Goal: Task Accomplishment & Management: Complete application form

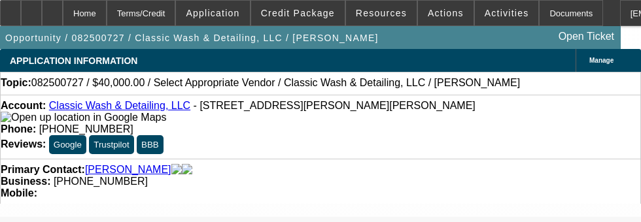
select select "0"
select select "2"
select select "0.1"
select select "4"
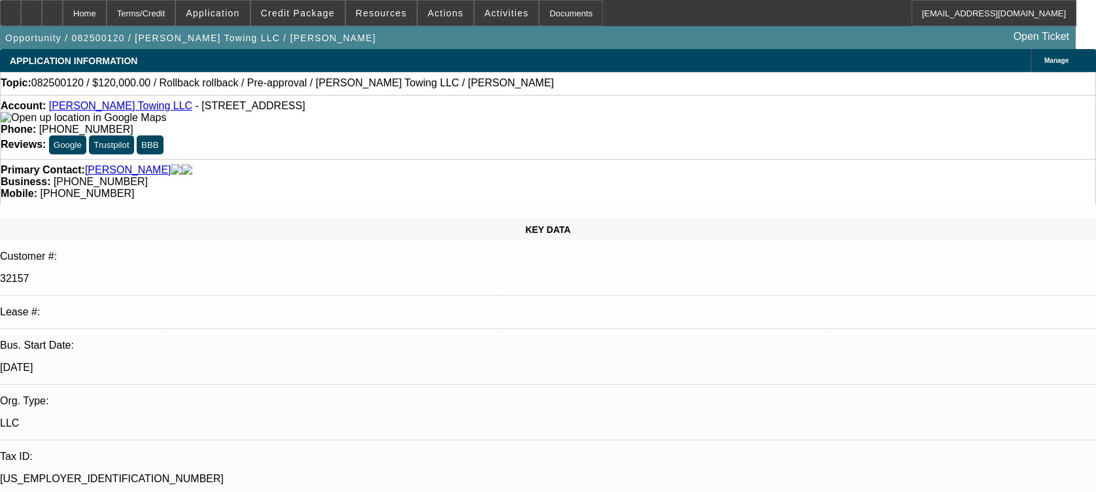
select select "0"
select select "6"
select select "0"
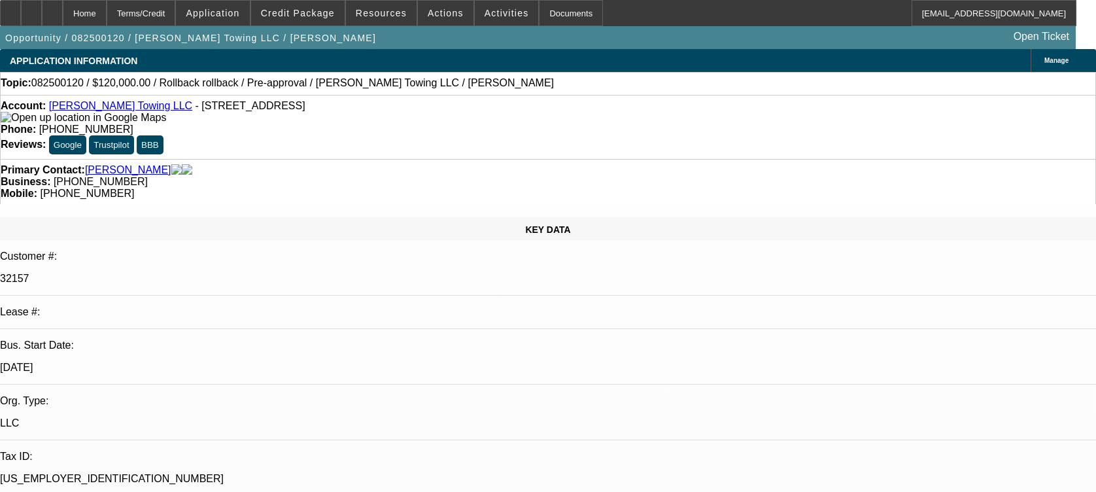
select select "0"
select select "6"
select select "0"
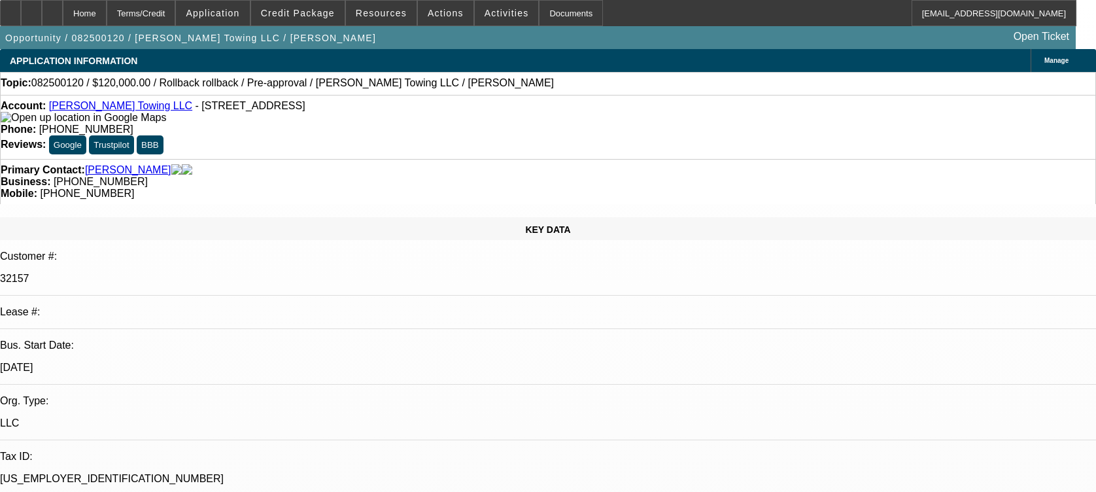
select select "3"
select select "0.1"
select select "4"
select select "0"
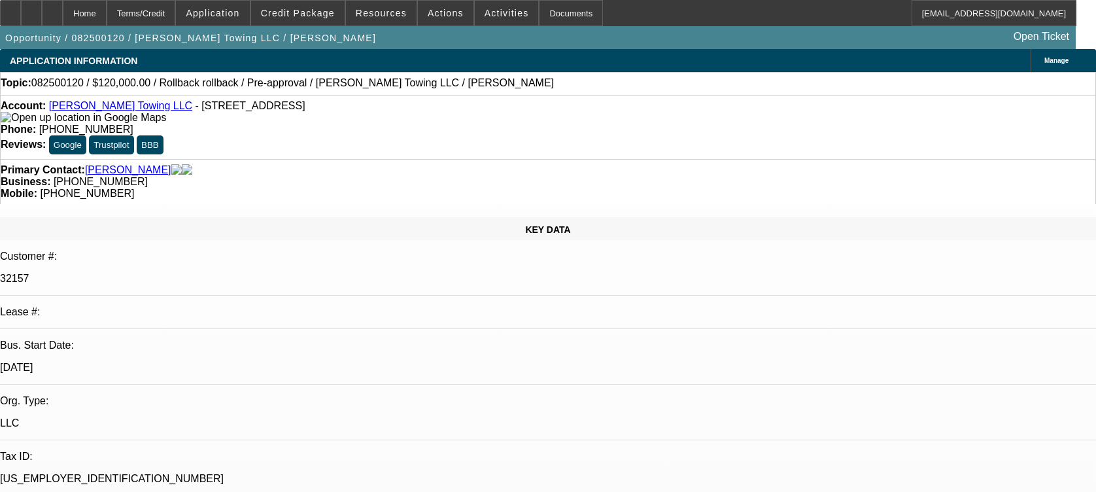
select select "3"
select select "0.1"
select select "4"
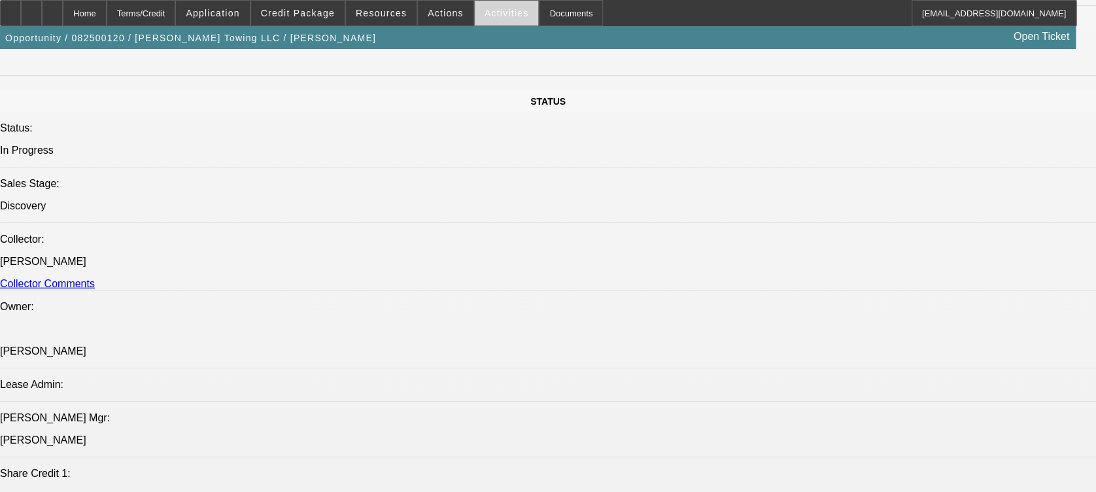
scroll to position [1395, 0]
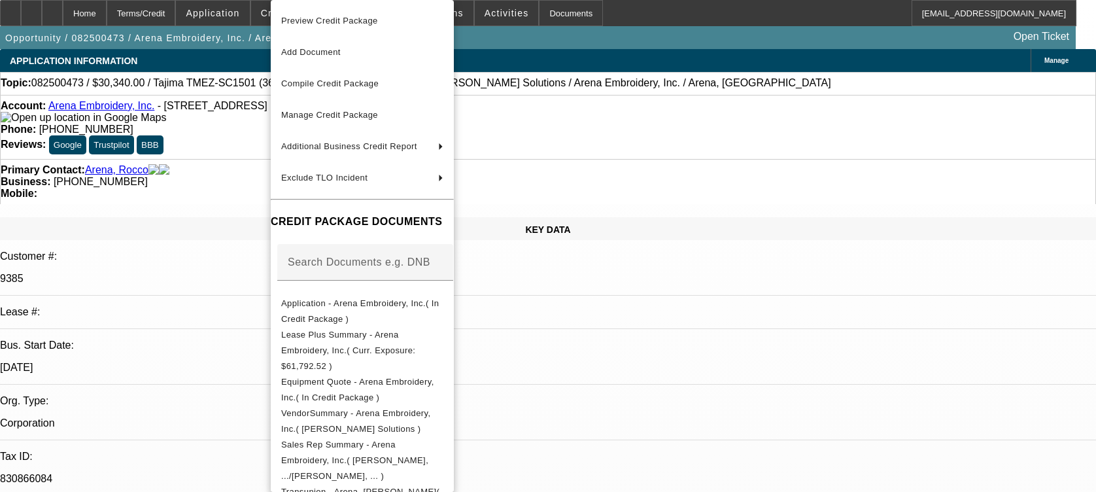
select select "0"
select select "2"
select select "0.1"
select select "4"
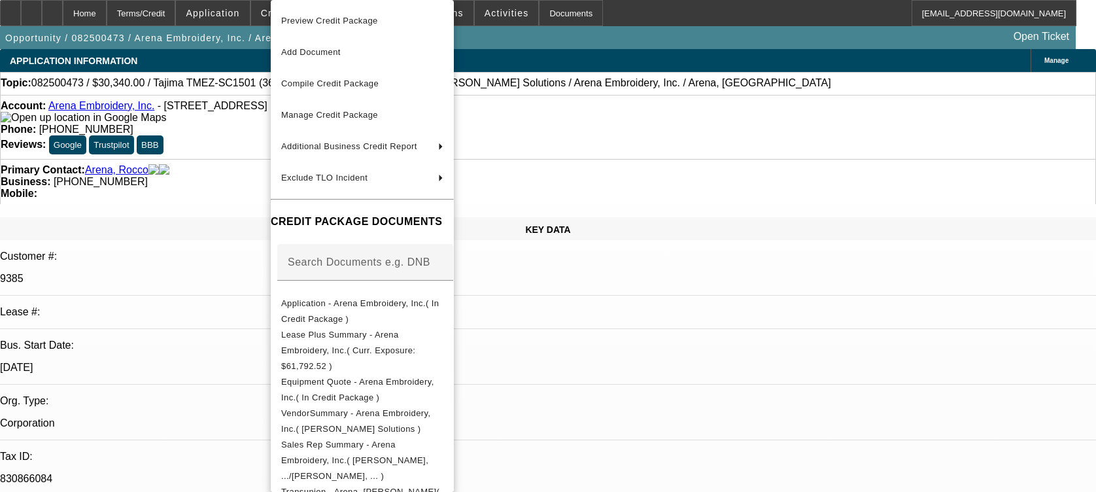
select select "0"
select select "2"
select select "0.1"
select select "4"
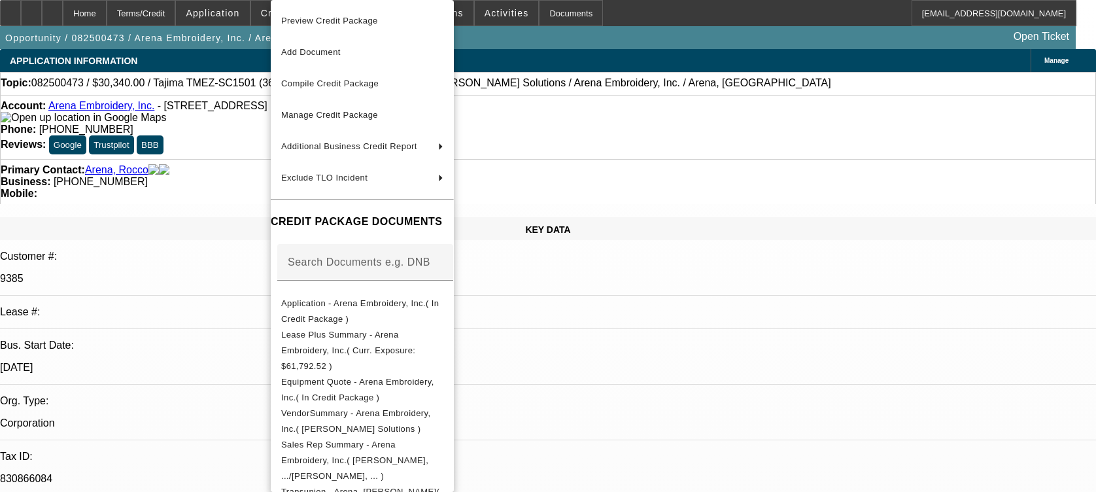
select select "0"
select select "2"
select select "0.1"
select select "4"
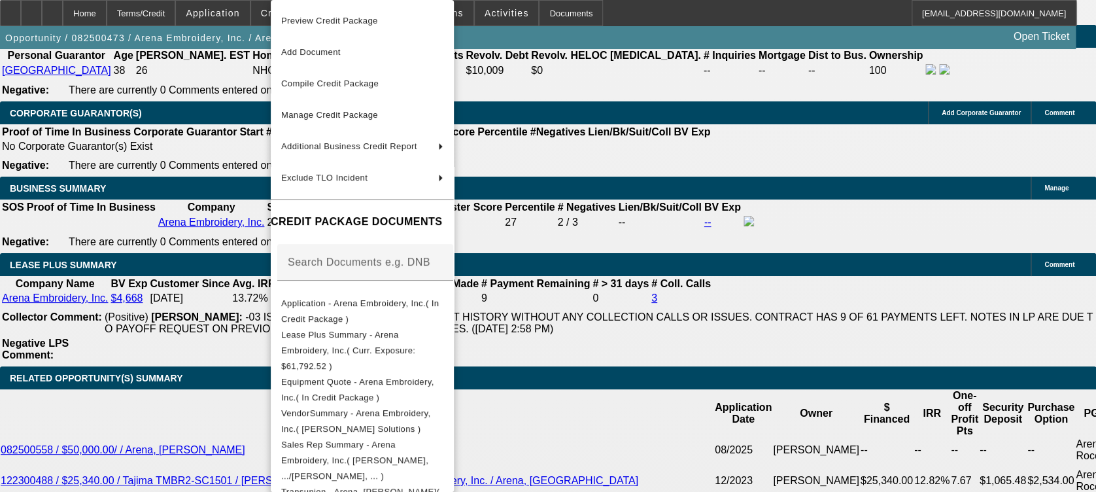
scroll to position [2005, 0]
click at [723, 220] on div at bounding box center [548, 246] width 1096 height 492
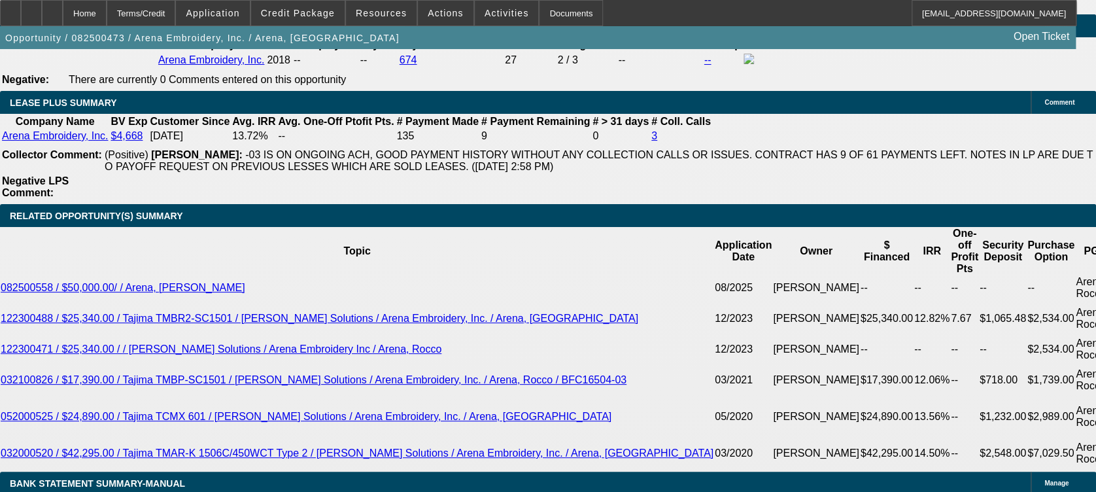
scroll to position [1918, 0]
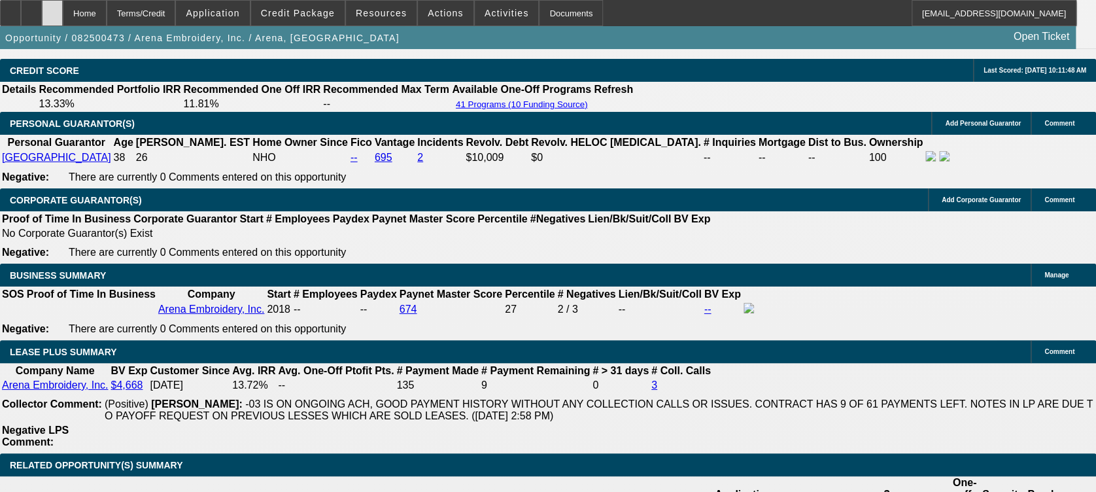
click at [63, 7] on div at bounding box center [52, 13] width 21 height 26
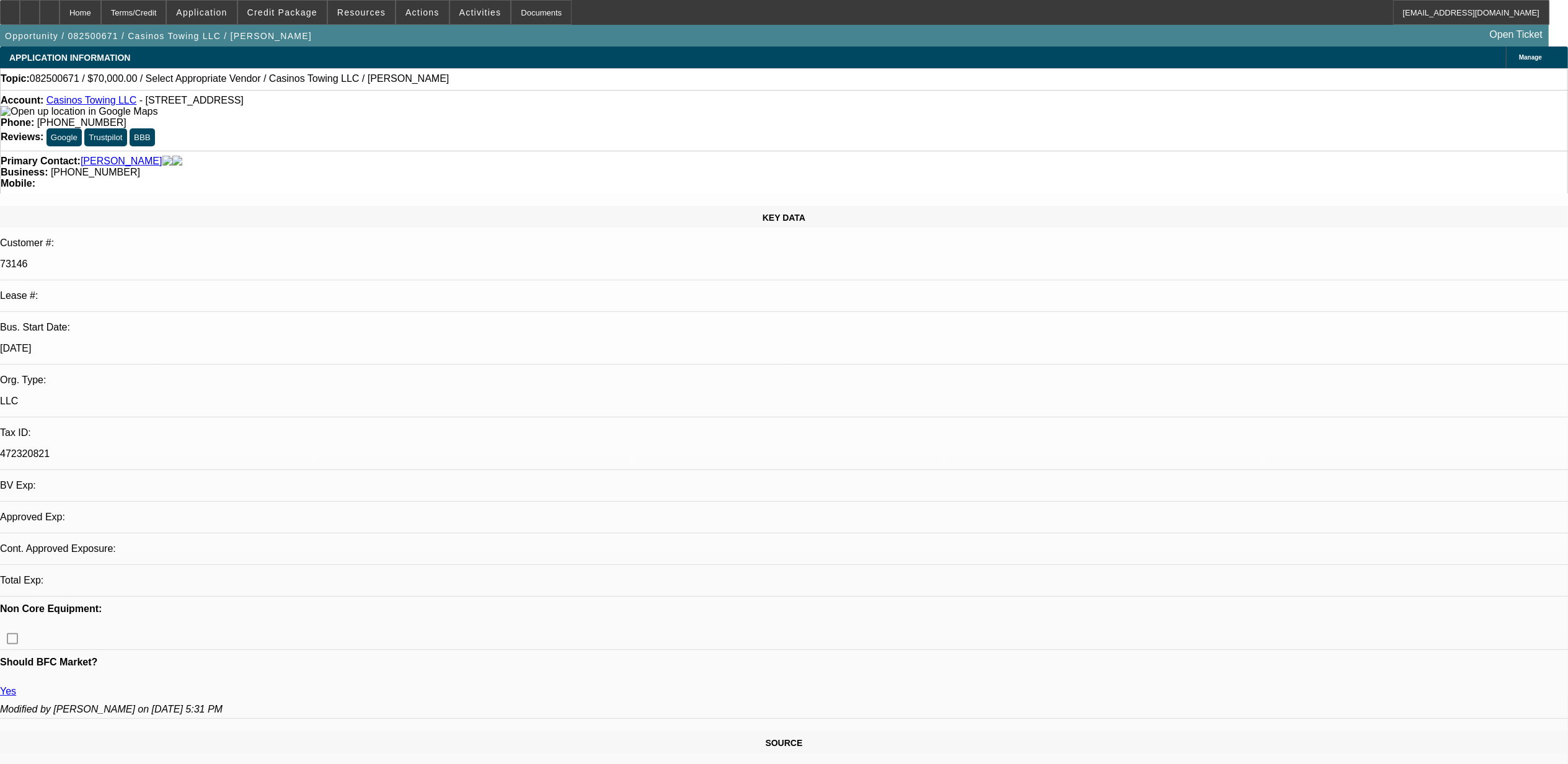
select select "0"
select select "2"
select select "0.1"
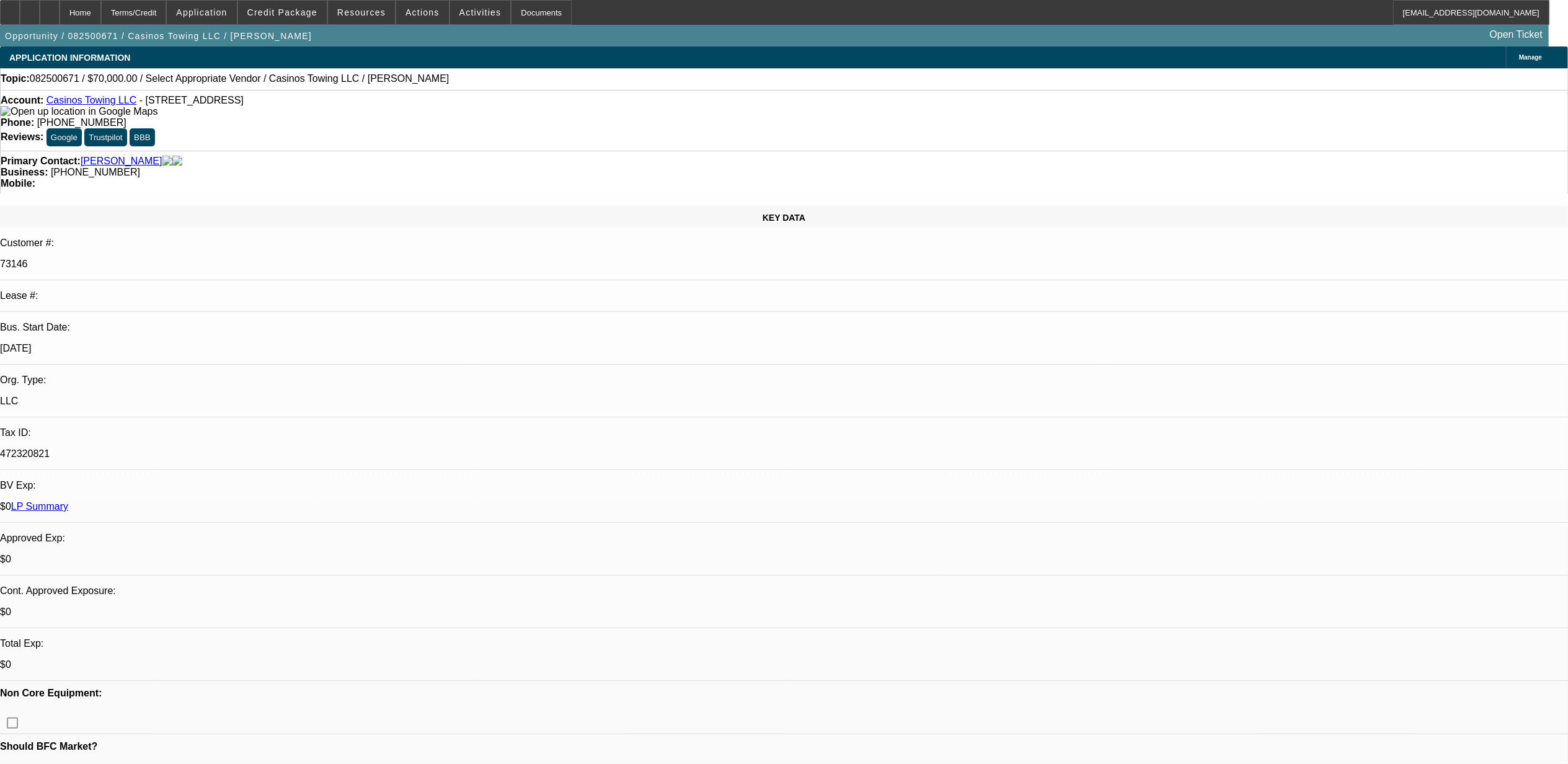
select select "1"
select select "2"
select select "4"
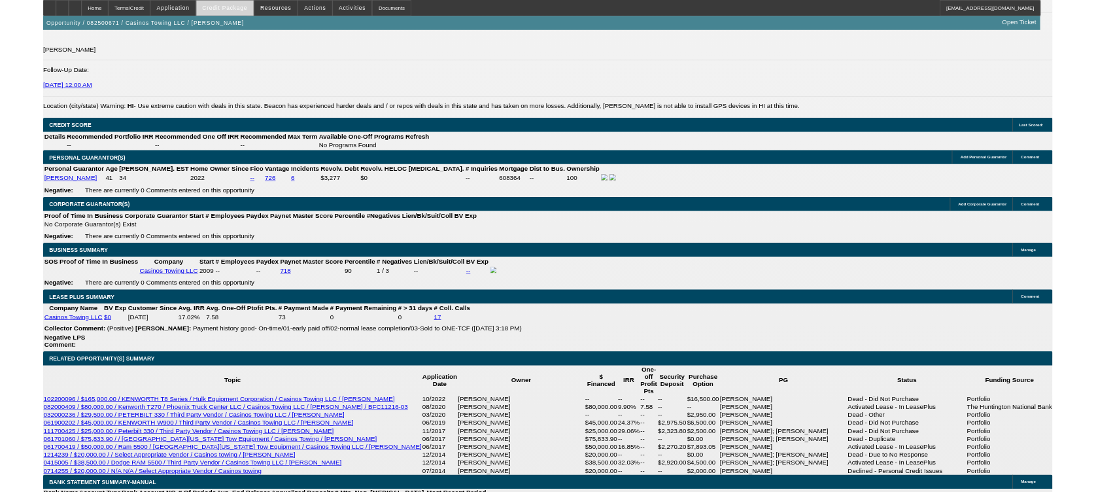
scroll to position [1955, 0]
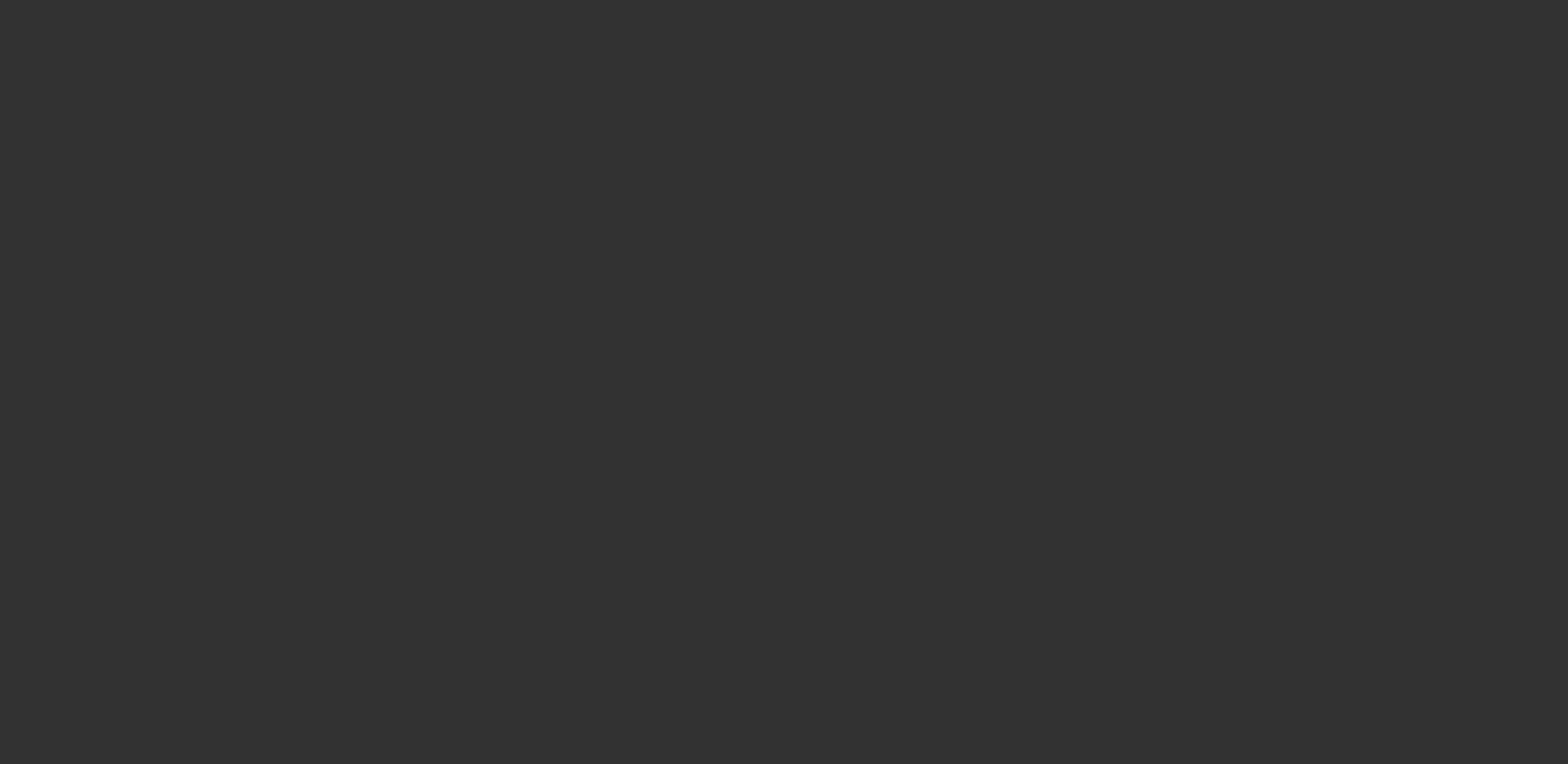
select select "0"
select select "2"
select select "0.1"
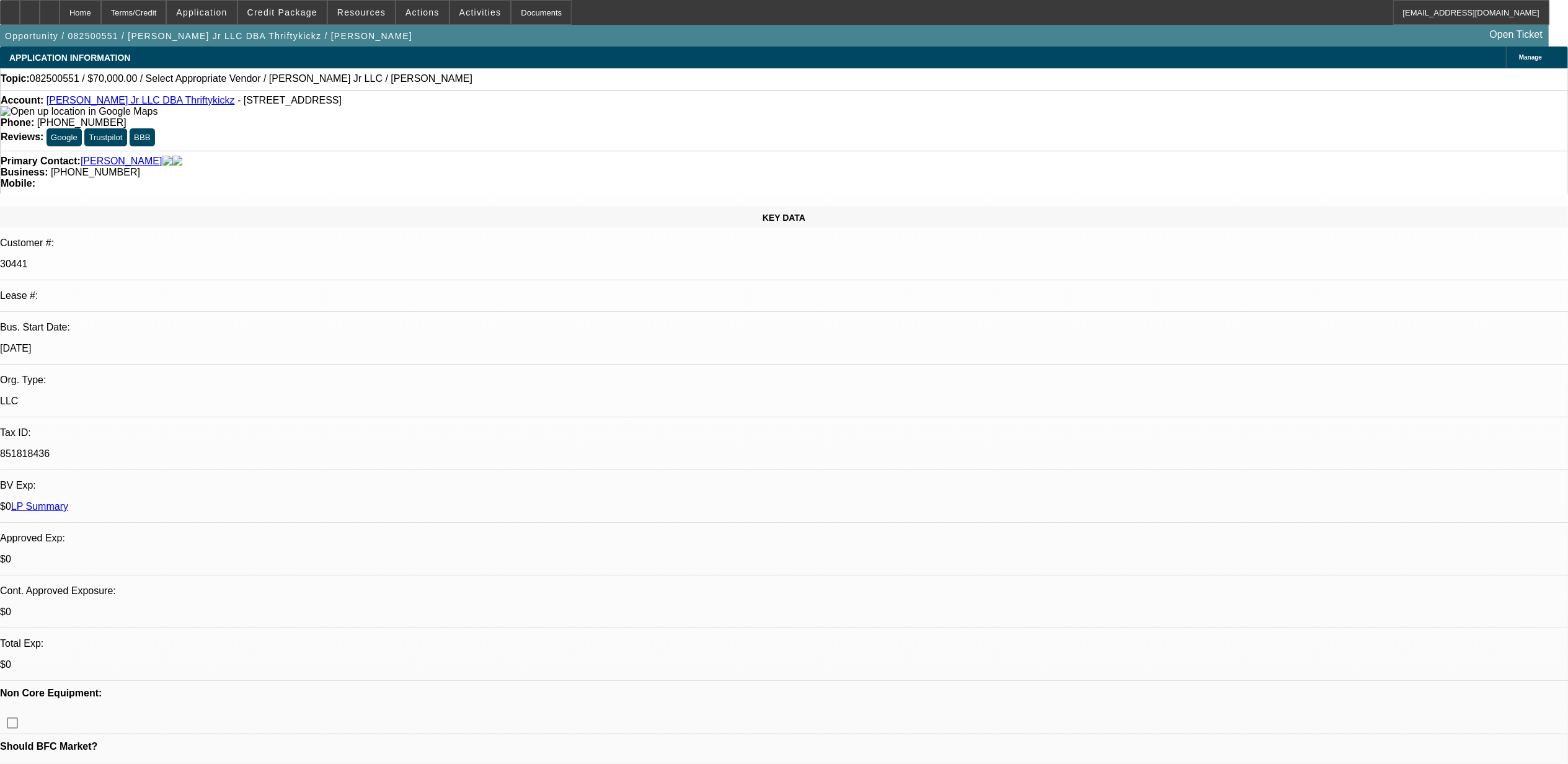
select select "1"
select select "2"
select select "4"
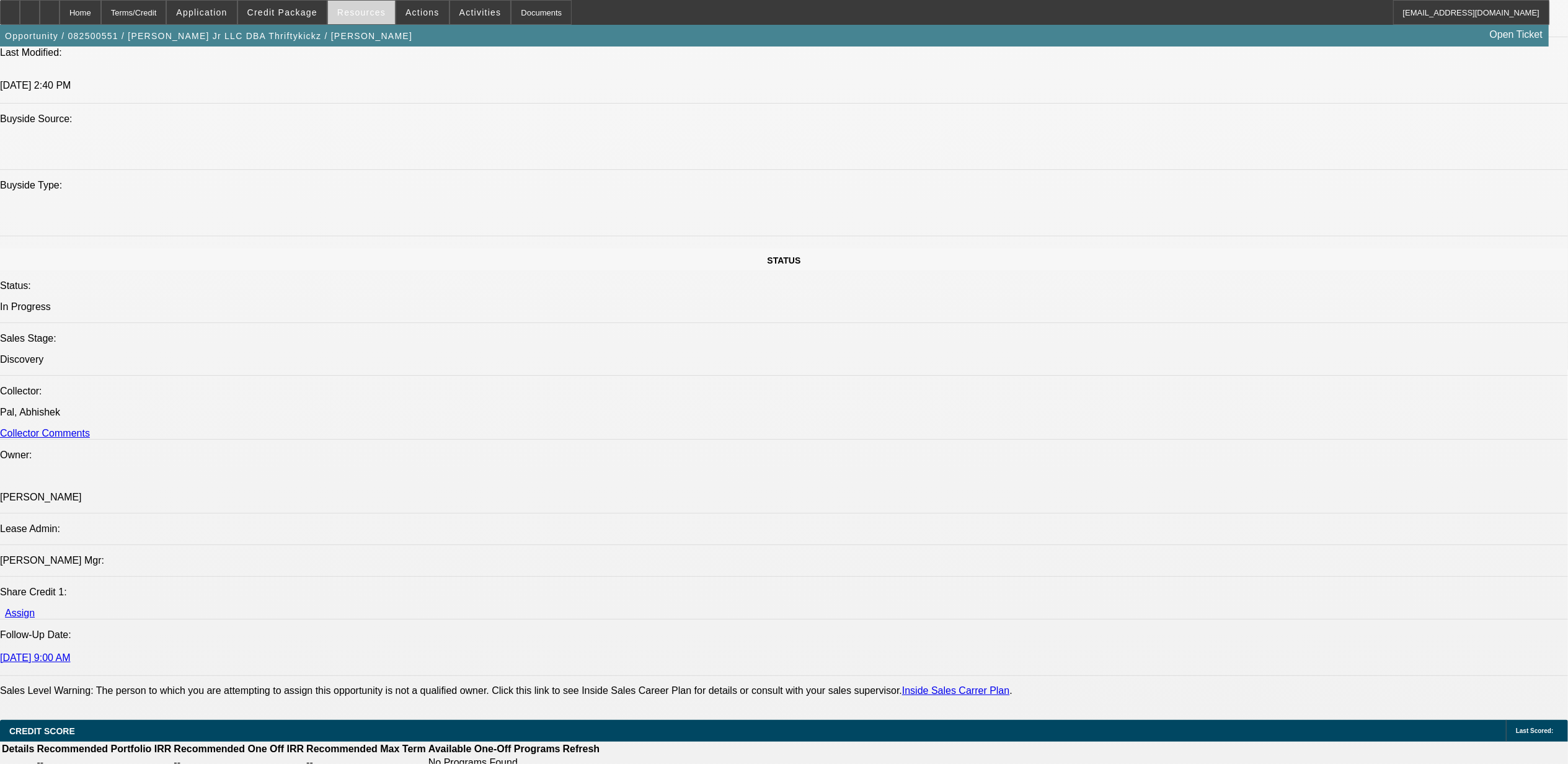
scroll to position [1156, 0]
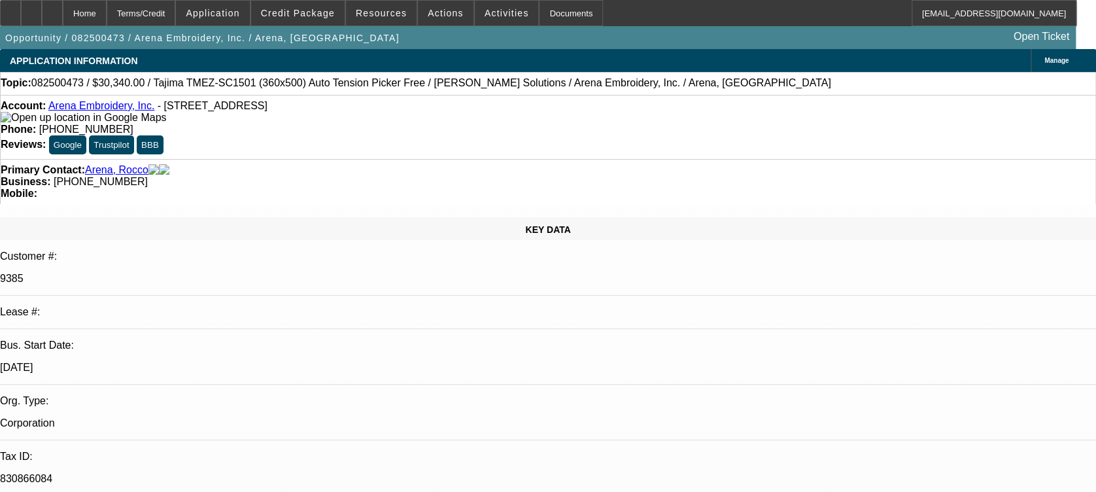
select select "0"
select select "2"
select select "0.1"
select select "0"
select select "2"
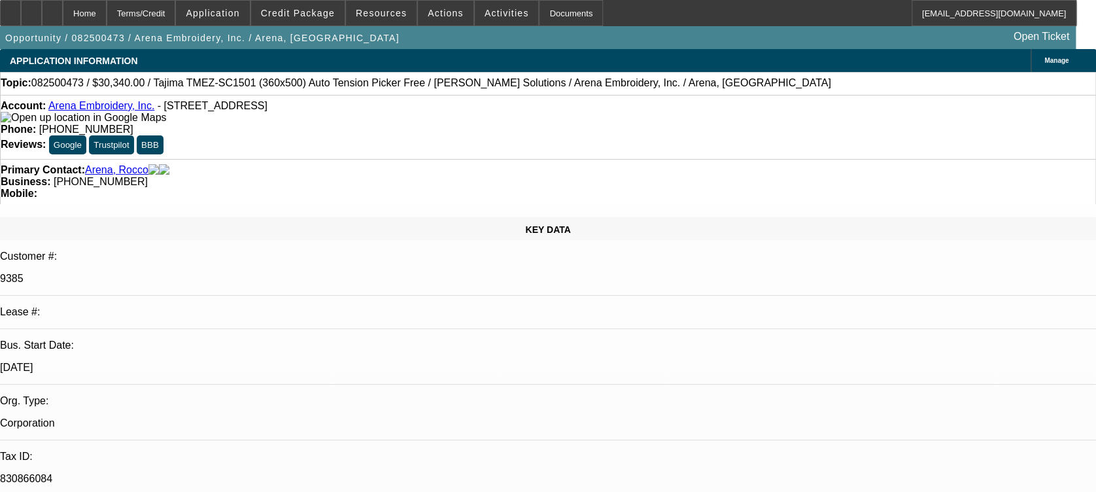
select select "0.1"
select select "0"
select select "2"
select select "0.1"
select select "1"
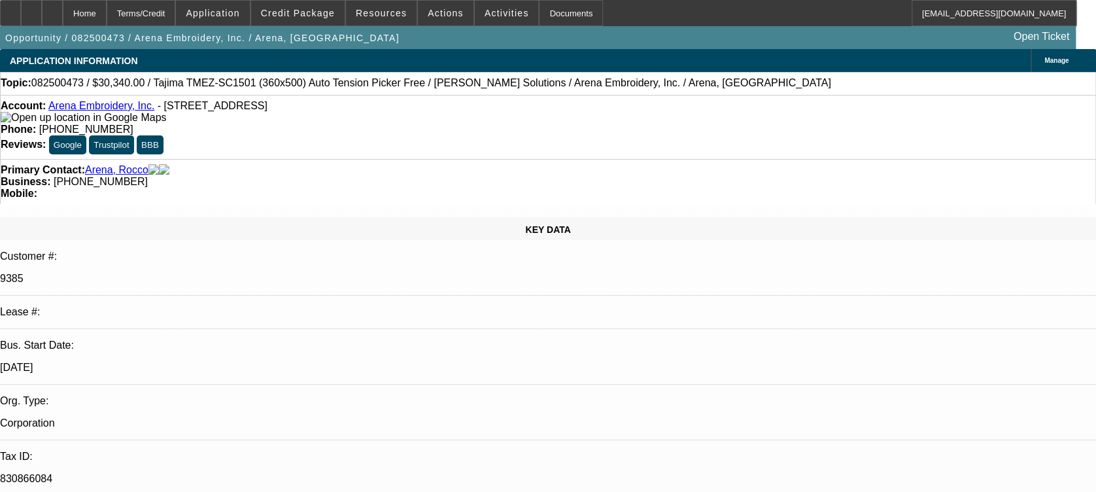
select select "2"
select select "4"
select select "1"
select select "2"
select select "4"
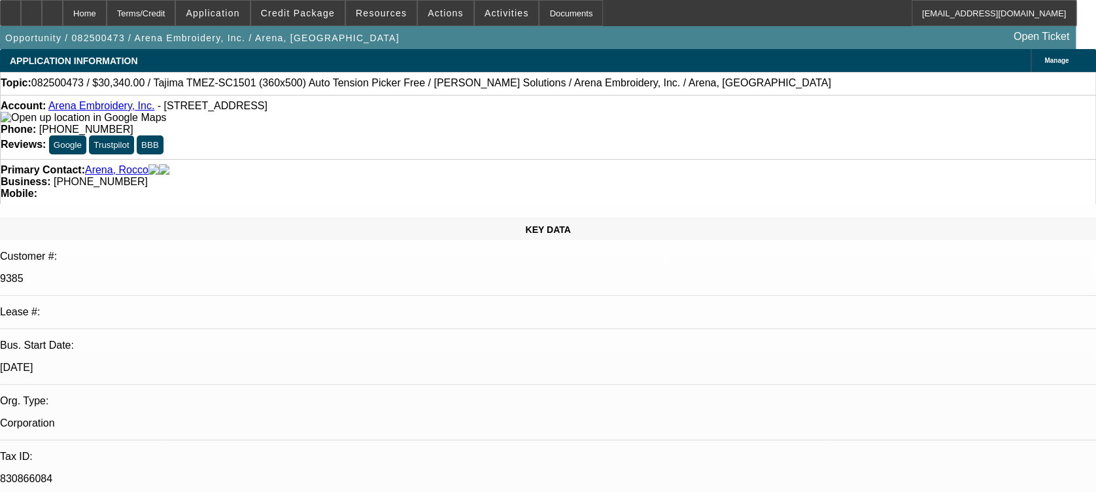
select select "1"
select select "2"
select select "4"
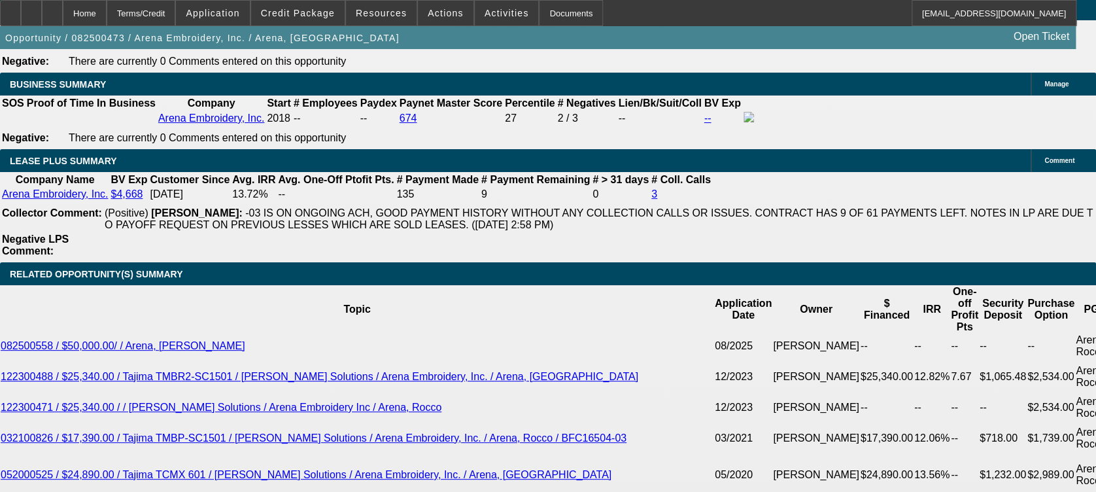
scroll to position [2267, 0]
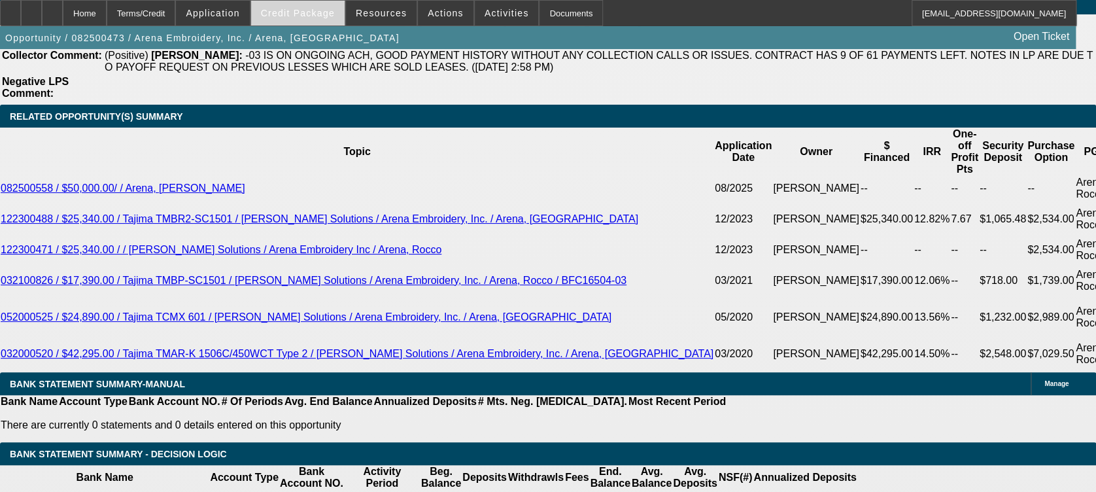
drag, startPoint x: 302, startPoint y: 15, endPoint x: 309, endPoint y: 17, distance: 6.8
click at [302, 15] on span "Credit Package" at bounding box center [298, 13] width 74 height 10
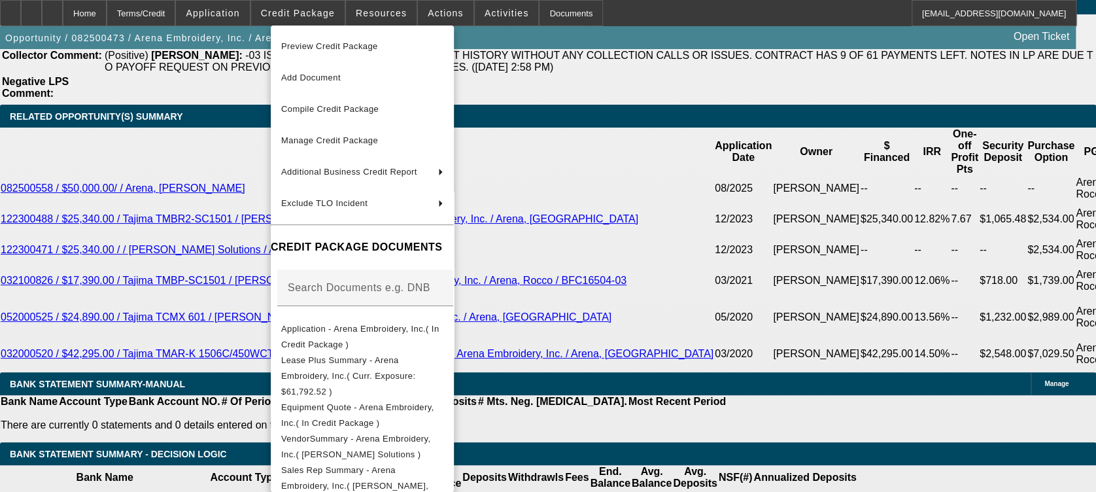
click at [462, 9] on div at bounding box center [548, 246] width 1096 height 492
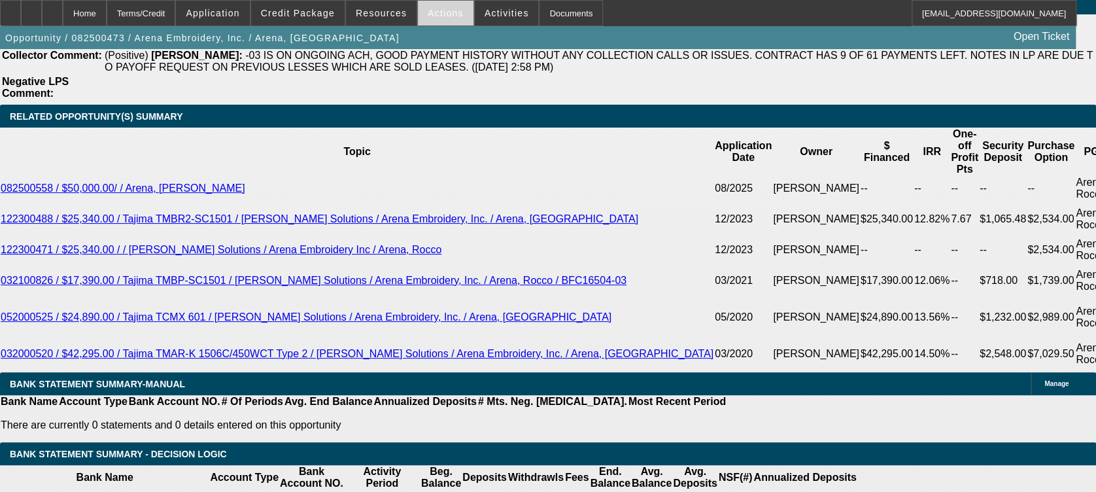
click at [436, 17] on span "Actions" at bounding box center [446, 13] width 36 height 10
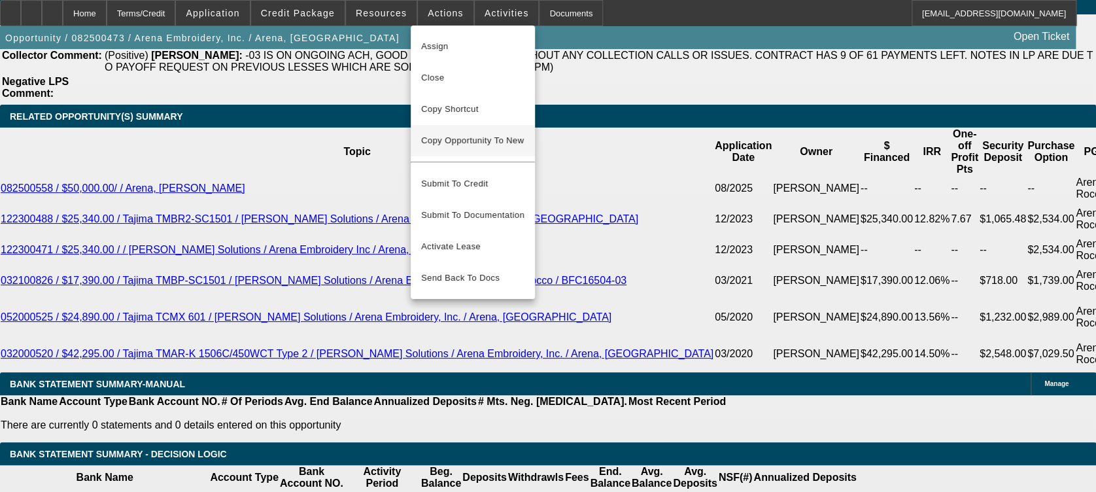
click at [467, 137] on span "Copy Opportunity To New" at bounding box center [472, 140] width 103 height 10
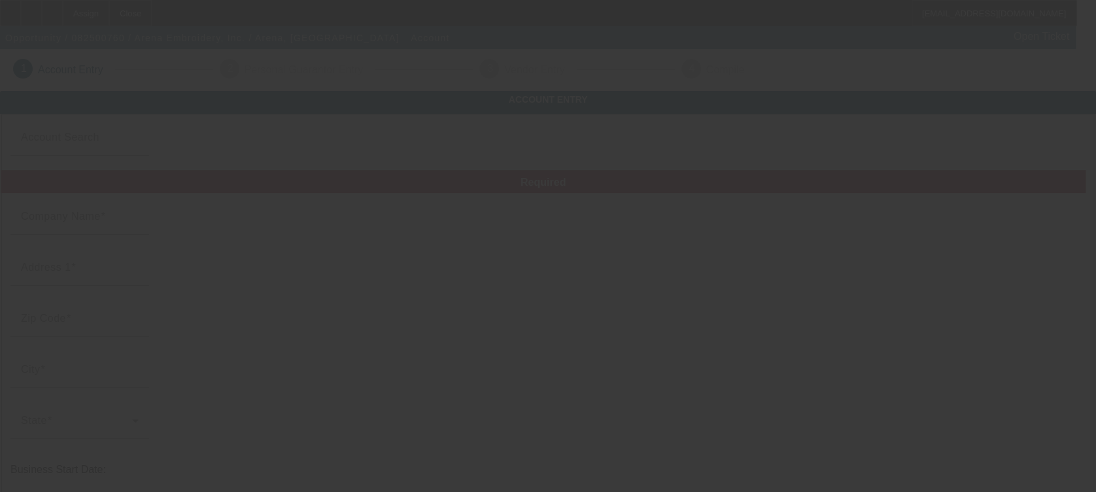
type input "Arena Embroidery, Inc."
type input "[STREET_ADDRESS]"
type input "11206"
type input "Brooklyn"
type input "[PHONE_NUMBER]"
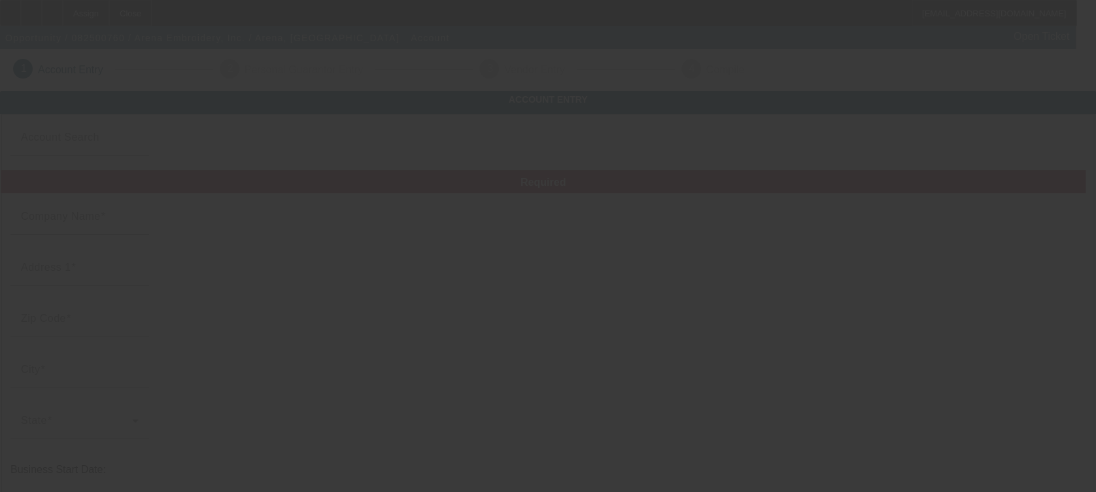
type input "rocco@arena.zone"
type input "Kings"
type input "830866084"
type input "Embroidery"
type input "https://www.arena.zone"
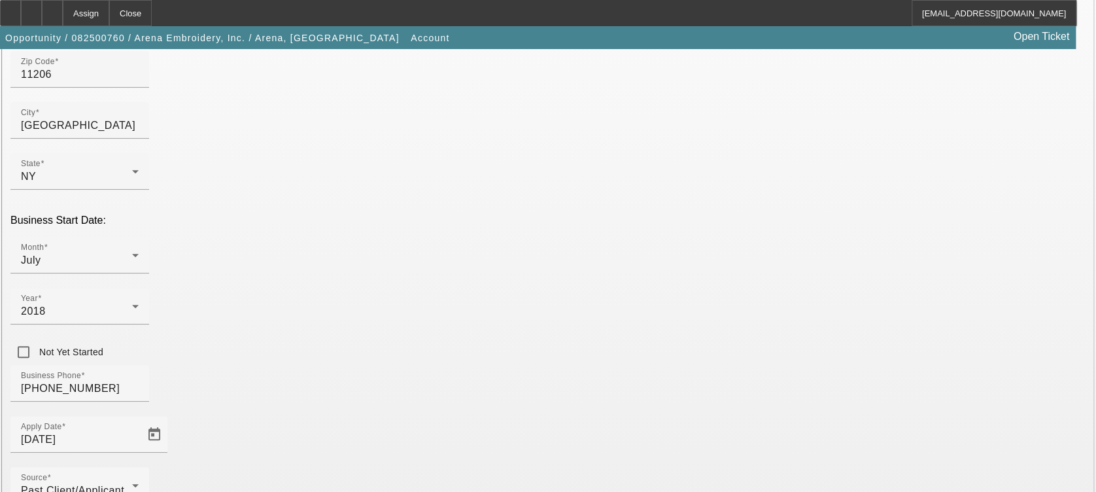
scroll to position [341, 0]
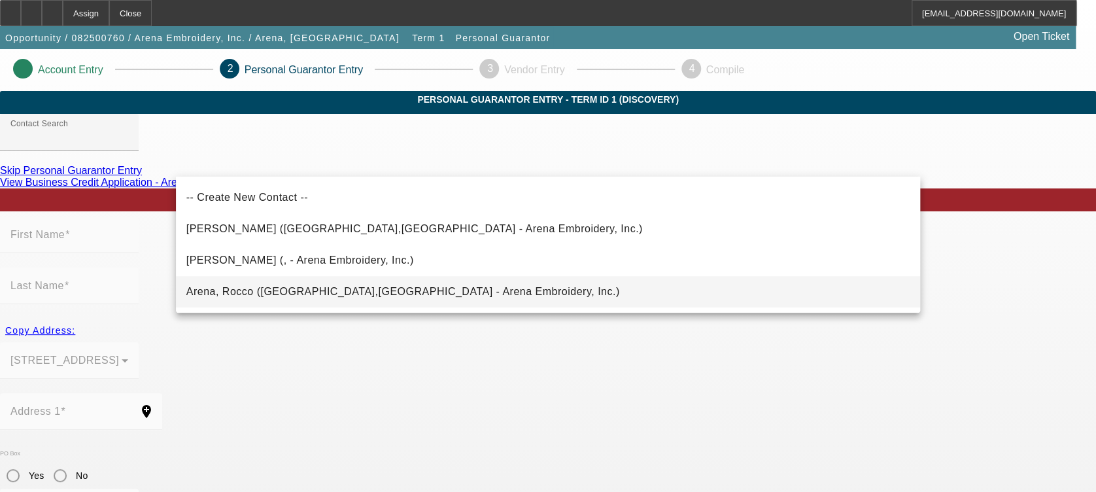
click at [307, 282] on mat-option "Arena, Rocco (Brooklyn,NY - Arena Embroidery, Inc.)" at bounding box center [548, 291] width 744 height 31
type input "Arena, Rocco (Brooklyn,NY - Arena Embroidery, Inc.)"
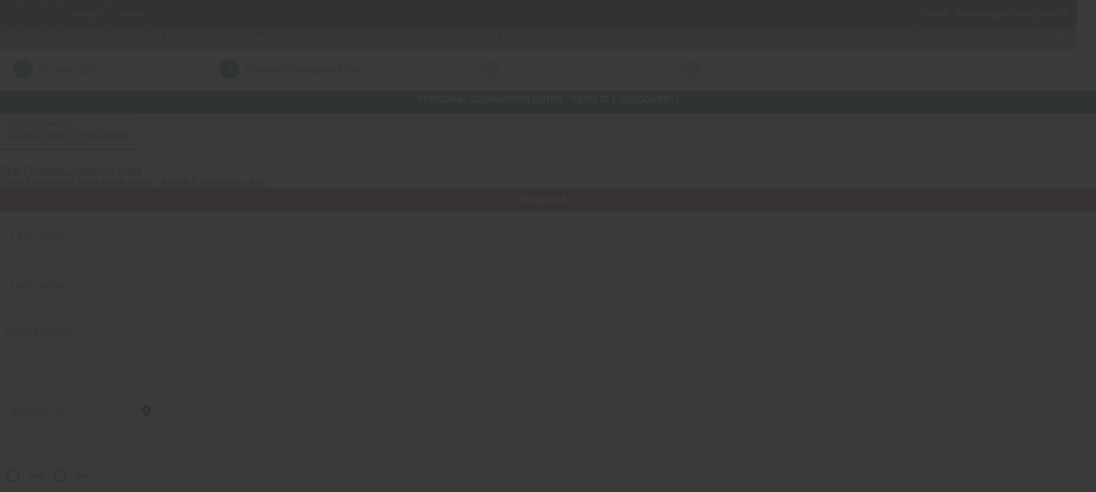
type input "Rocco"
type input "Arena"
type input "[STREET_ADDRESS]"
radio input "true"
type input "11206"
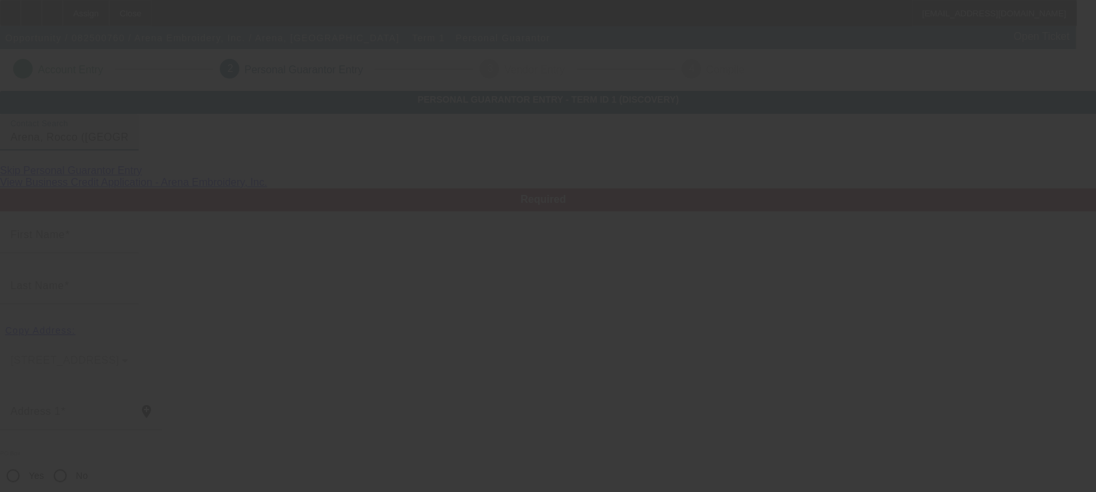
type input "Brooklyn"
type input "[PHONE_NUMBER]"
type input "100"
type input "164-70-9950"
type input "rocco@arena.zone"
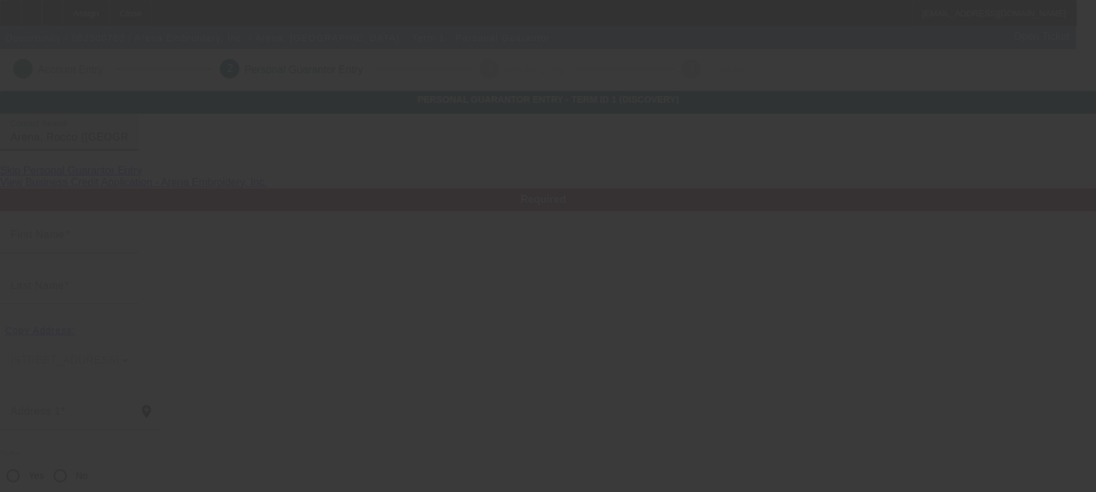
type input "(215) 429-2099"
type input "$175,000.00"
type input "$0.00"
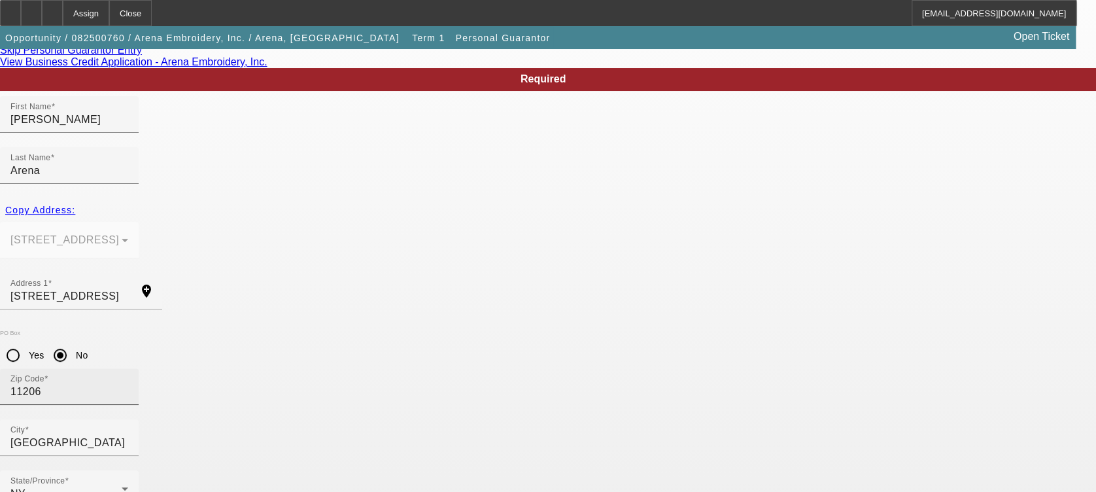
scroll to position [158, 0]
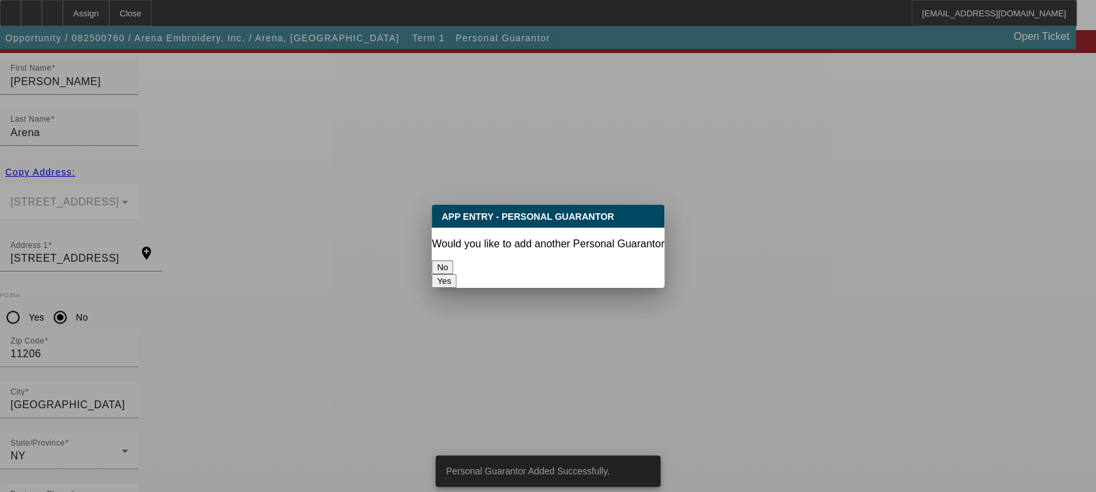
scroll to position [0, 0]
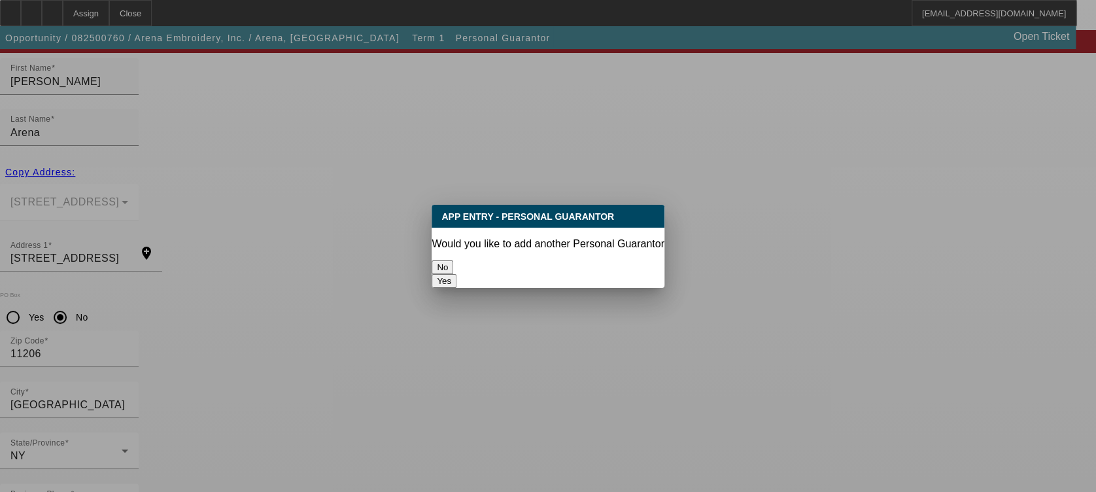
click at [453, 260] on button "No" at bounding box center [443, 267] width 22 height 14
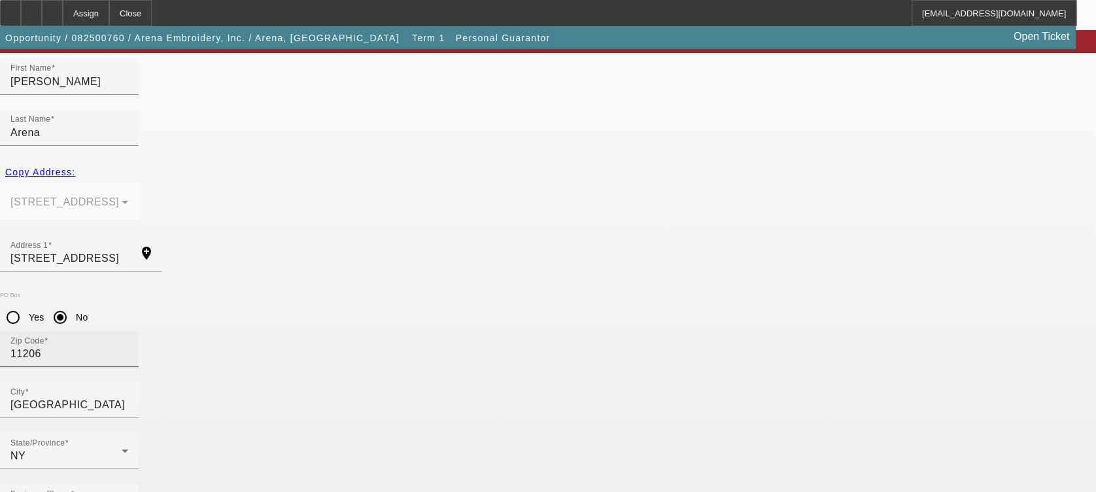
scroll to position [158, 0]
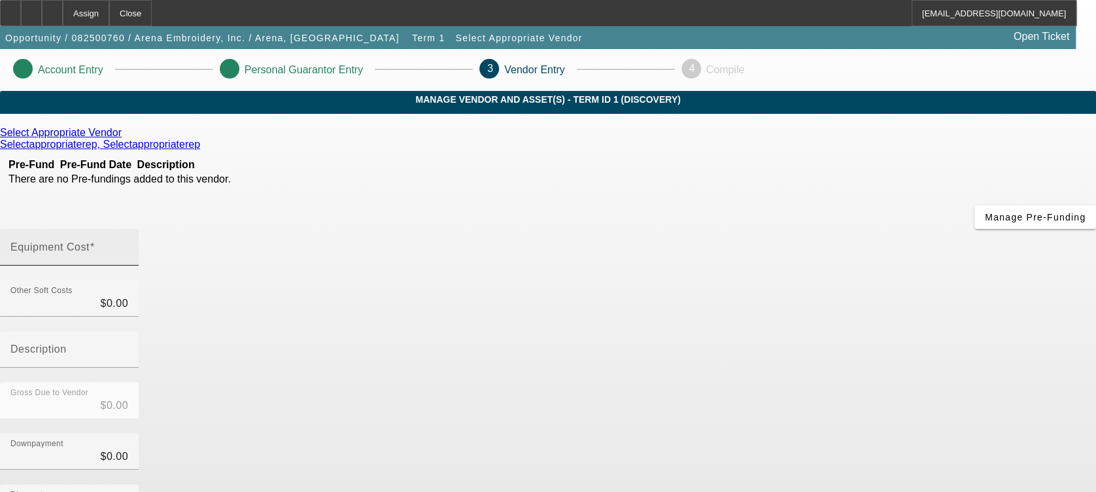
click at [128, 229] on div "Equipment Cost" at bounding box center [69, 247] width 118 height 37
type input "5"
type input "$5.00"
type input "50"
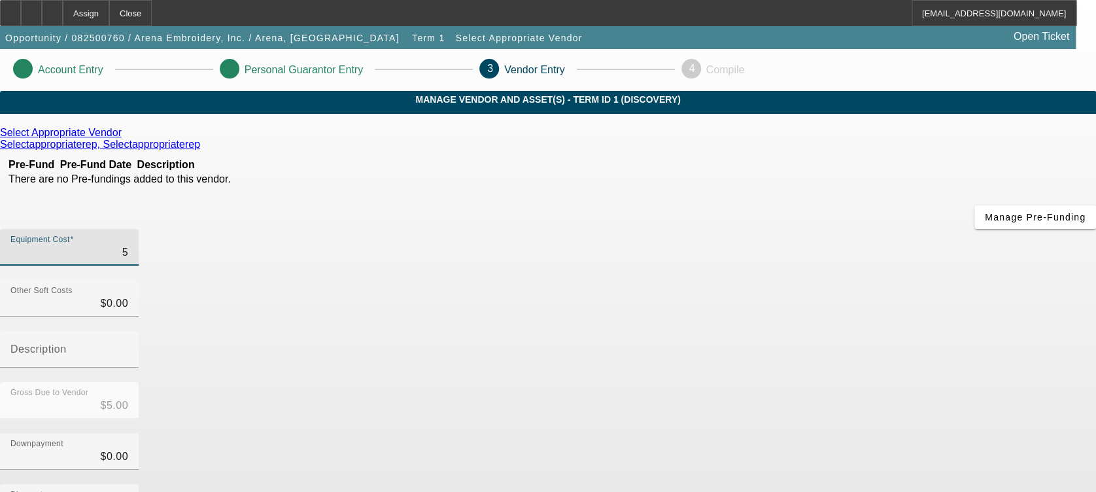
type input "$50.00"
type input "500"
type input "$500.00"
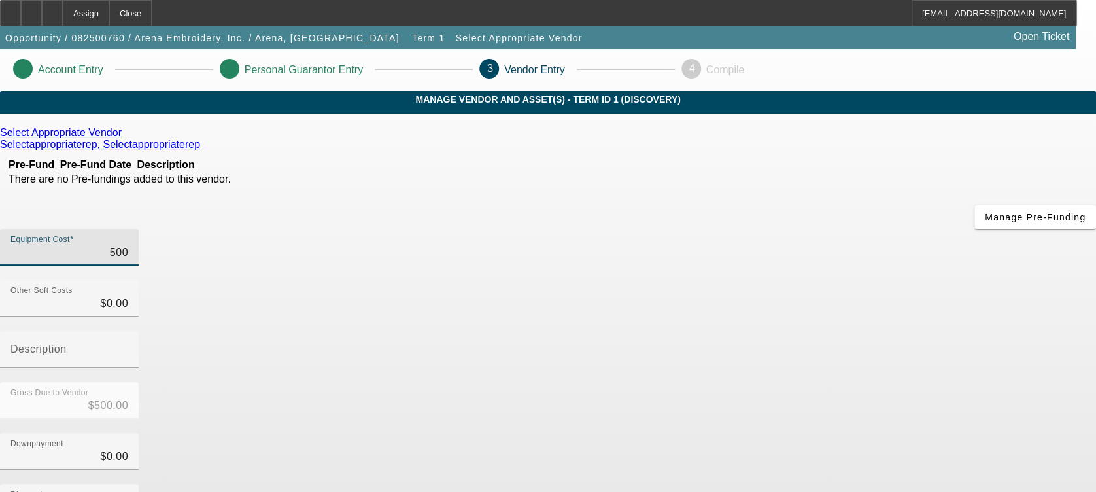
type input "5000"
type input "$5,000.00"
type input "50000"
type input "$50,000.00"
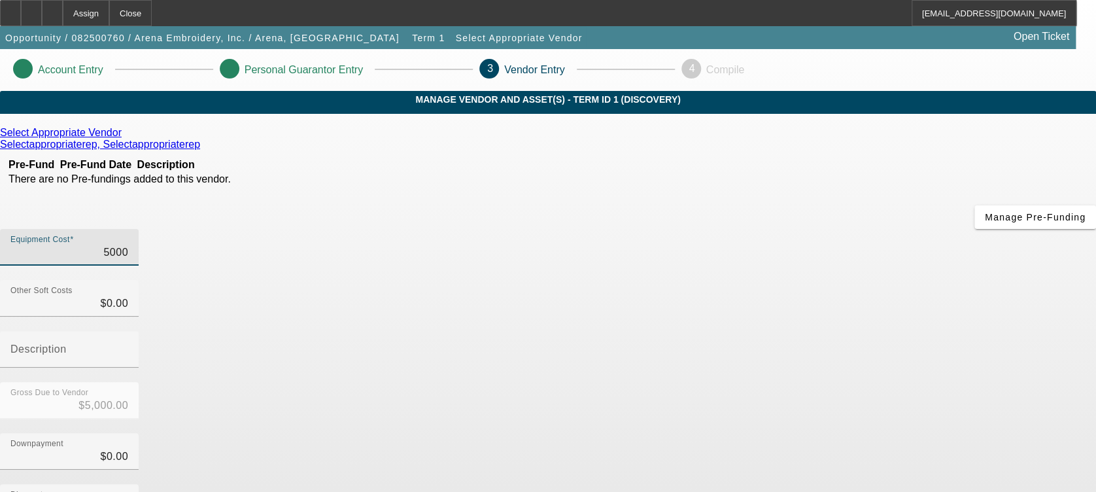
type input "$50,000.00"
click at [817, 382] on div "Gross Due to Vendor $50,000.00" at bounding box center [548, 407] width 1096 height 51
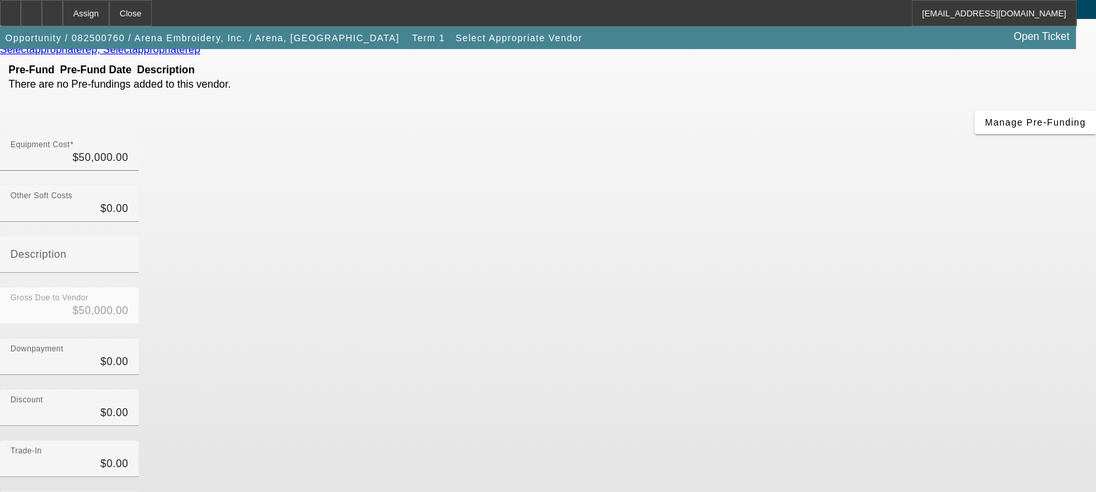
scroll to position [168, 0]
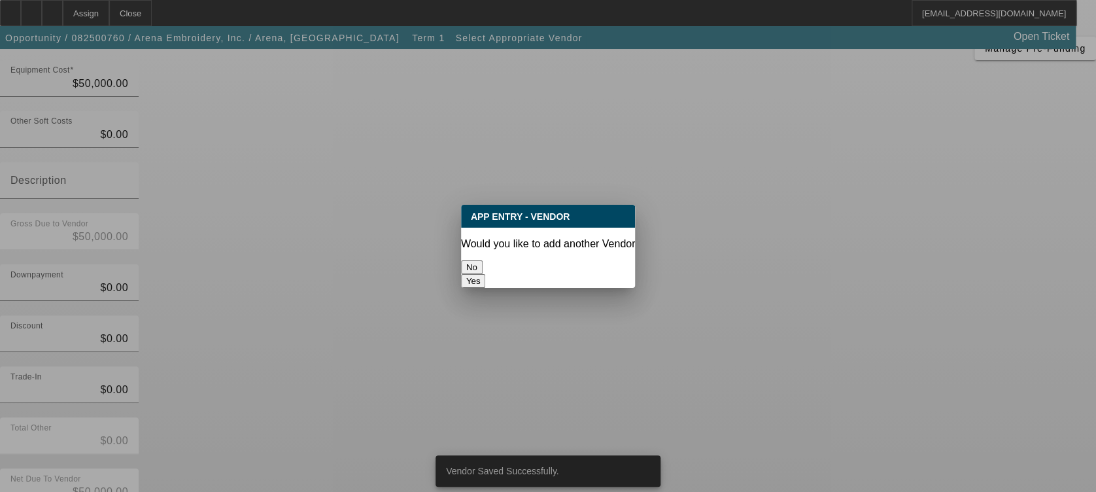
scroll to position [0, 0]
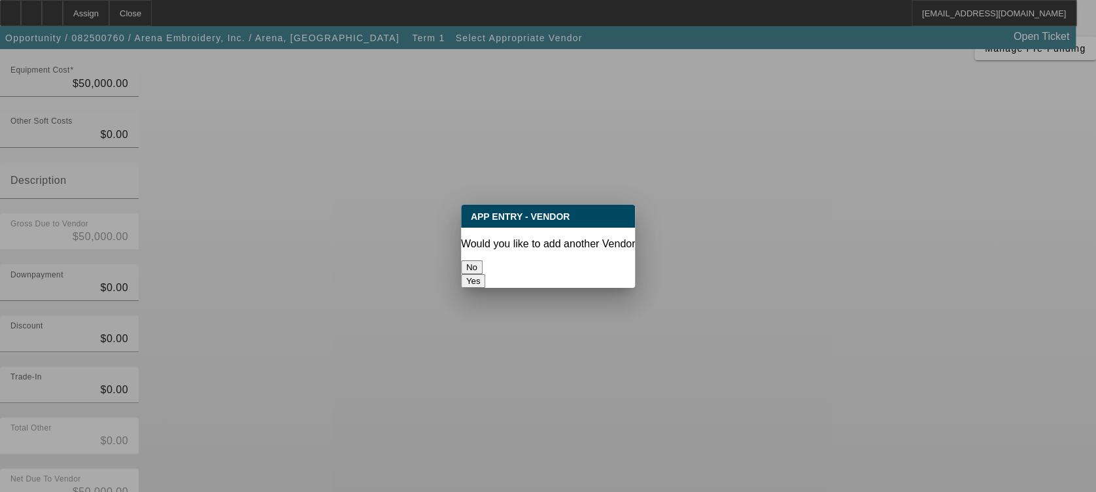
click at [483, 260] on button "No" at bounding box center [472, 267] width 22 height 14
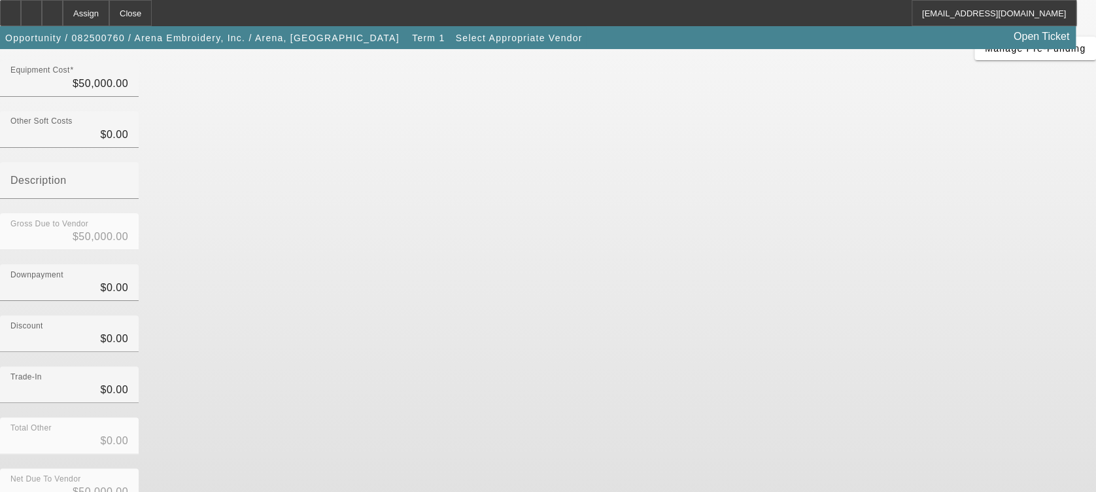
scroll to position [168, 0]
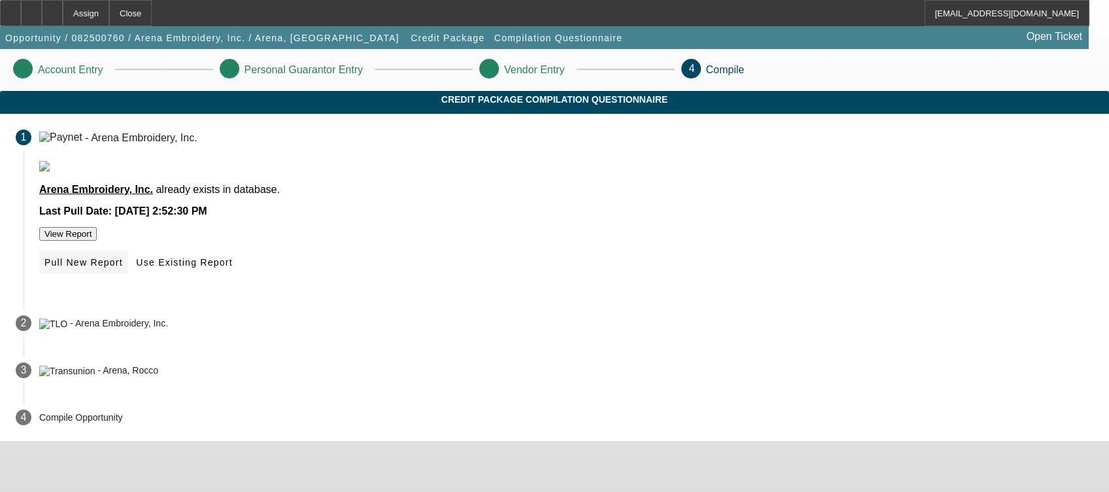
click at [128, 278] on span at bounding box center [83, 262] width 89 height 31
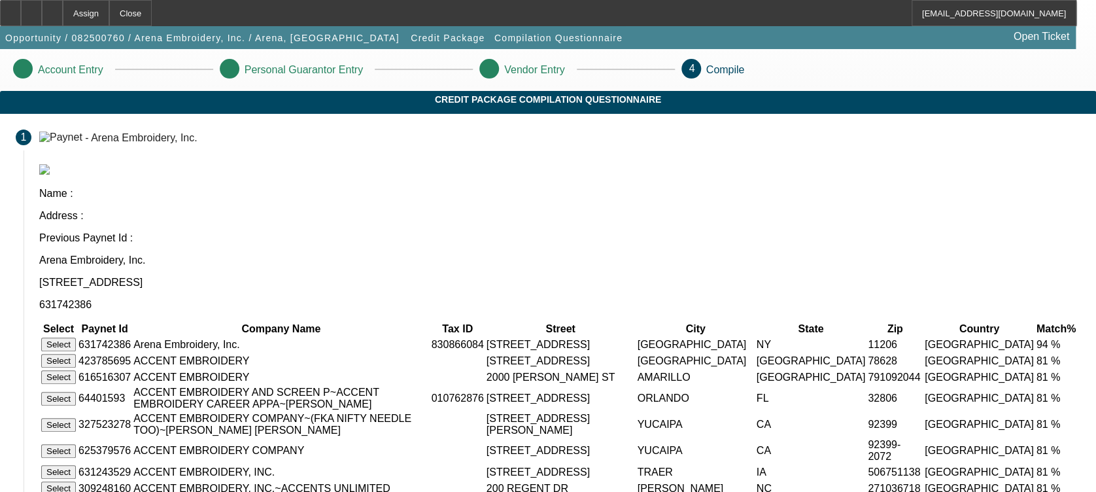
click at [76, 337] on button "Select" at bounding box center [58, 344] width 35 height 14
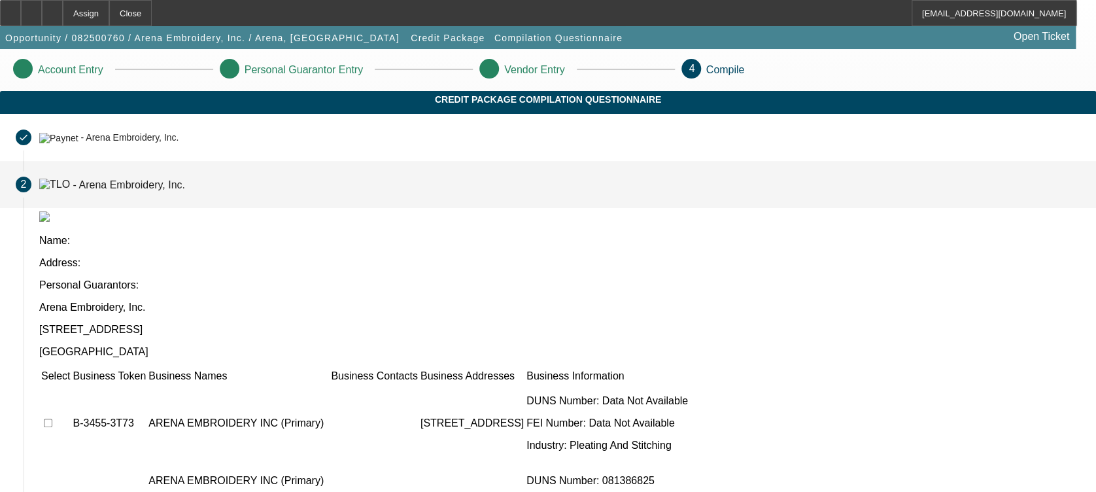
scroll to position [205, 0]
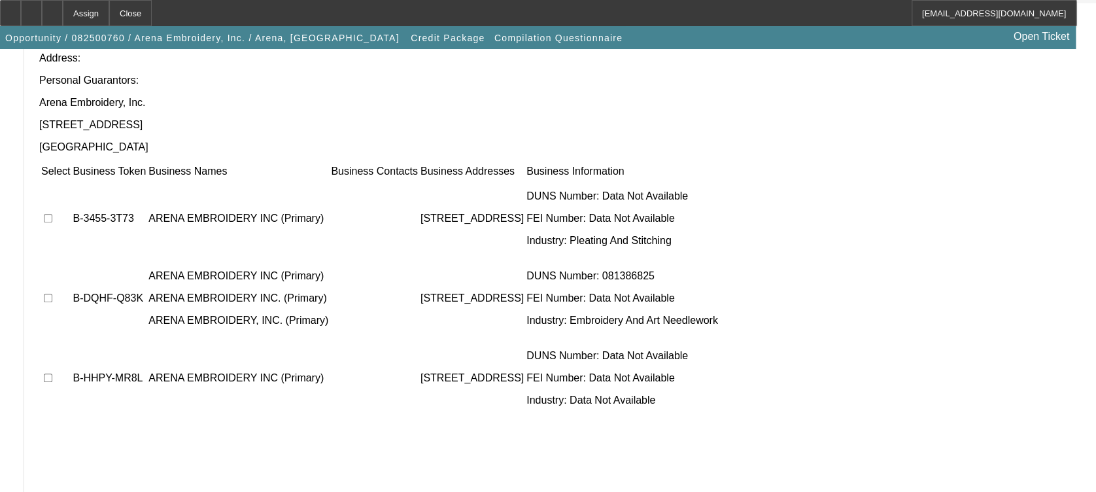
click at [71, 179] on td at bounding box center [56, 218] width 30 height 78
drag, startPoint x: 214, startPoint y: 99, endPoint x: 207, endPoint y: 157, distance: 58.7
click at [52, 214] on input "checkbox" at bounding box center [48, 218] width 9 height 9
checkbox input "true"
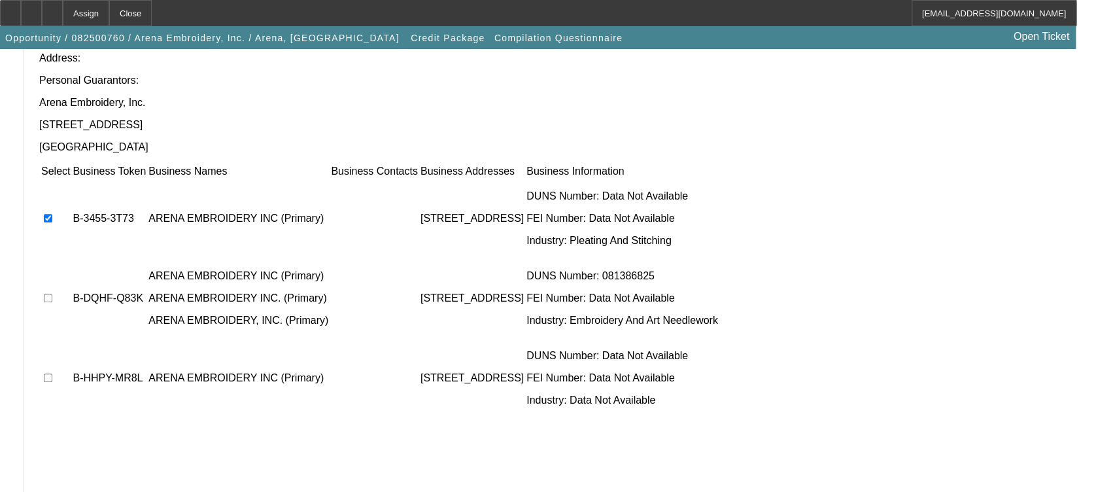
click at [52, 294] on input "checkbox" at bounding box center [48, 298] width 9 height 9
checkbox input "true"
click at [52, 373] on input "checkbox" at bounding box center [48, 377] width 9 height 9
checkbox input "true"
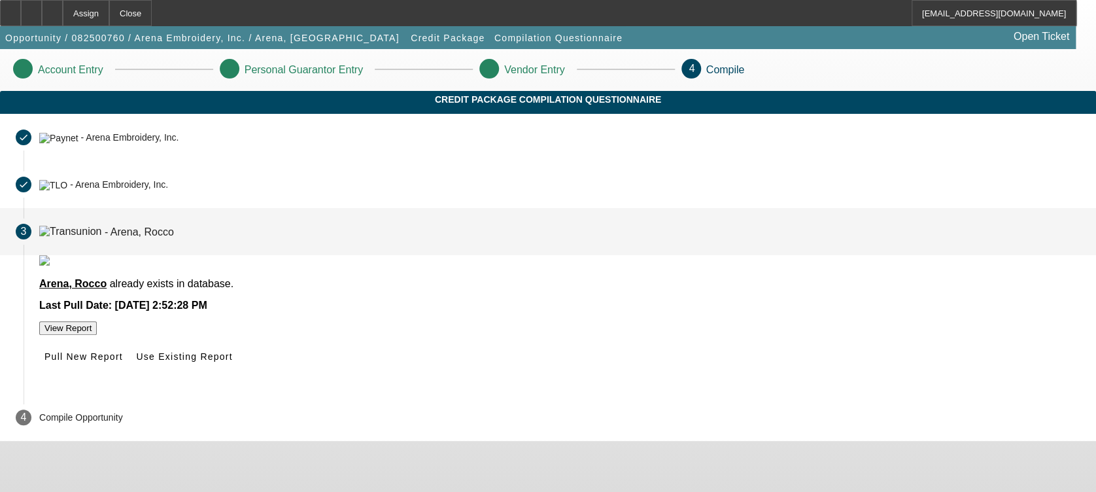
scroll to position [1, 0]
click at [237, 372] on span at bounding box center [184, 356] width 107 height 31
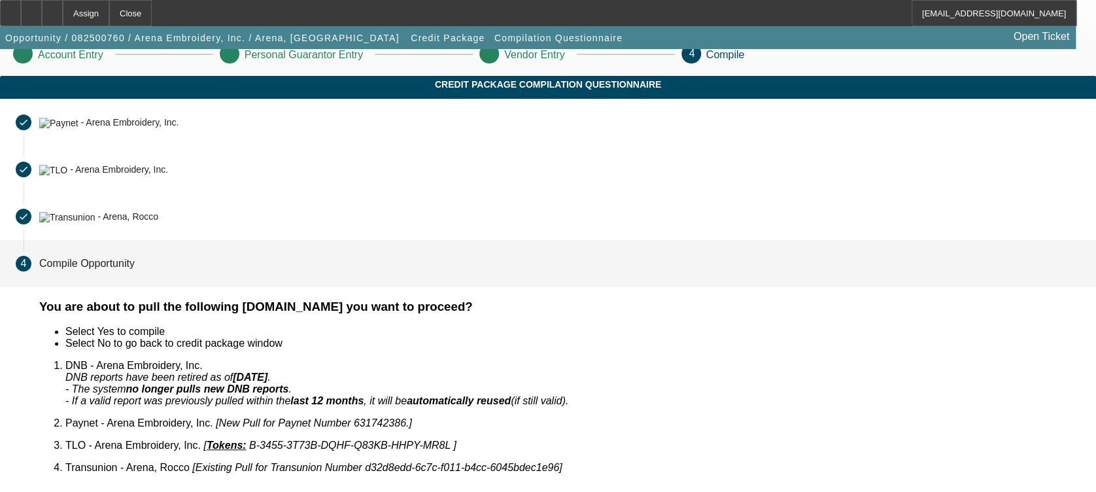
scroll to position [25, 0]
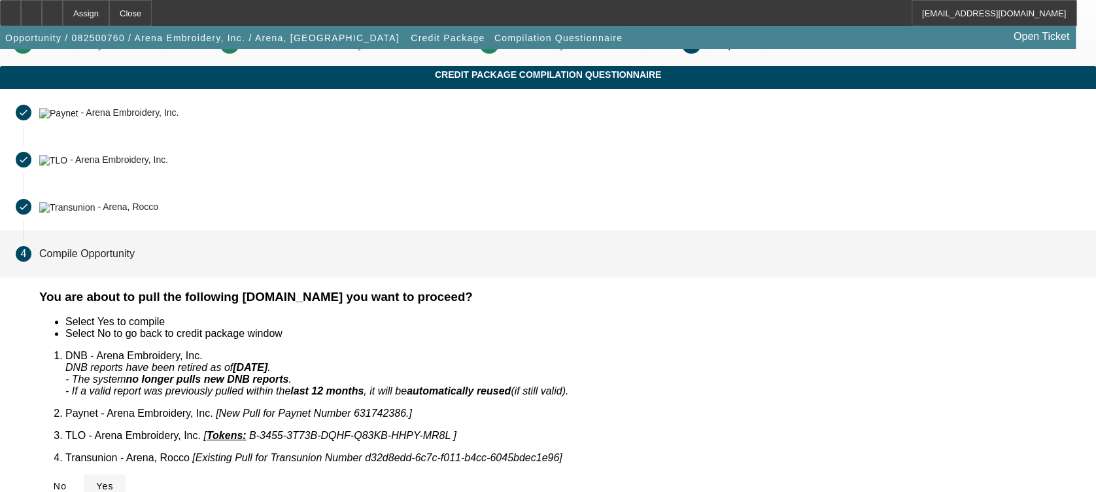
click at [126, 472] on span at bounding box center [105, 485] width 42 height 31
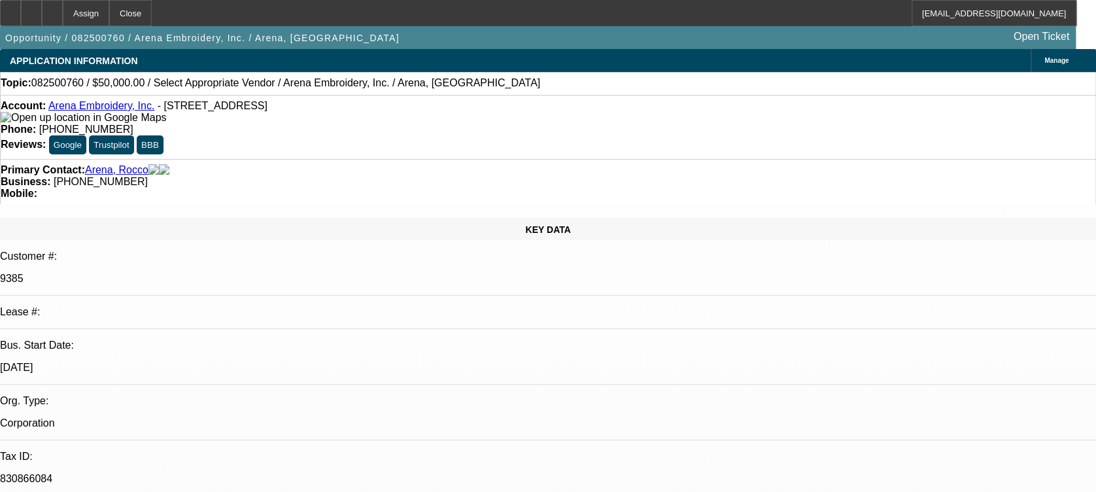
select select "0"
select select "2"
select select "0.1"
select select "4"
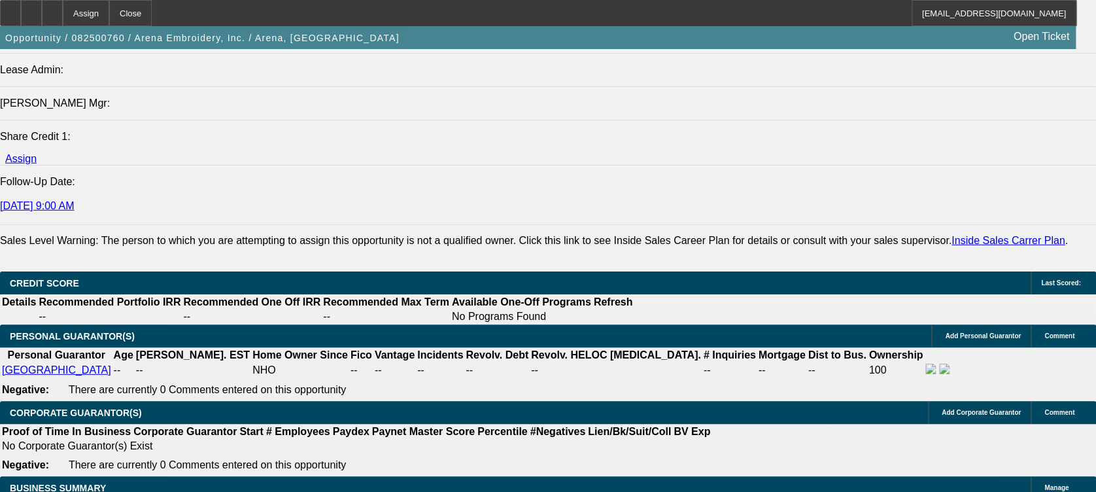
scroll to position [1918, 0]
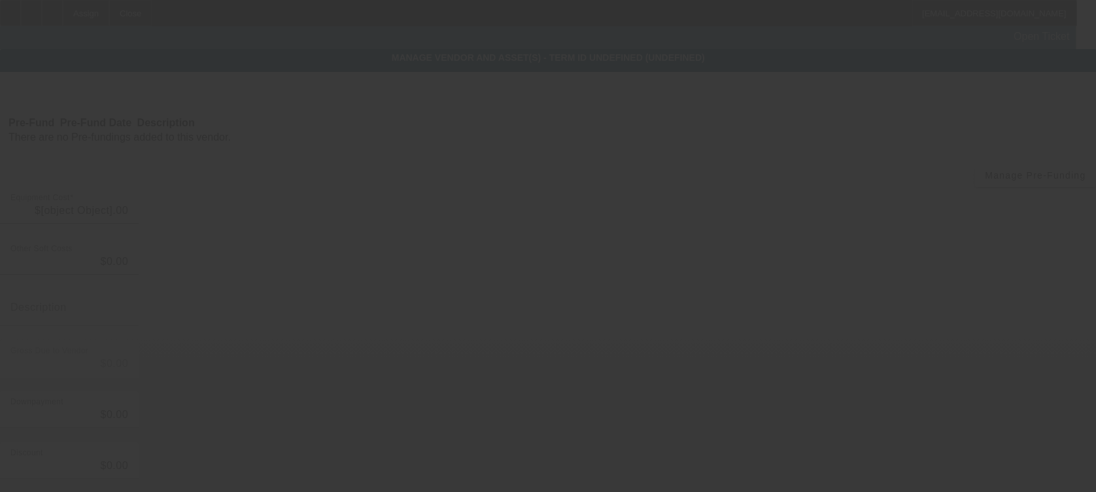
type input "$50,000.00"
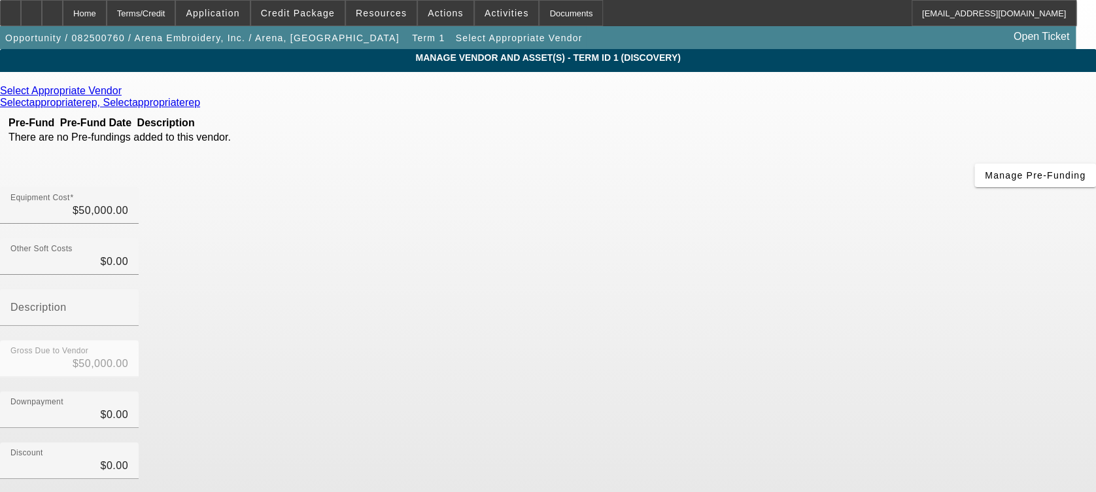
click at [125, 94] on icon at bounding box center [125, 90] width 0 height 11
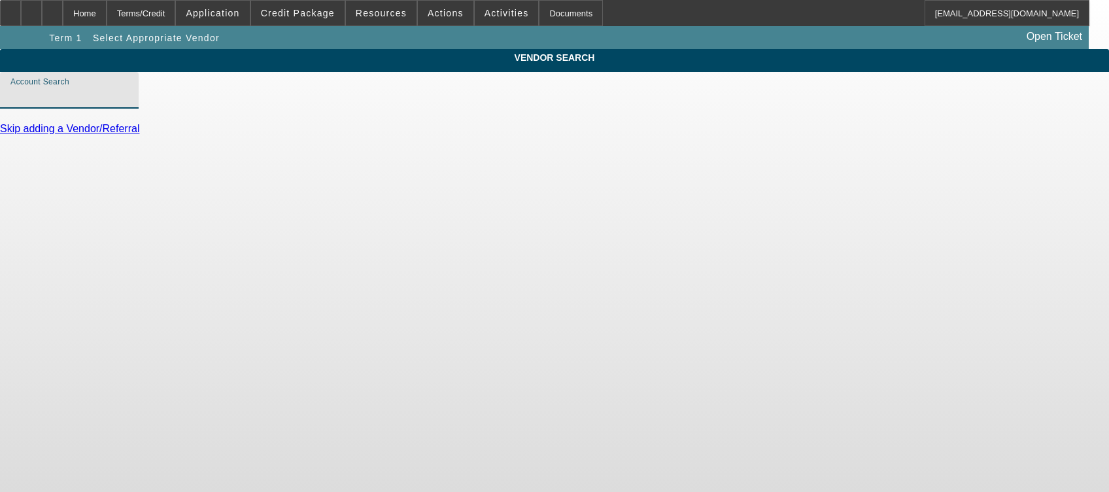
click at [128, 103] on input "Account Search" at bounding box center [69, 96] width 118 height 16
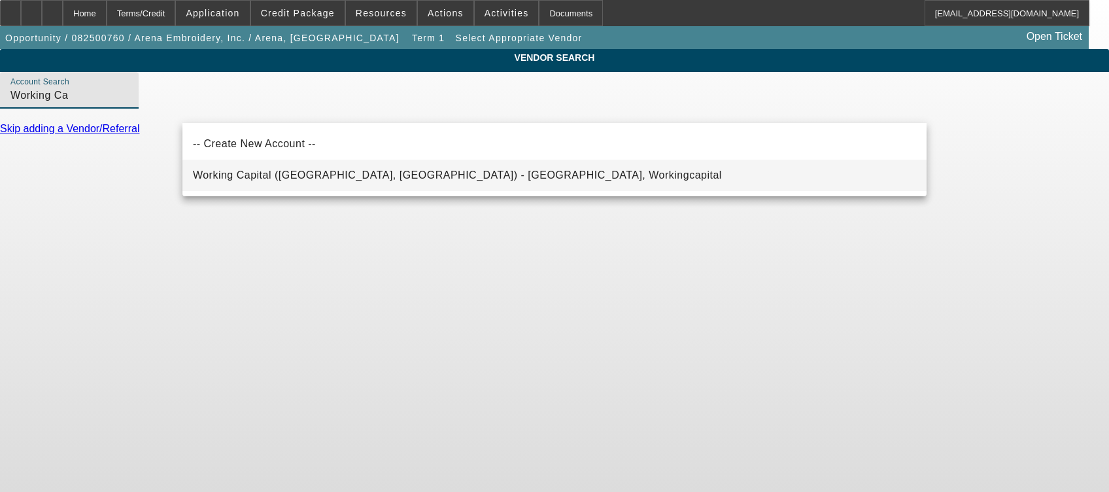
click at [393, 162] on mat-option "Working Capital (Northbrook, IL) - Workingcapital, Workingcapital" at bounding box center [554, 175] width 744 height 31
type input "Working Capital (Northbrook, IL) - Workingcapital, Workingcapital"
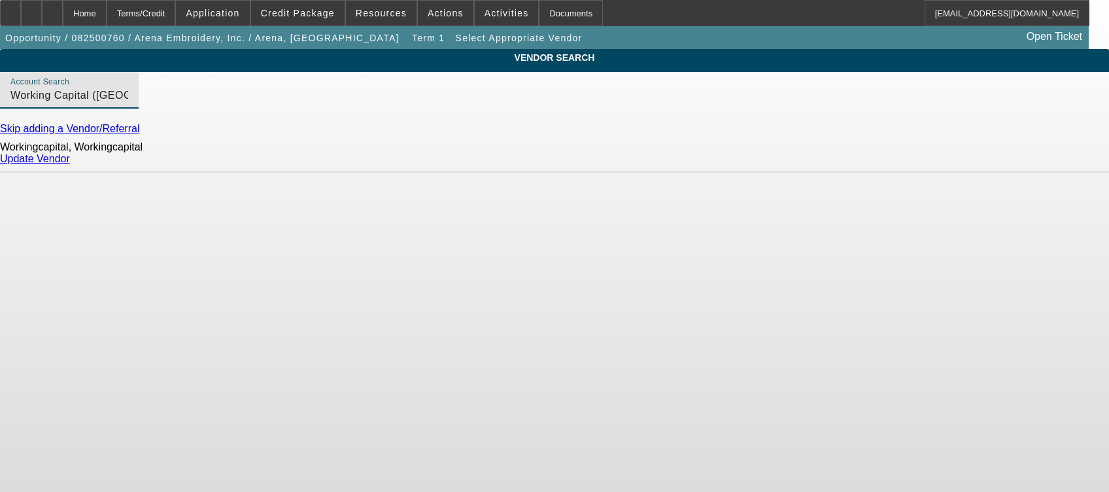
click at [70, 164] on link "Update Vendor" at bounding box center [35, 158] width 70 height 11
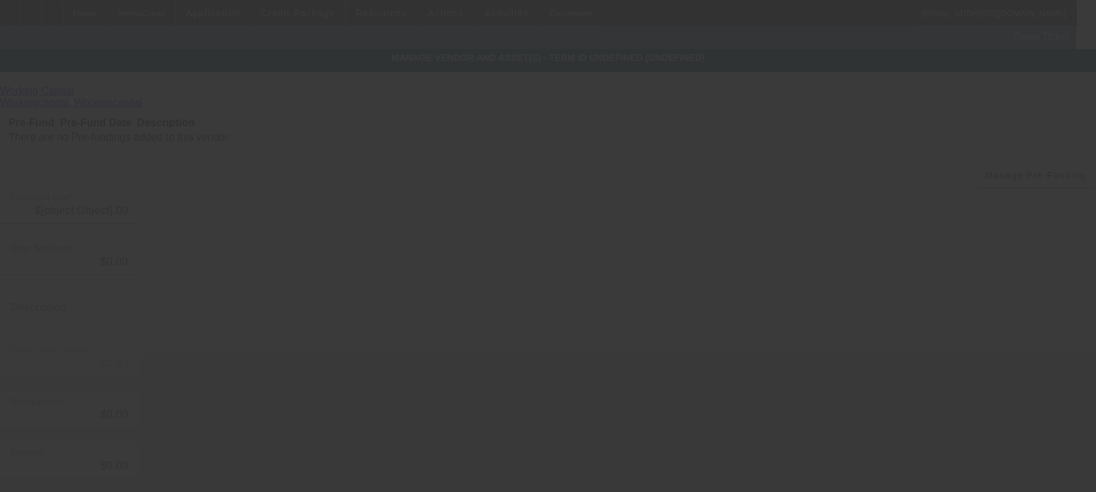
type input "$50,000.00"
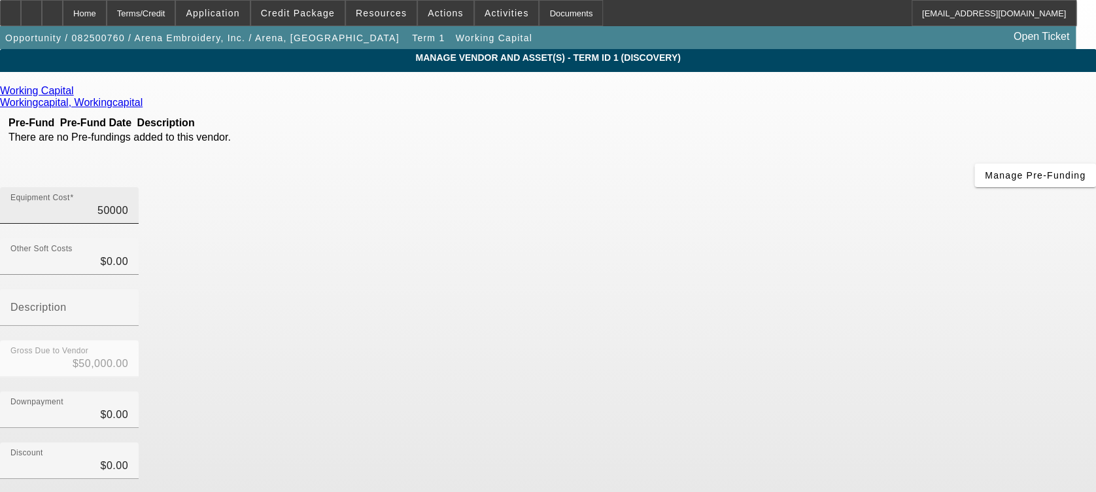
click at [128, 203] on input "50000" at bounding box center [69, 211] width 118 height 16
type input "6"
type input "$6.00"
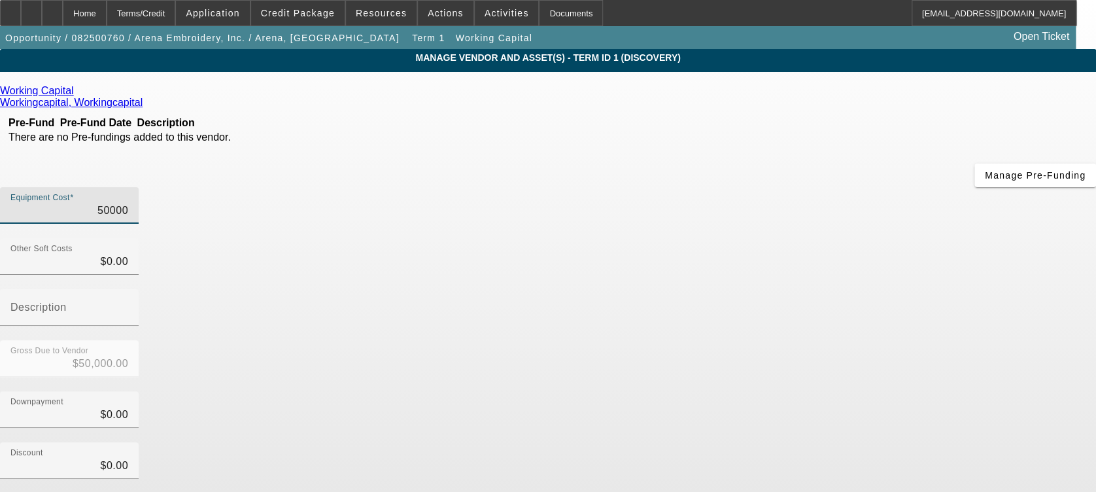
type input "$6.00"
type input "60"
type input "$60.00"
type input "600"
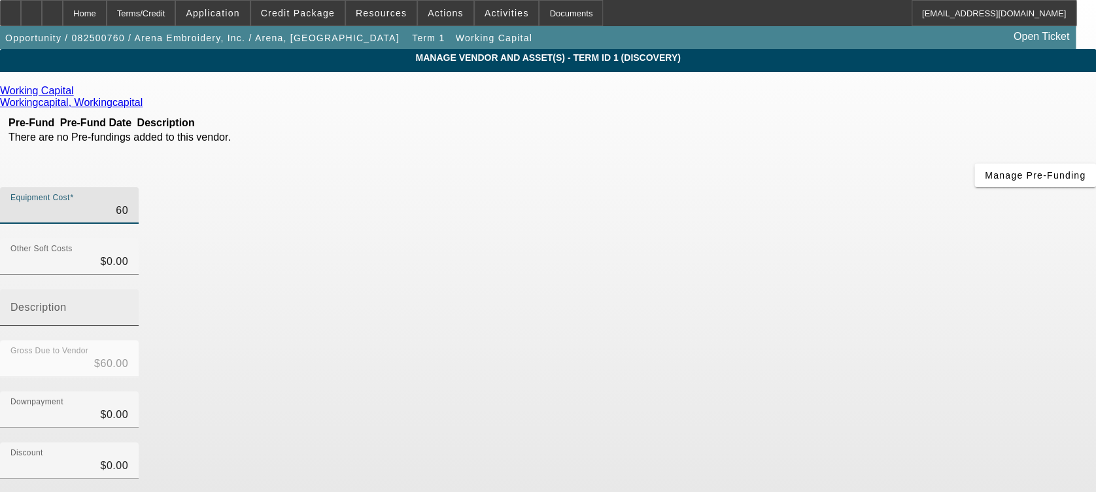
type input "$600.00"
type input "6000"
type input "$6,000.00"
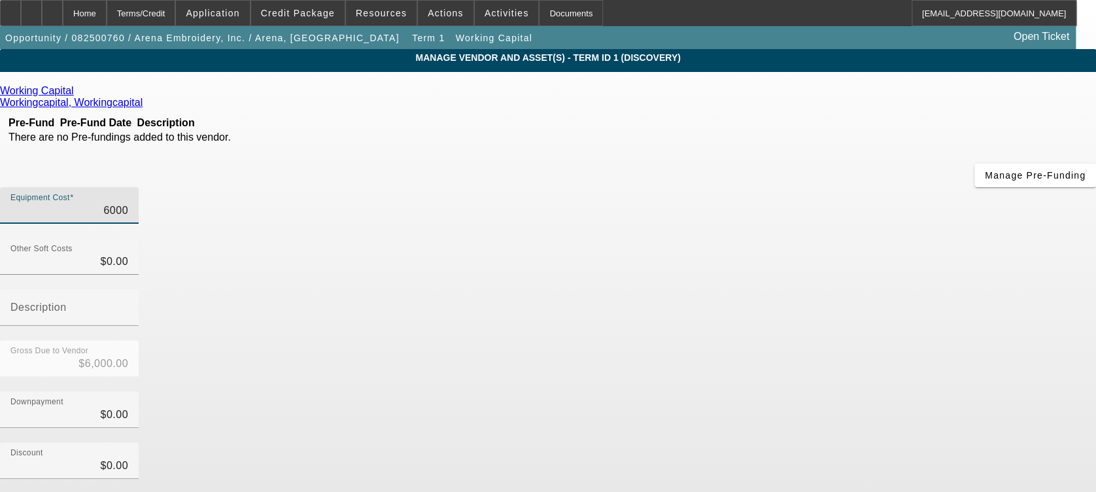
type input "60000"
type input "$60,000.00"
click at [885, 391] on div "Downpayment $0.00" at bounding box center [548, 416] width 1096 height 51
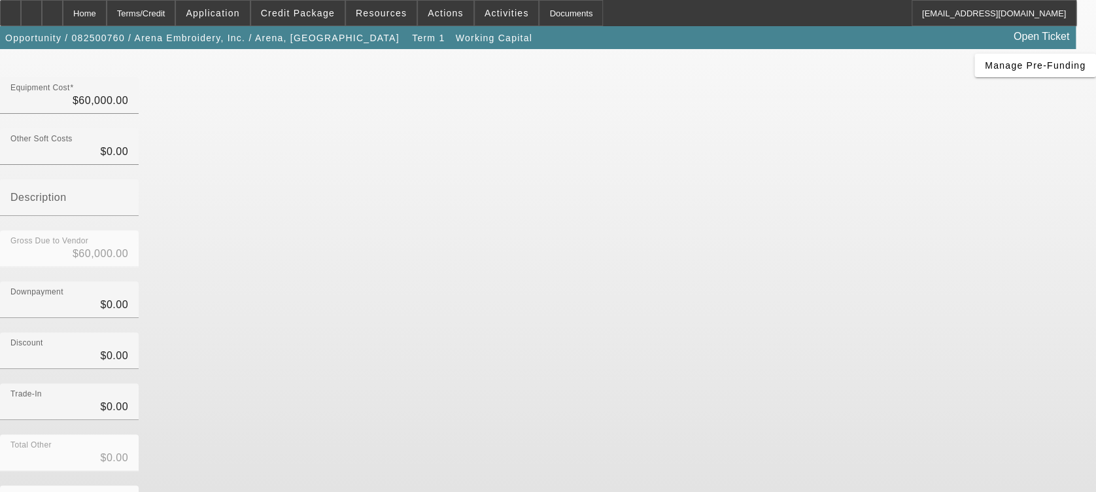
scroll to position [115, 0]
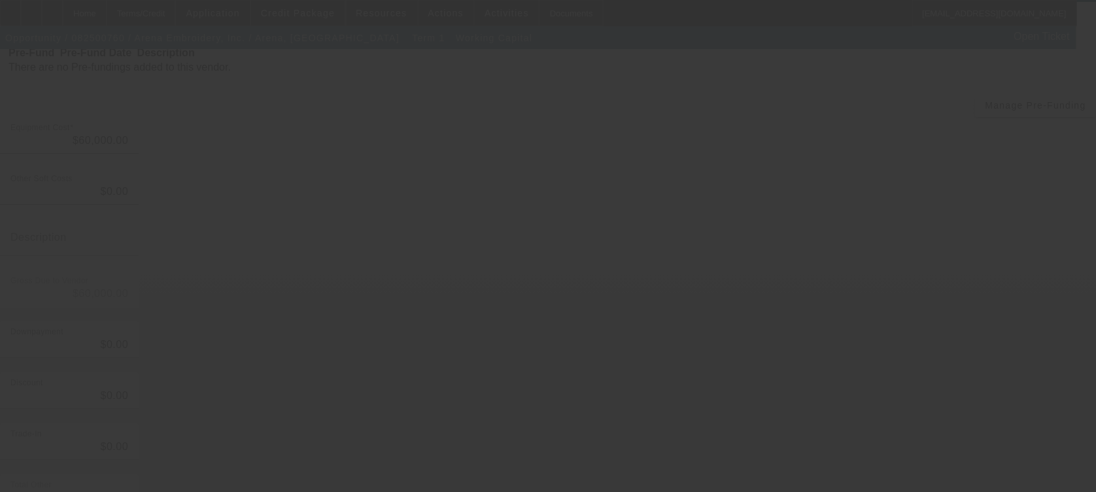
scroll to position [0, 0]
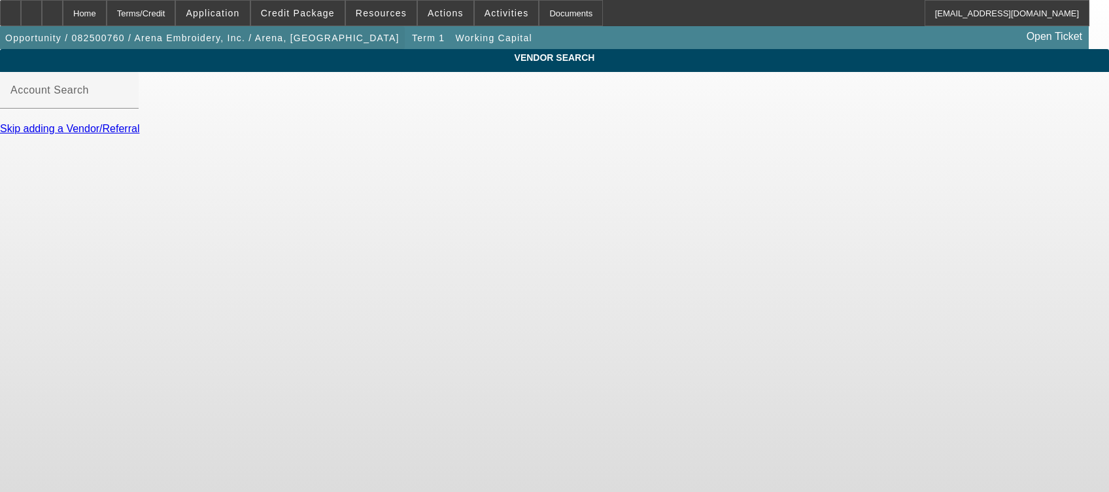
click at [120, 26] on span "button" at bounding box center [202, 37] width 405 height 31
click at [107, 10] on div "Home" at bounding box center [85, 13] width 44 height 26
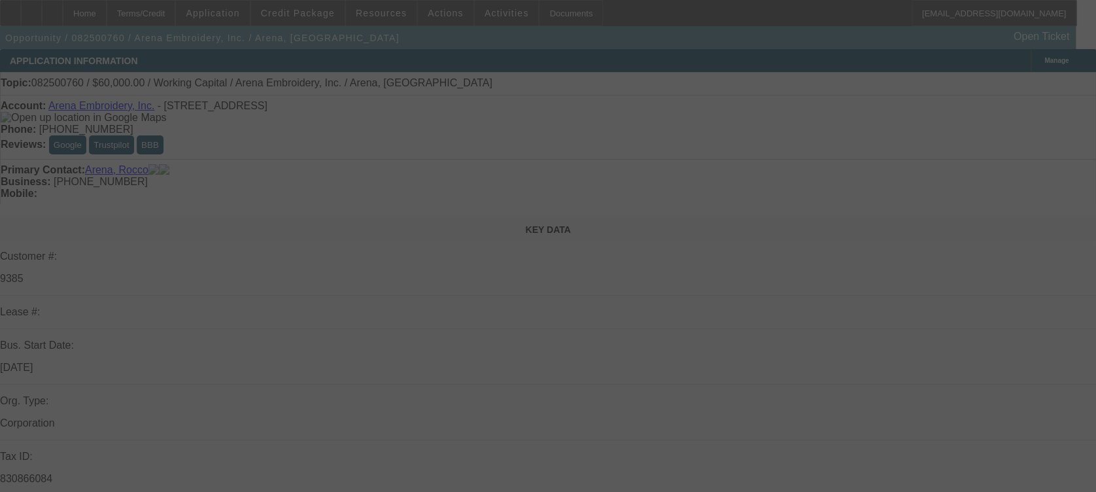
select select "0"
select select "2"
select select "0.1"
select select "4"
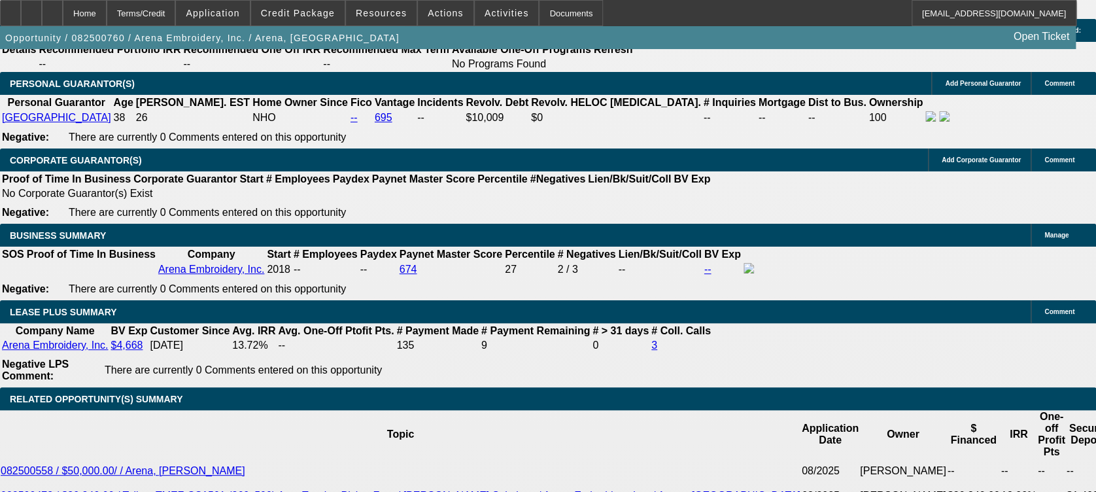
scroll to position [2005, 0]
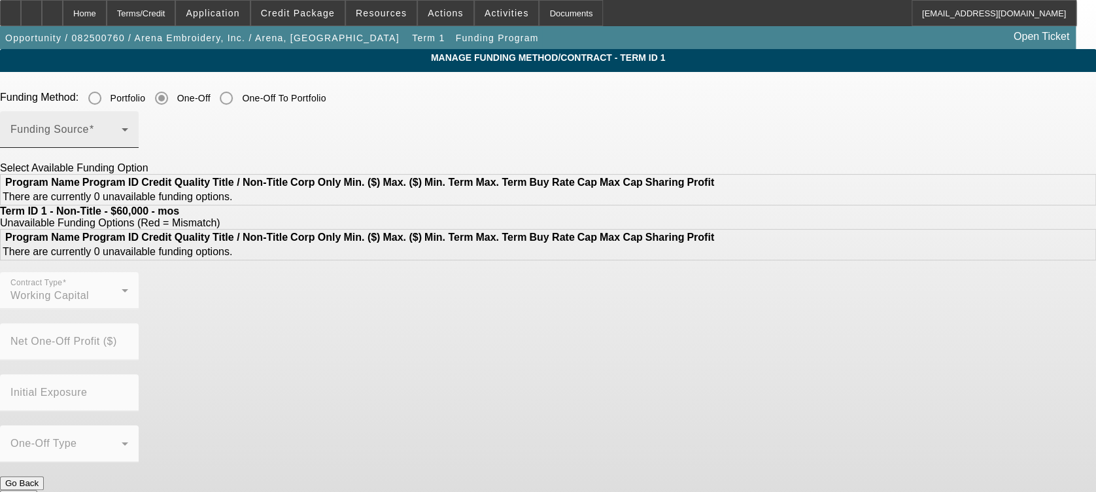
click at [128, 126] on div "Funding Source" at bounding box center [69, 129] width 118 height 37
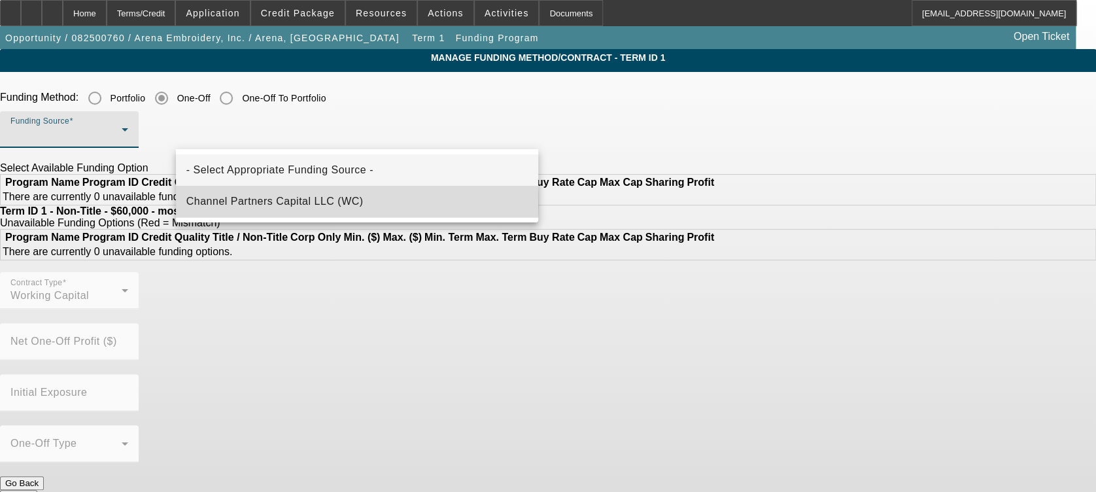
click at [325, 203] on span "Channel Partners Capital LLC (WC)" at bounding box center [274, 202] width 177 height 16
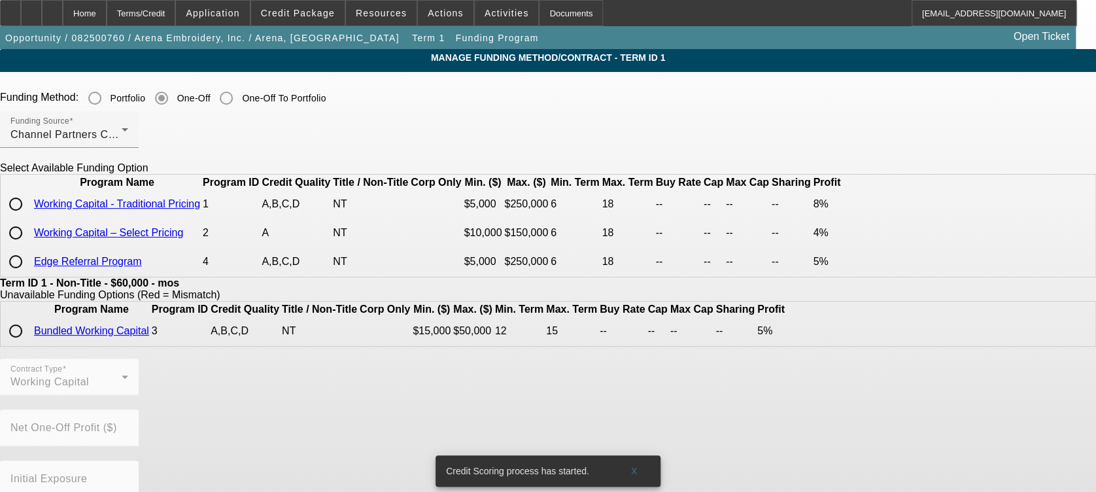
click at [29, 217] on input "radio" at bounding box center [16, 204] width 26 height 26
radio input "true"
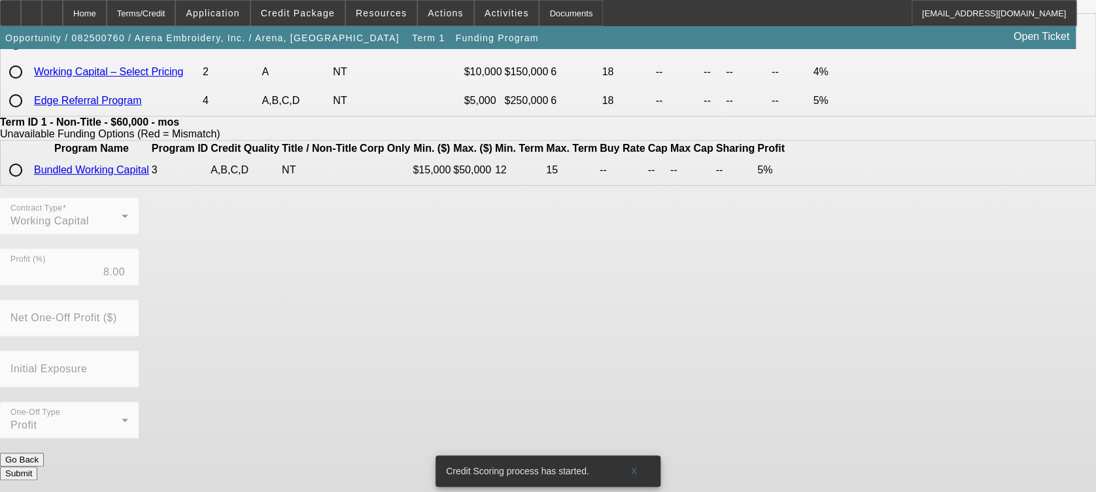
click at [37, 472] on button "Submit" at bounding box center [18, 473] width 37 height 14
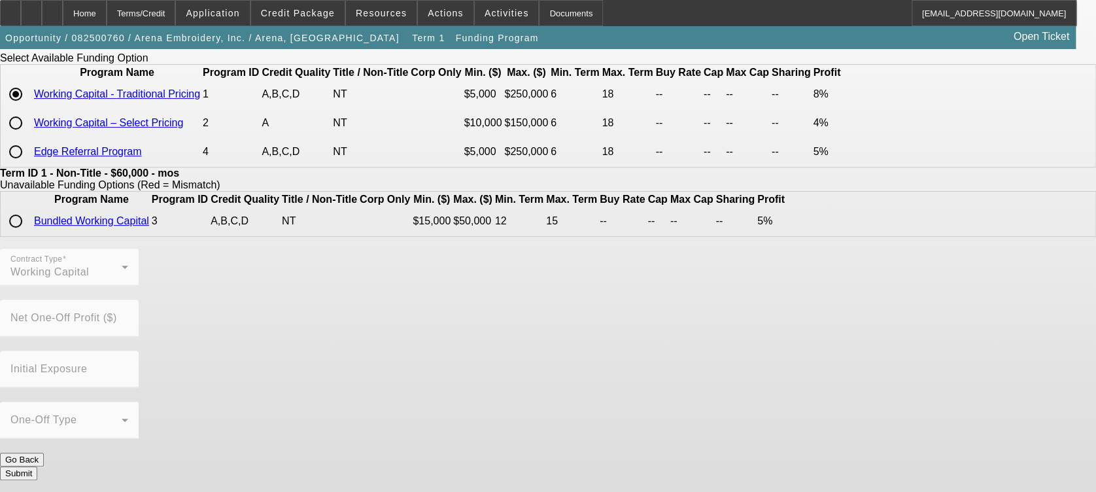
scroll to position [0, 0]
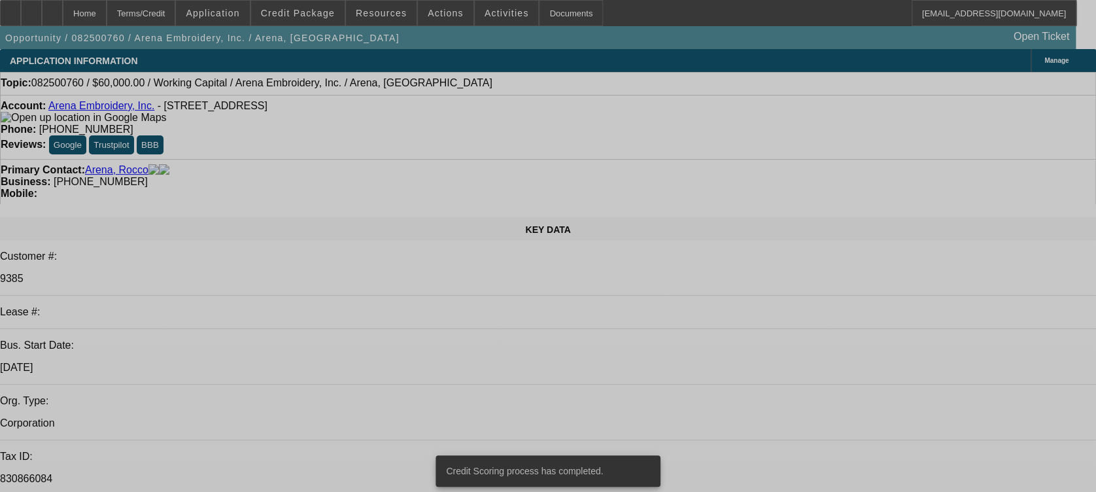
select select "0"
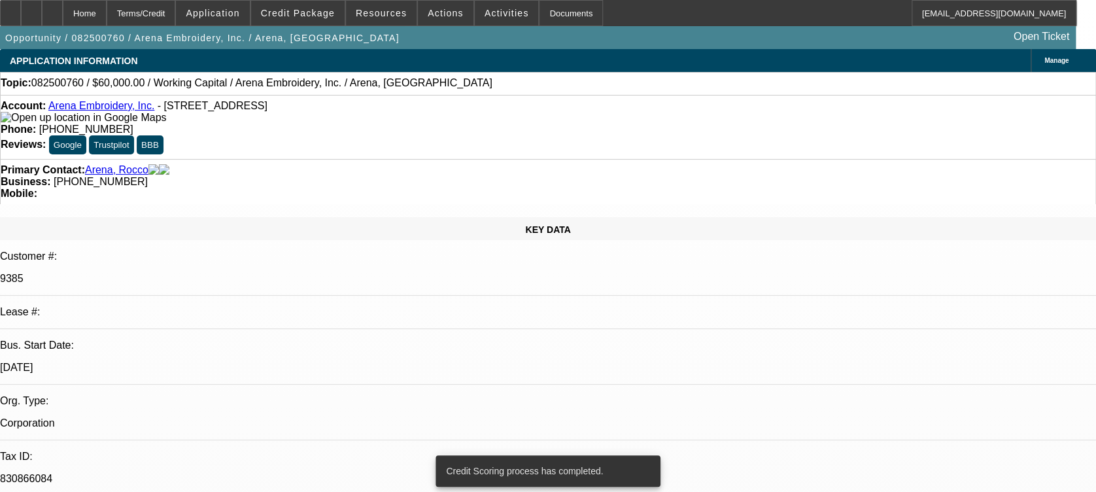
select select "2"
select select "0.1"
select select "4"
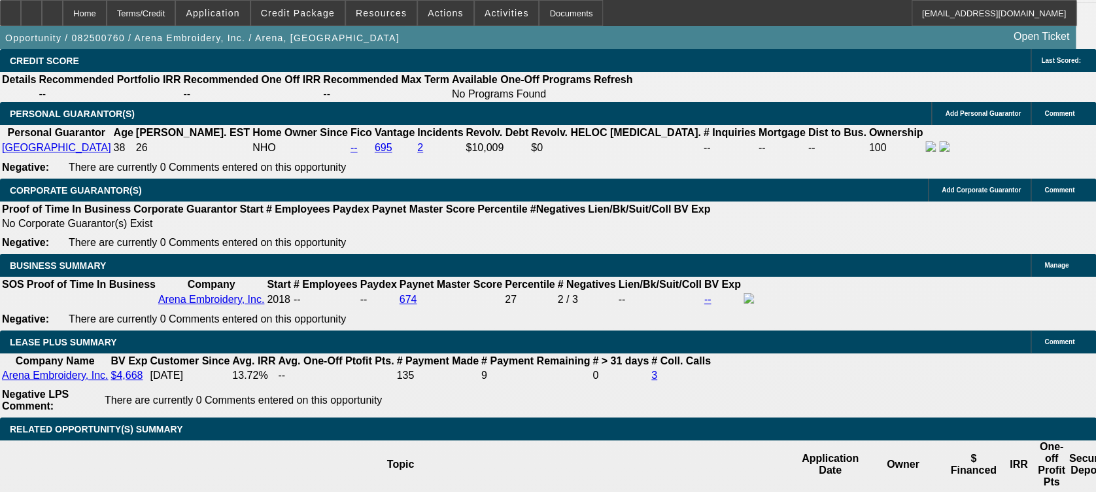
scroll to position [1918, 0]
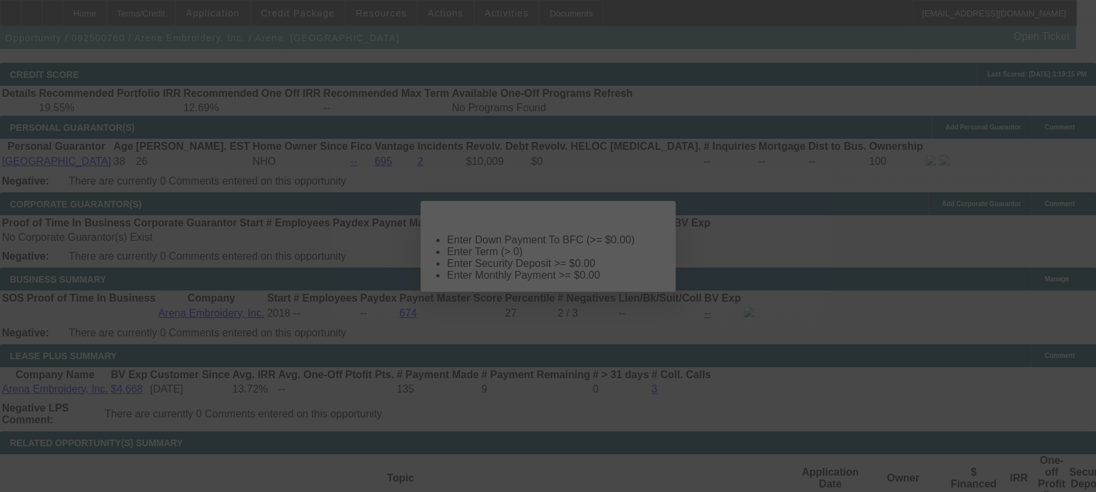
scroll to position [0, 0]
select select "0"
select select "2"
select select "0.1"
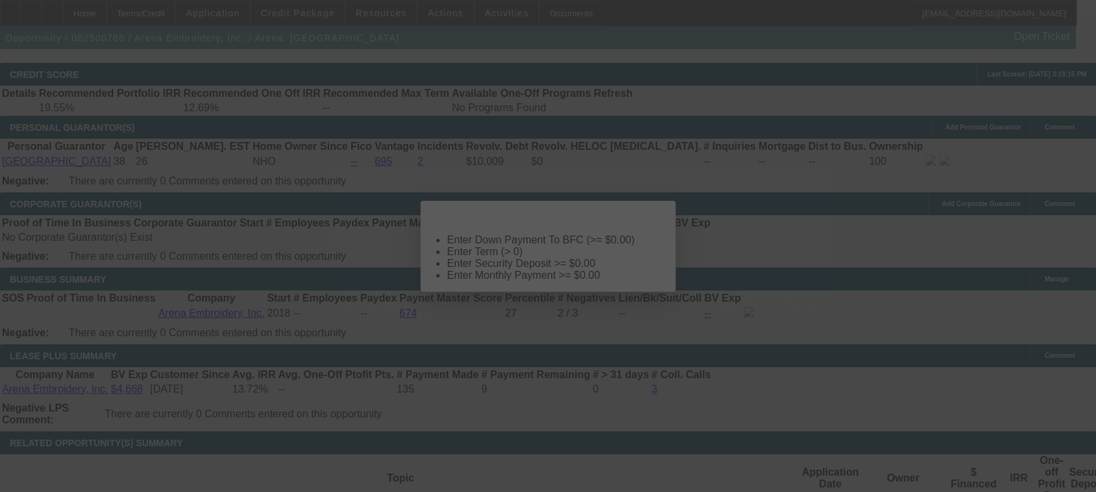
select select "4"
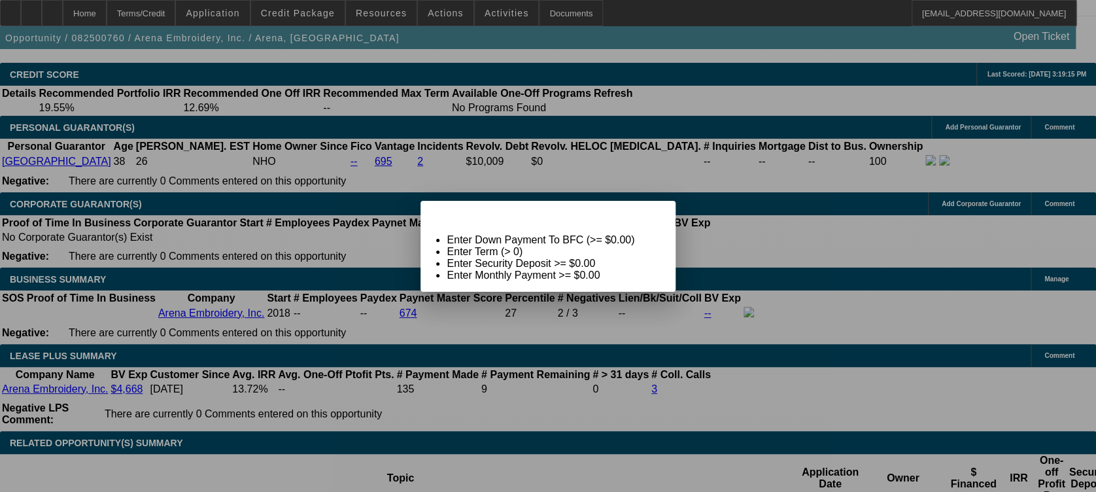
click at [653, 216] on span "Close" at bounding box center [658, 212] width 18 height 7
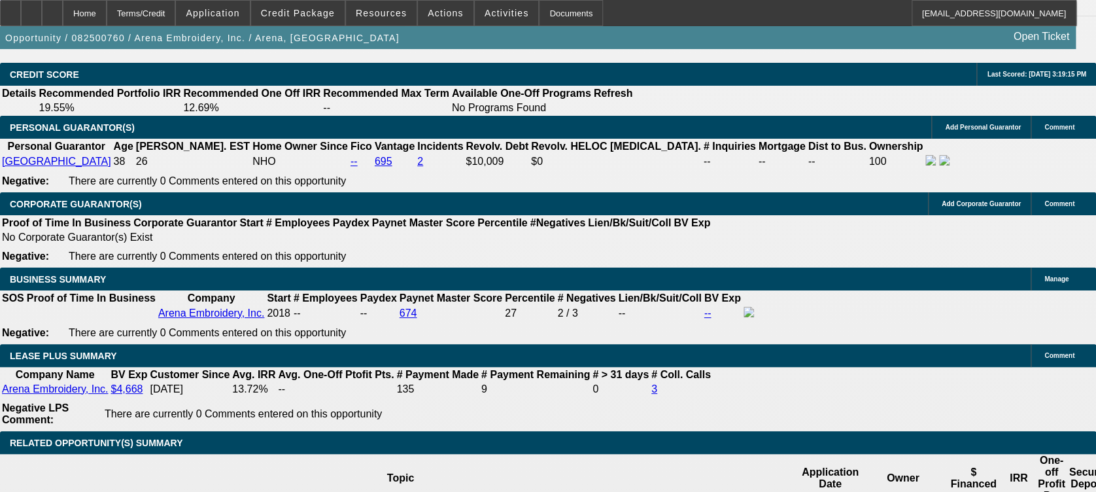
scroll to position [1918, 0]
type input "$0.00"
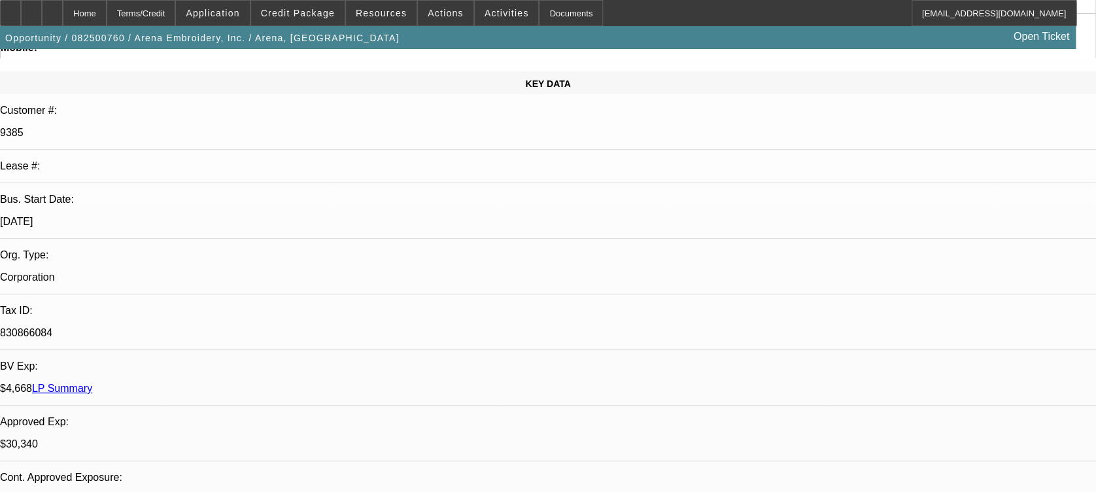
scroll to position [349, 0]
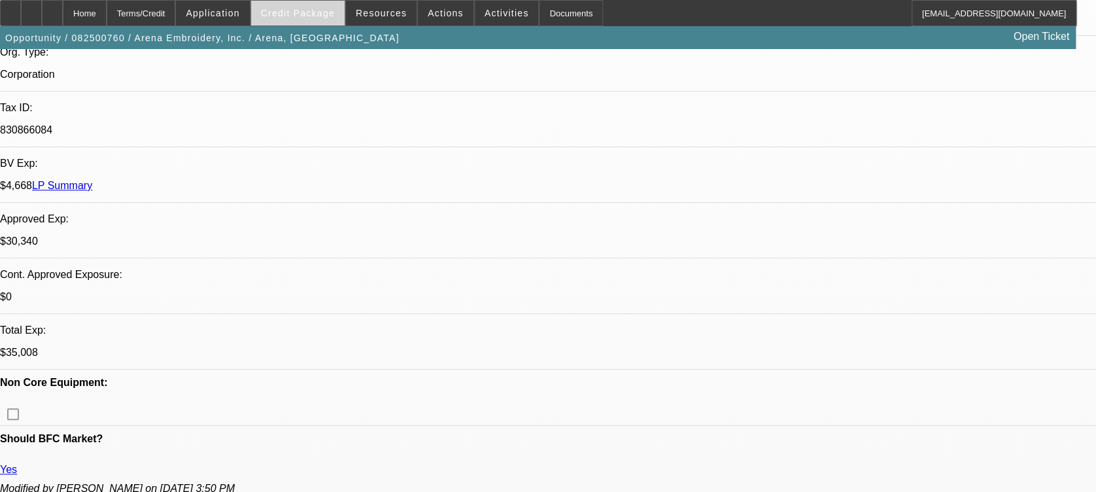
click at [303, 26] on div "Opportunity / 082500760 / Arena Embroidery, Inc. / Arena, Rocco Open Ticket" at bounding box center [538, 37] width 1076 height 23
click at [304, 16] on span "Credit Package" at bounding box center [298, 13] width 74 height 10
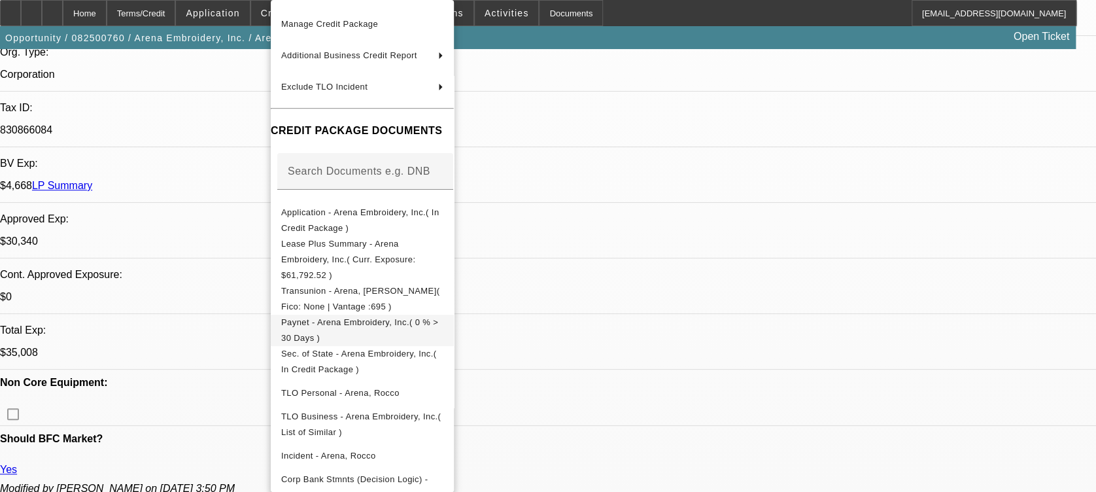
scroll to position [93, 0]
click at [703, 398] on div at bounding box center [548, 246] width 1096 height 492
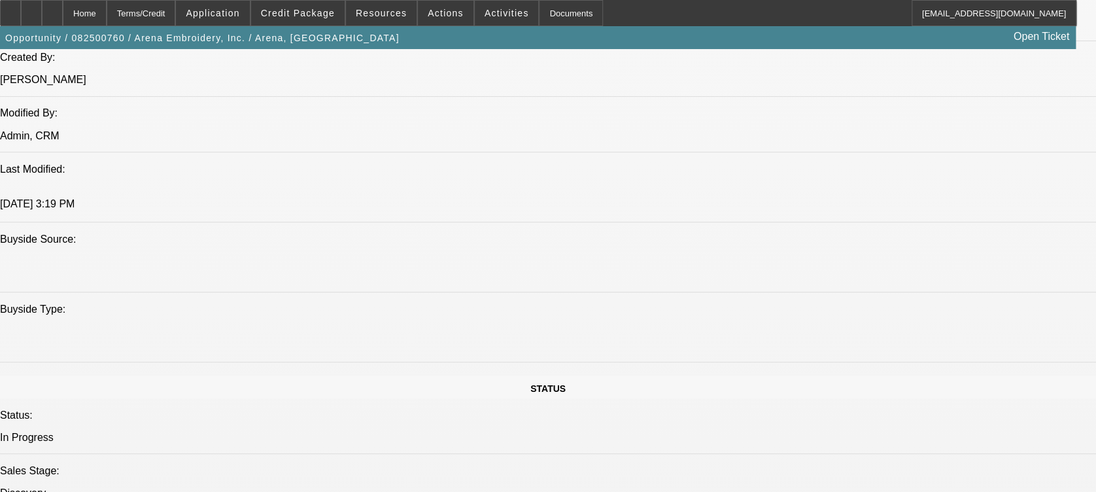
scroll to position [1220, 0]
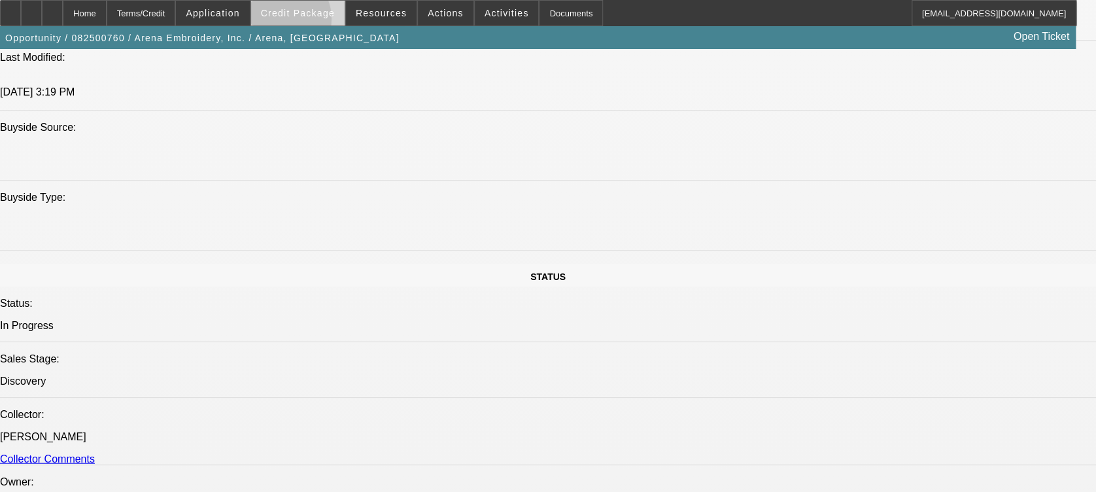
click at [300, 22] on span at bounding box center [298, 12] width 94 height 31
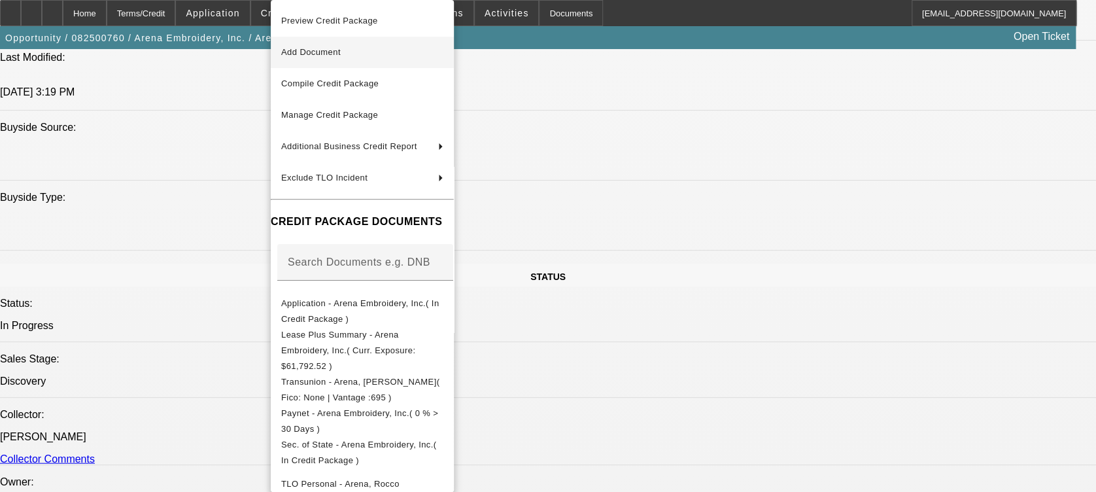
click at [383, 60] on span "Add Document" at bounding box center [362, 52] width 162 height 16
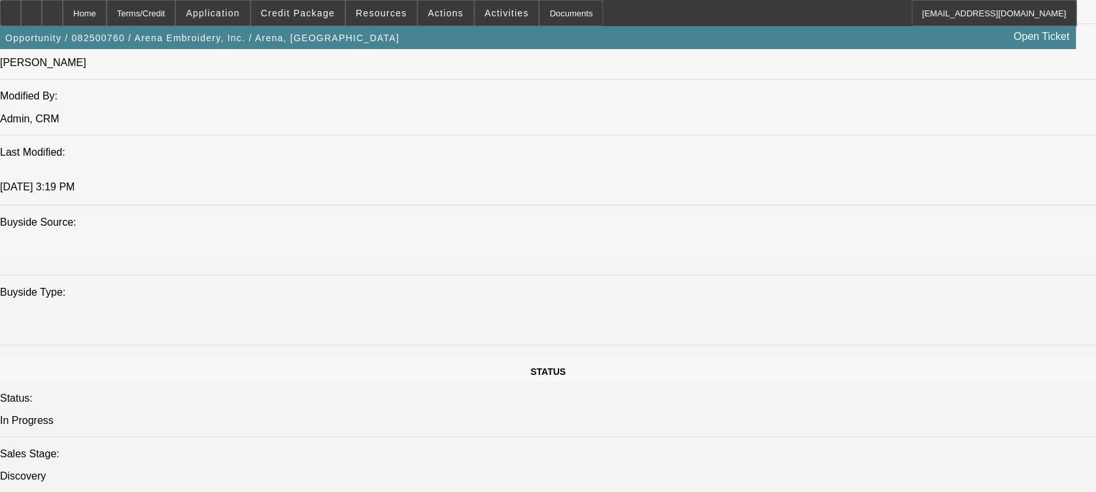
scroll to position [959, 0]
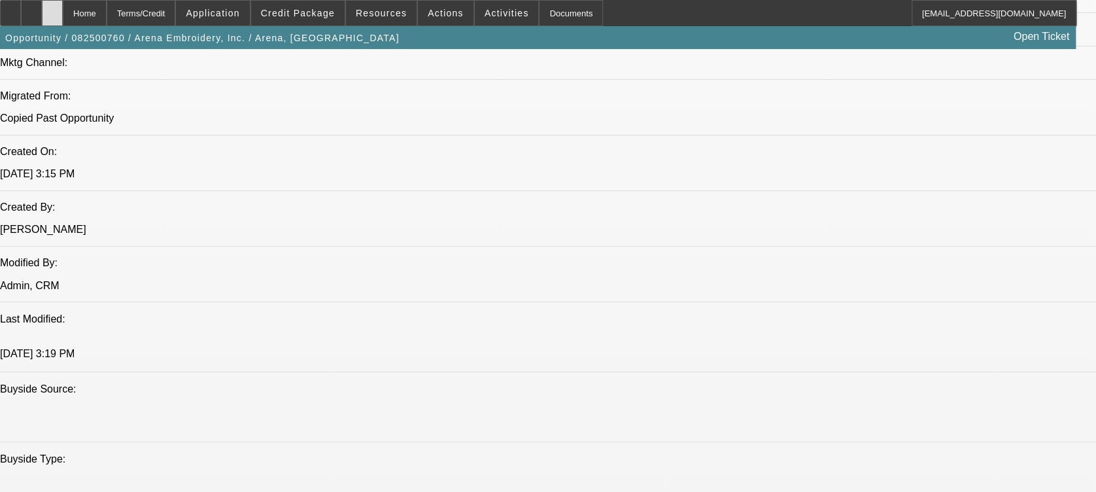
click at [63, 24] on div at bounding box center [52, 13] width 21 height 26
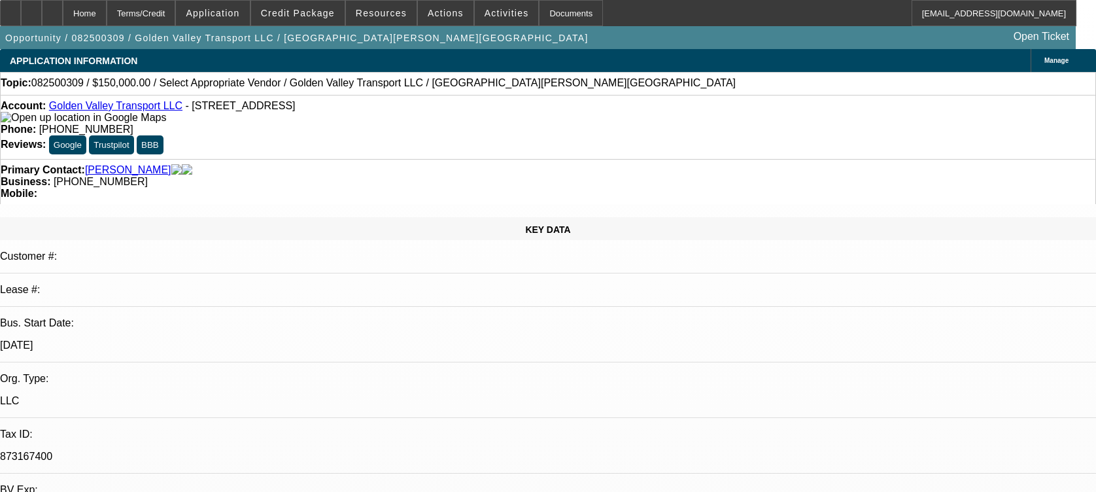
select select "0"
select select "2"
select select "0.1"
select select "4"
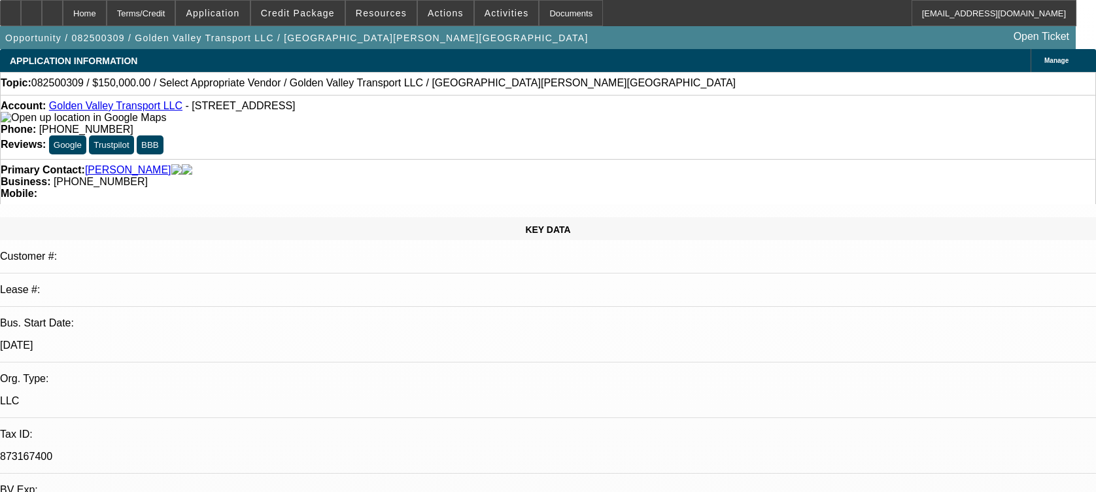
scroll to position [262, 0]
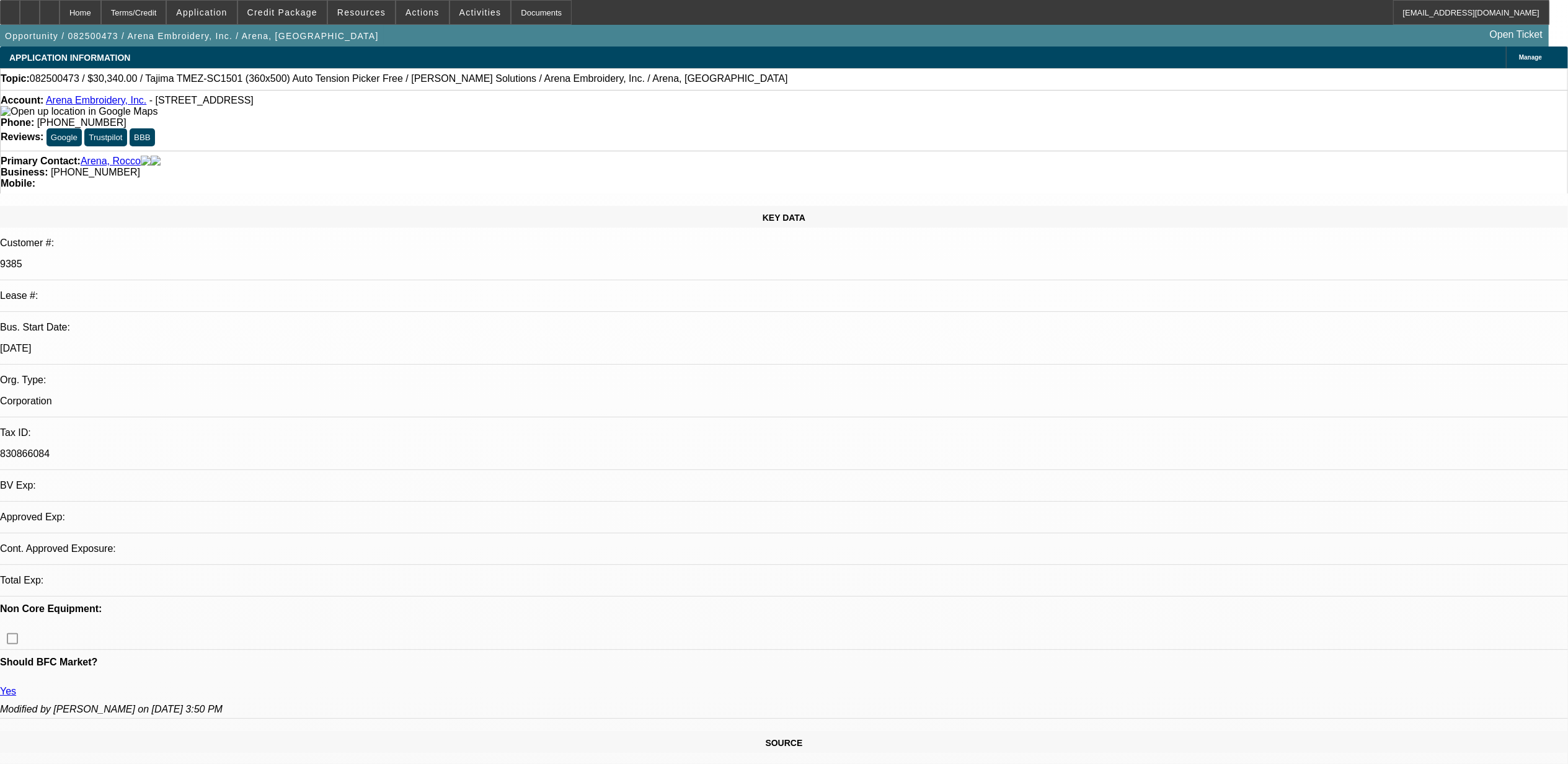
select select "0"
select select "2"
select select "0.1"
select select "0"
select select "2"
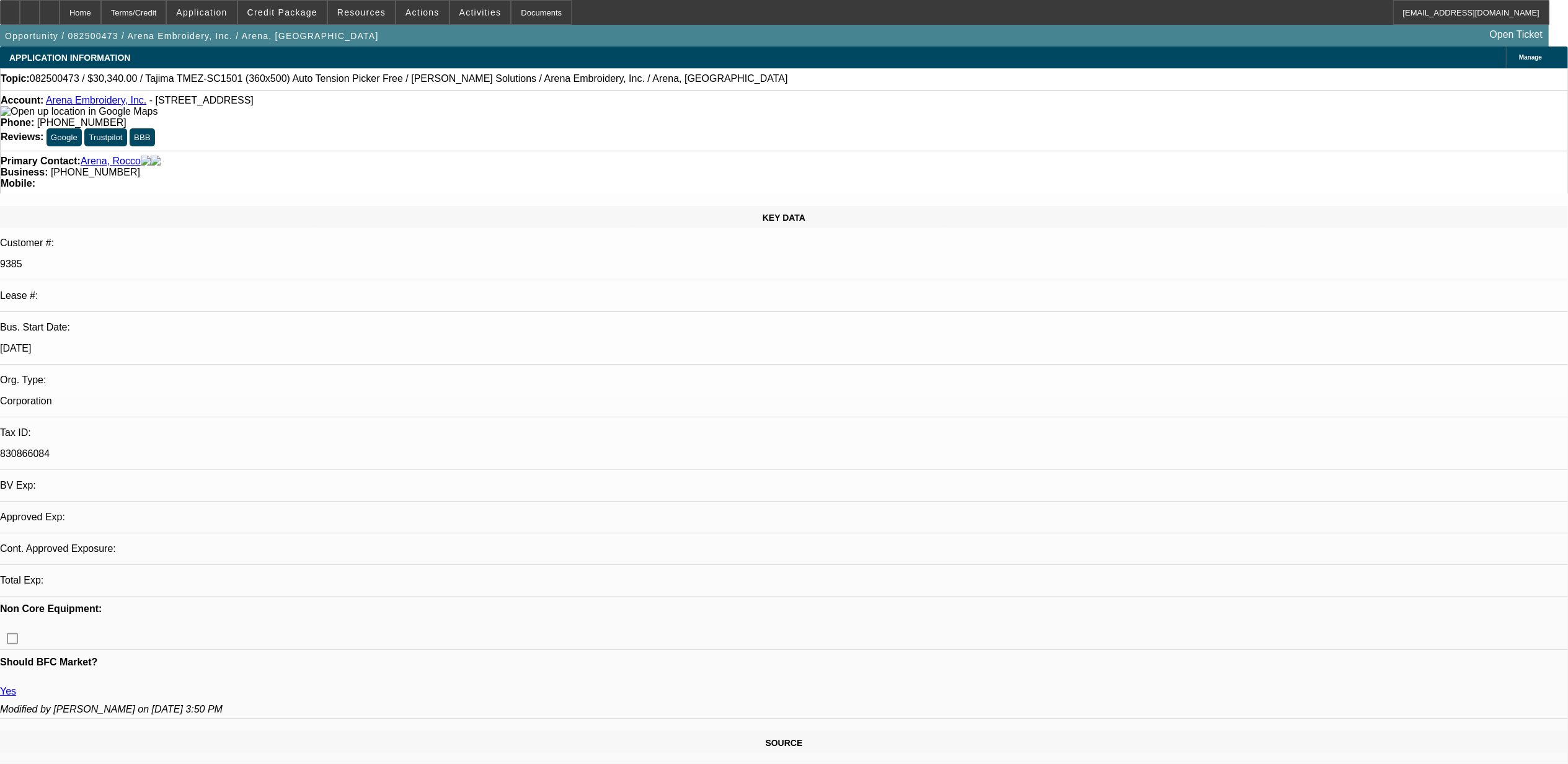
select select "0.1"
select select "0"
select select "2"
select select "0.1"
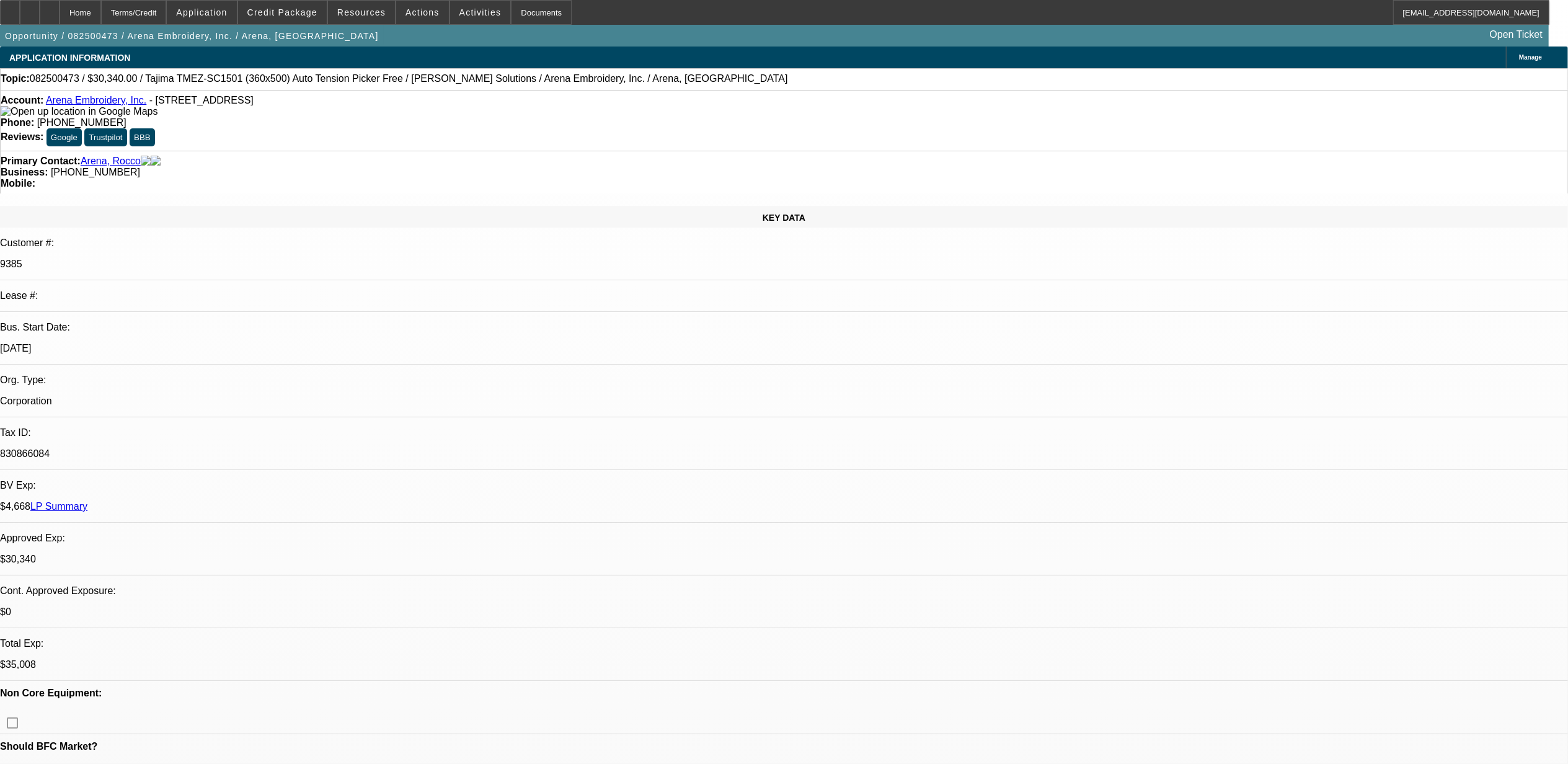
select select "1"
select select "2"
select select "4"
select select "1"
select select "2"
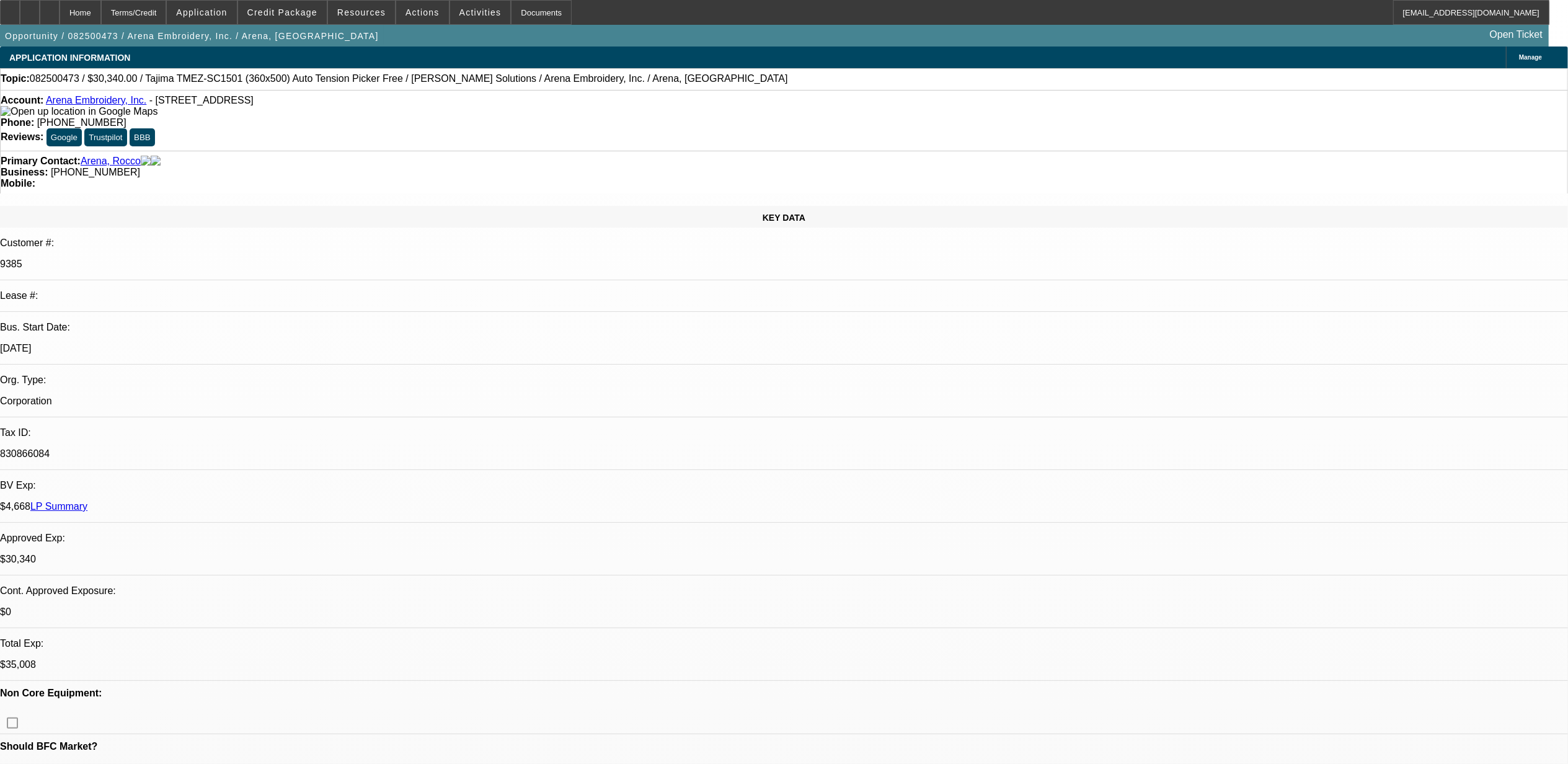
select select "4"
select select "1"
select select "2"
select select "4"
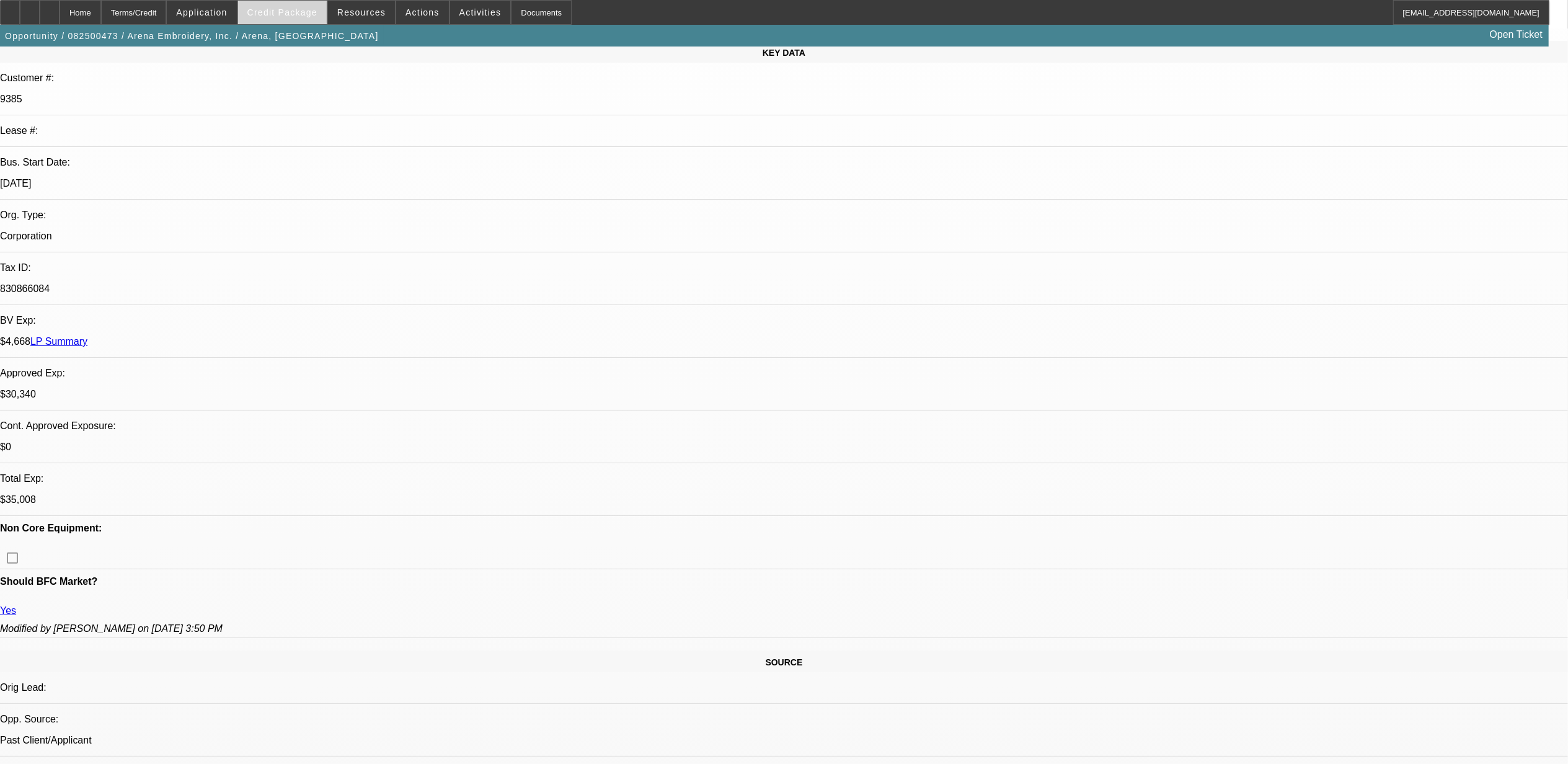
click at [302, 13] on span "Credit Package" at bounding box center [283, 12] width 70 height 9
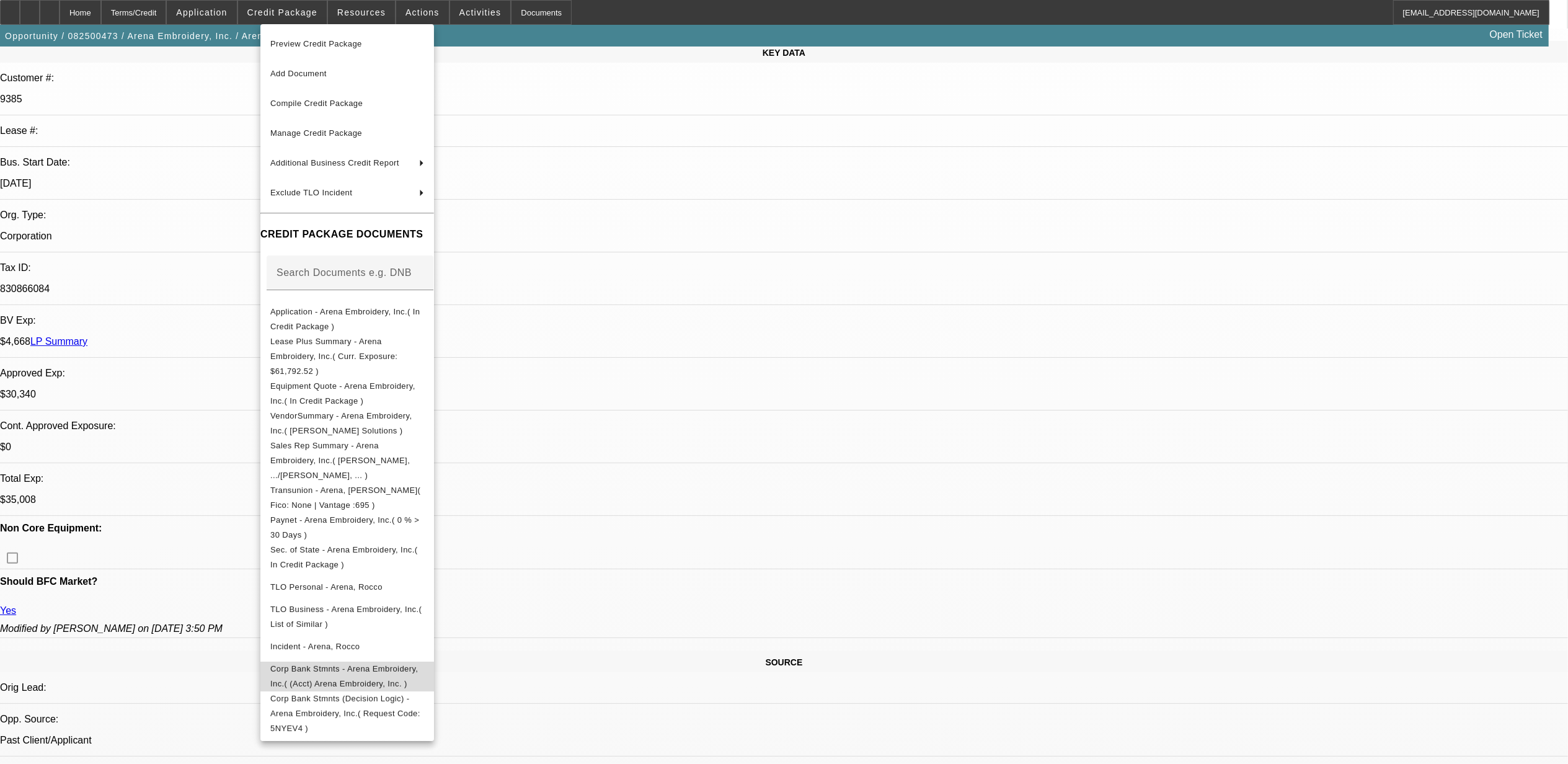
click at [367, 664] on span "Corp Bank Stmnts - Arena Embroidery, Inc.( (Acct) Arena Embroidery, Inc. )" at bounding box center [344, 676] width 148 height 25
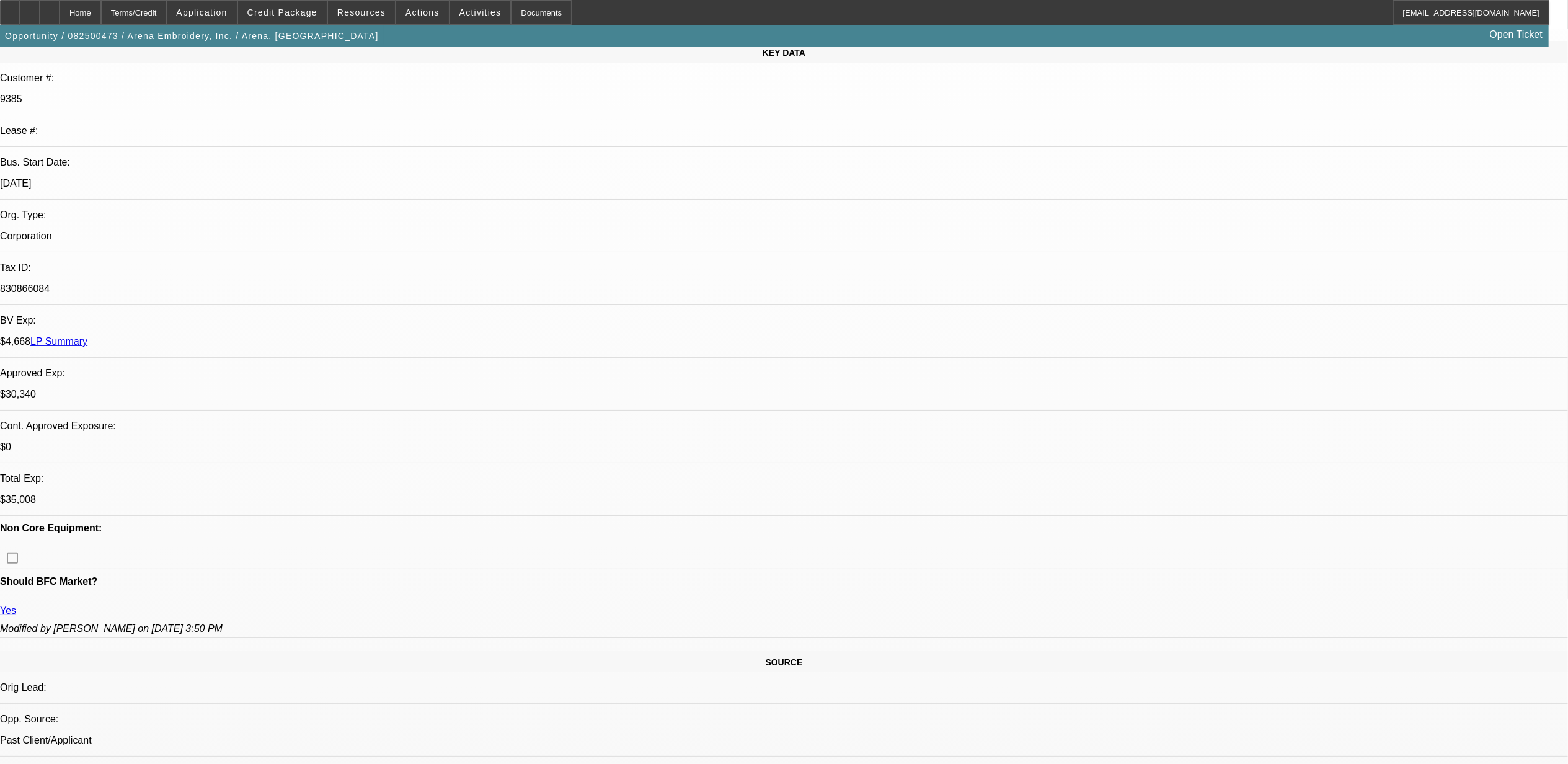
click at [269, 9] on span "Credit Package" at bounding box center [283, 12] width 70 height 9
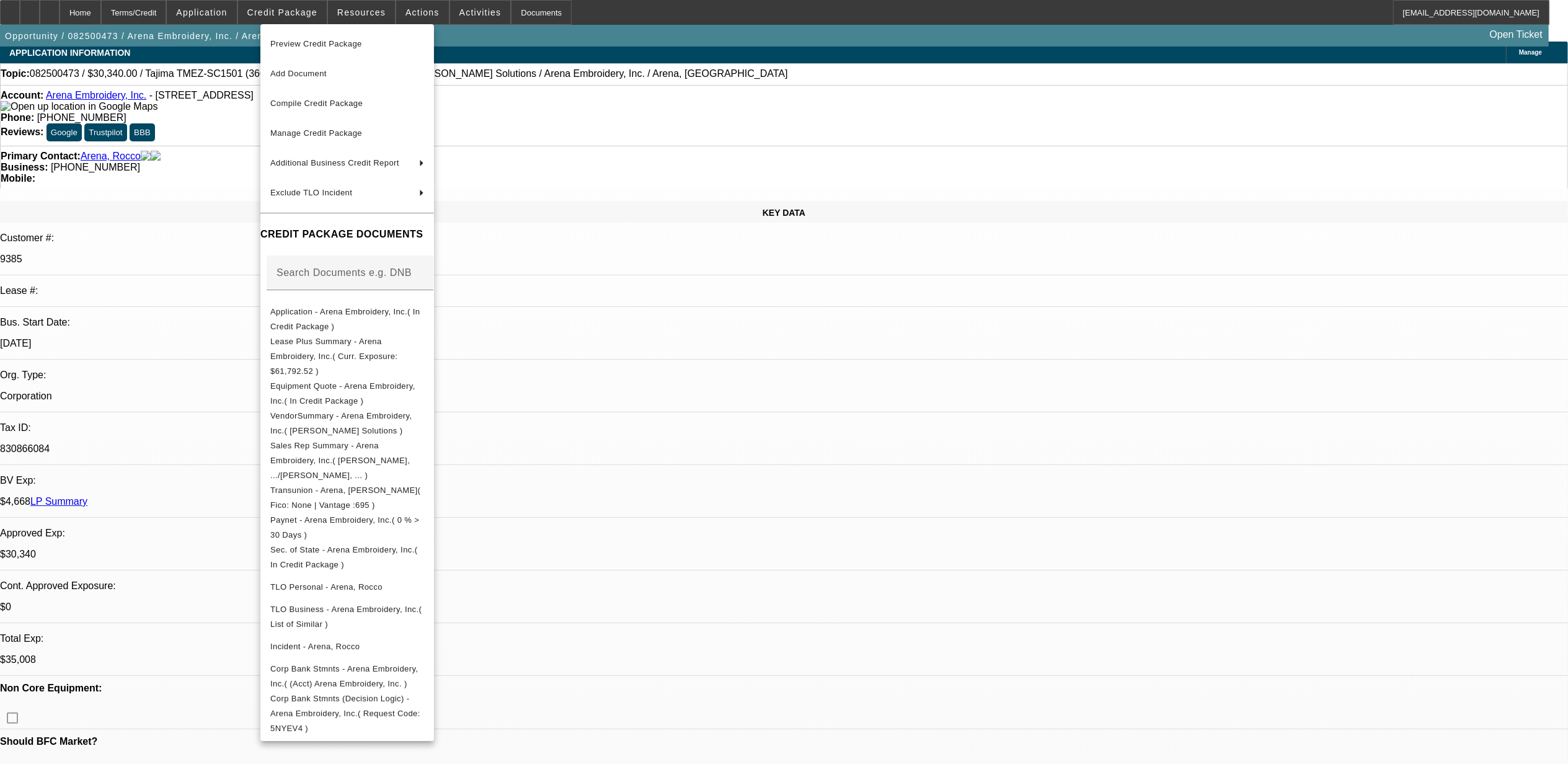
scroll to position [0, 0]
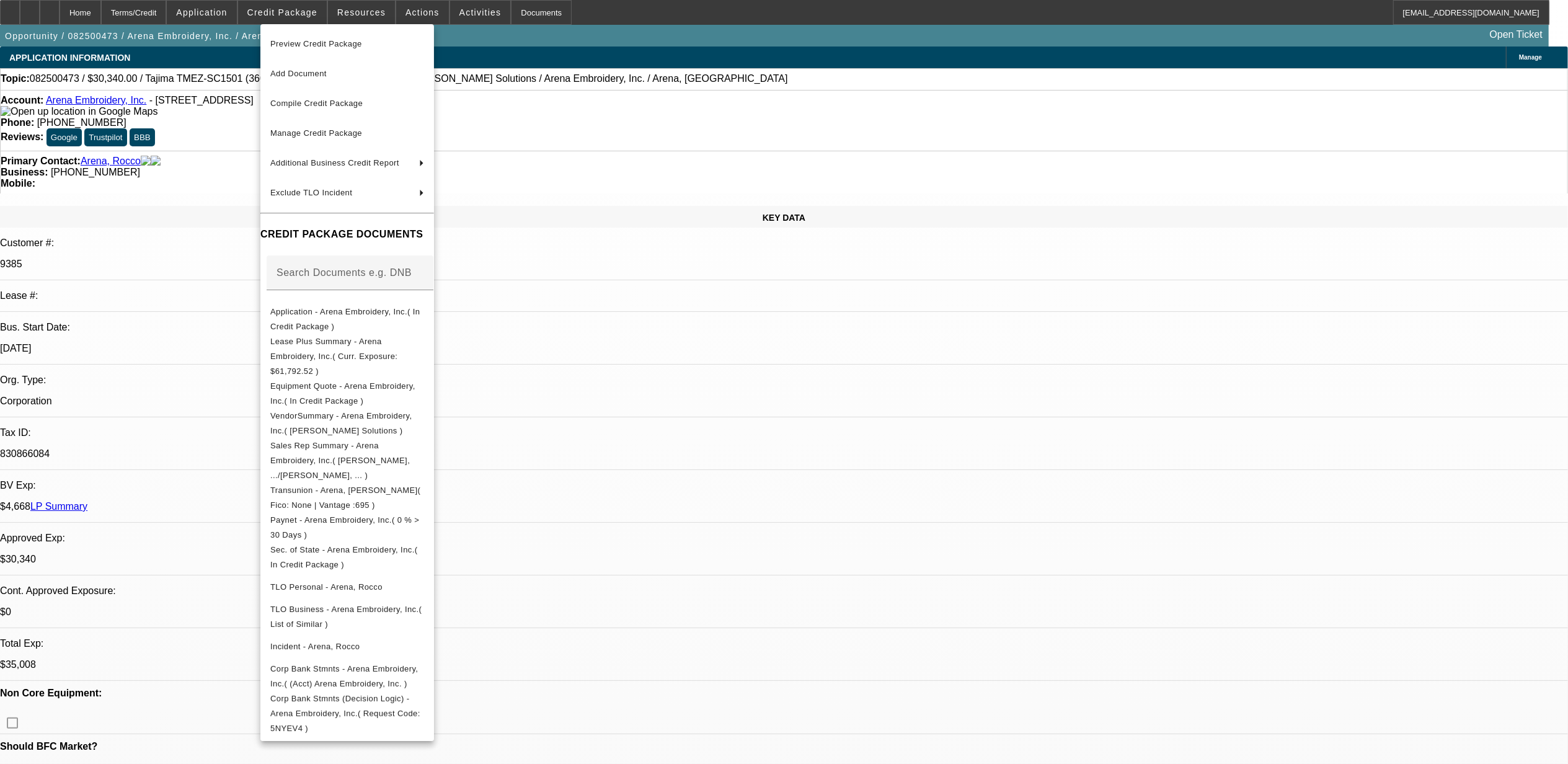
click at [871, 402] on div at bounding box center [784, 382] width 1568 height 764
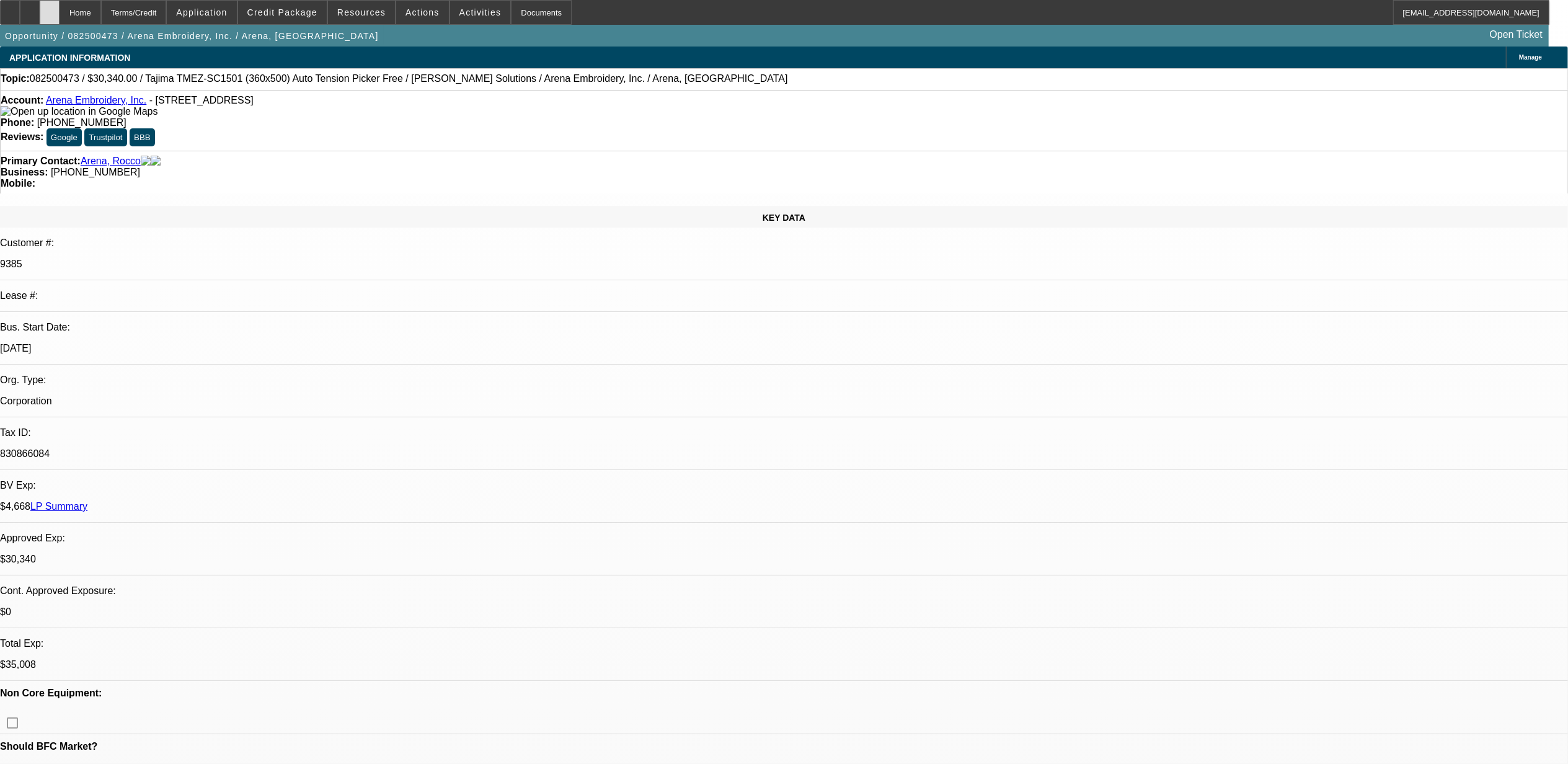
click at [60, 20] on div at bounding box center [49, 12] width 20 height 25
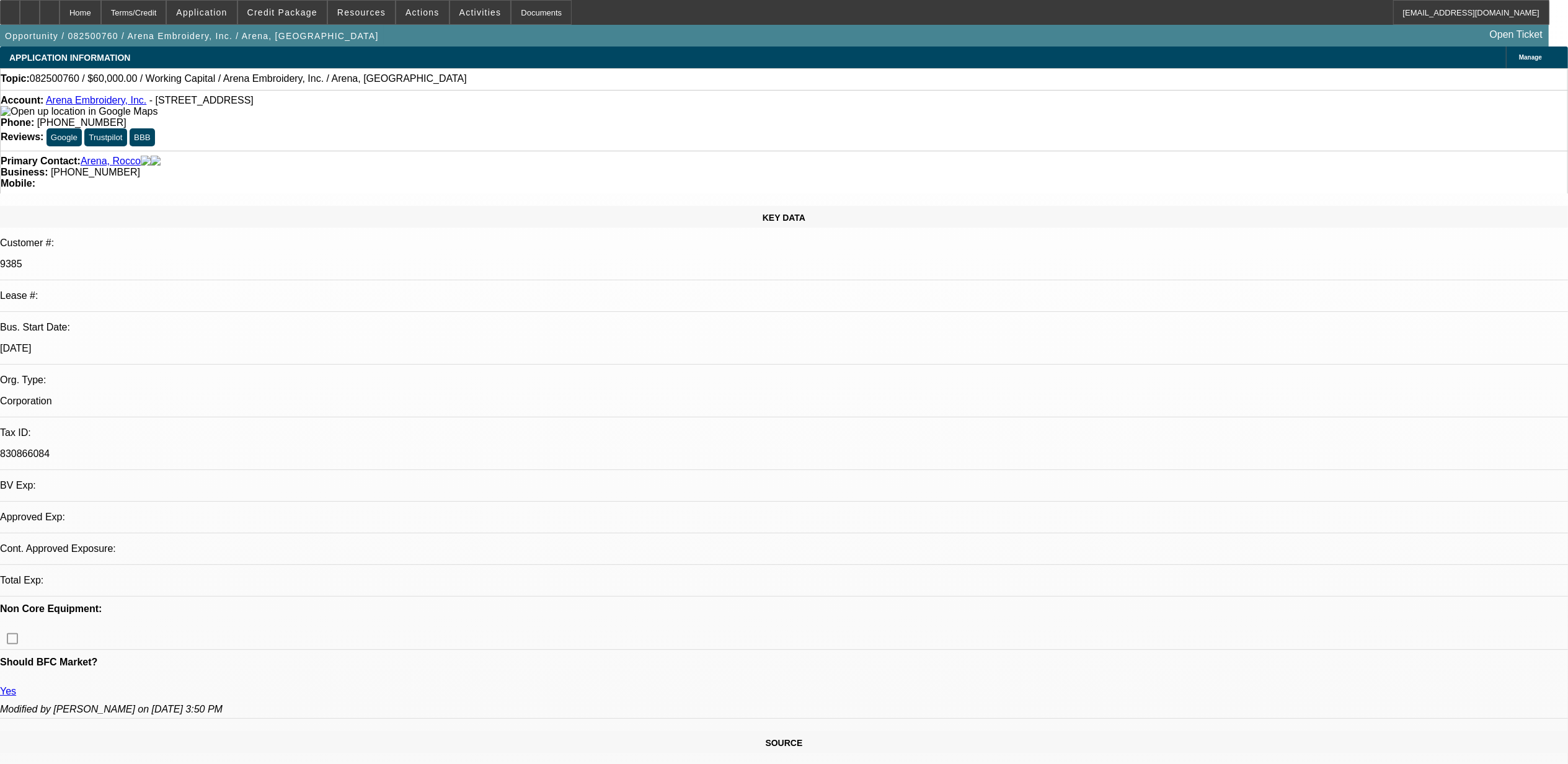
select select "0"
select select "2"
select select "0.1"
select select "1"
select select "2"
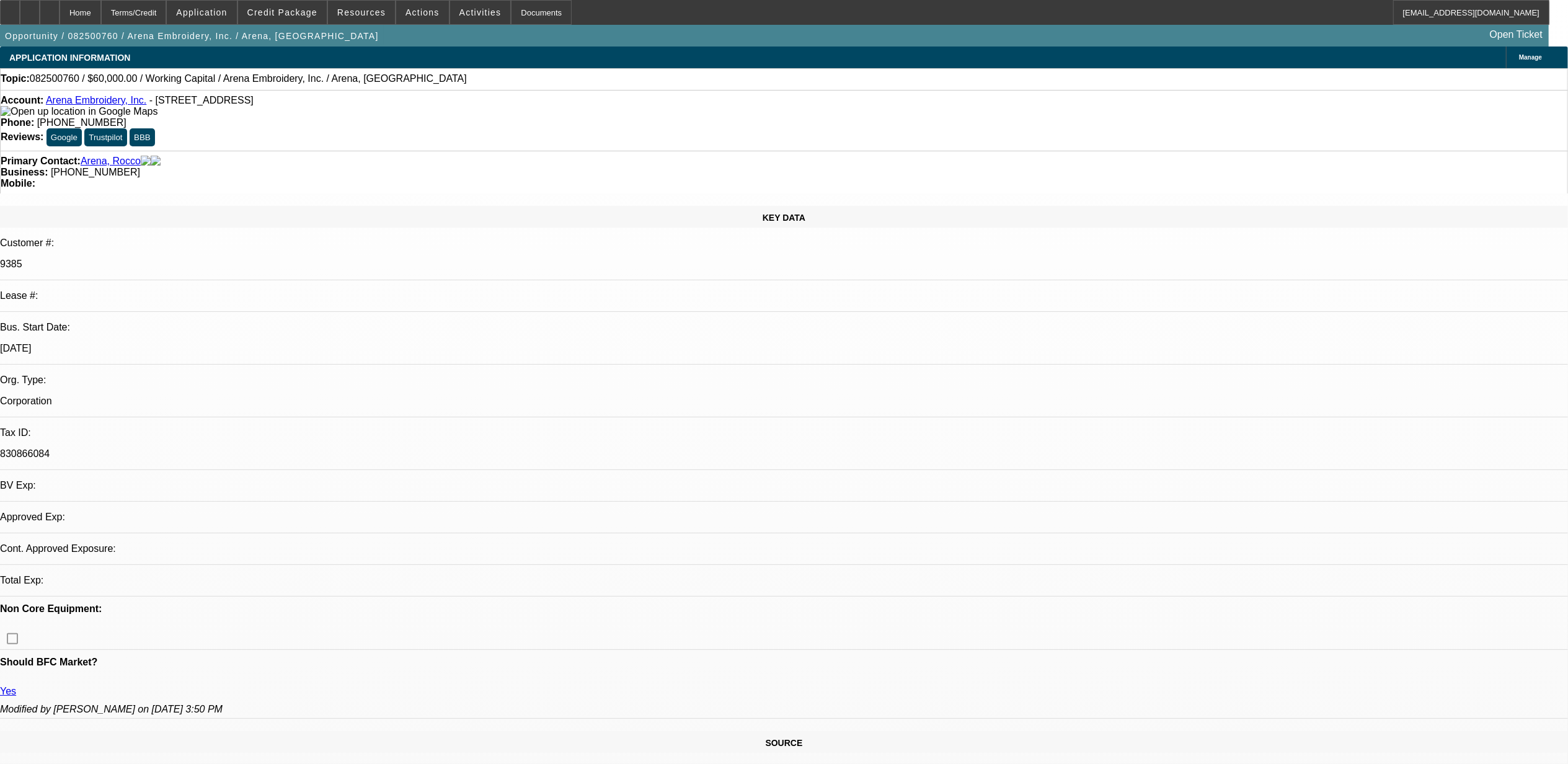
select select "4"
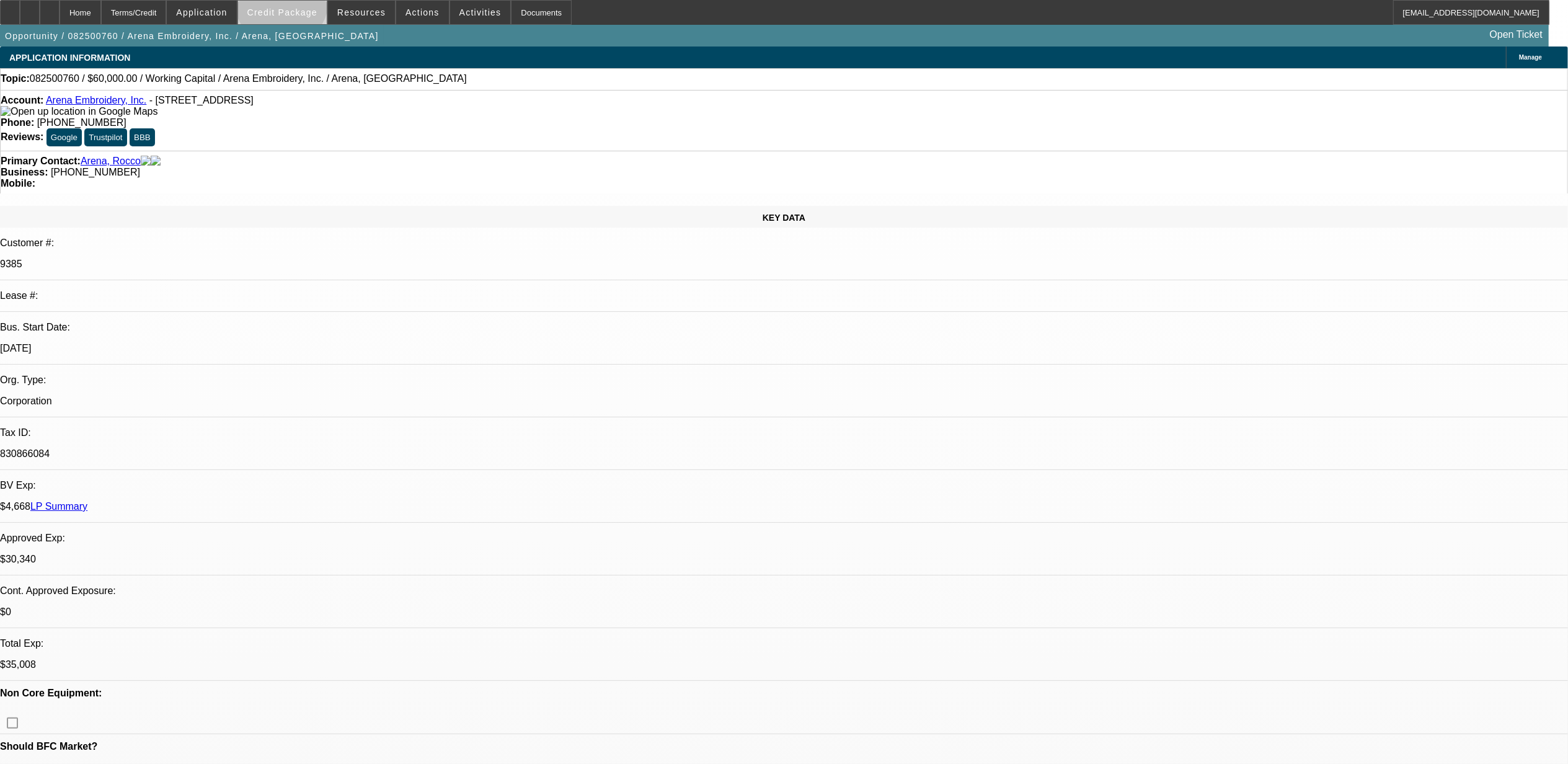
click at [303, 4] on span at bounding box center [283, 11] width 89 height 29
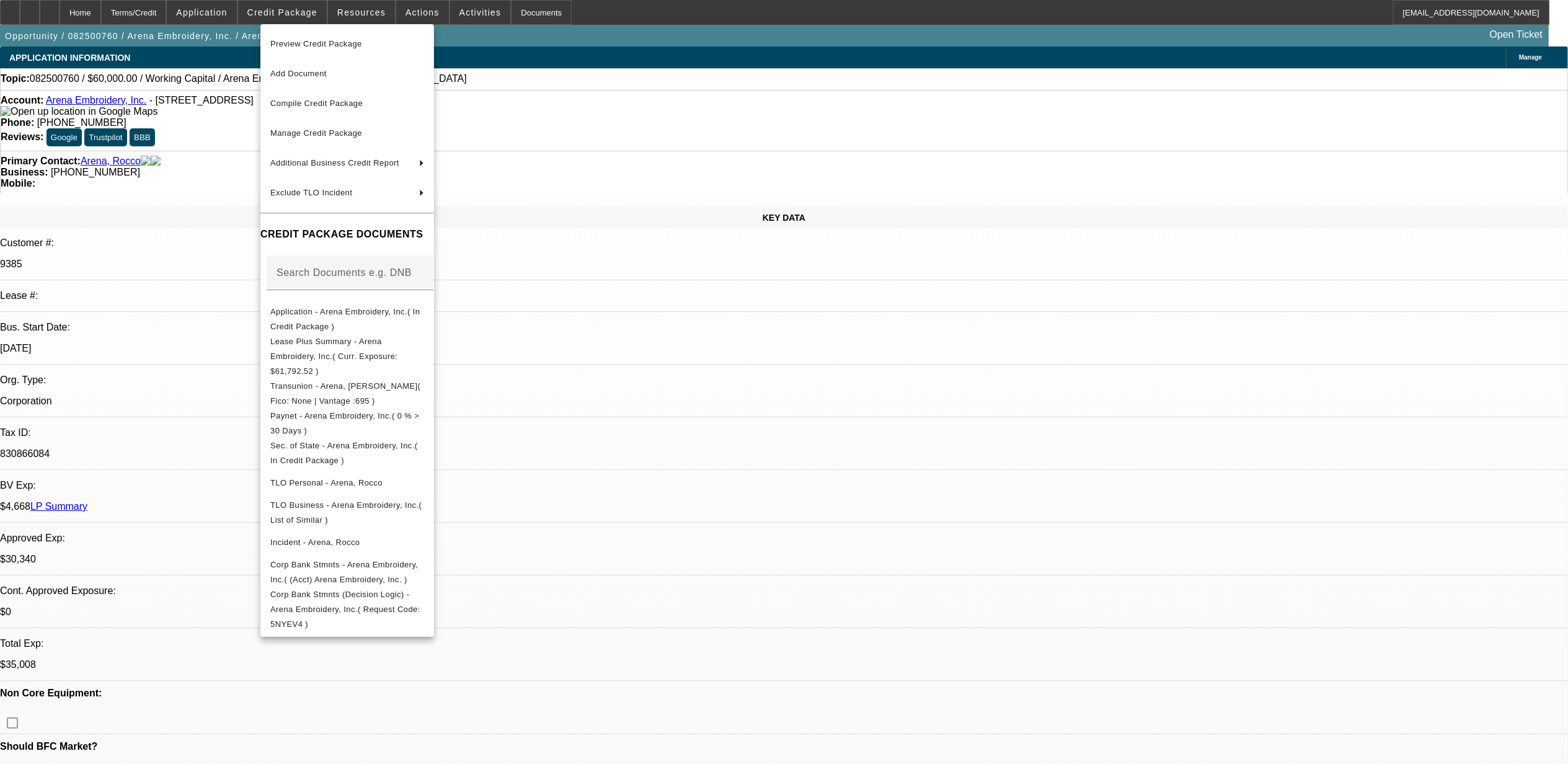
click at [775, 345] on div at bounding box center [784, 382] width 1568 height 764
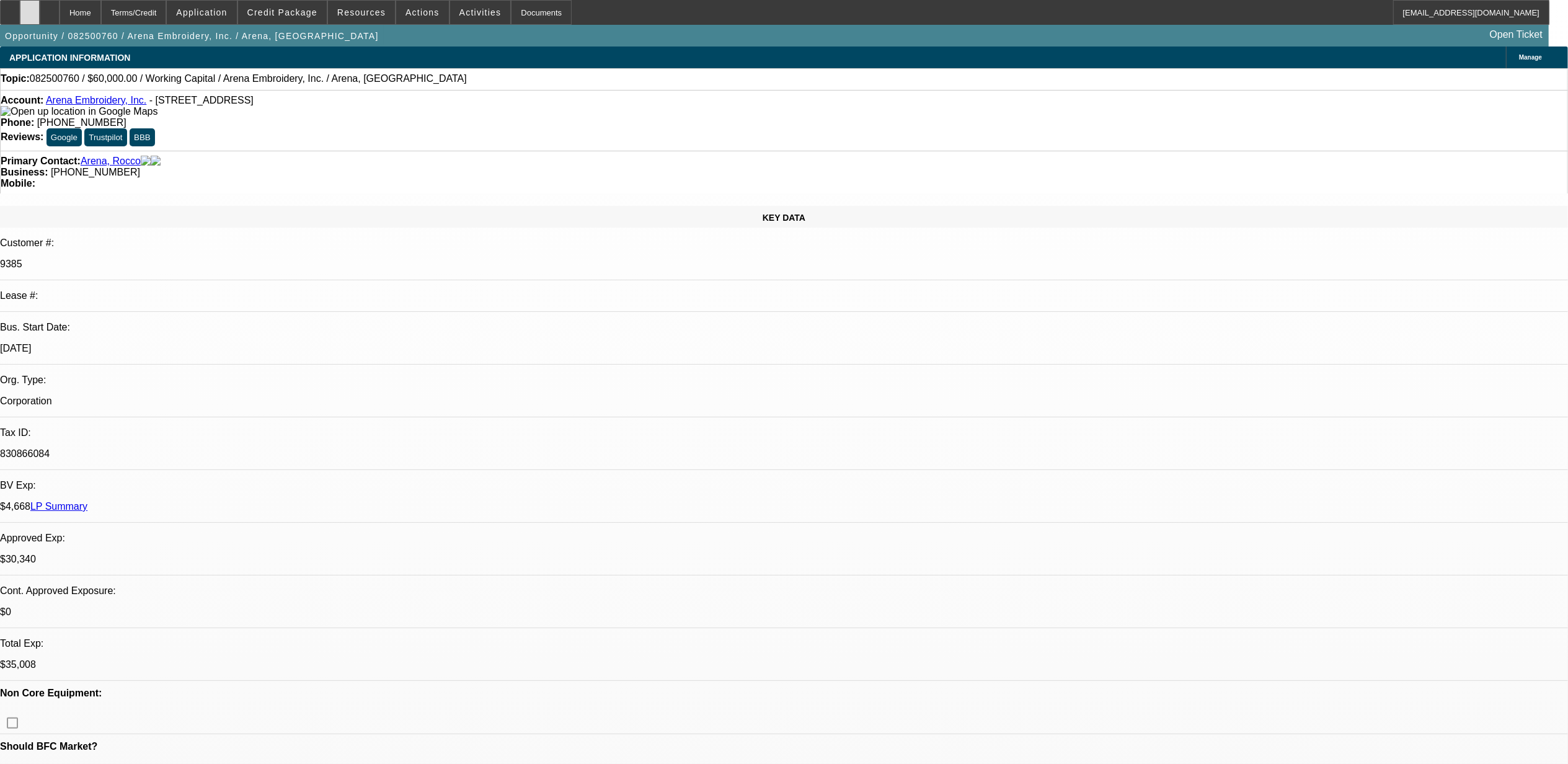
click at [40, 17] on div at bounding box center [29, 12] width 20 height 25
click at [60, 9] on div at bounding box center [49, 12] width 20 height 25
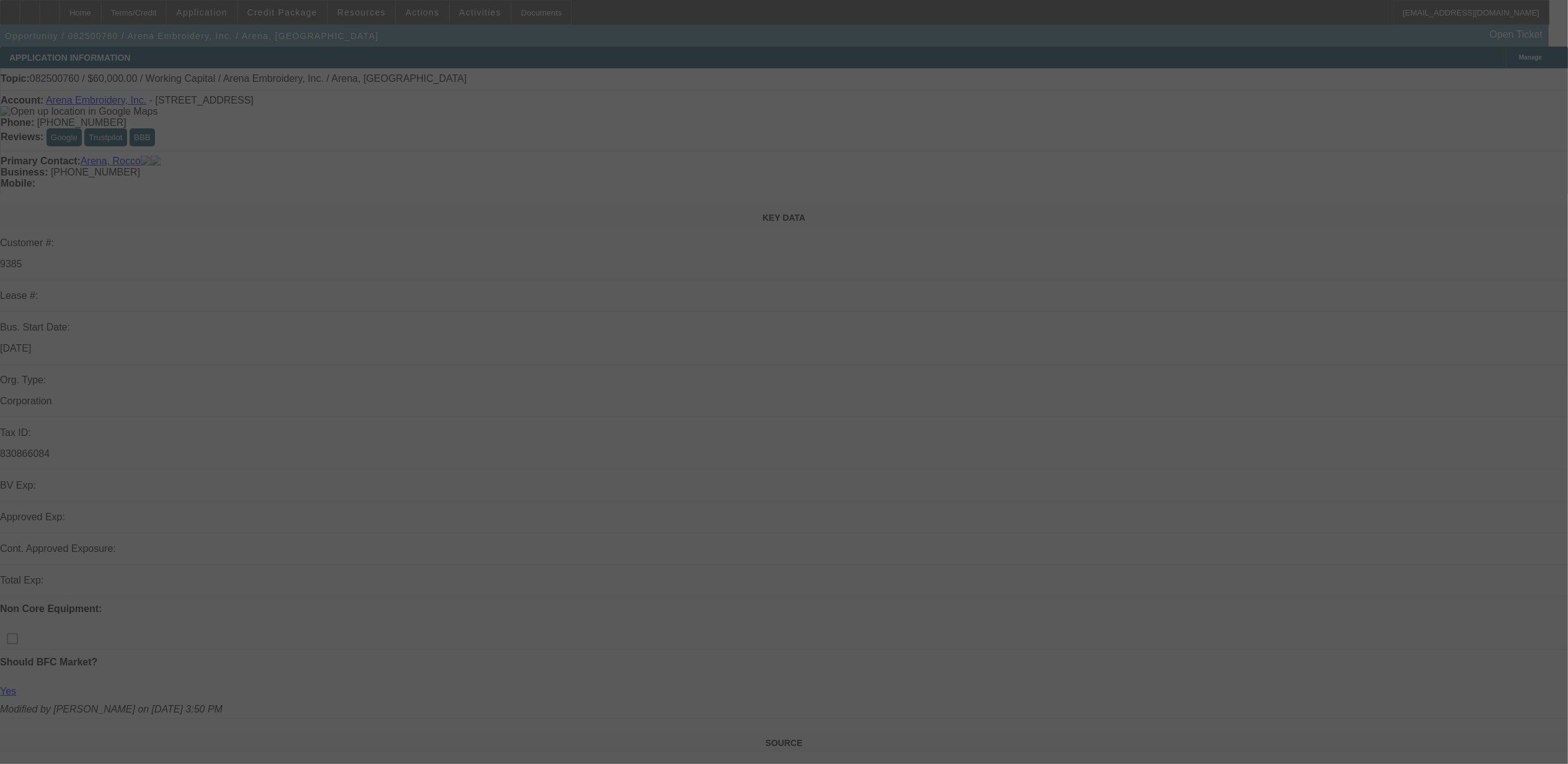
select select "0"
select select "2"
select select "0.1"
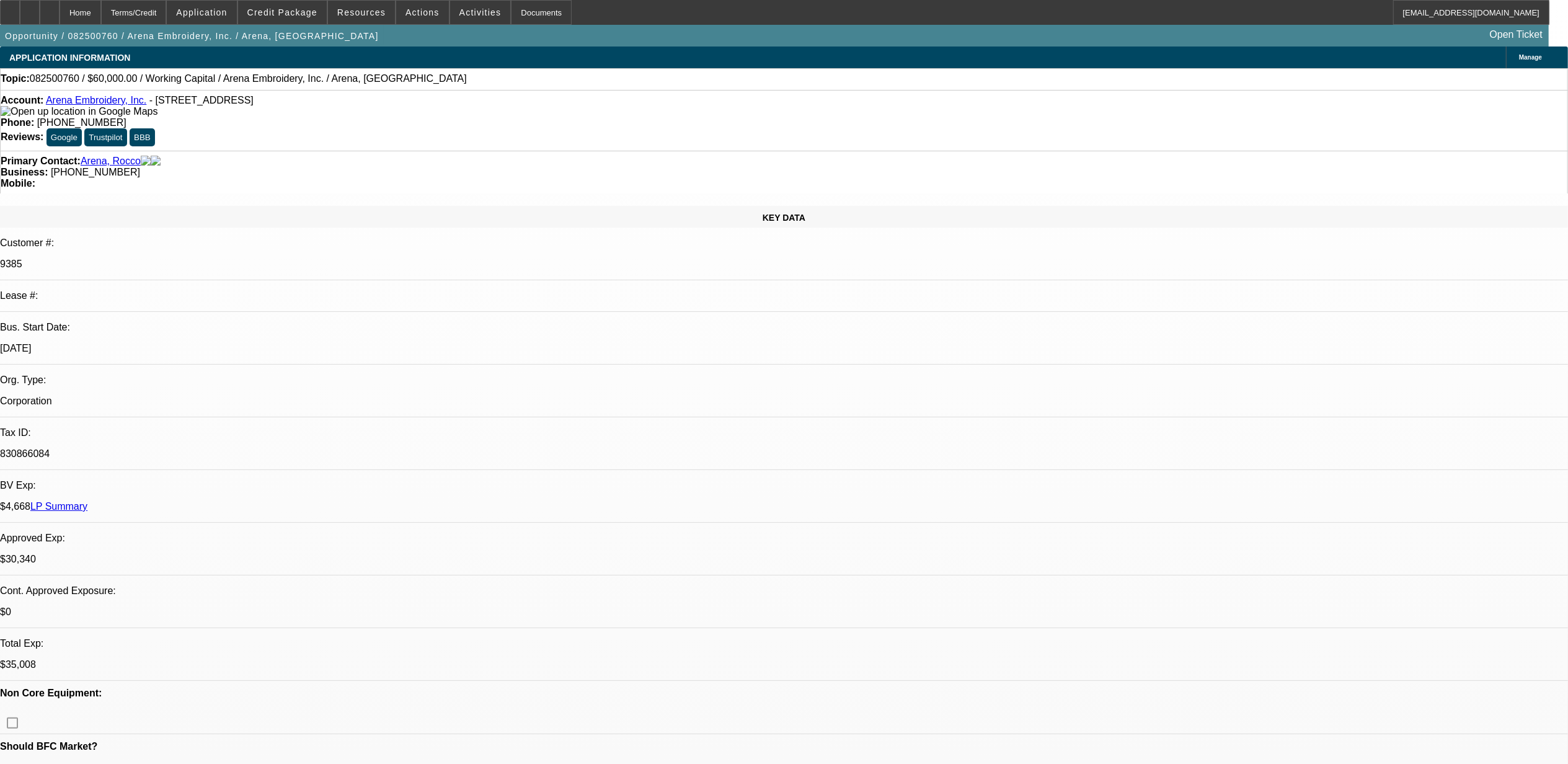
select select "1"
select select "2"
select select "4"
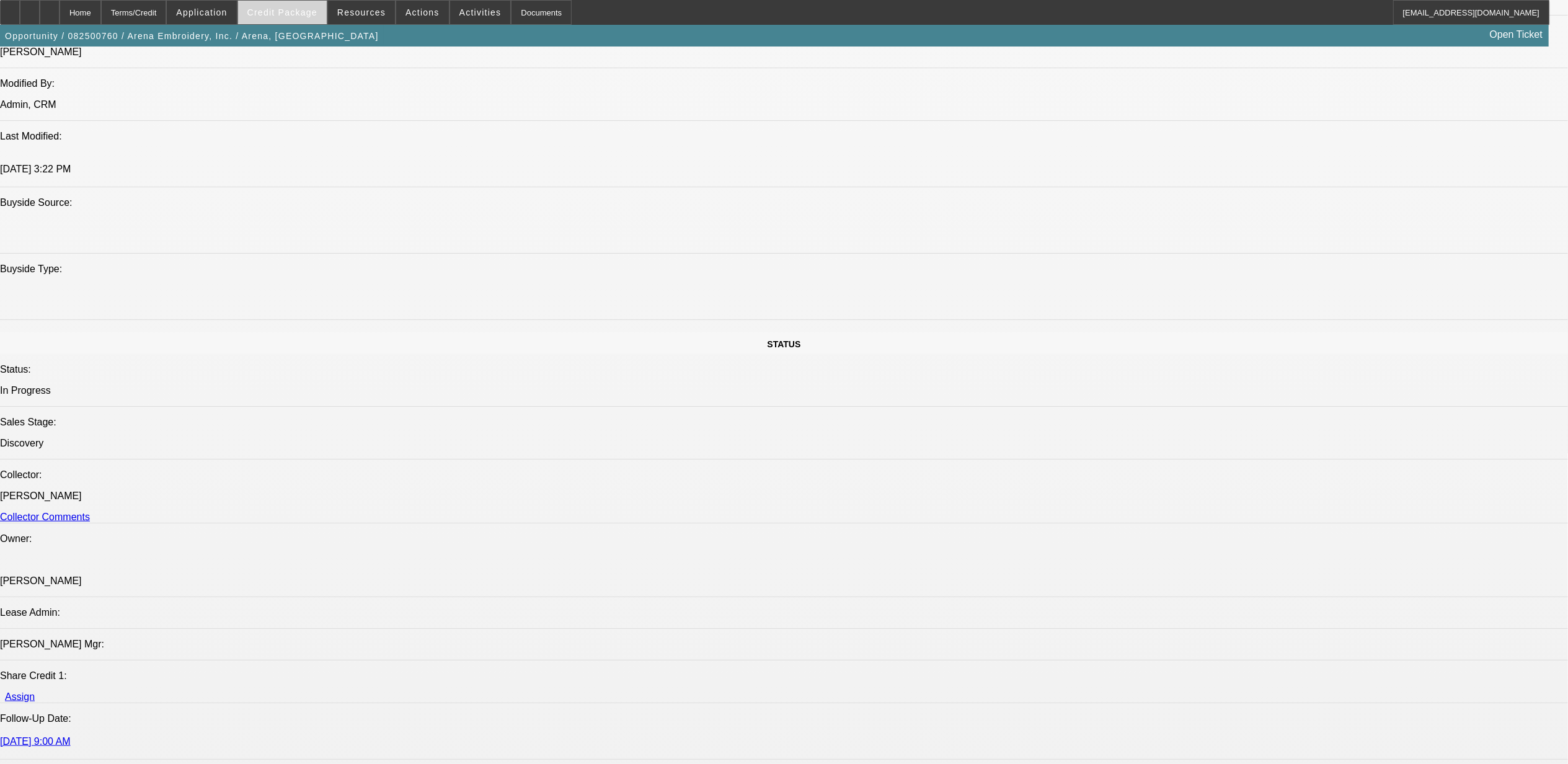
click at [311, 9] on span "Credit Package" at bounding box center [283, 12] width 70 height 9
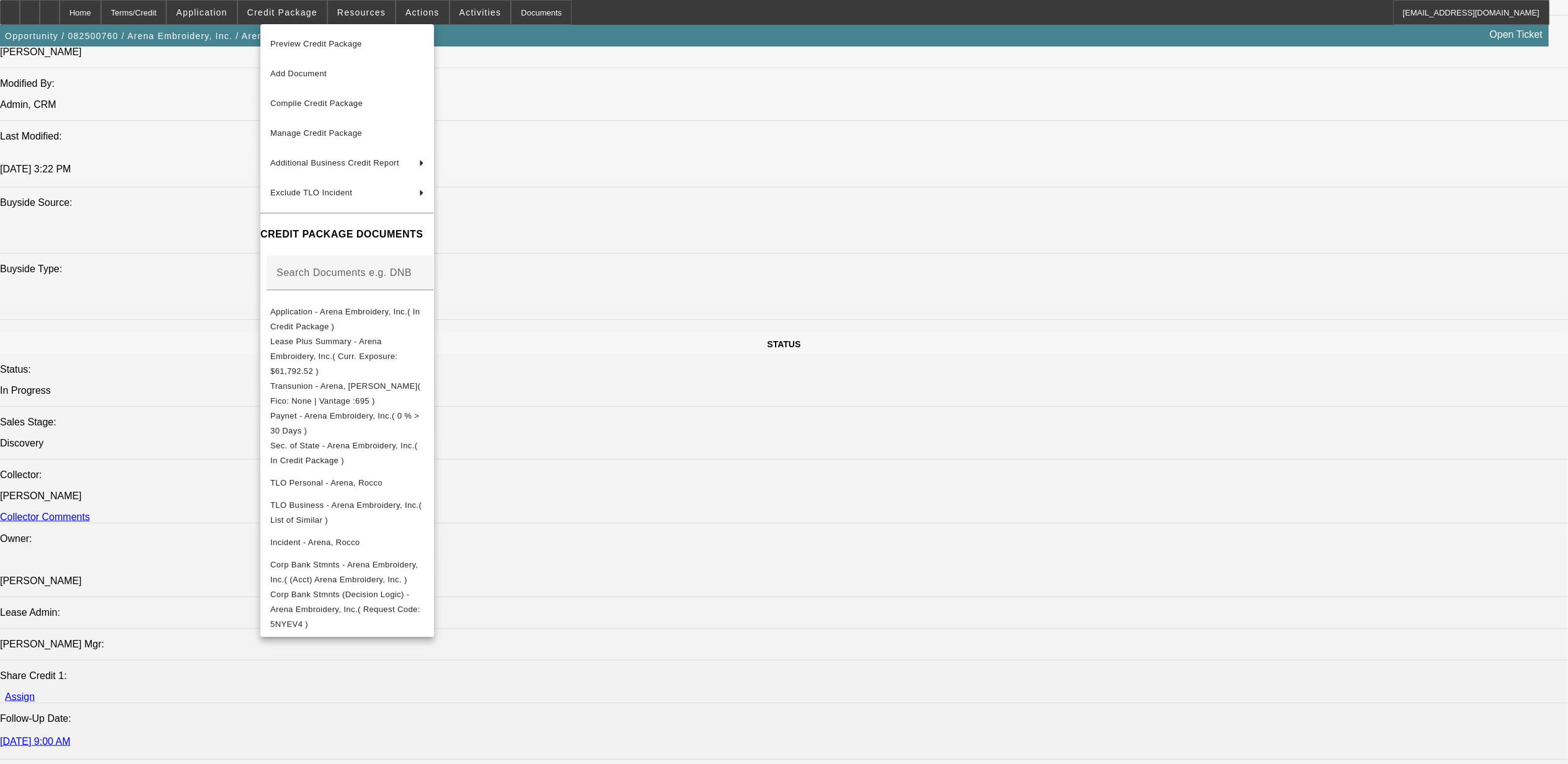
click at [1337, 573] on div at bounding box center [784, 382] width 1568 height 764
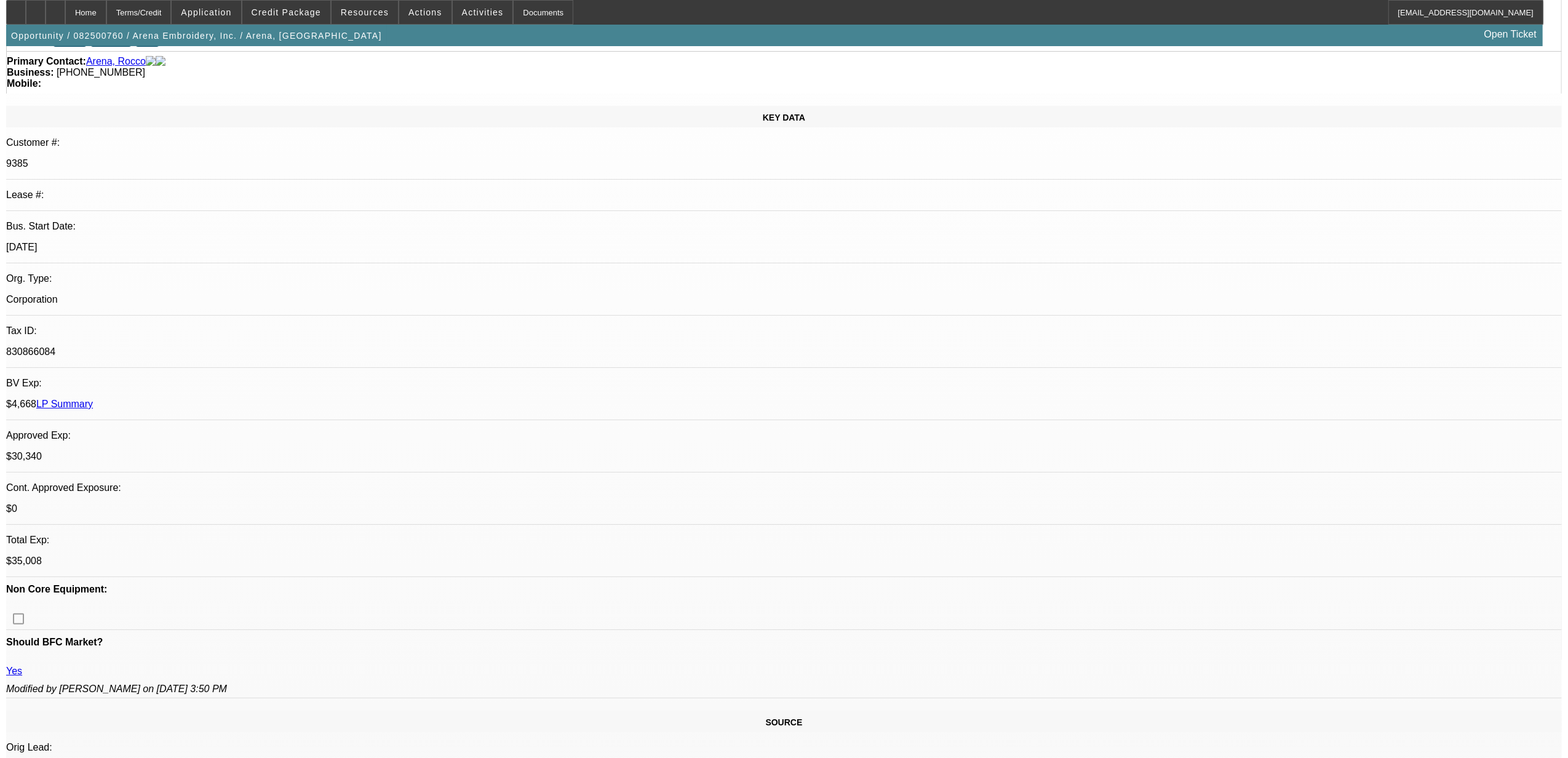
scroll to position [0, 0]
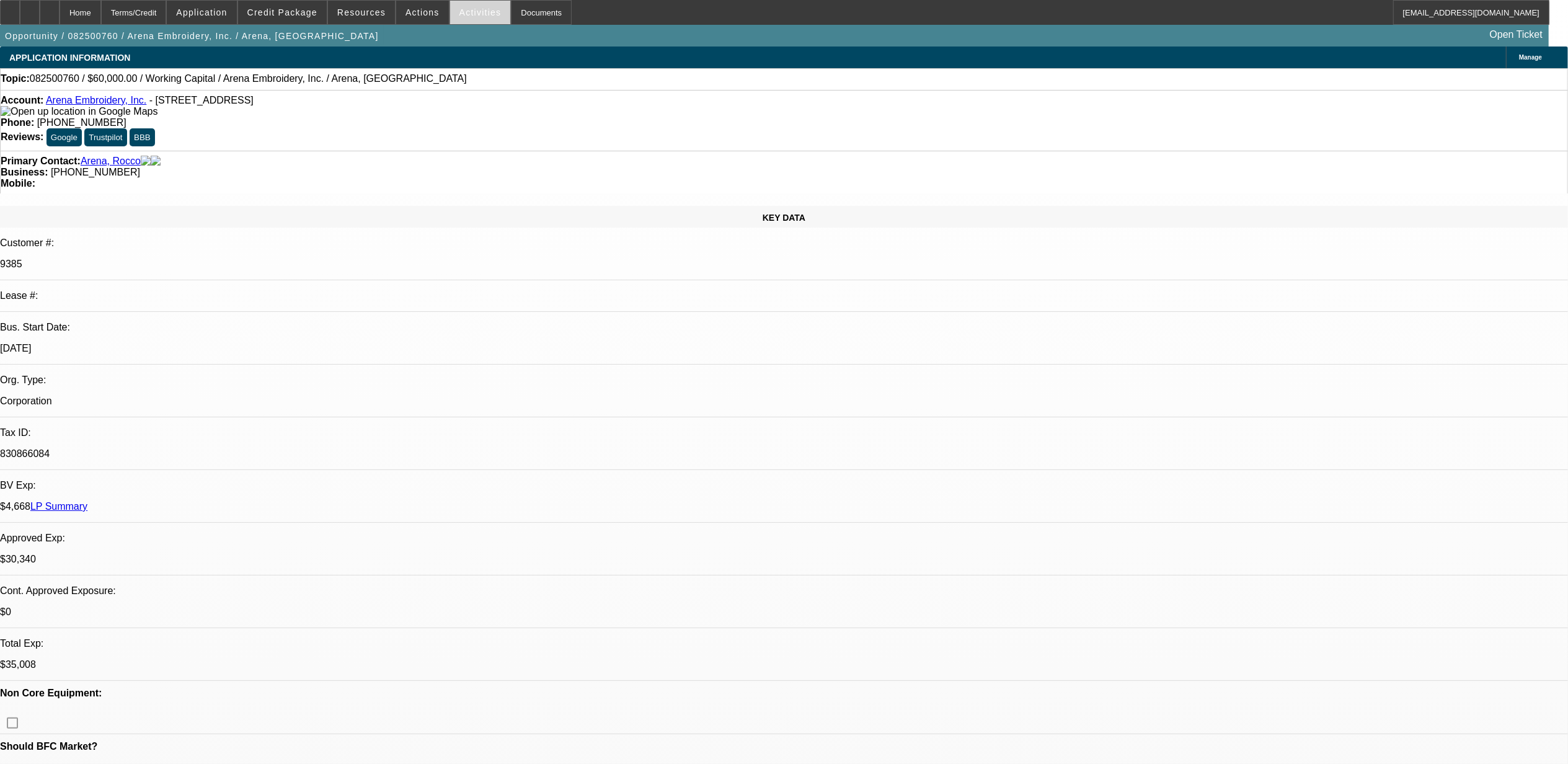
click at [464, 10] on span "Activities" at bounding box center [481, 12] width 42 height 9
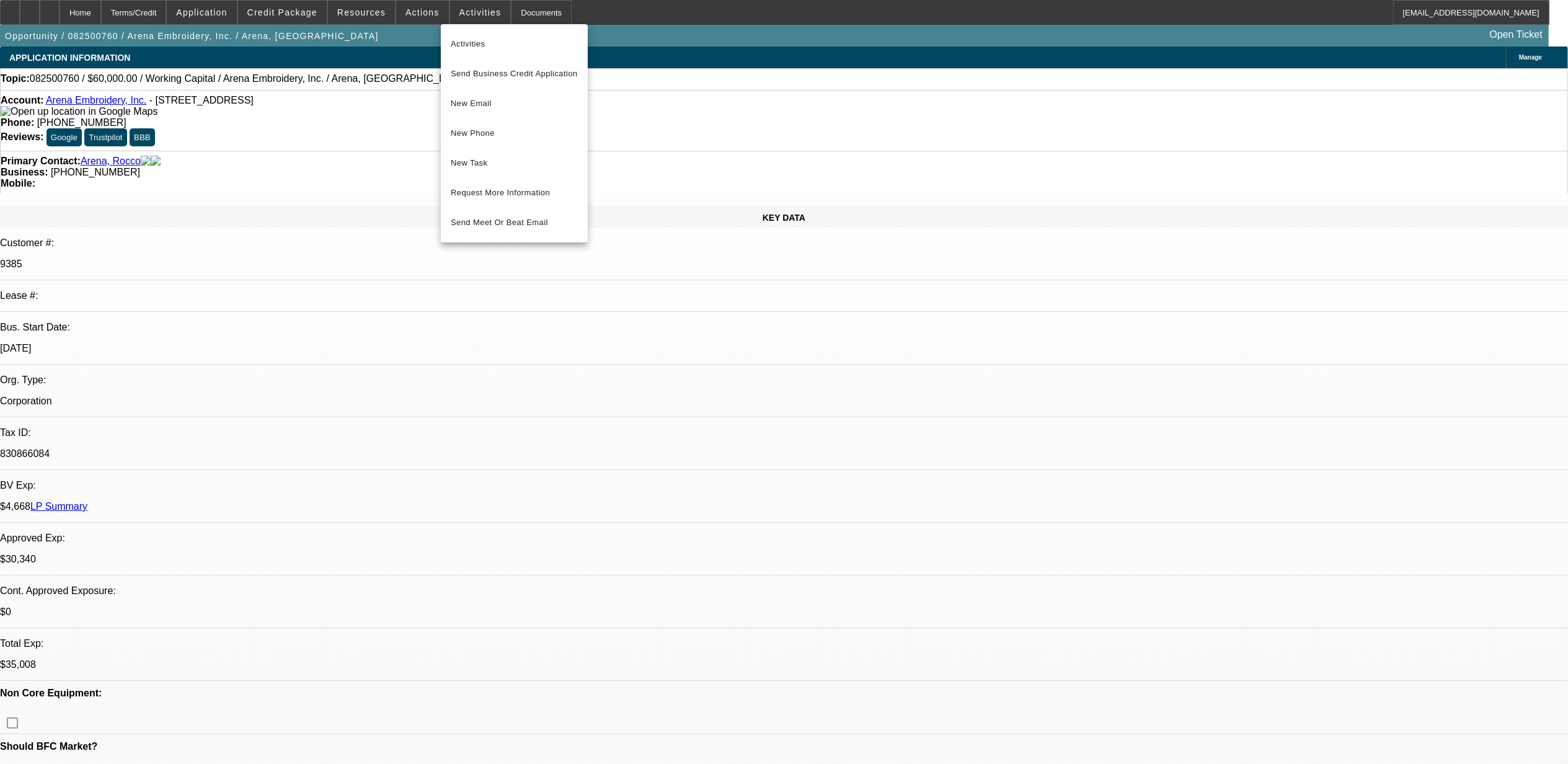
click at [425, 15] on div at bounding box center [784, 382] width 1568 height 764
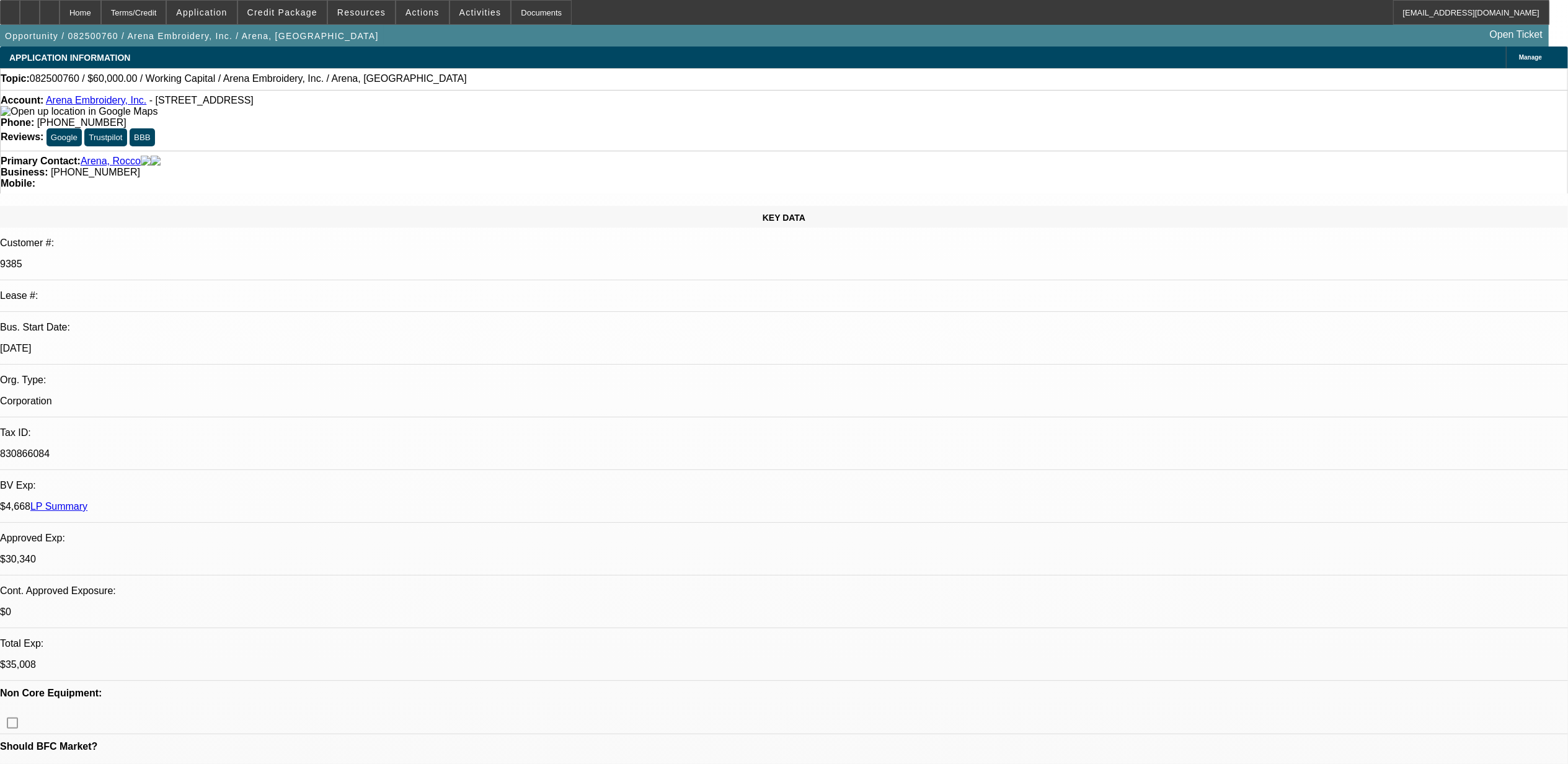
click at [422, 12] on span "Actions" at bounding box center [423, 12] width 34 height 9
click at [429, 33] on button "Assign" at bounding box center [453, 44] width 118 height 29
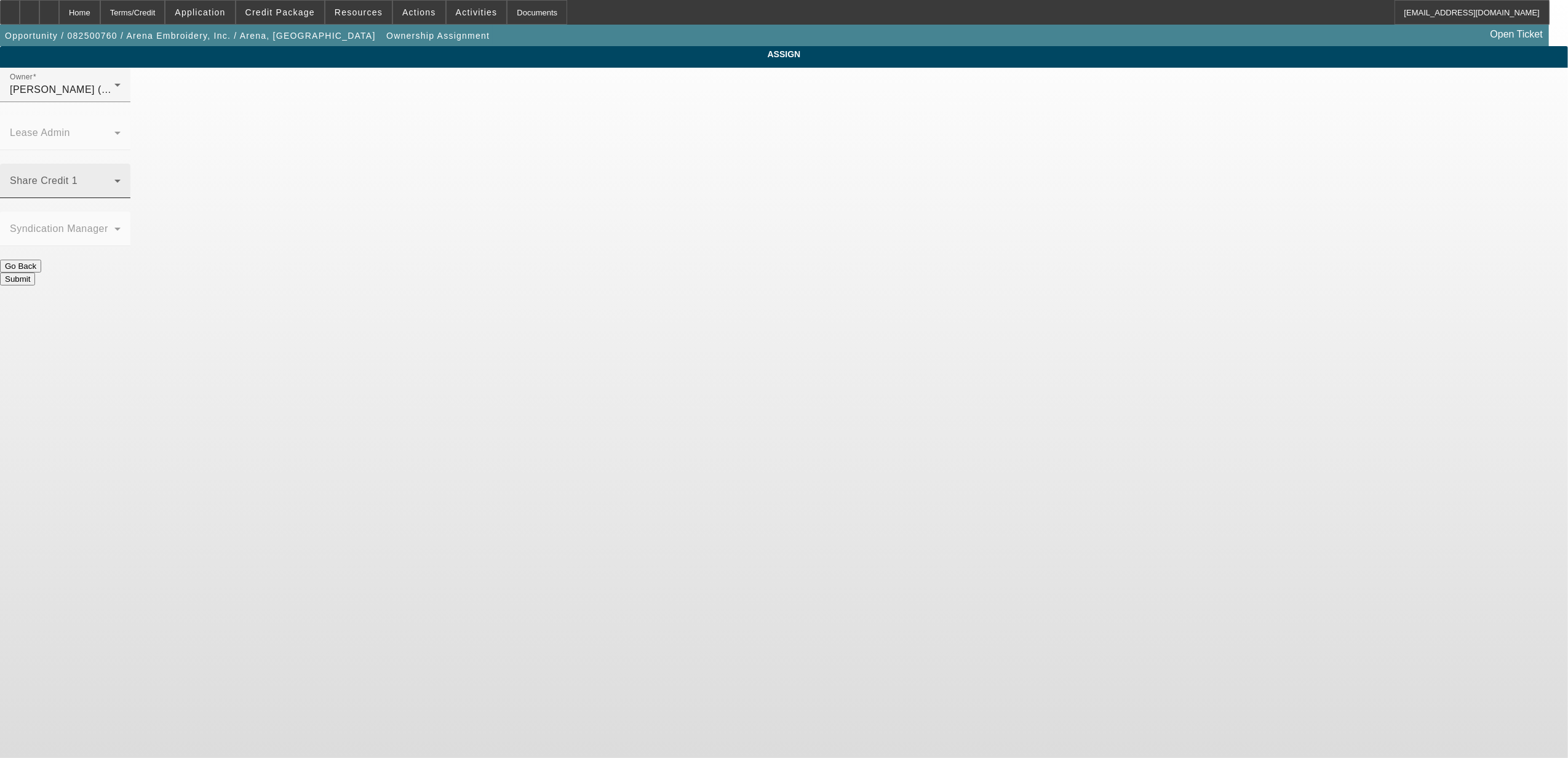
click at [120, 164] on div "Share Credit 1" at bounding box center [65, 181] width 111 height 35
click at [709, 251] on mat-option "[PERSON_NAME] (Lvl 1)" at bounding box center [694, 243] width 161 height 29
click at [131, 116] on div at bounding box center [65, 109] width 131 height 13
click at [120, 93] on div at bounding box center [120, 93] width 0 height 0
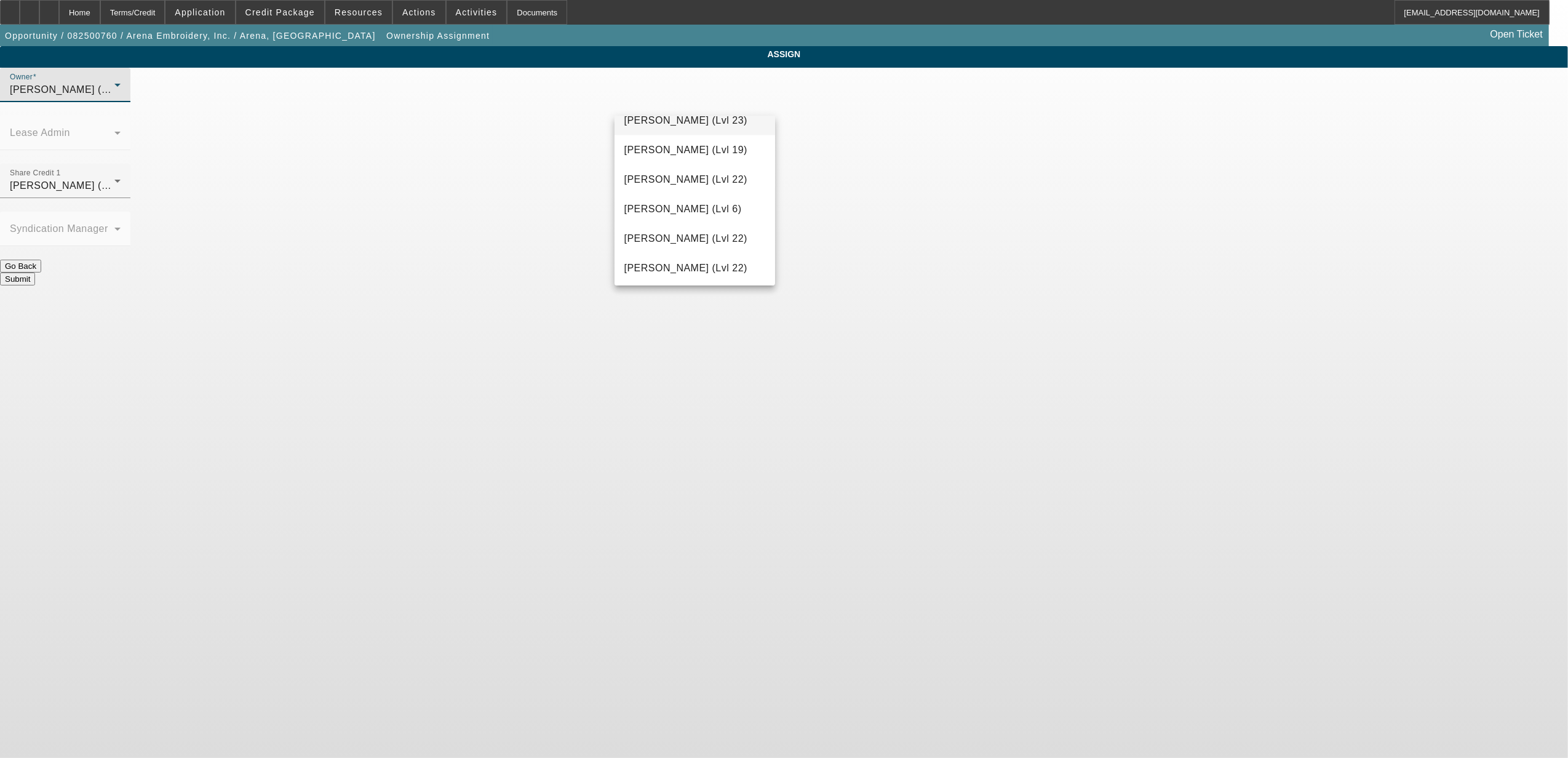
scroll to position [1730, 0]
click at [706, 243] on span "[PERSON_NAME] (Lvl 6)" at bounding box center [683, 236] width 118 height 15
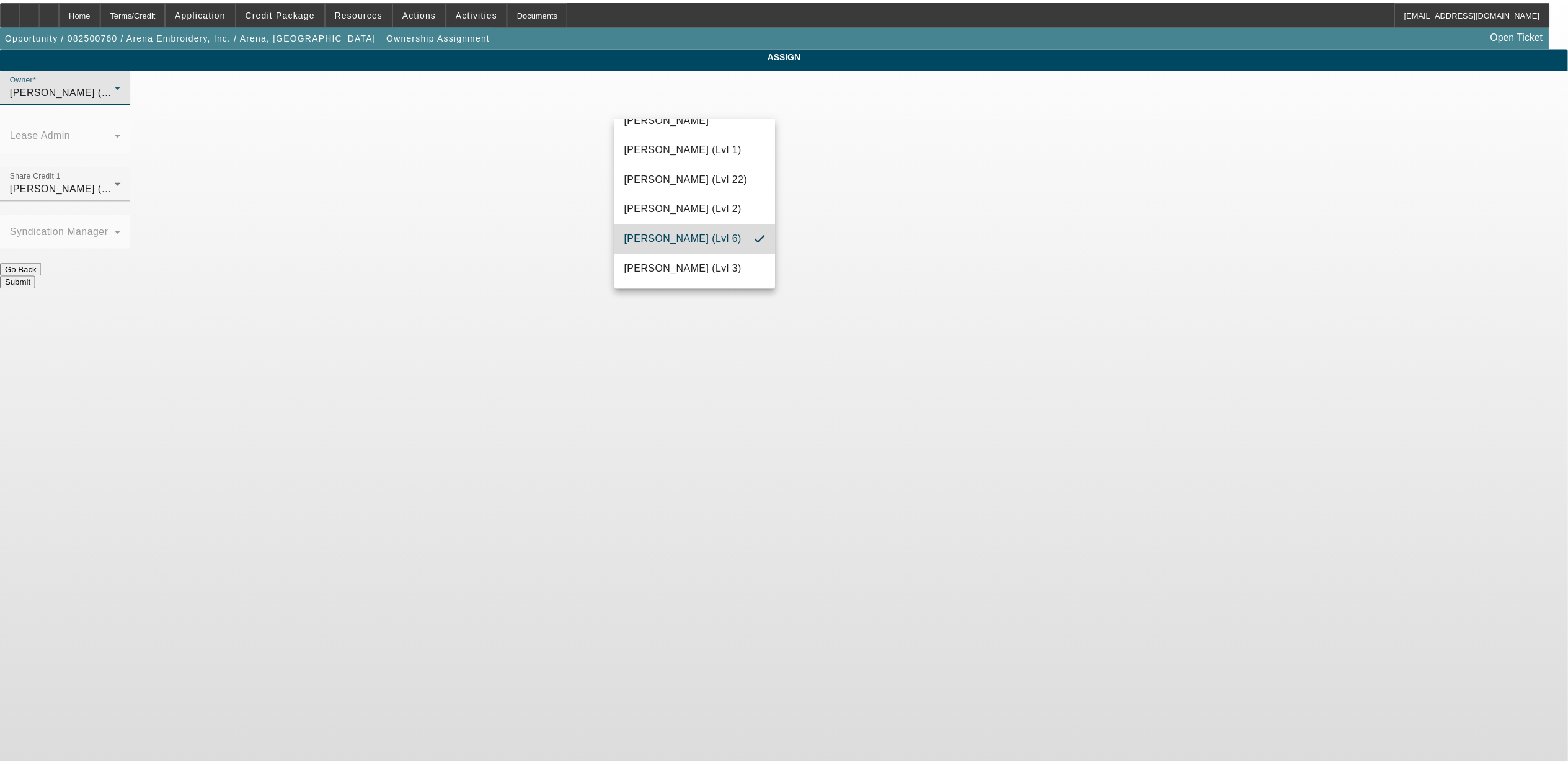
scroll to position [1738, 0]
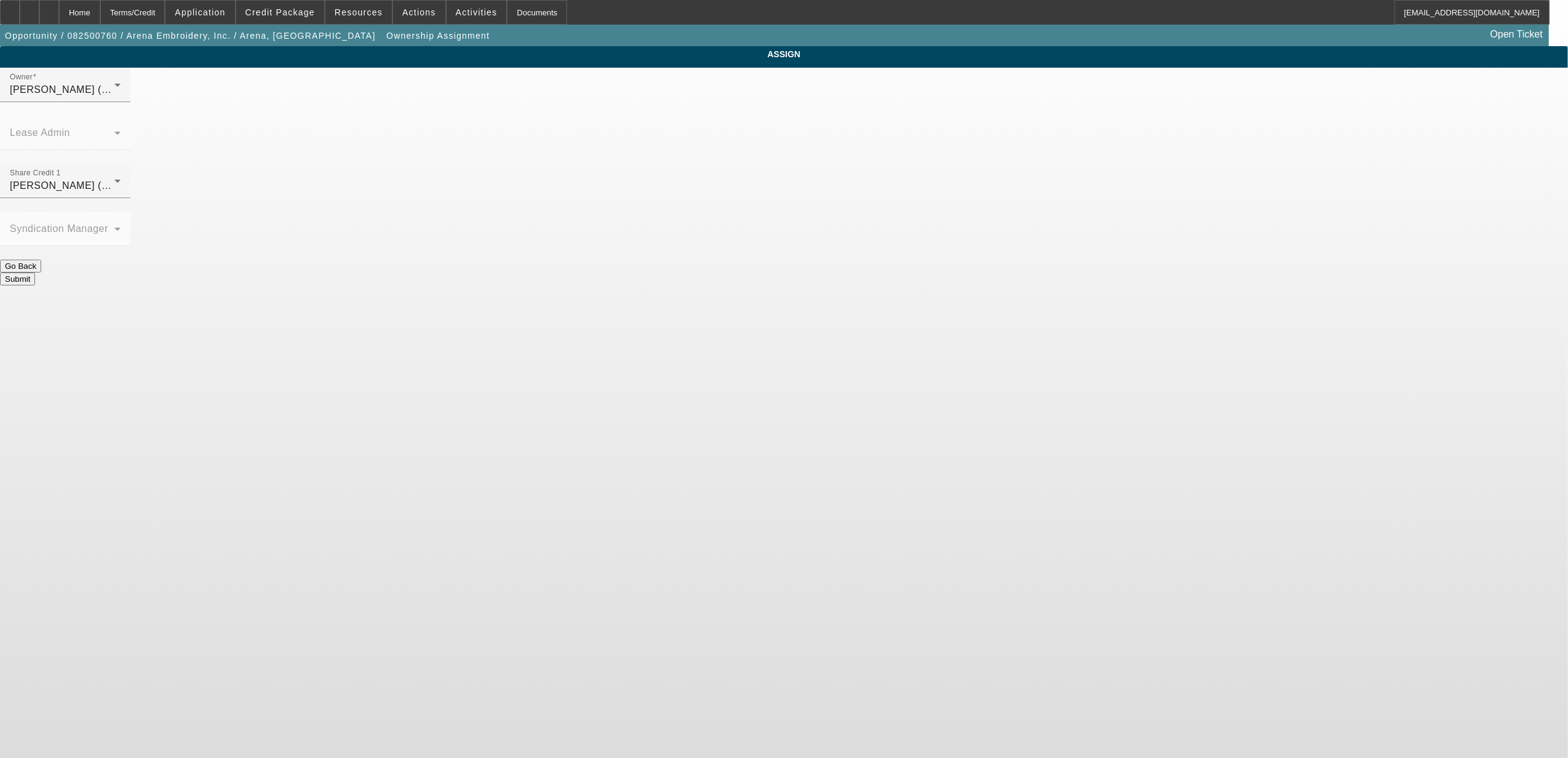
click at [958, 263] on body "Home Terms/Credit Application Credit Package Resources Actions Activities Docum…" at bounding box center [784, 379] width 1568 height 758
click at [850, 273] on div "Submit" at bounding box center [784, 279] width 1568 height 13
click at [35, 273] on button "Submit" at bounding box center [17, 279] width 35 height 13
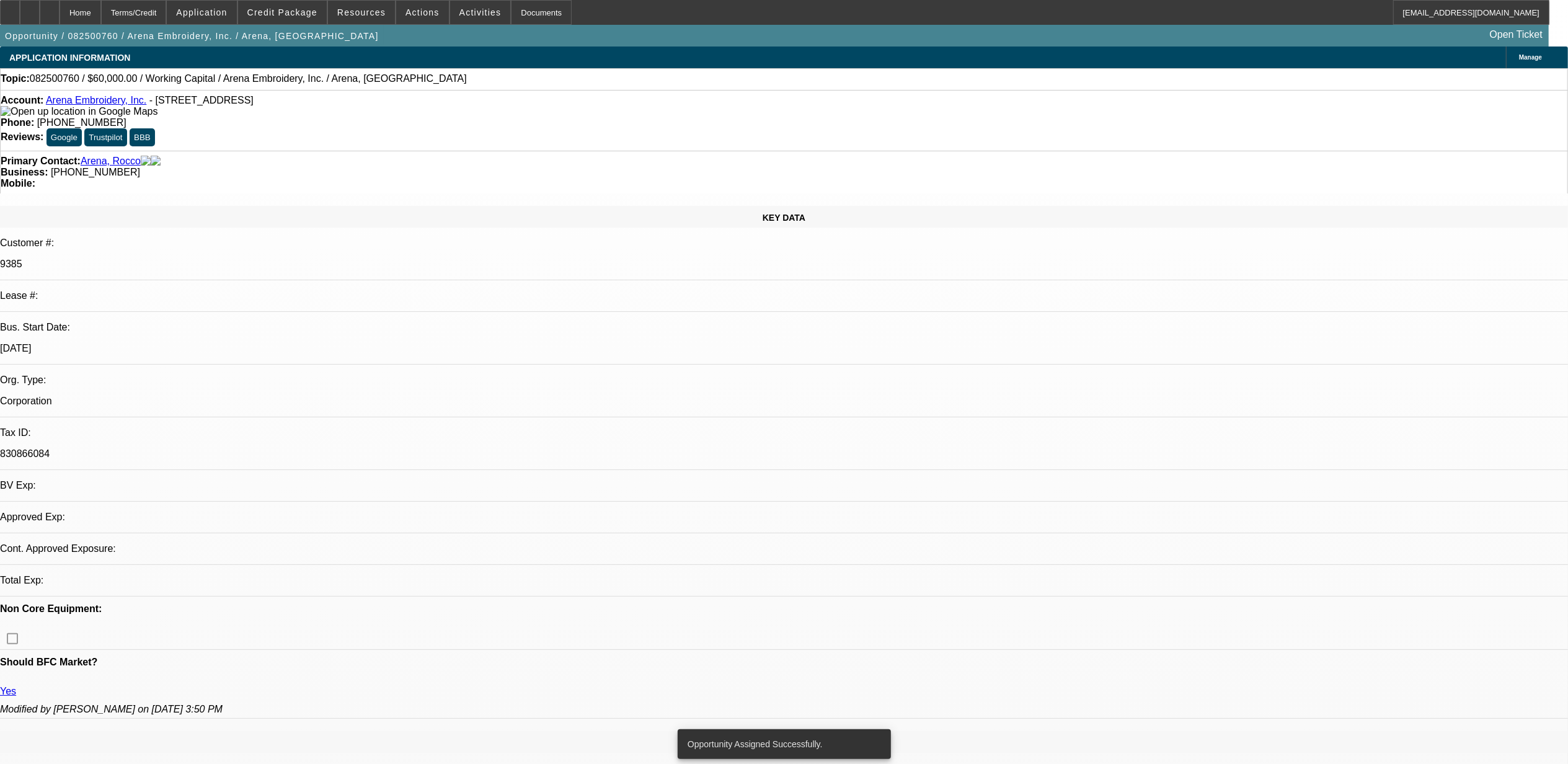
select select "0"
select select "2"
select select "0.1"
select select "4"
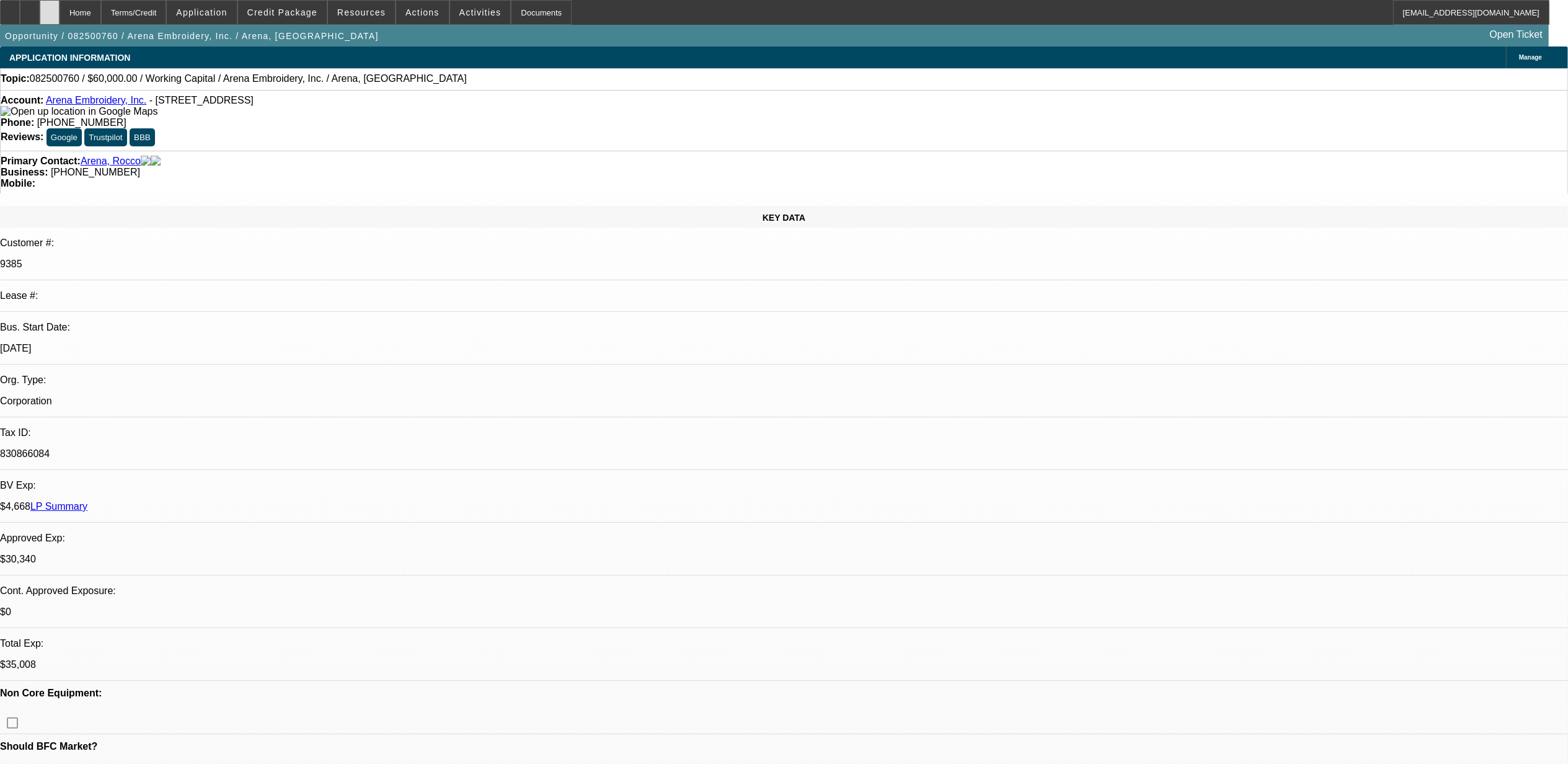
drag, startPoint x: 81, startPoint y: 20, endPoint x: 82, endPoint y: 13, distance: 7.1
click at [60, 15] on div at bounding box center [49, 12] width 20 height 25
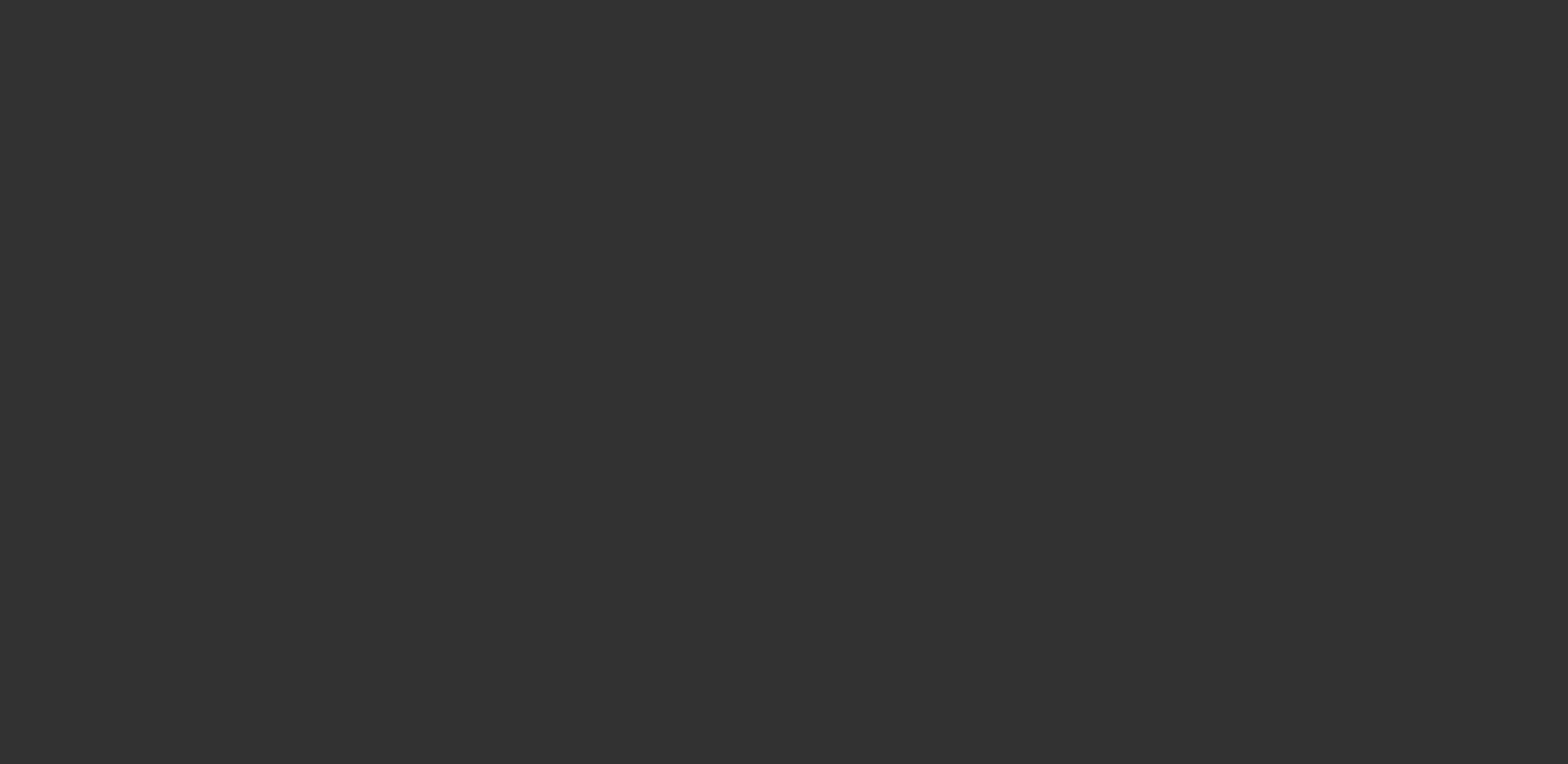
select select "0"
select select "2"
select select "0.1"
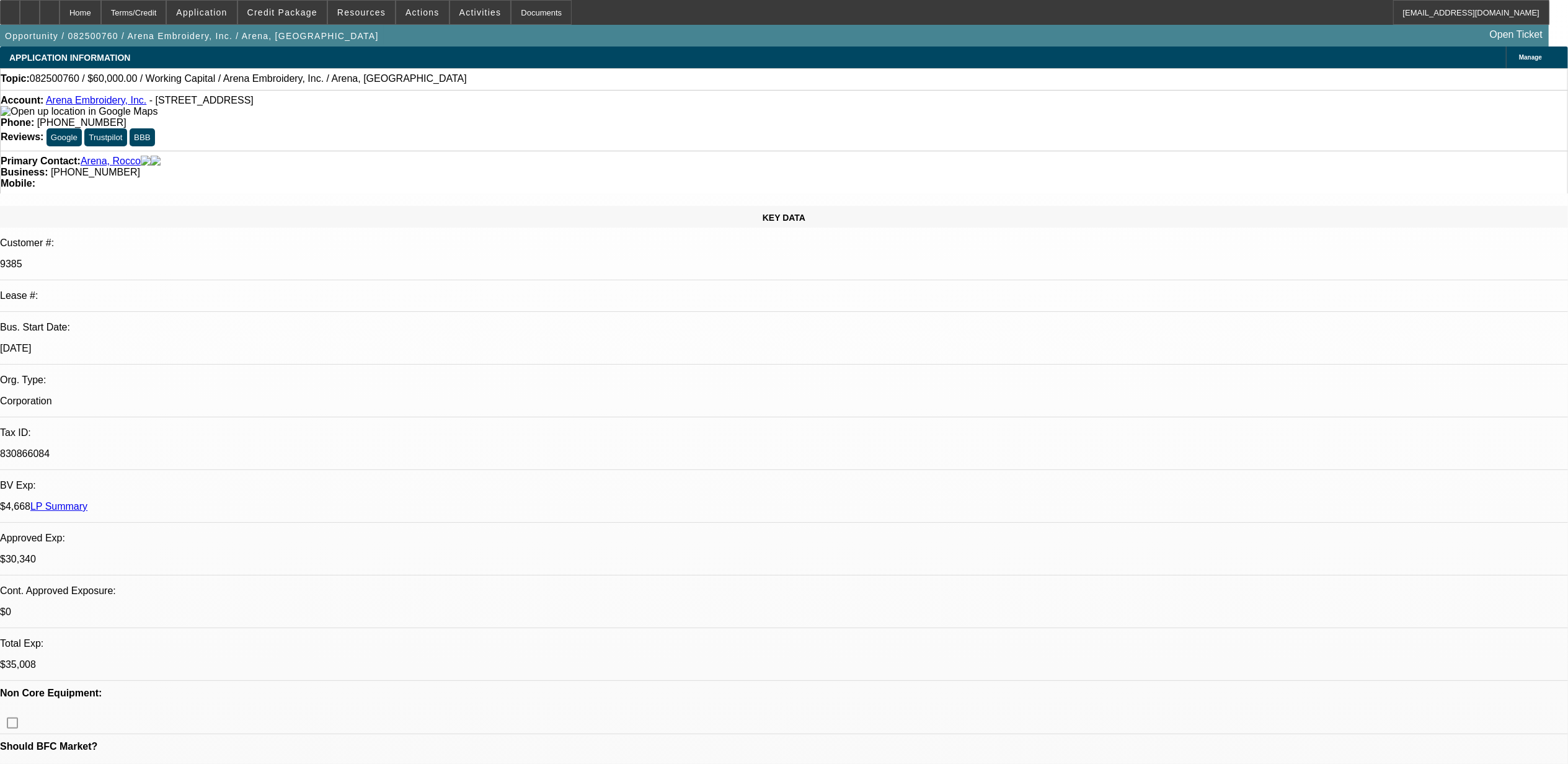
select select "1"
select select "2"
select select "4"
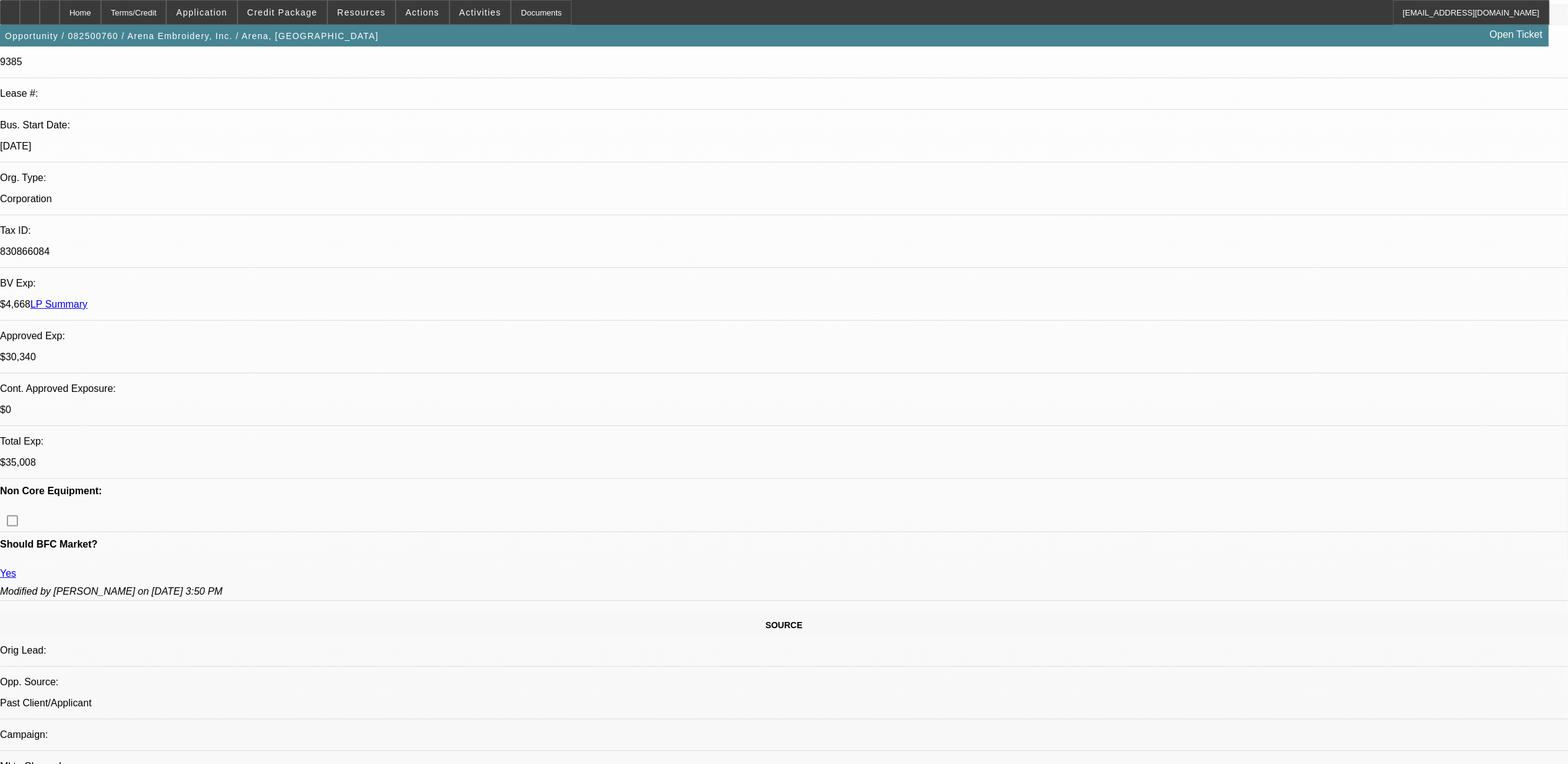
scroll to position [165, 0]
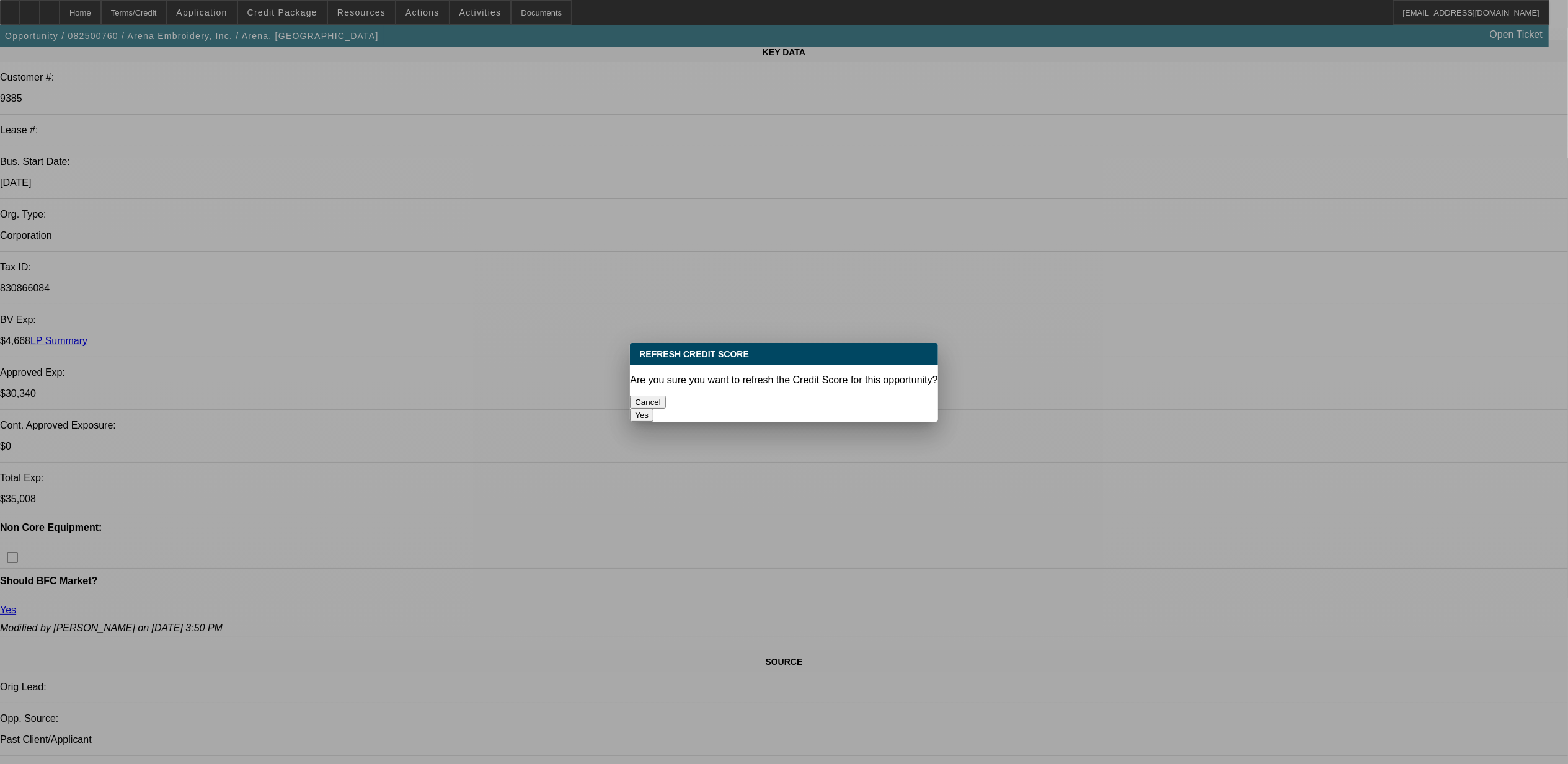
scroll to position [0, 0]
click at [653, 409] on button "Yes" at bounding box center [641, 415] width 24 height 13
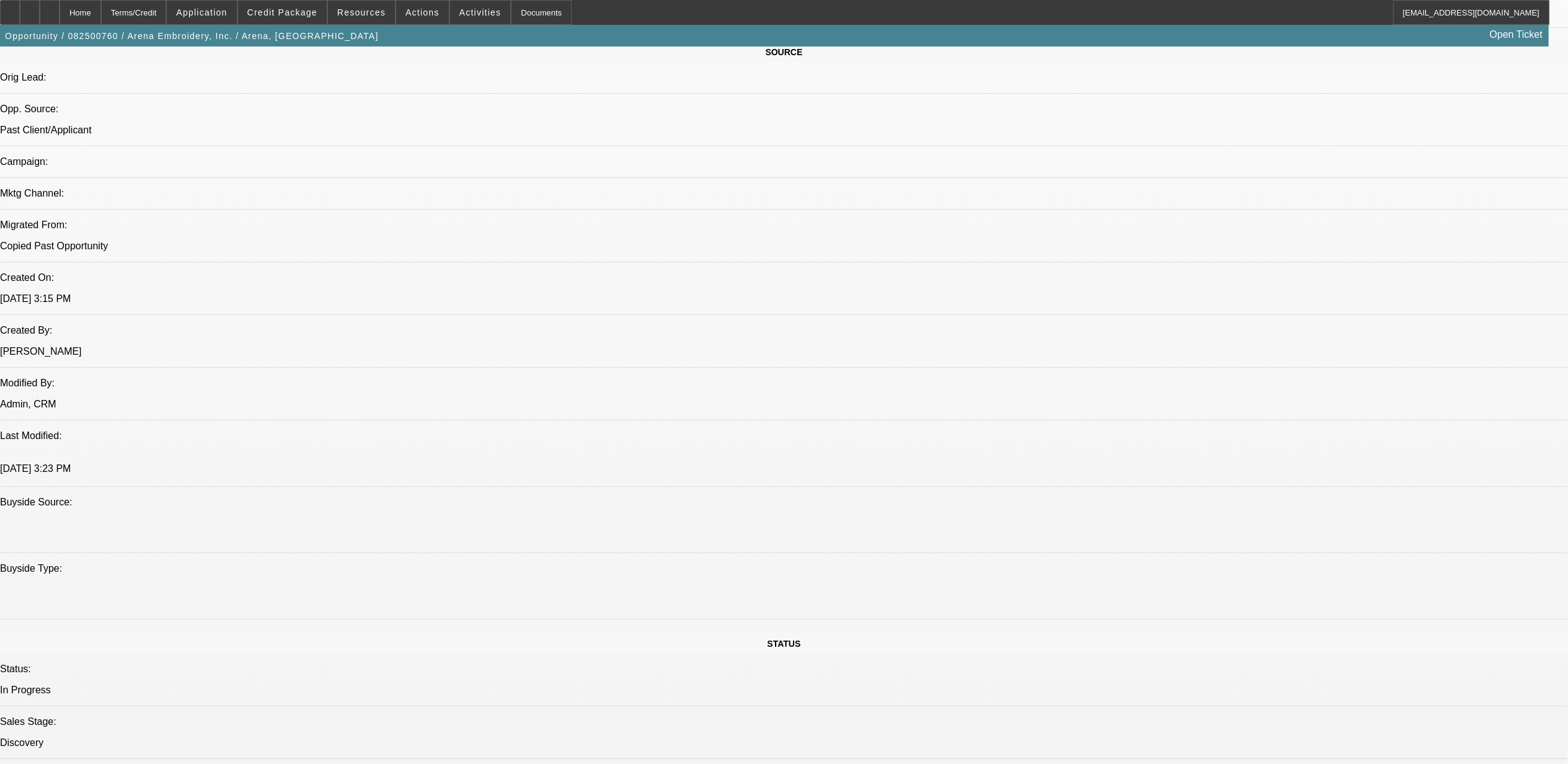
scroll to position [1151, 0]
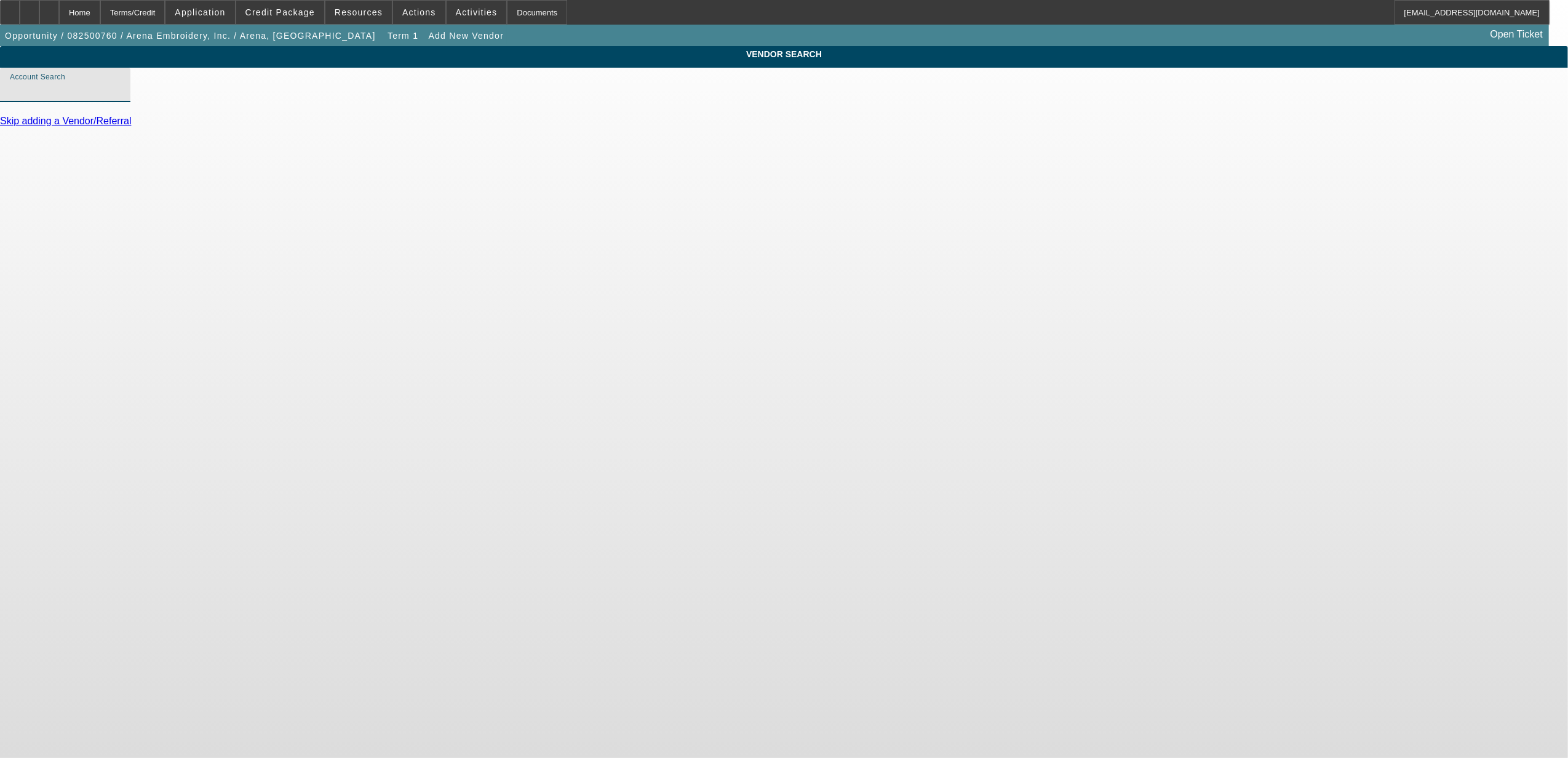
click at [120, 97] on input "Account Search" at bounding box center [65, 90] width 111 height 15
type input "channel"
click at [101, 11] on div "Home" at bounding box center [80, 12] width 41 height 24
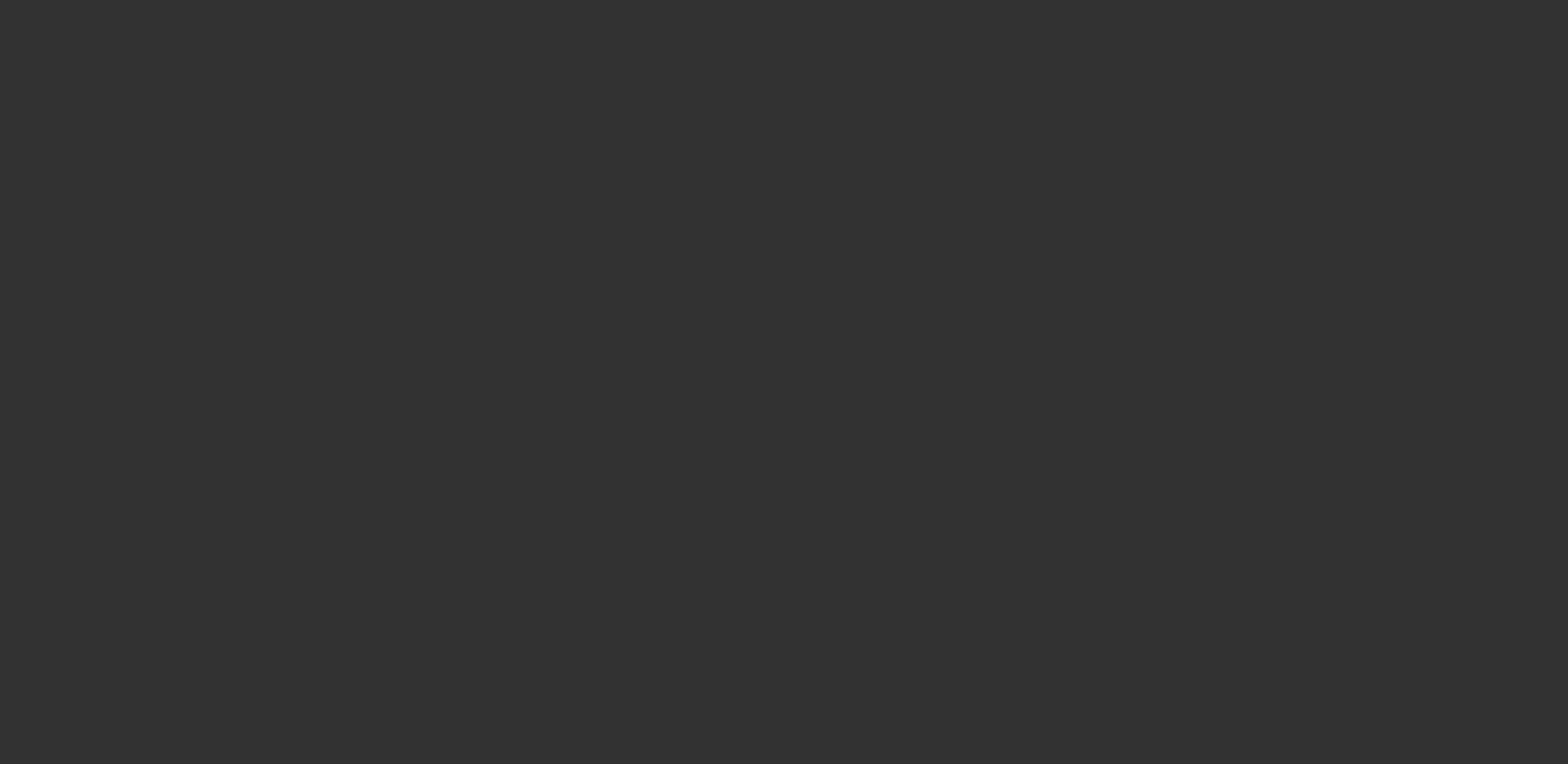
select select "0"
select select "2"
select select "0.1"
select select "4"
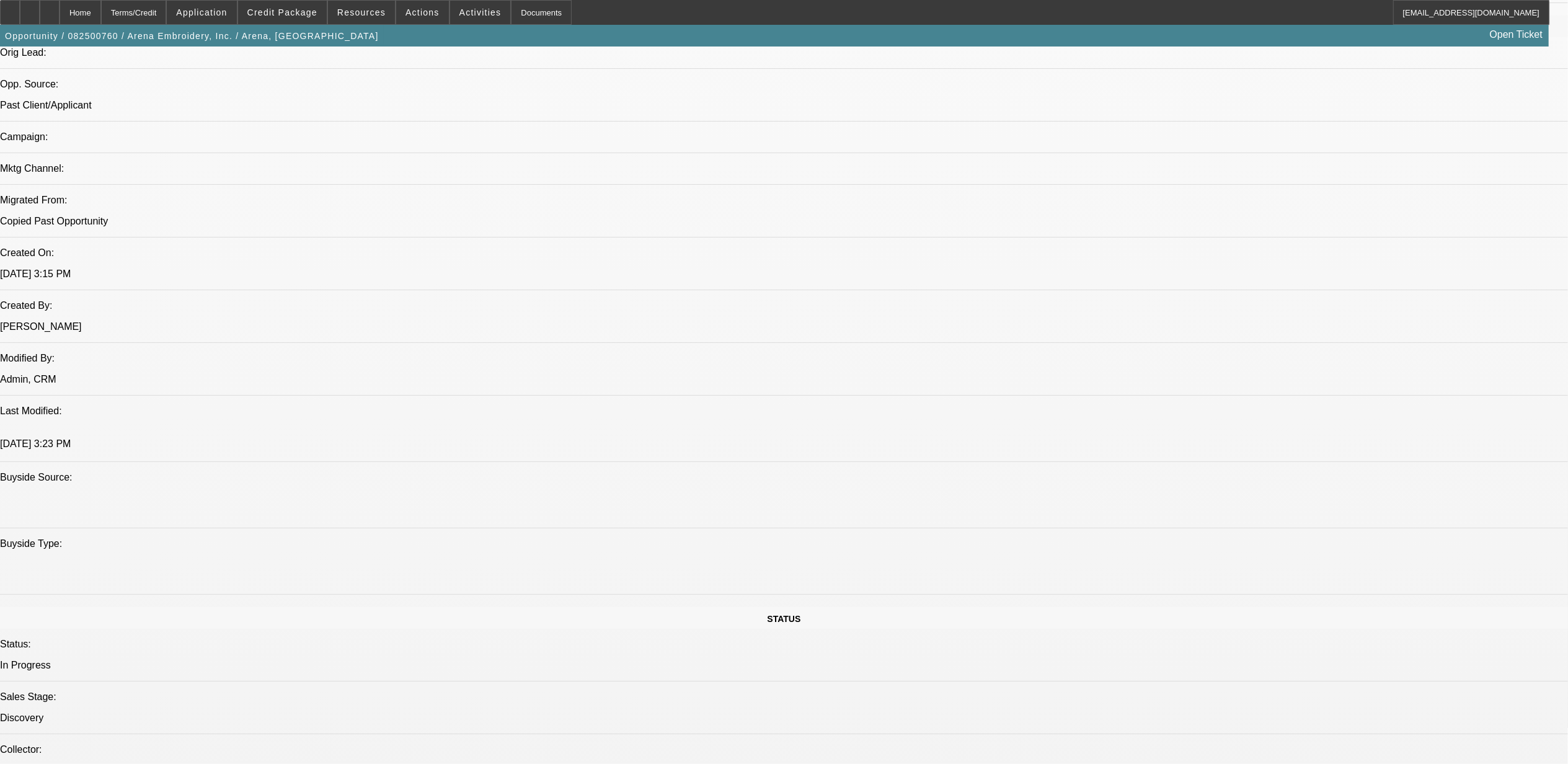
scroll to position [827, 0]
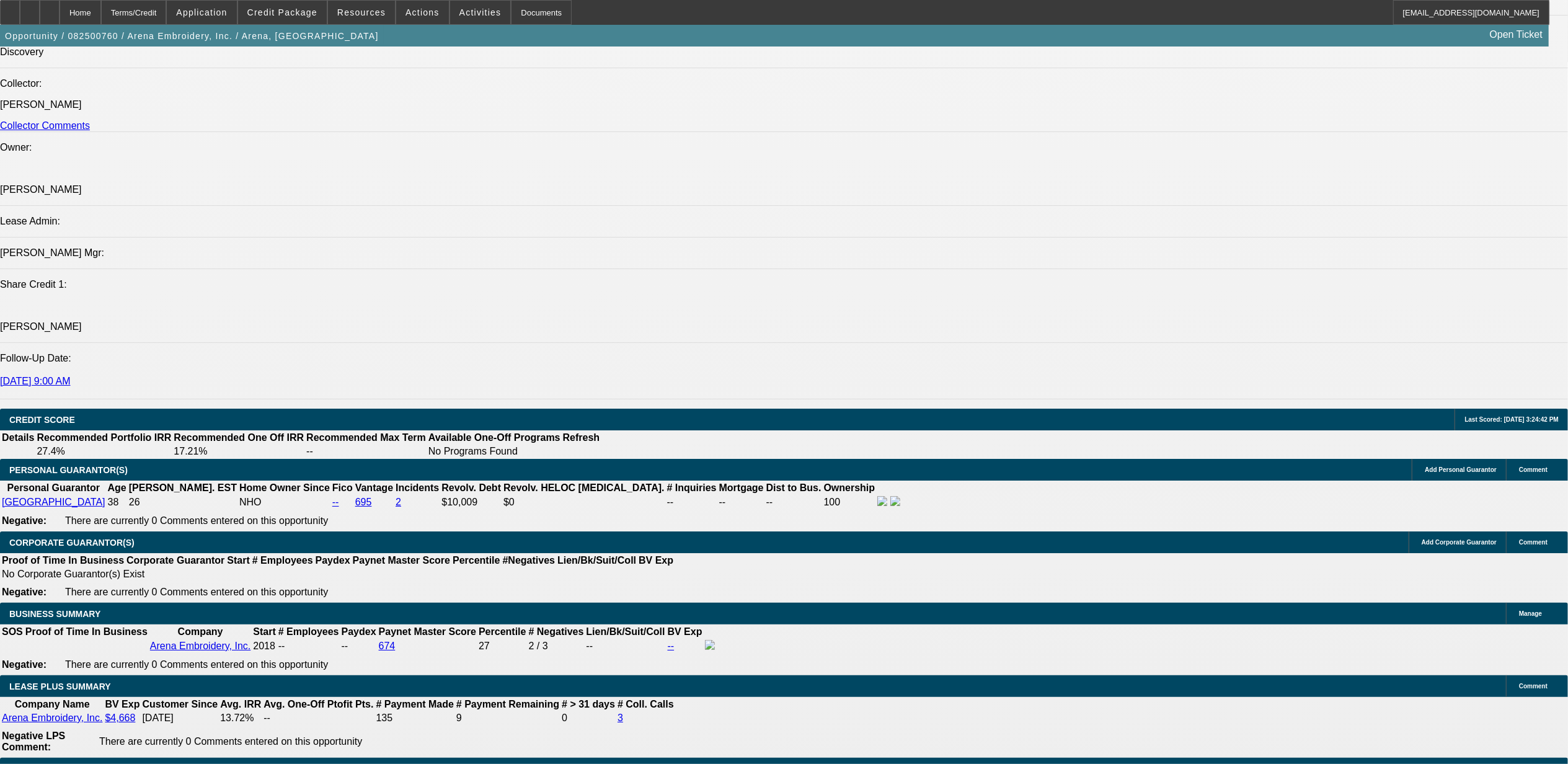
scroll to position [1736, 0]
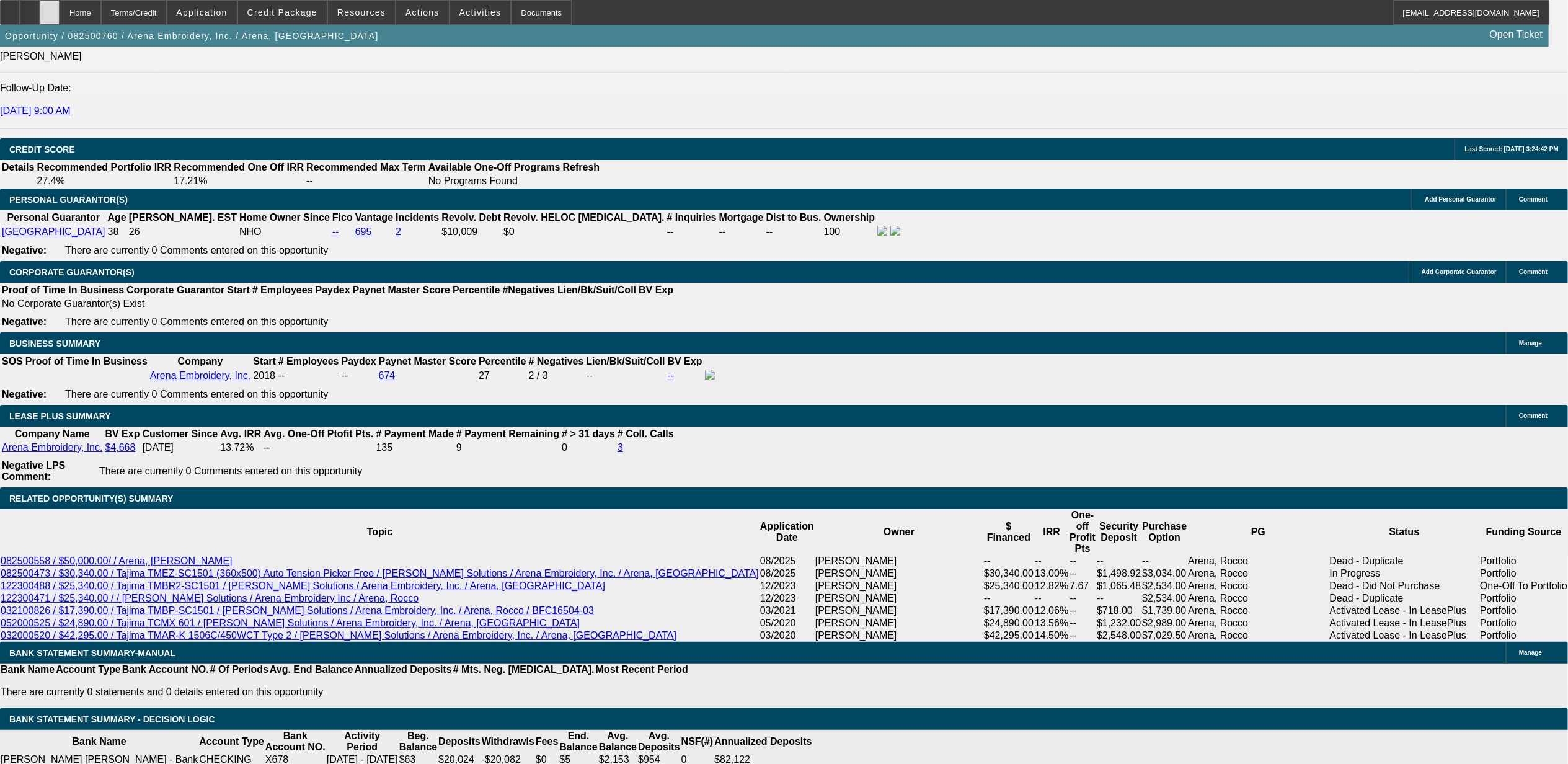
click at [60, 13] on div at bounding box center [49, 12] width 20 height 25
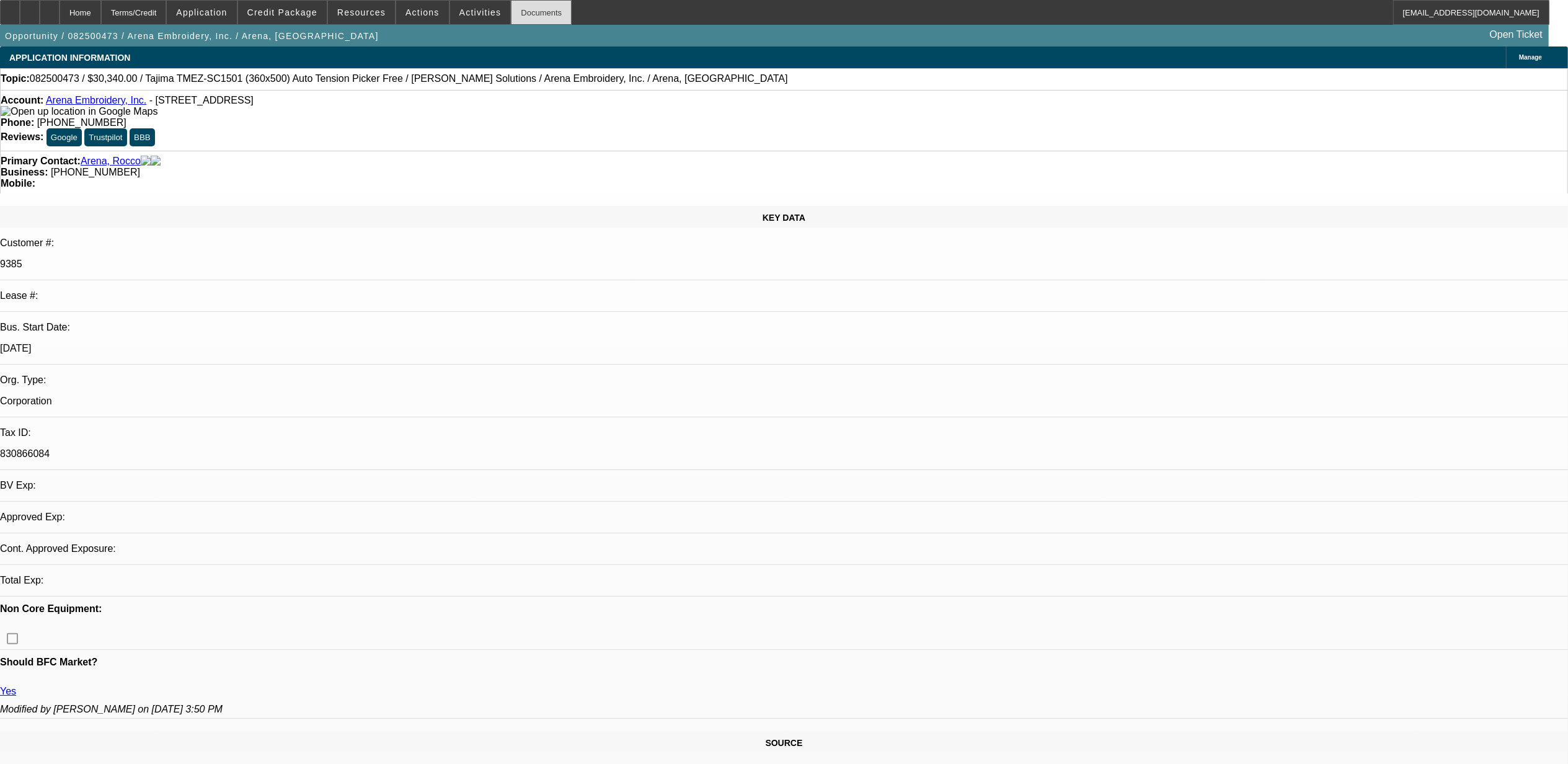
select select "0"
select select "2"
select select "0.1"
select select "0"
select select "2"
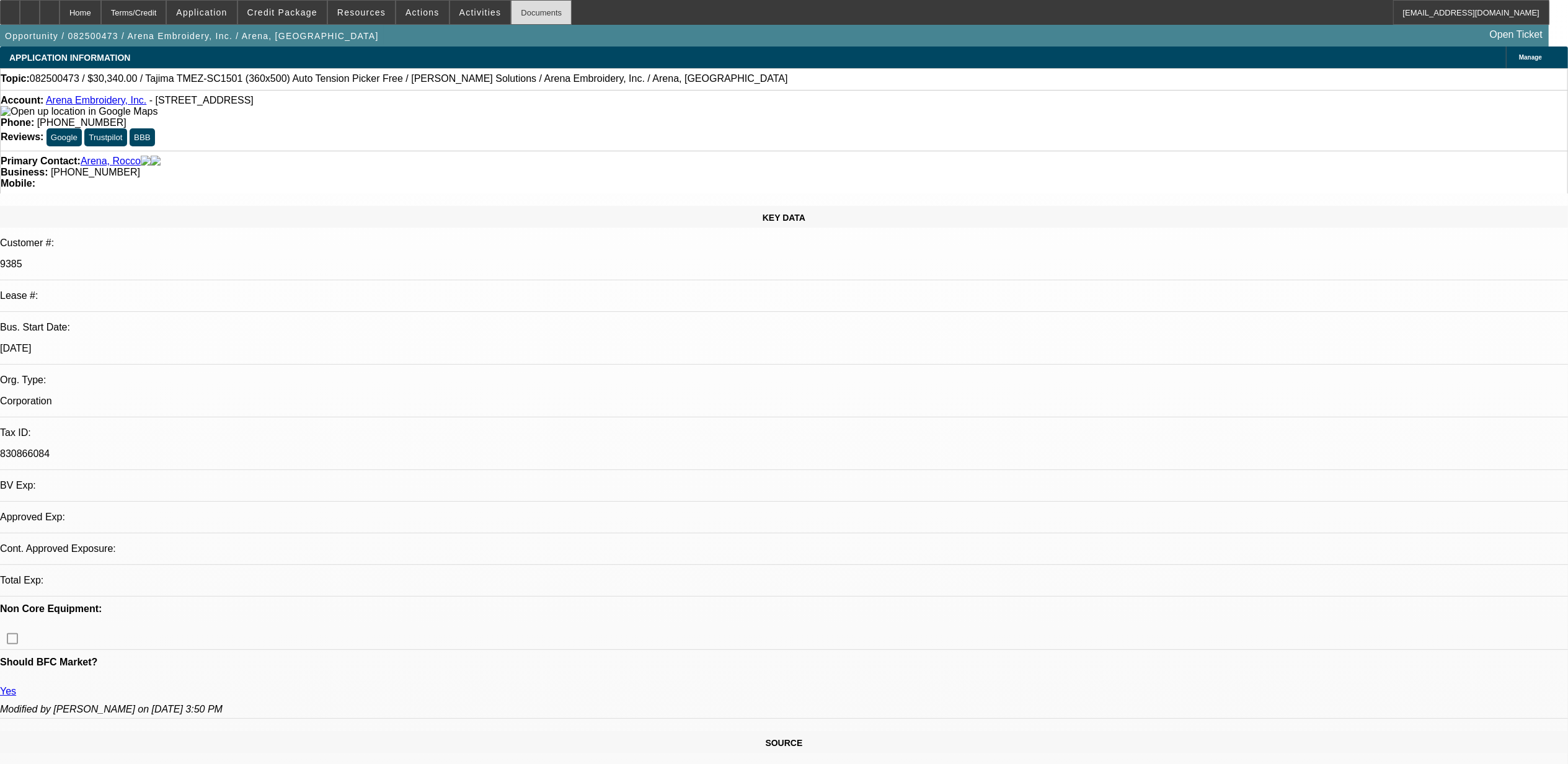
select select "0.1"
select select "0"
select select "2"
select select "0.1"
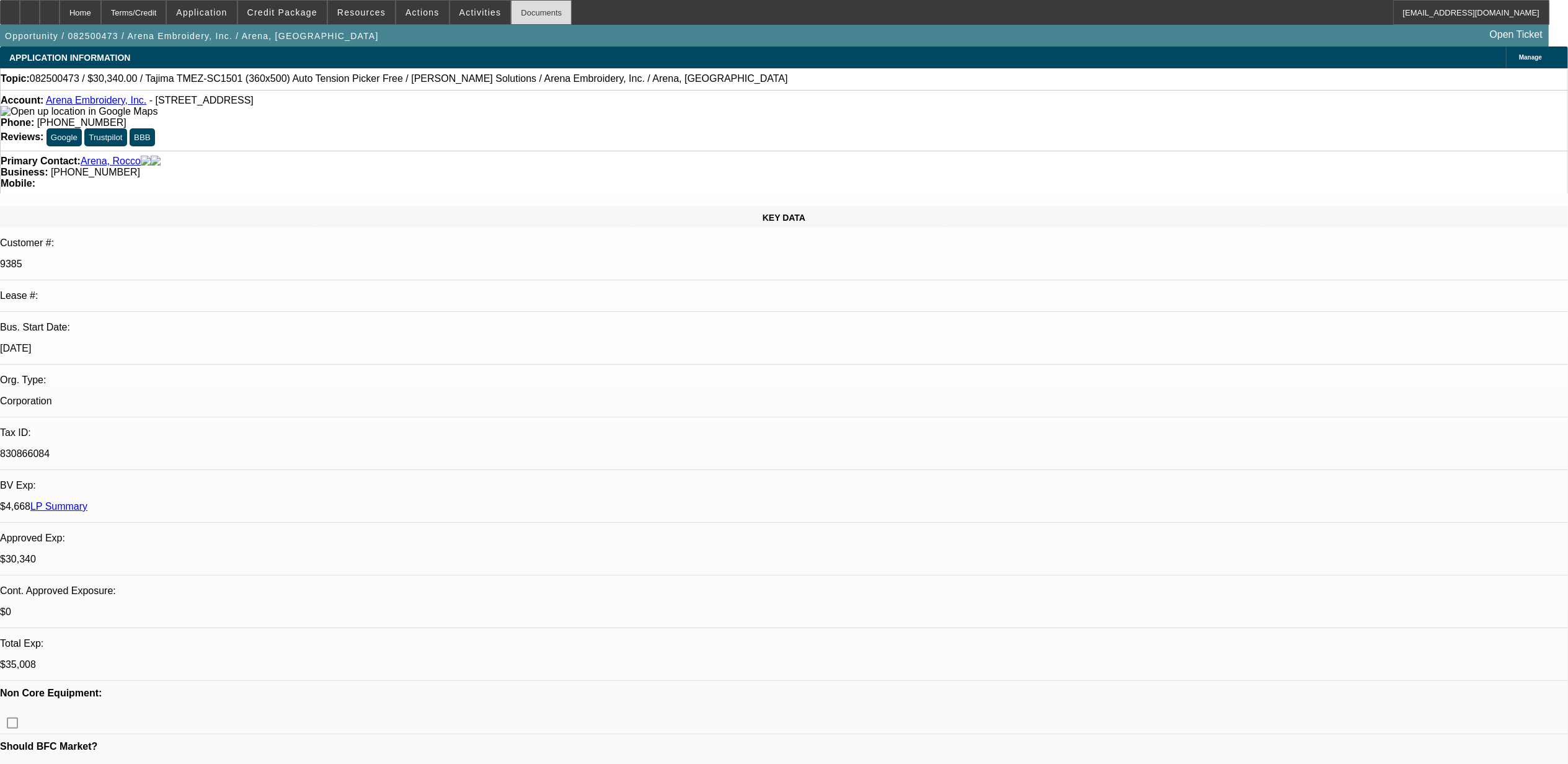
select select "1"
select select "2"
select select "4"
select select "1"
select select "2"
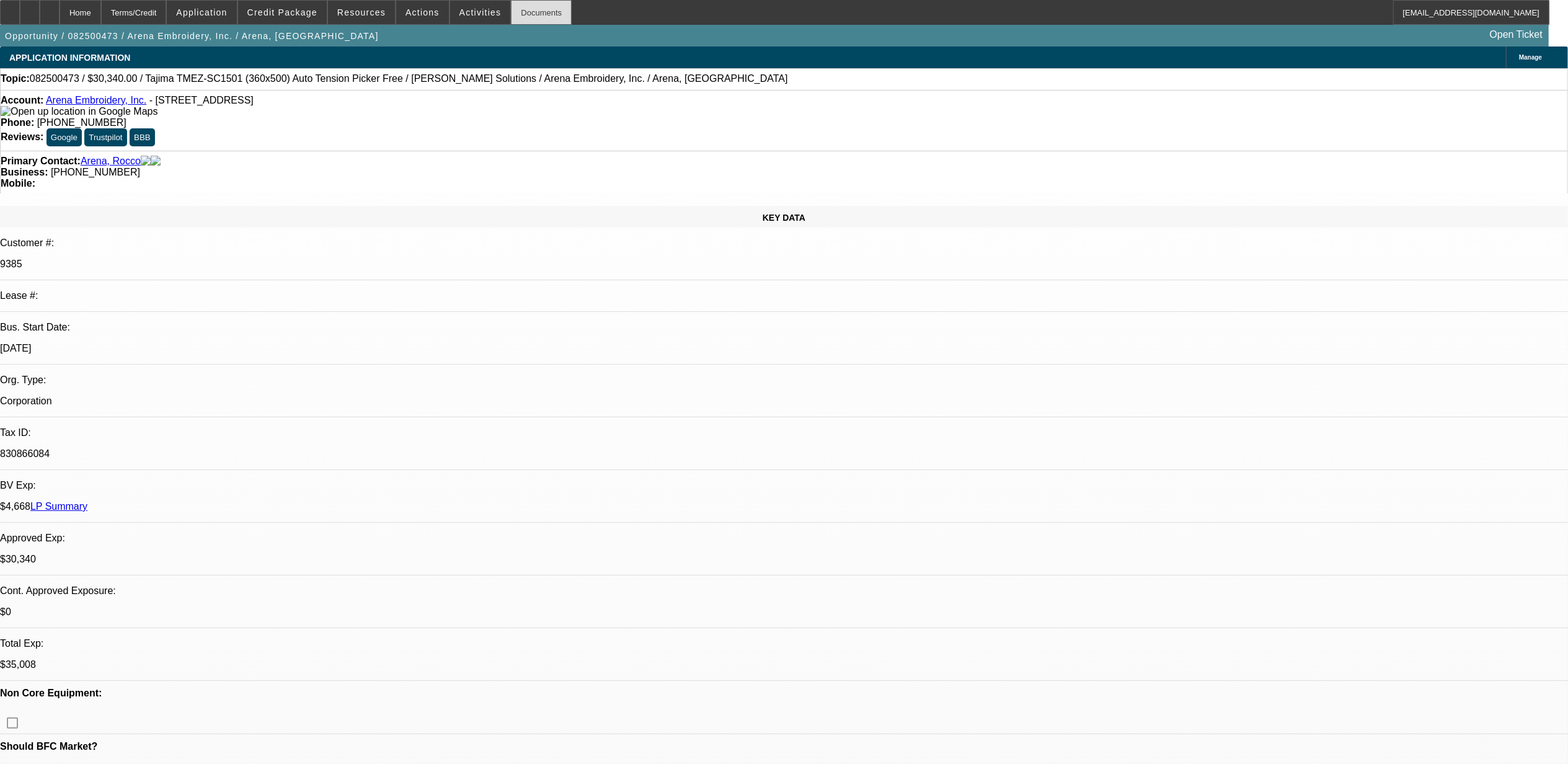
select select "4"
select select "1"
select select "2"
select select "4"
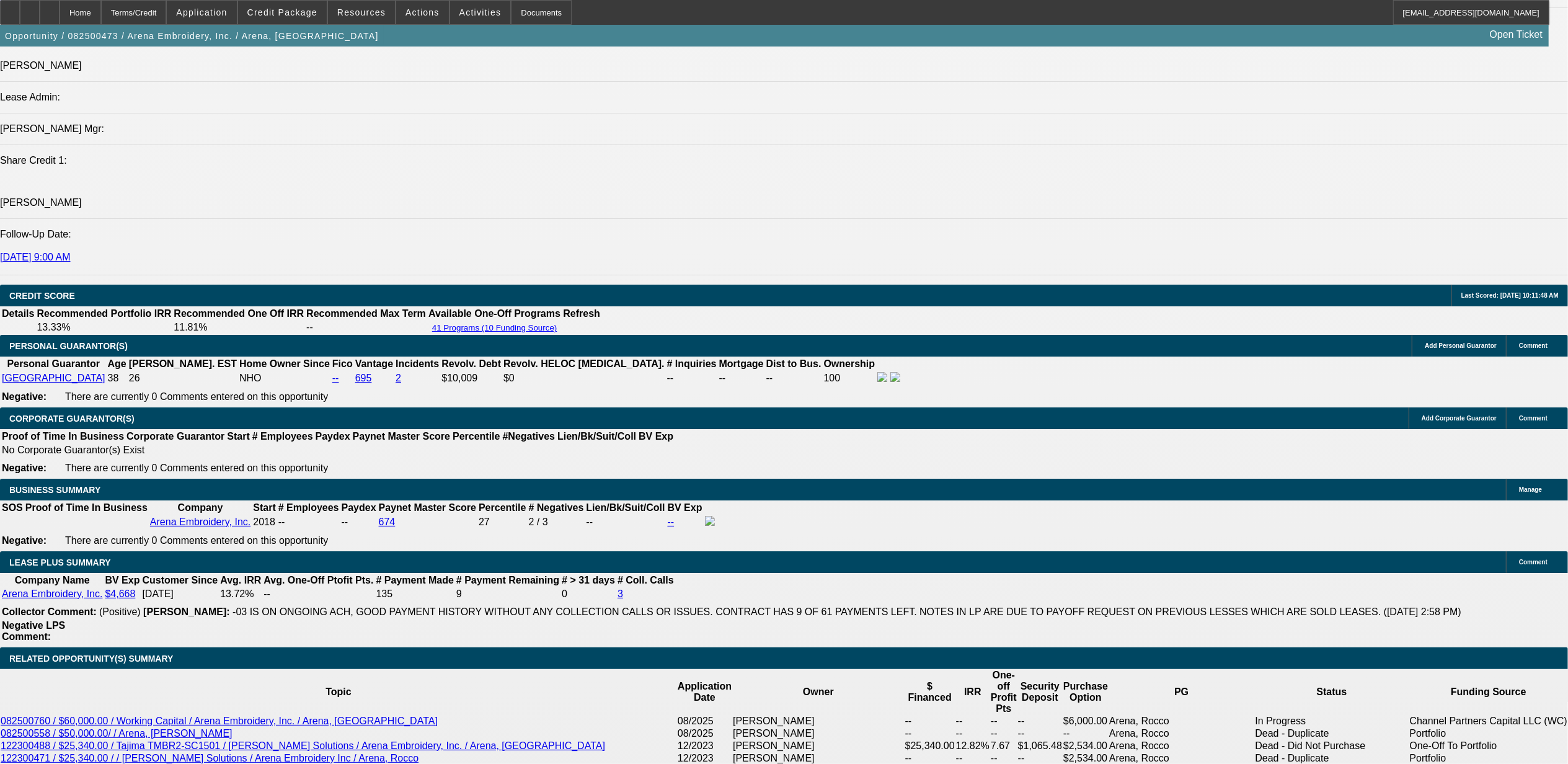
scroll to position [1736, 0]
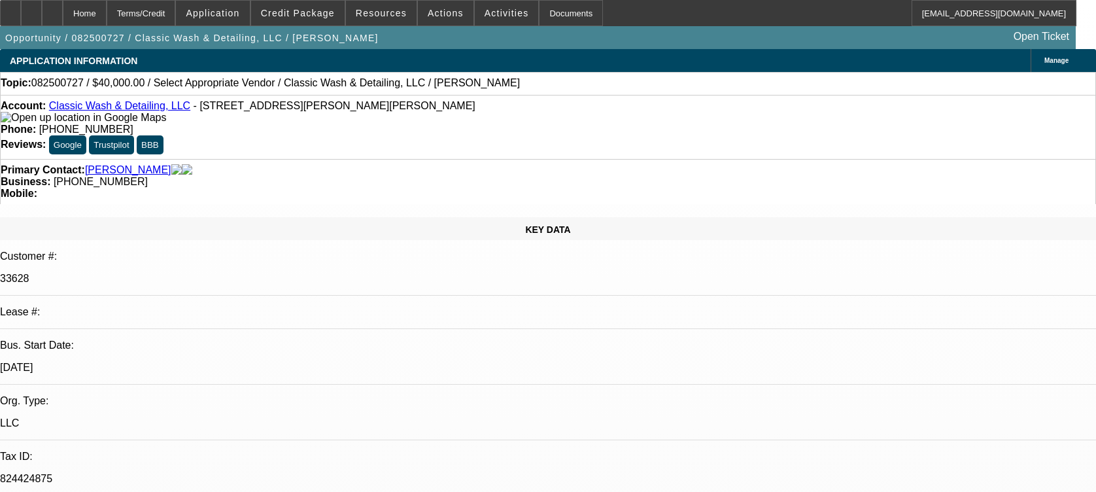
select select "0"
select select "2"
select select "0.1"
select select "4"
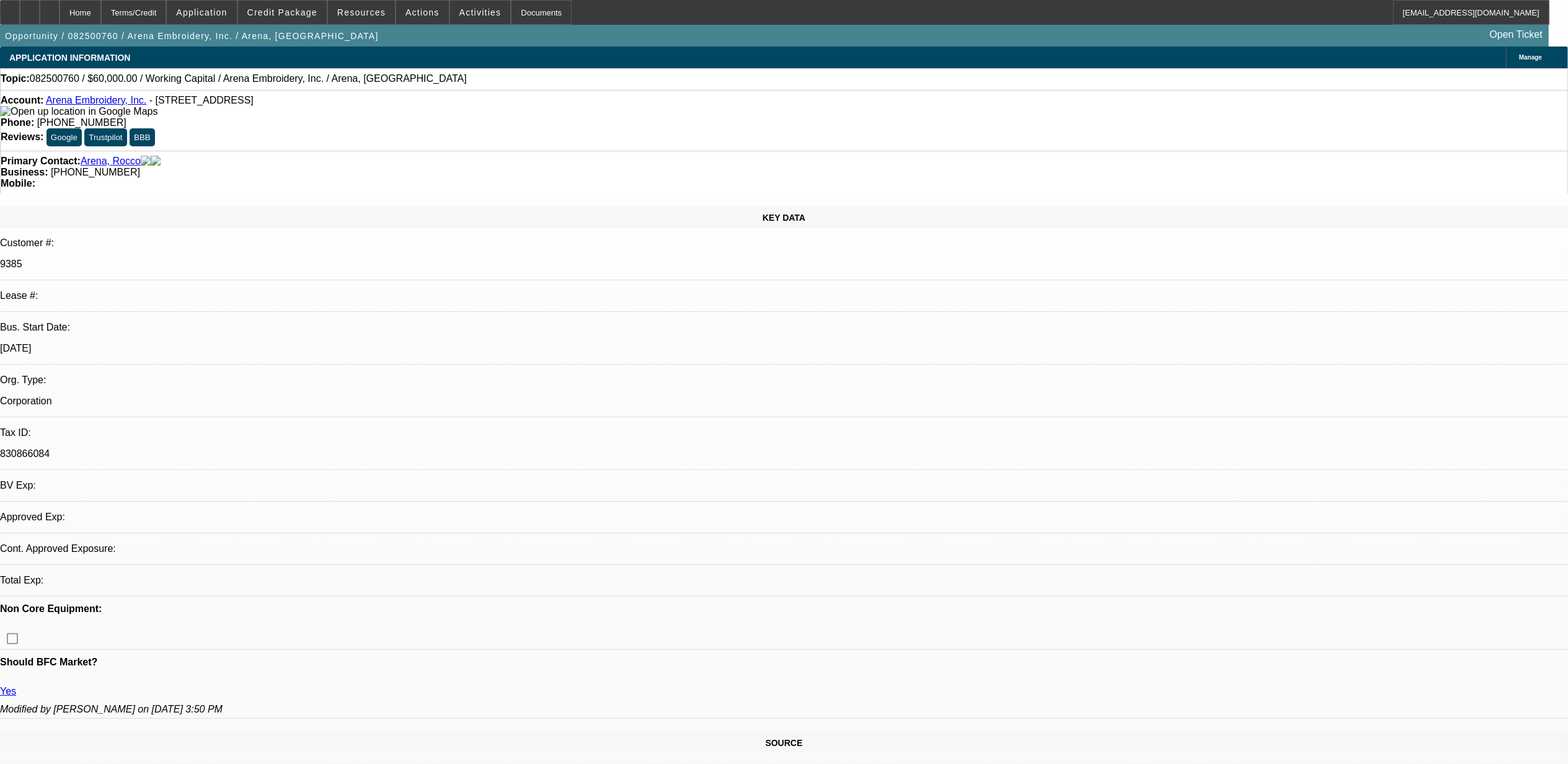
select select "0"
select select "2"
select select "0.1"
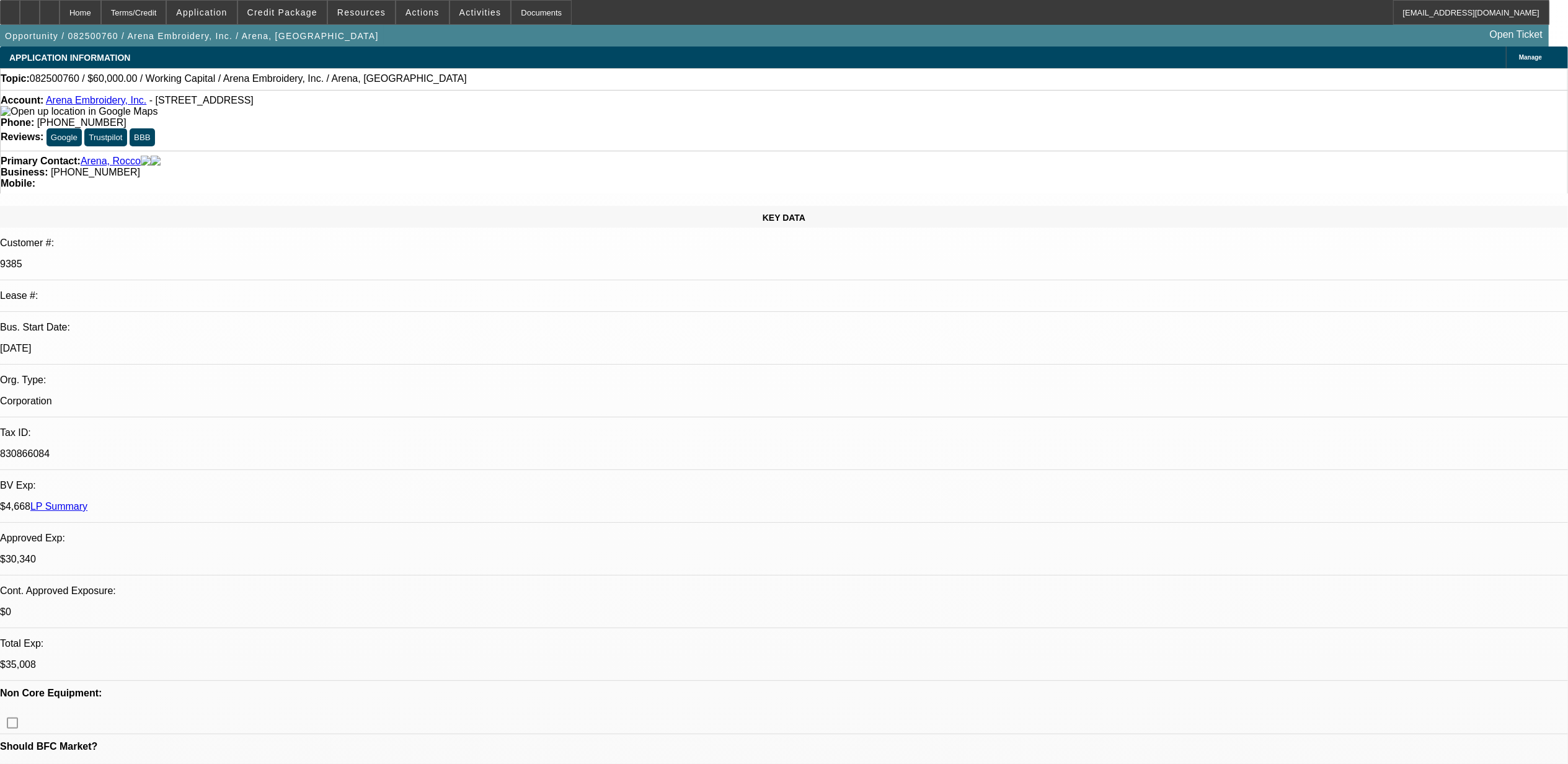
select select "1"
select select "2"
select select "4"
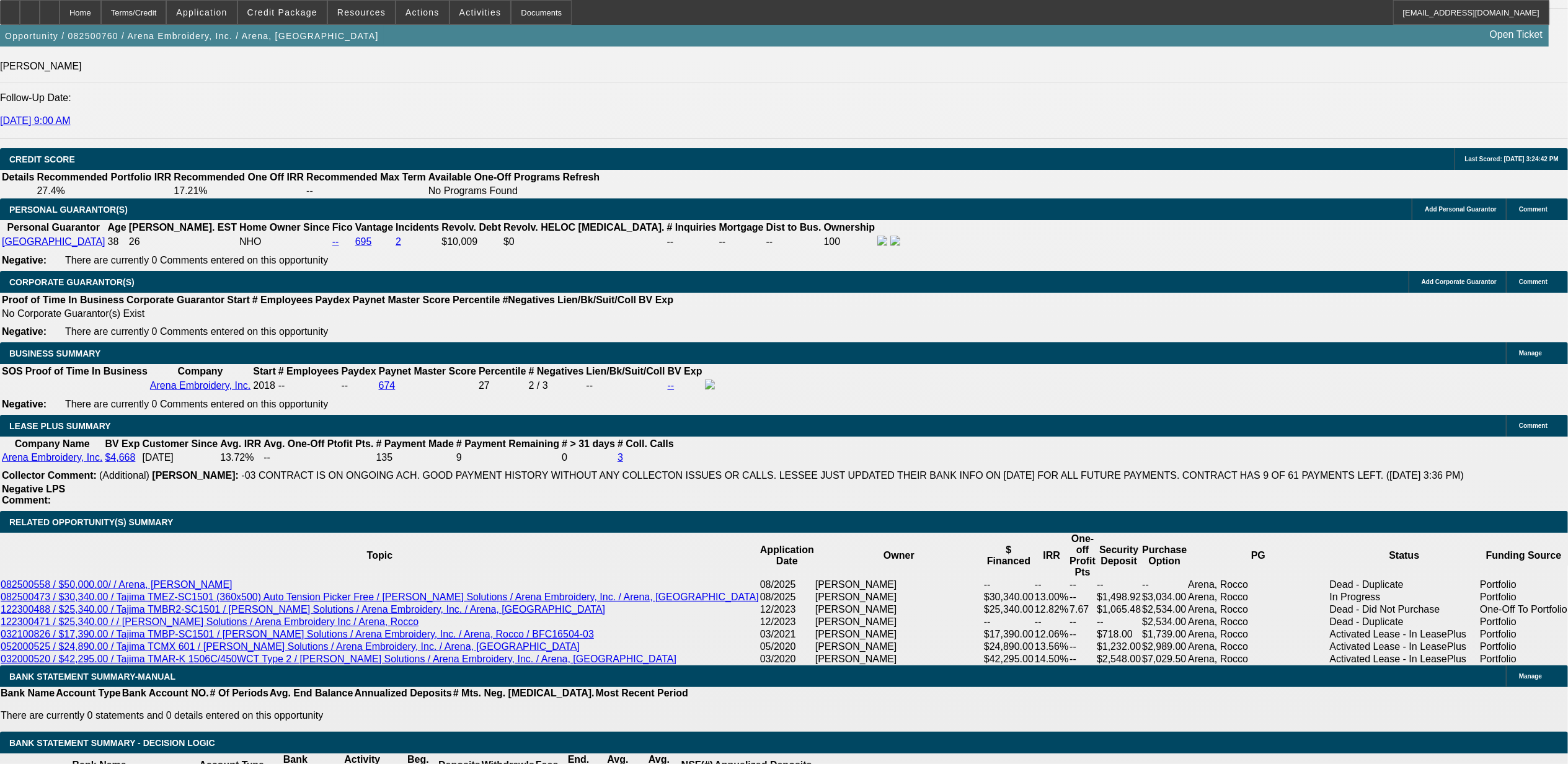
scroll to position [1901, 0]
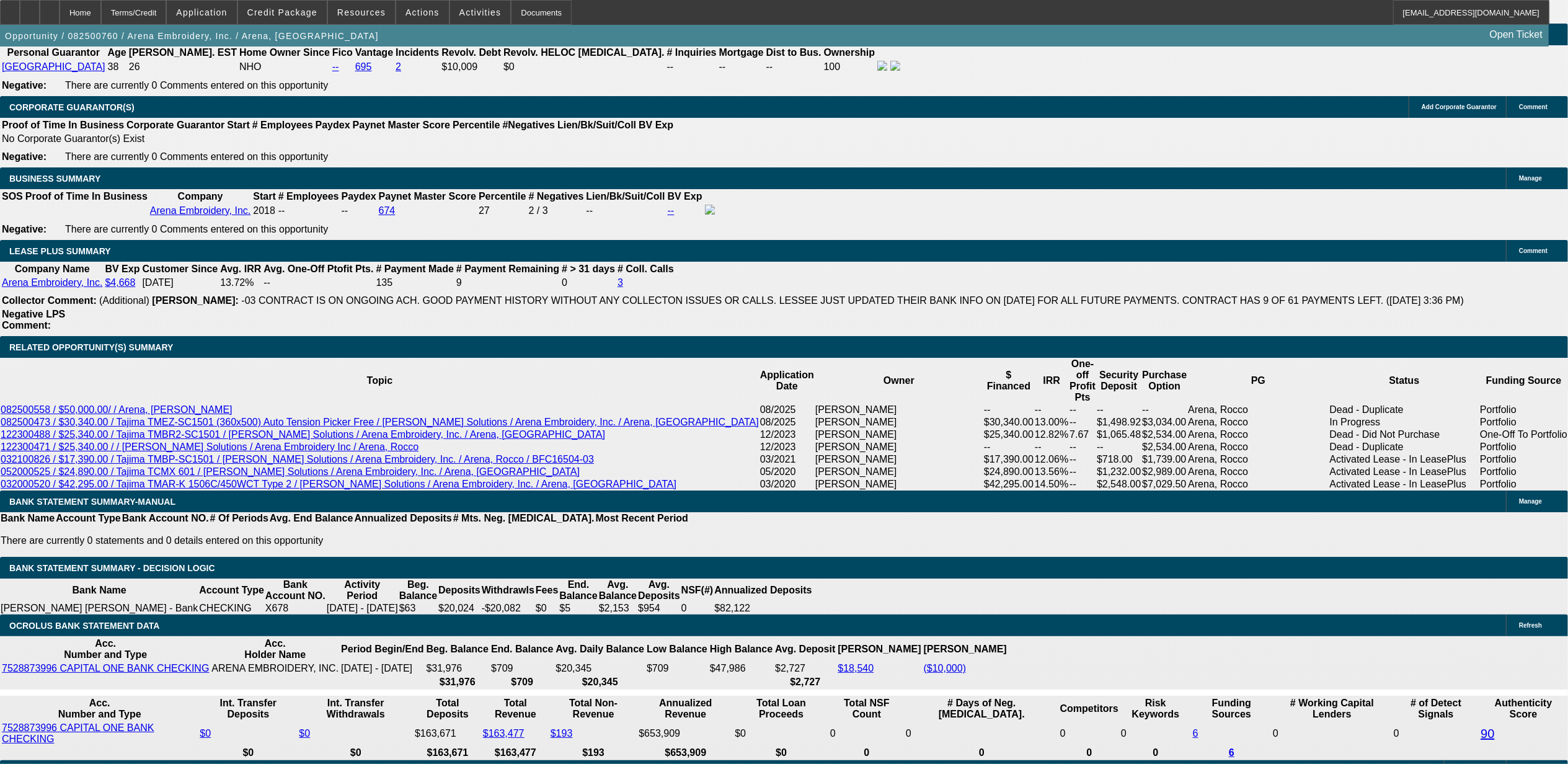
type input "$0.00"
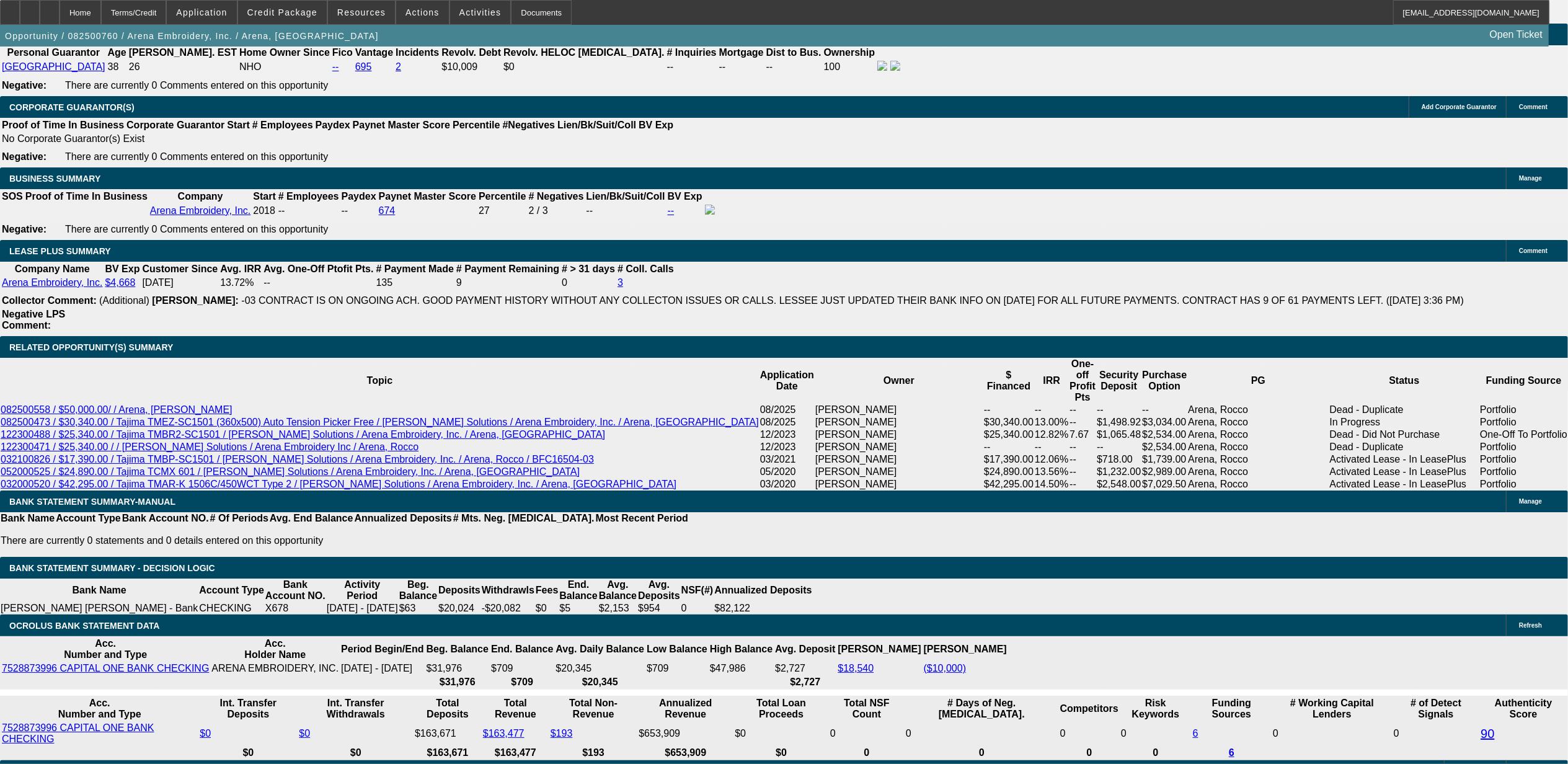
click at [512, 439] on body "Home Terms/Credit Application Credit Package Resources Actions Activities Docum…" at bounding box center [784, 498] width 1568 height 4797
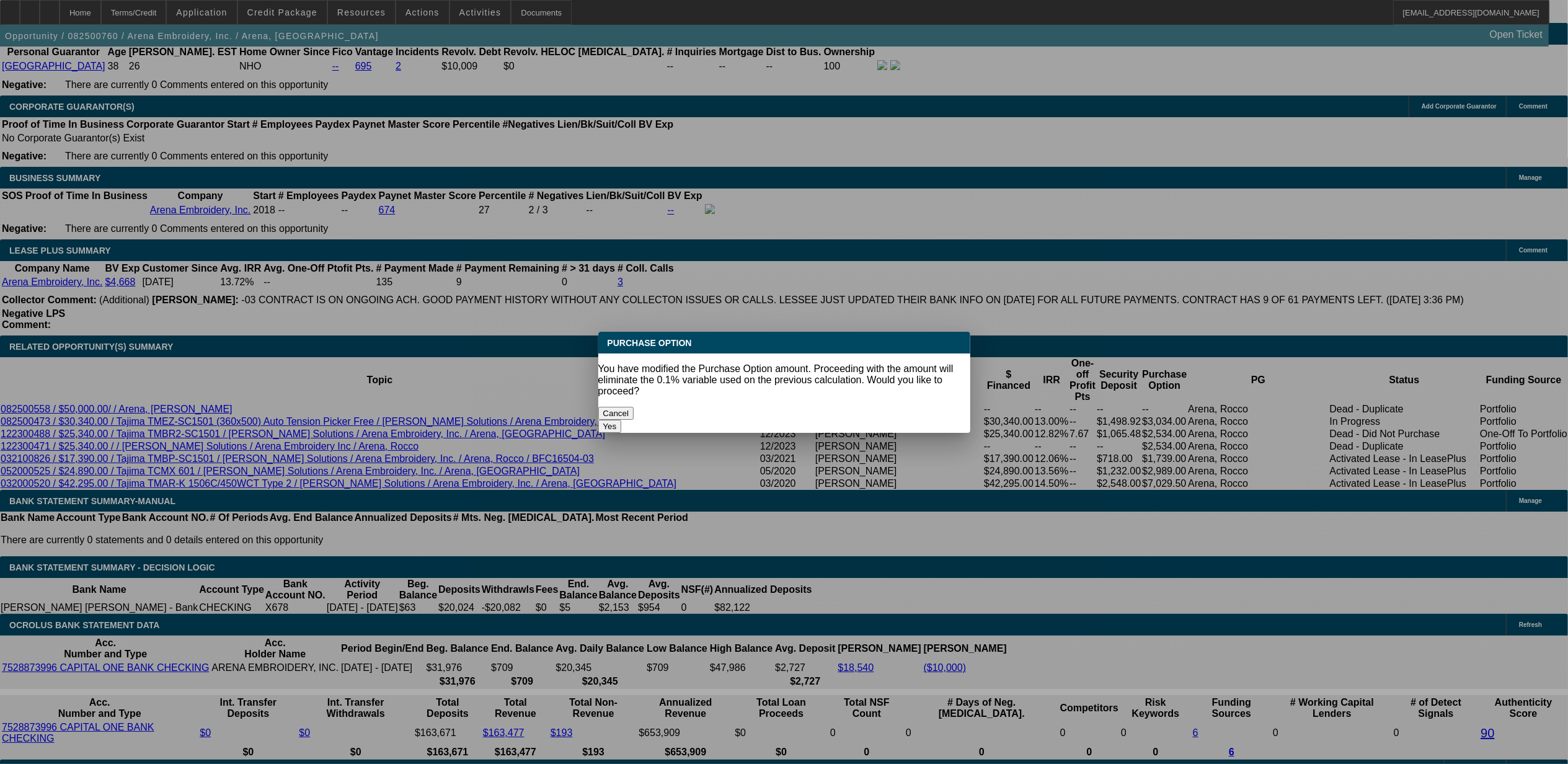
click at [622, 420] on button "Yes" at bounding box center [610, 427] width 24 height 13
select select "0"
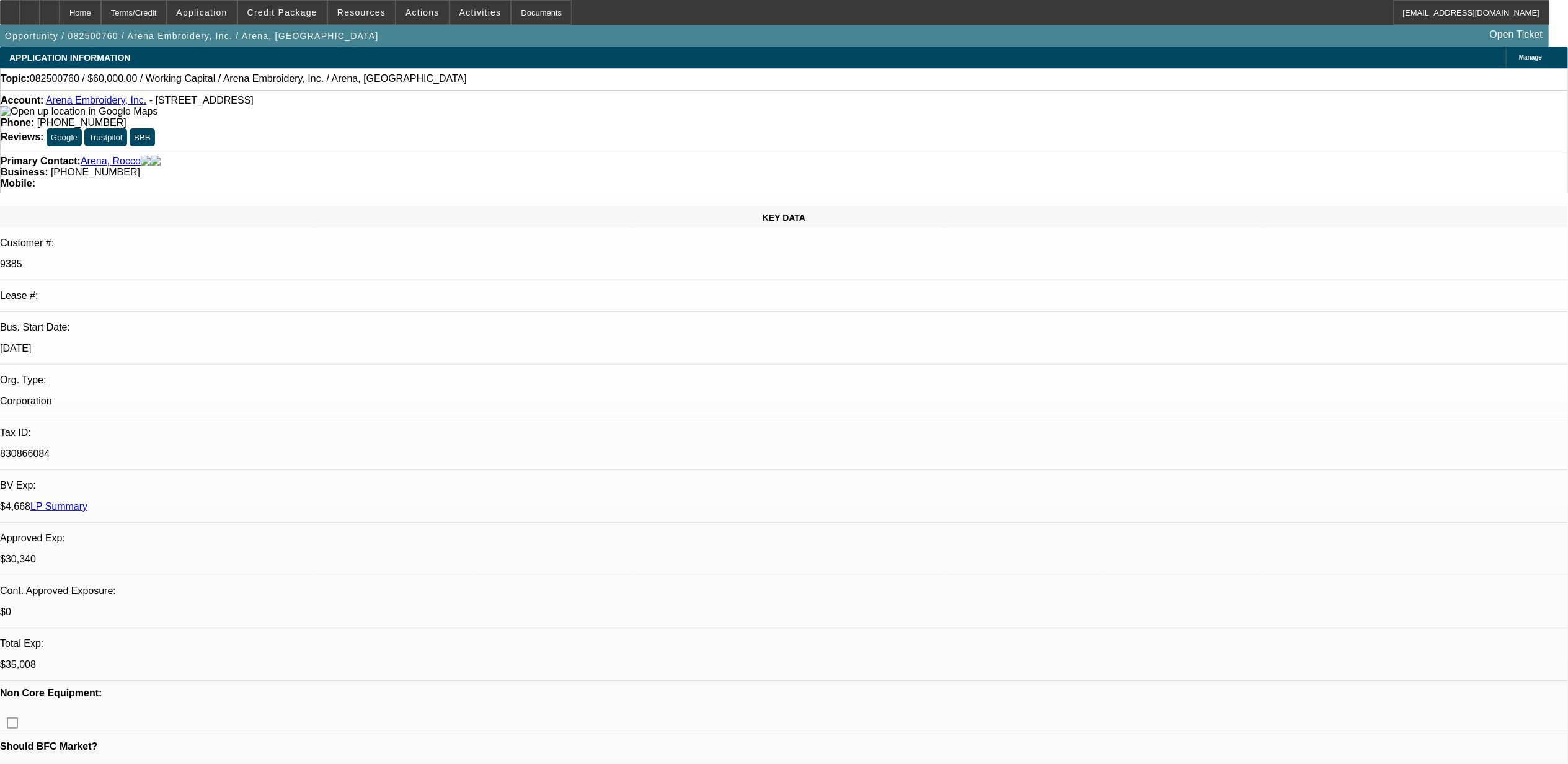
scroll to position [1901, 0]
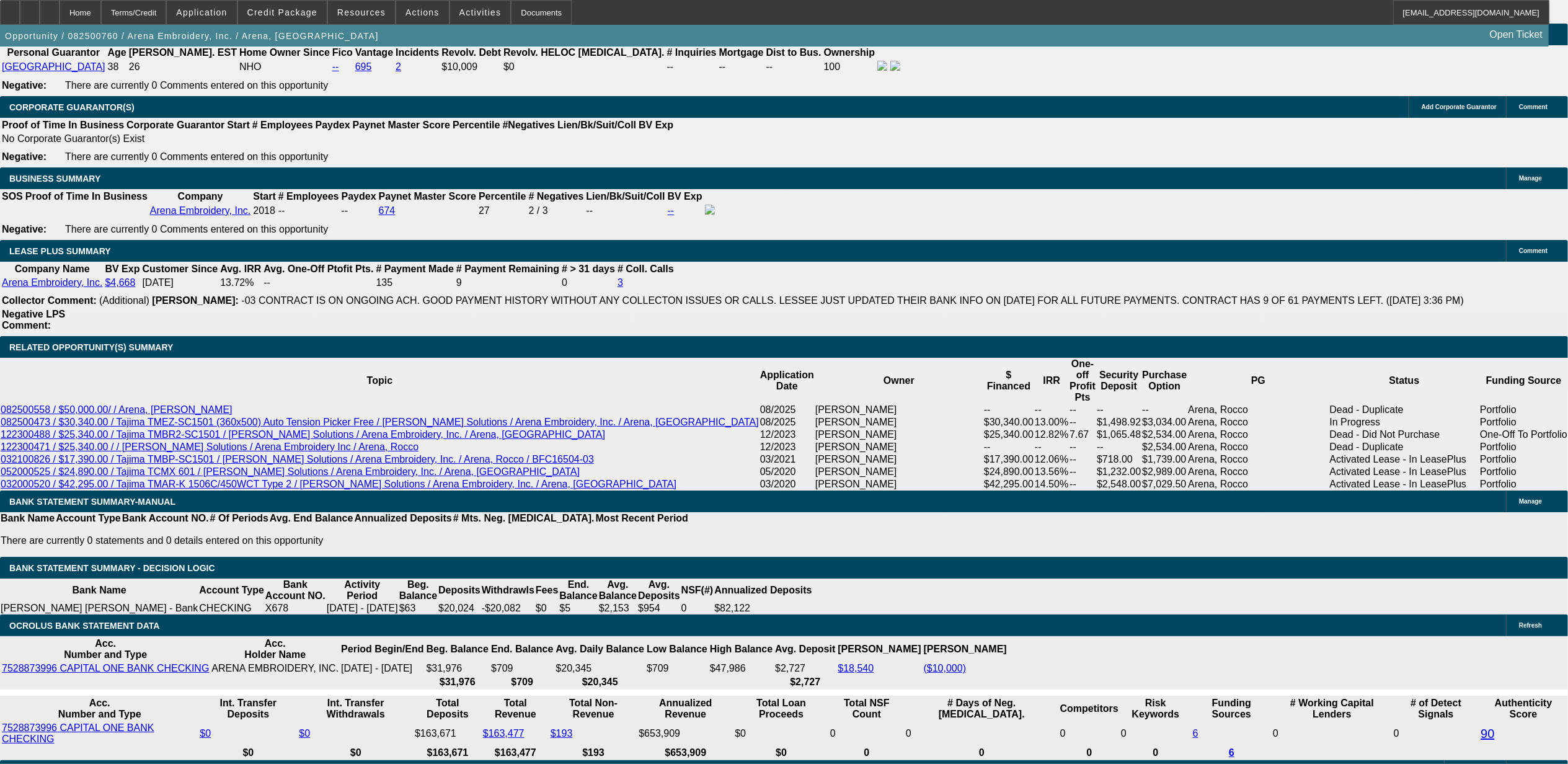
type input "12"
type input "4"
type input "$10,217.98"
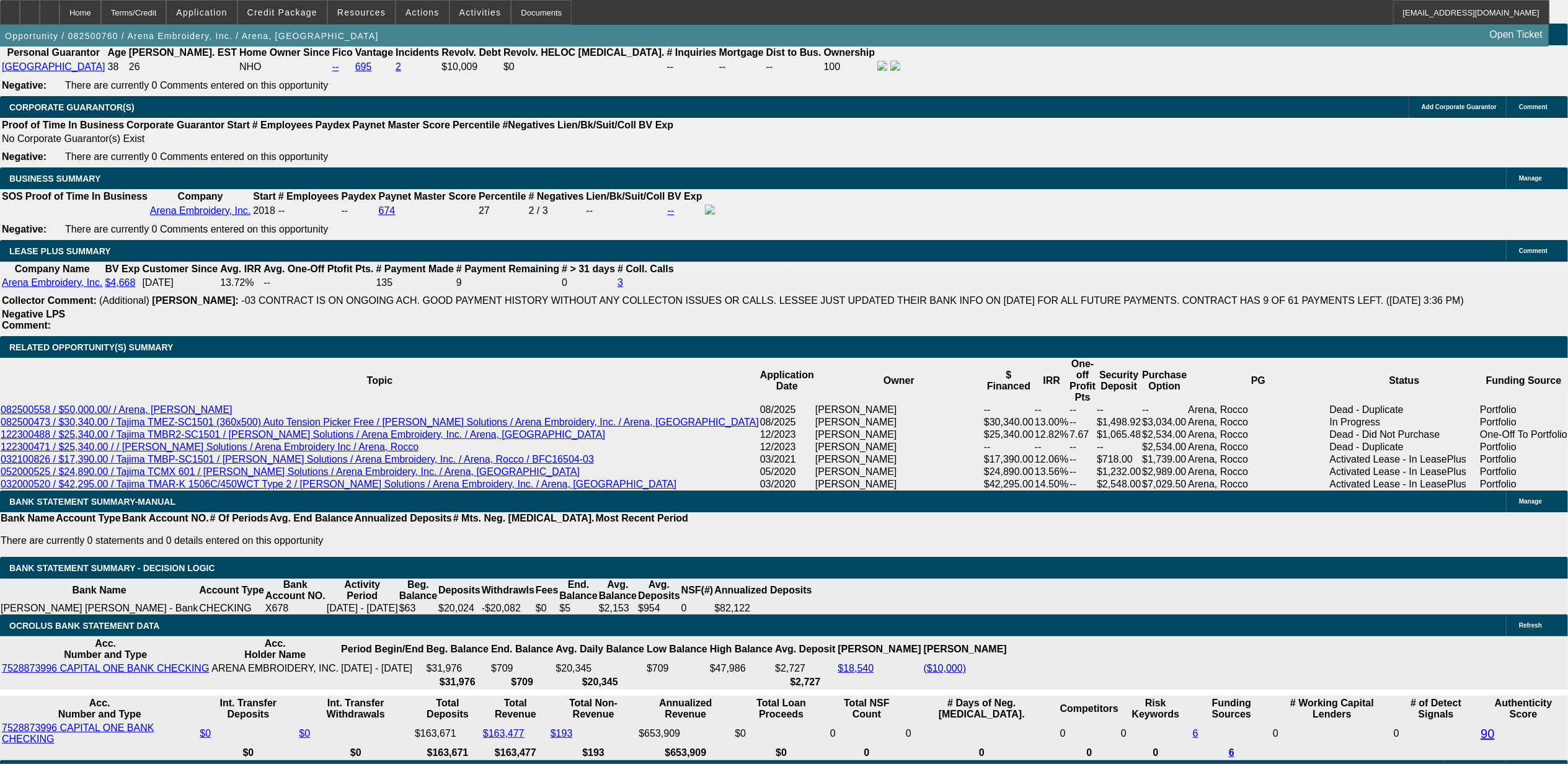
type input "$5,108.99"
type input "40"
type input "$12,296.58"
type input "$6,148.29"
type input "400"
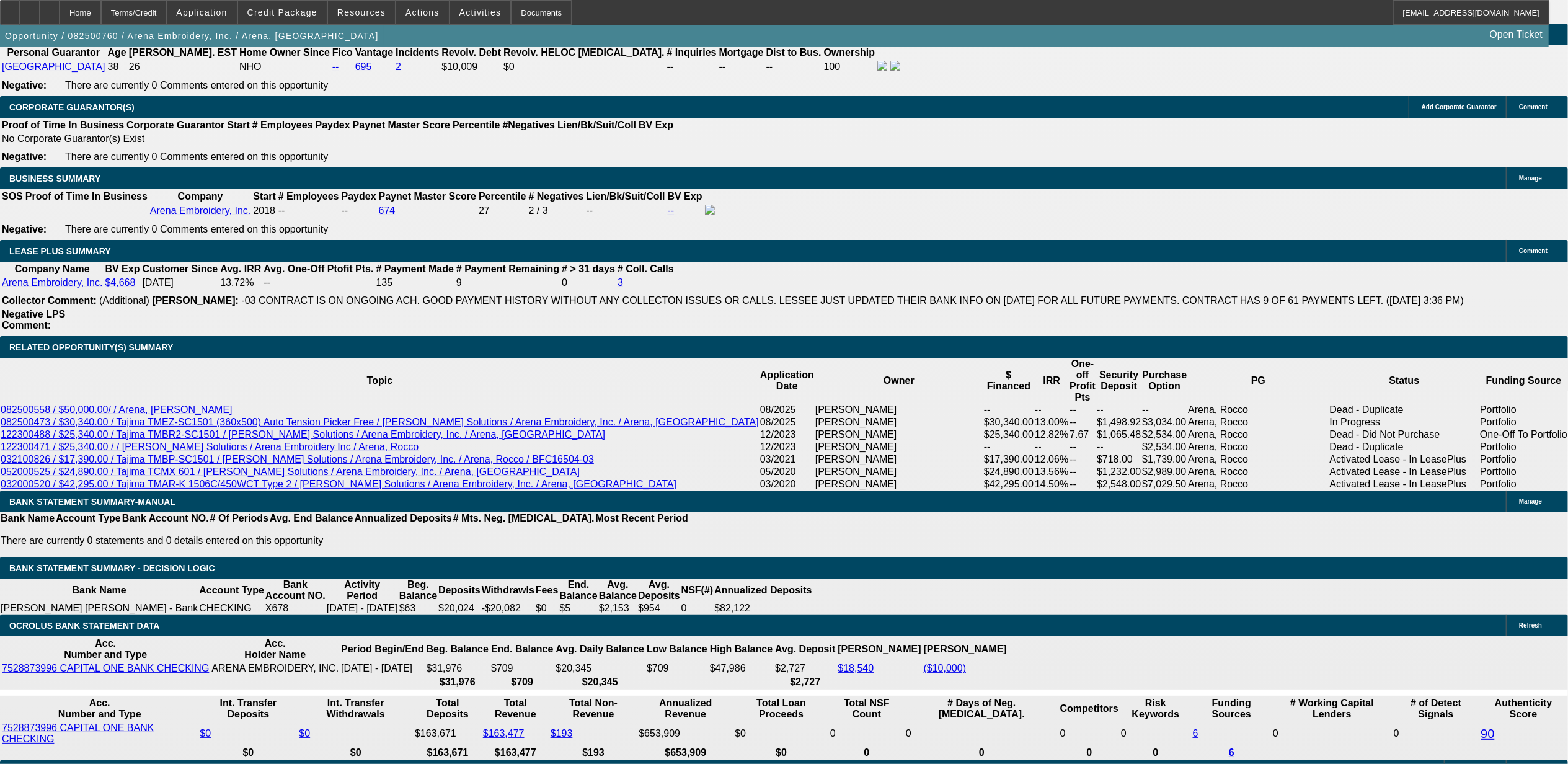
type input "$41,308.50"
type input "$20,654.25"
type input "4000"
type input "4"
type input "$10,217.98"
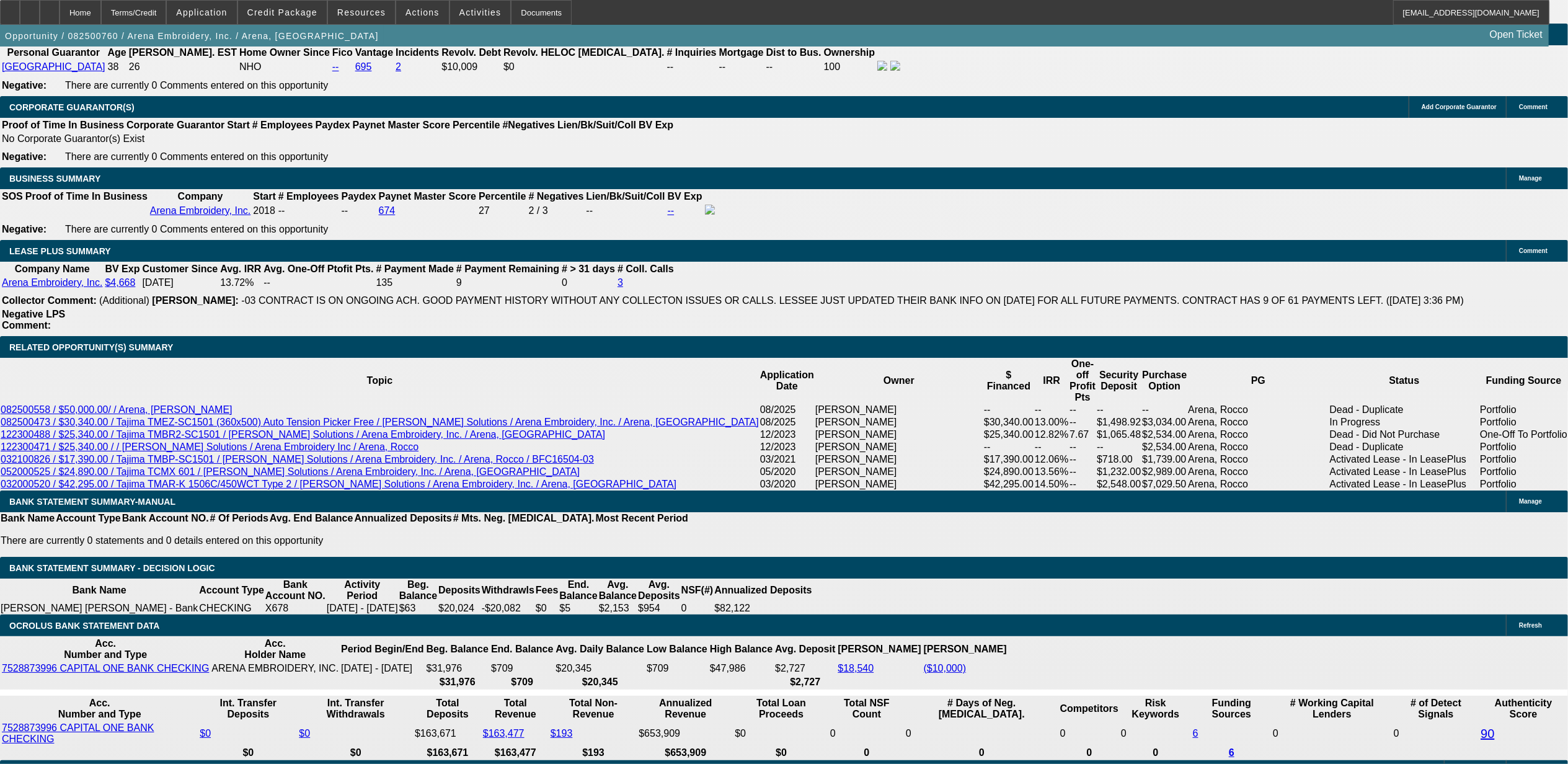
type input "$5,108.99"
type input "40"
type input "$12,296.58"
type input "$6,148.29"
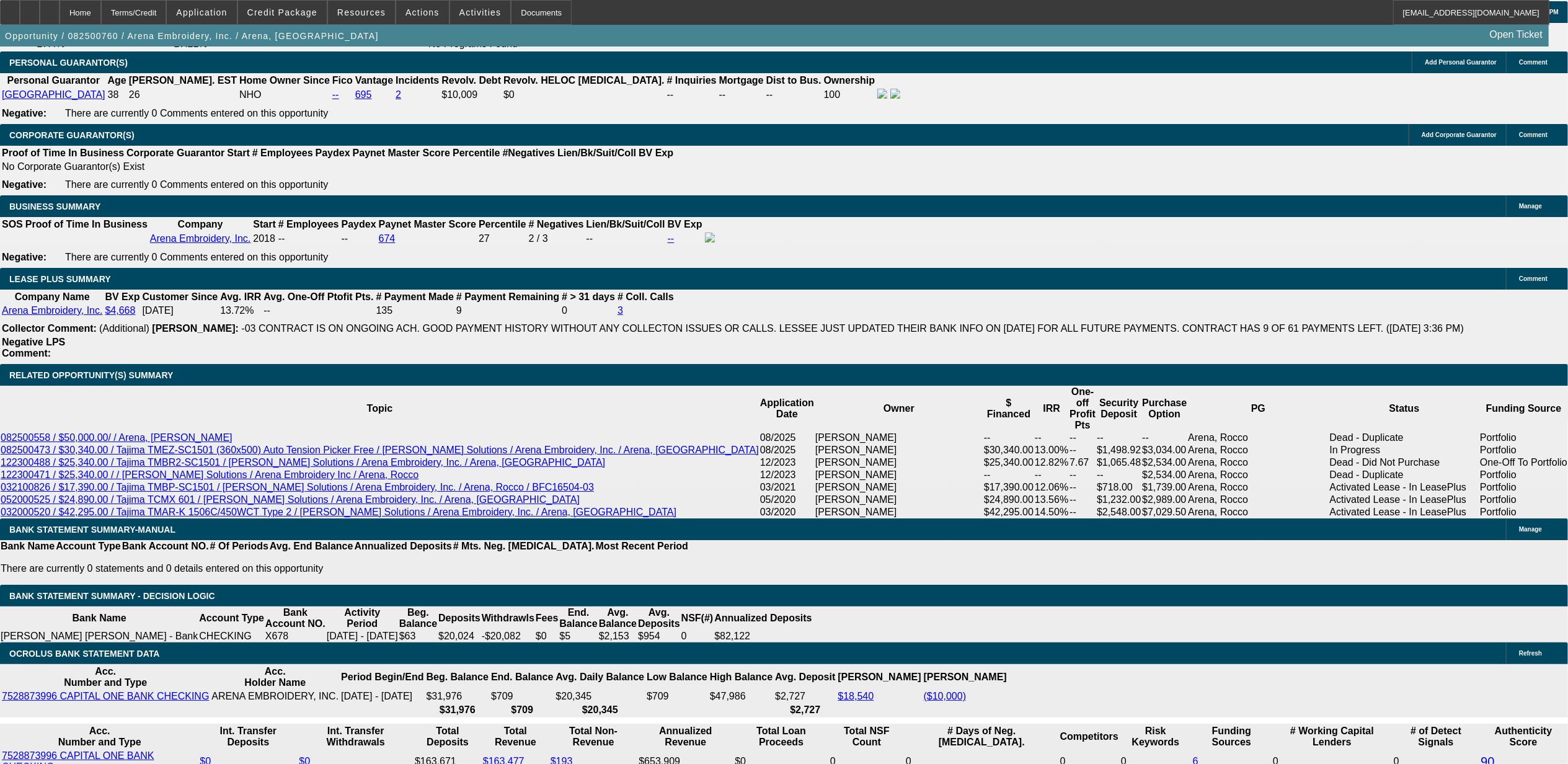
scroll to position [1818, 0]
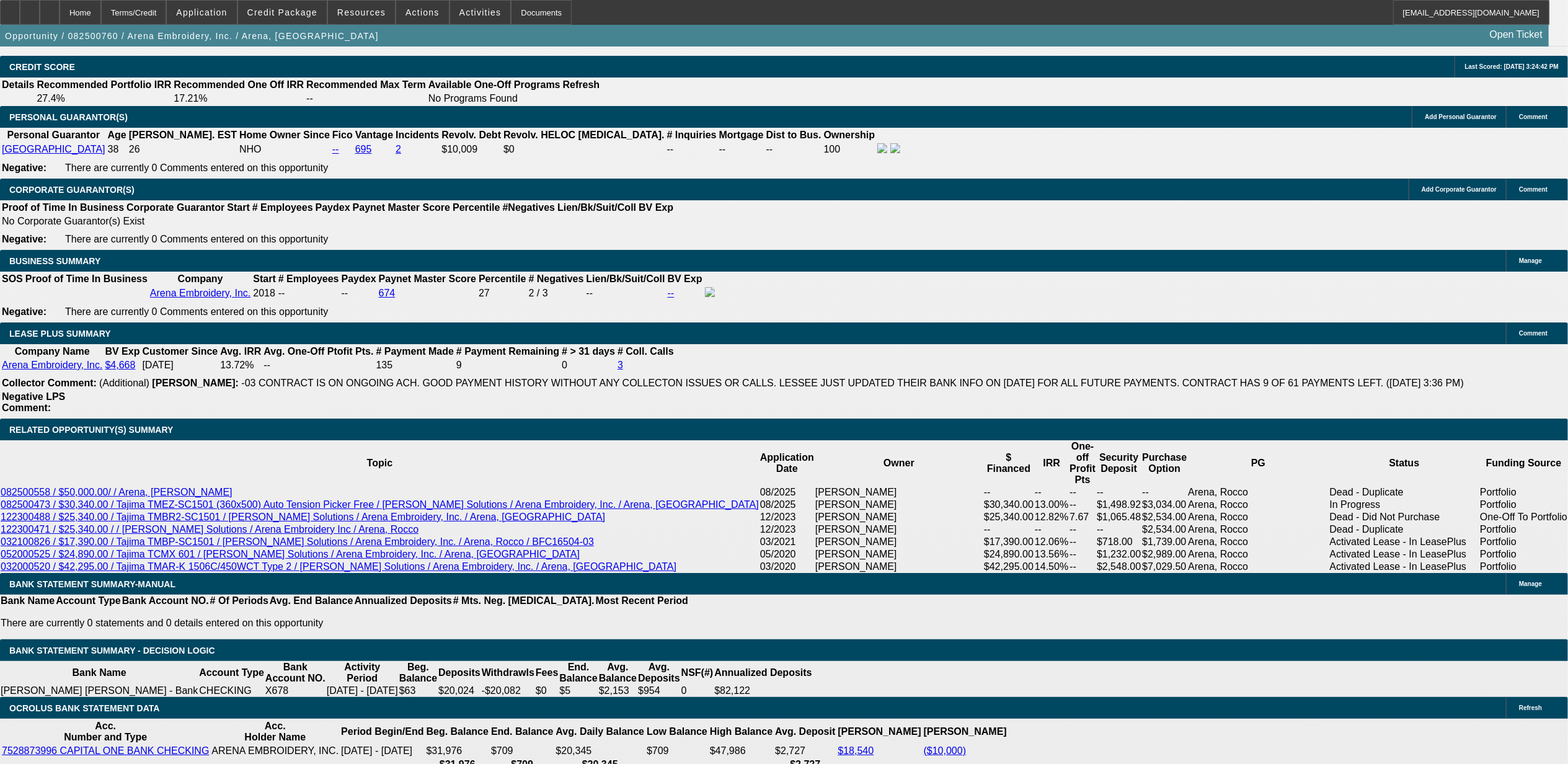
type input "40"
drag, startPoint x: 511, startPoint y: 303, endPoint x: 378, endPoint y: 258, distance: 140.4
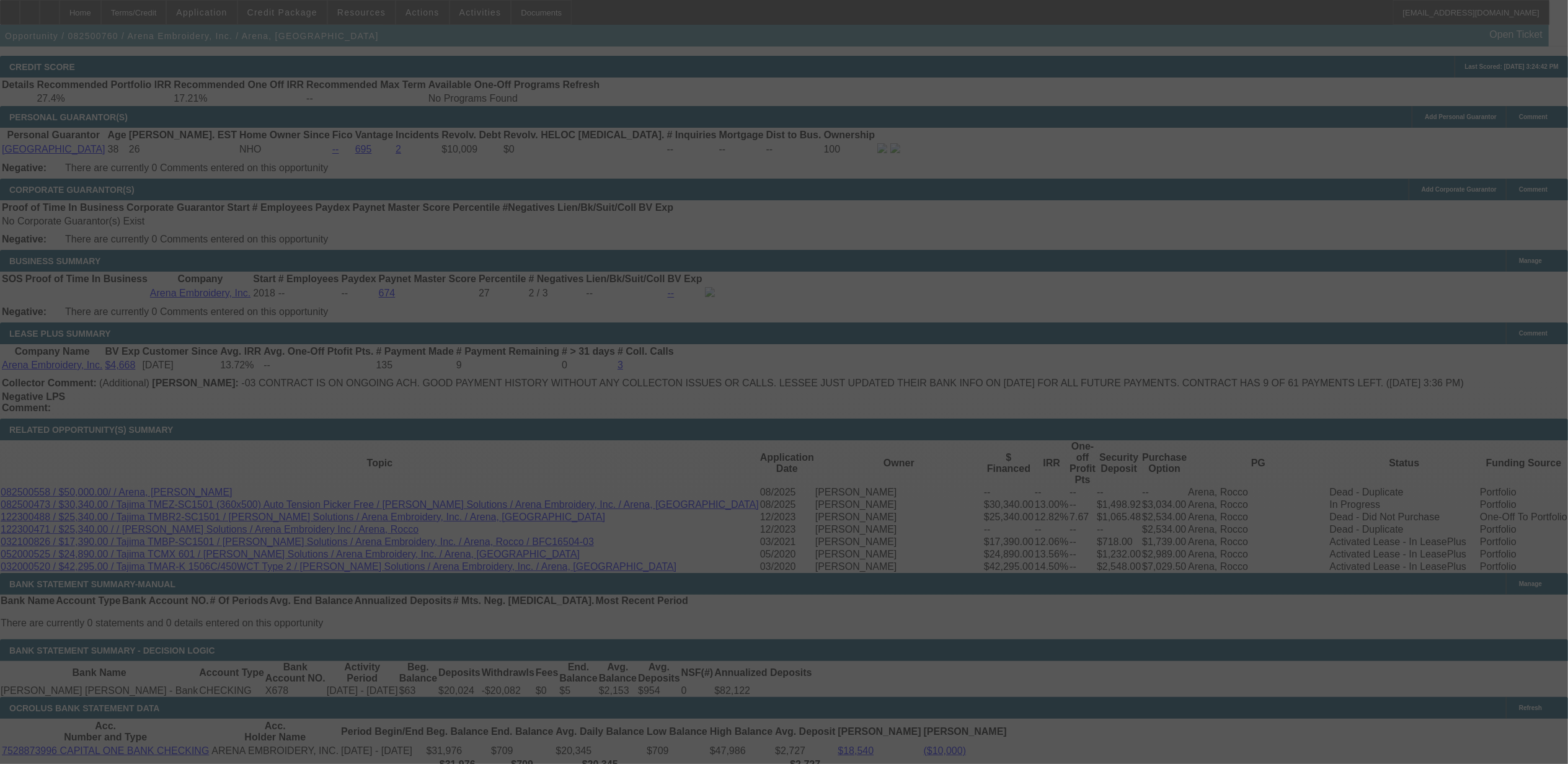
scroll to position [0, 0]
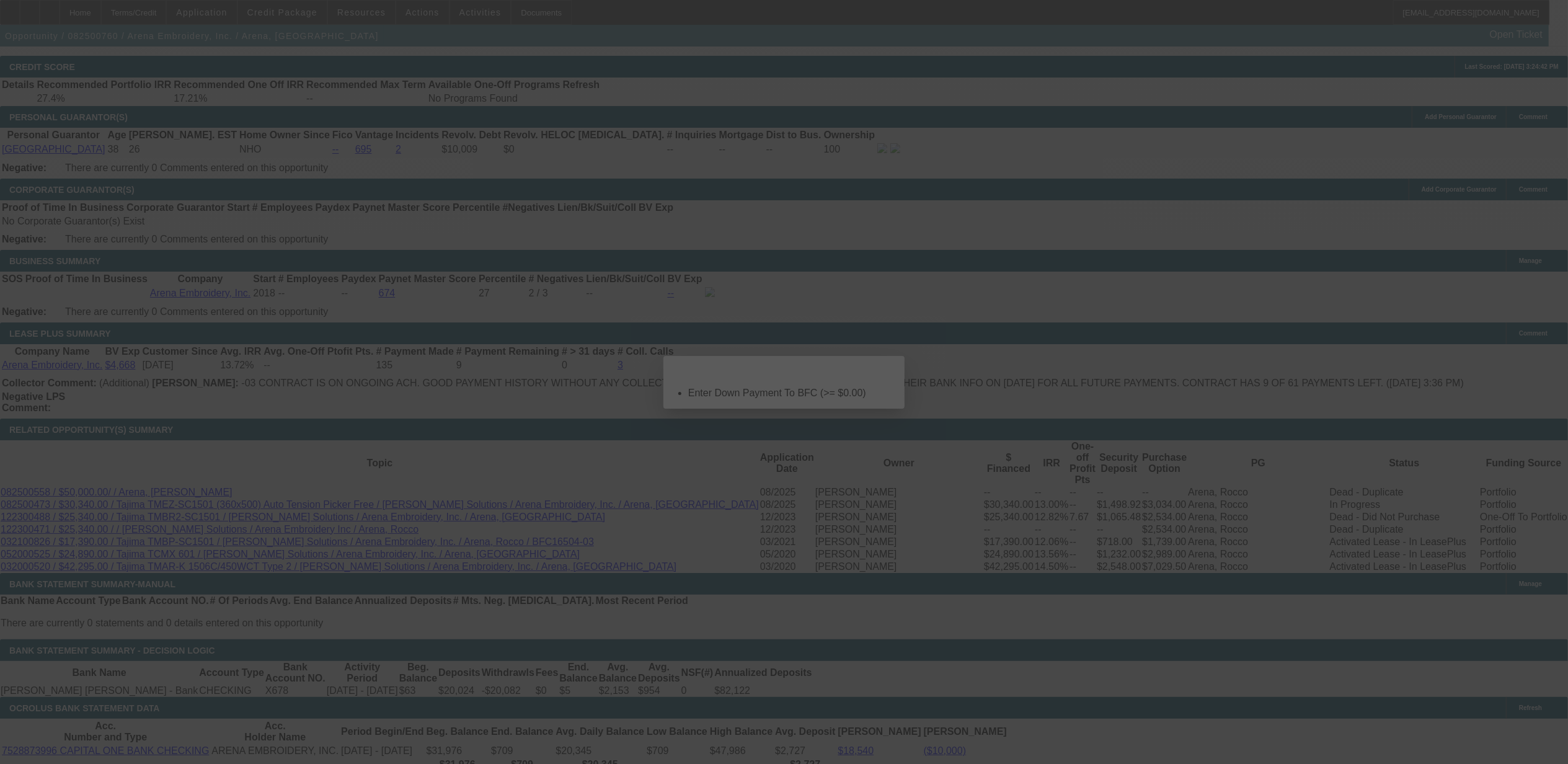
select select "0"
select select "2"
select select "0"
select select "4"
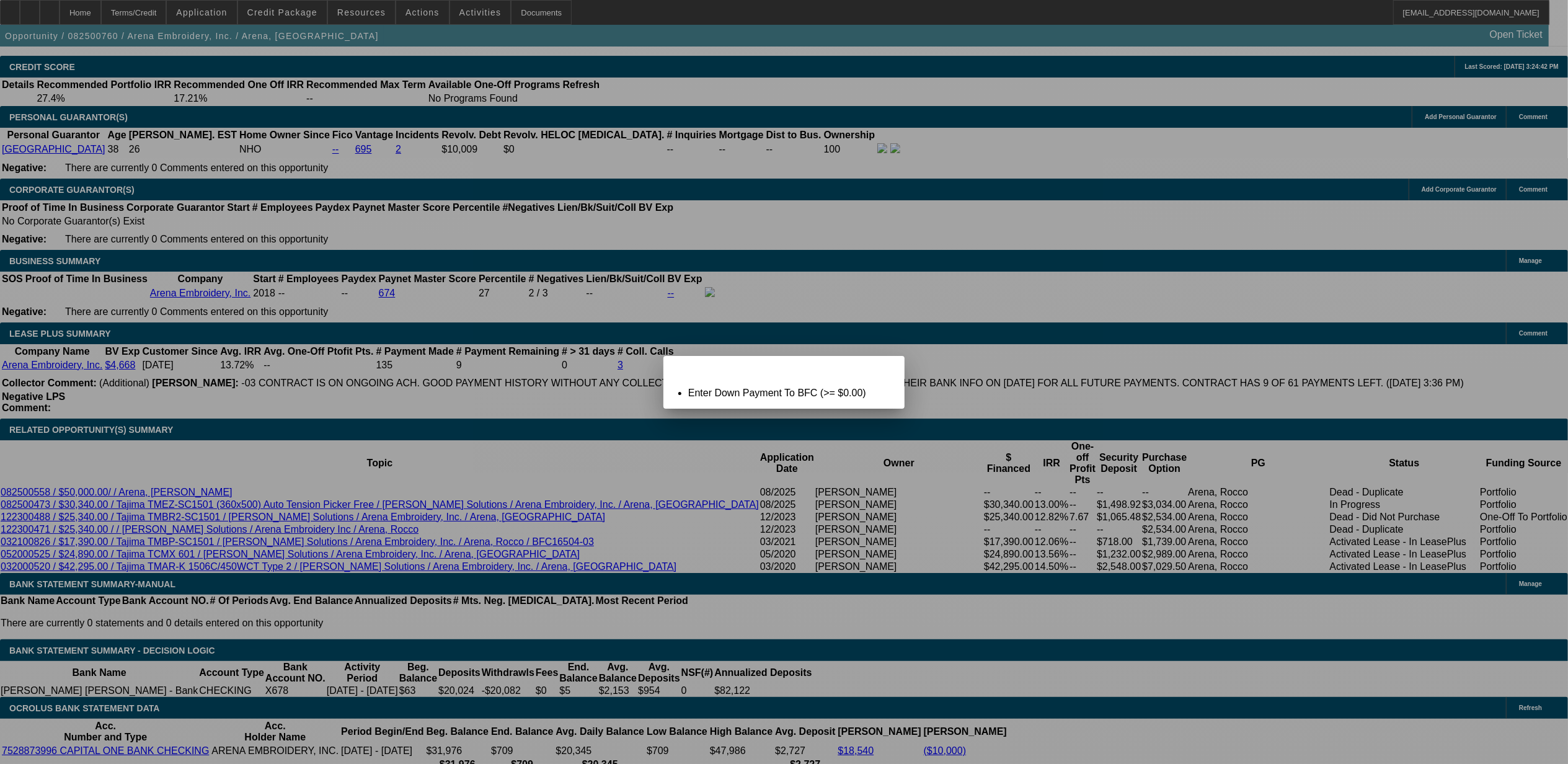
click at [893, 370] on span "Close" at bounding box center [889, 366] width 17 height 7
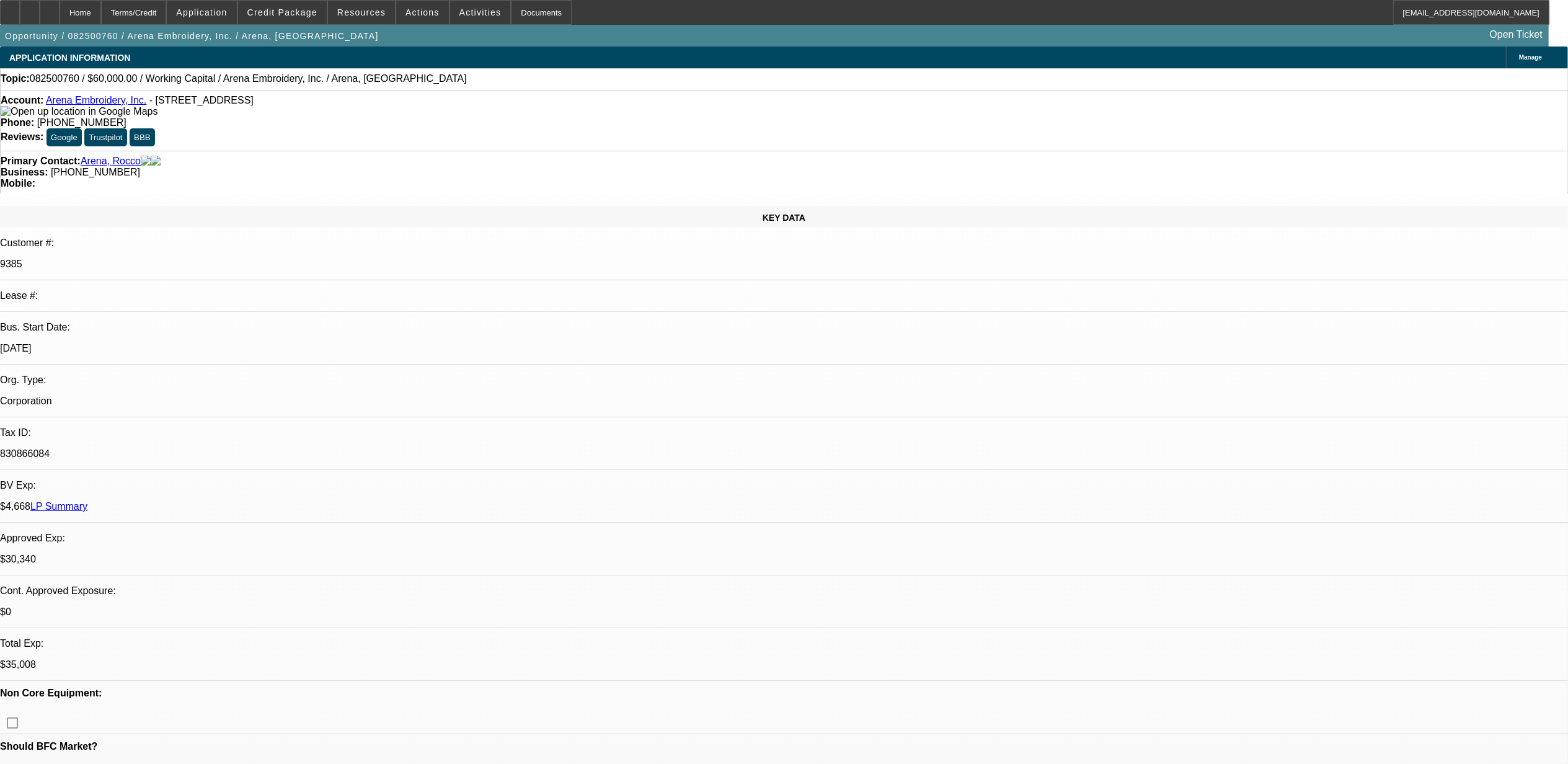
scroll to position [1818, 0]
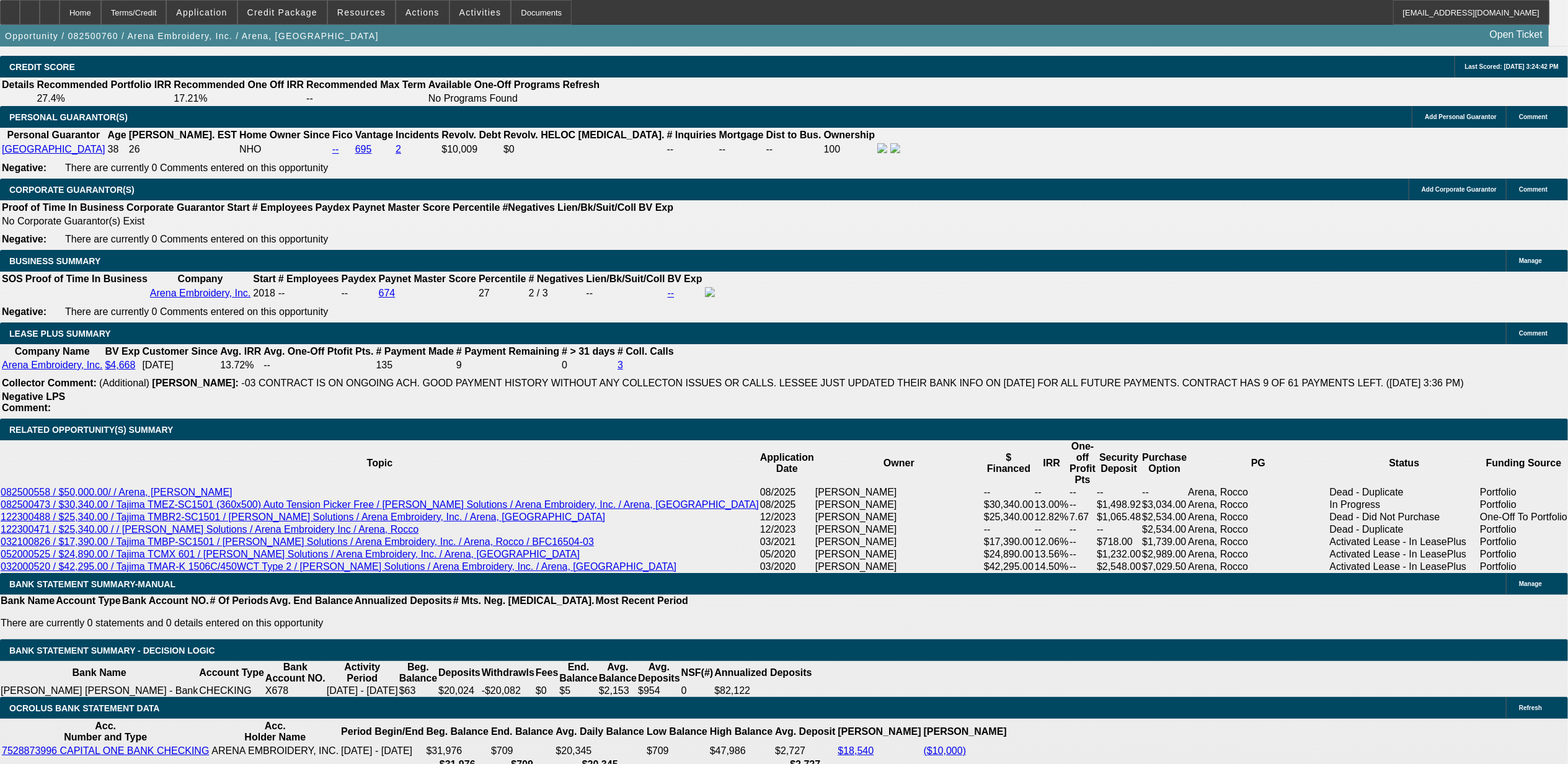
type input "$0.00"
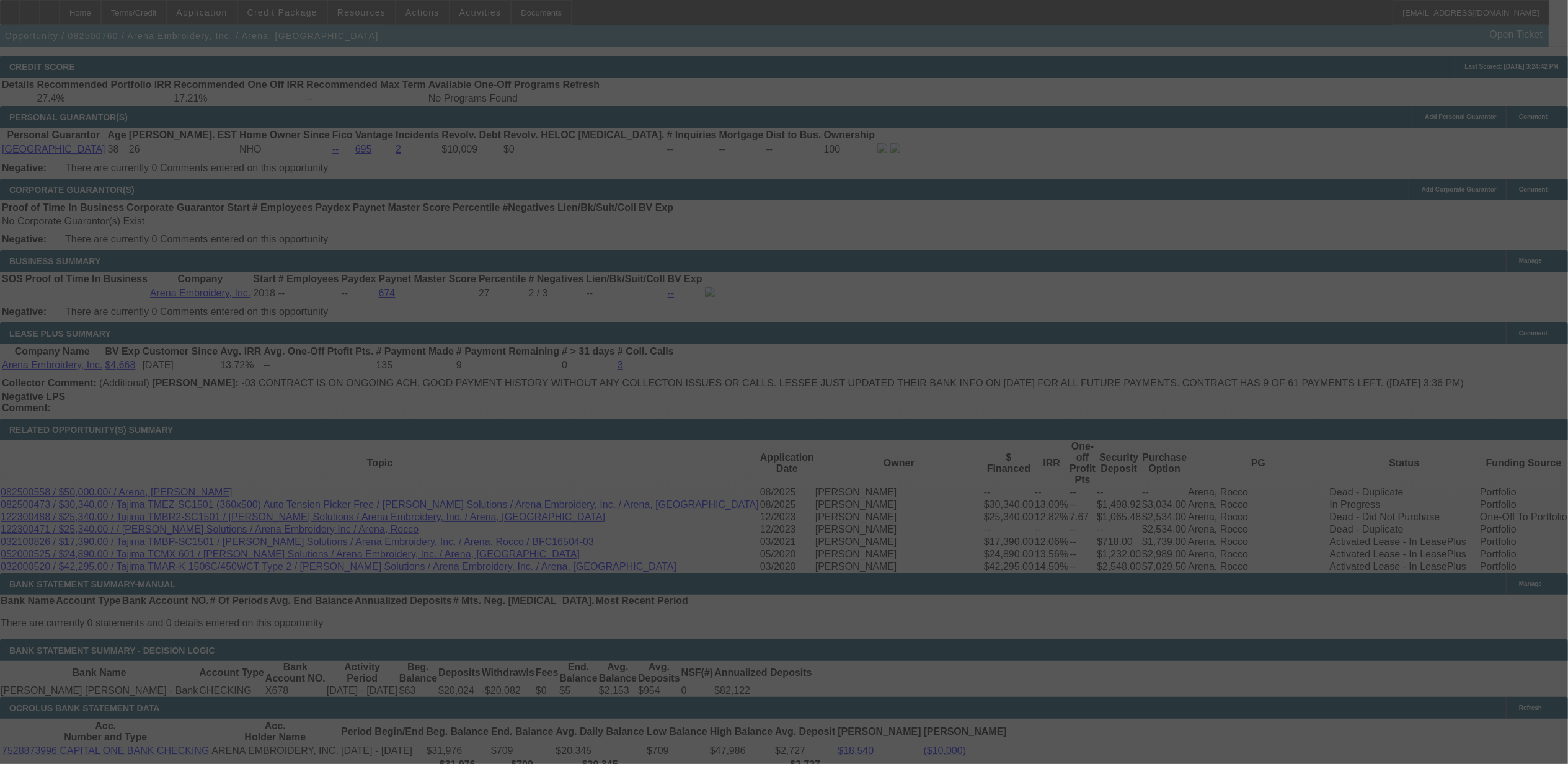
select select "0"
select select "2"
select select "0"
select select "4"
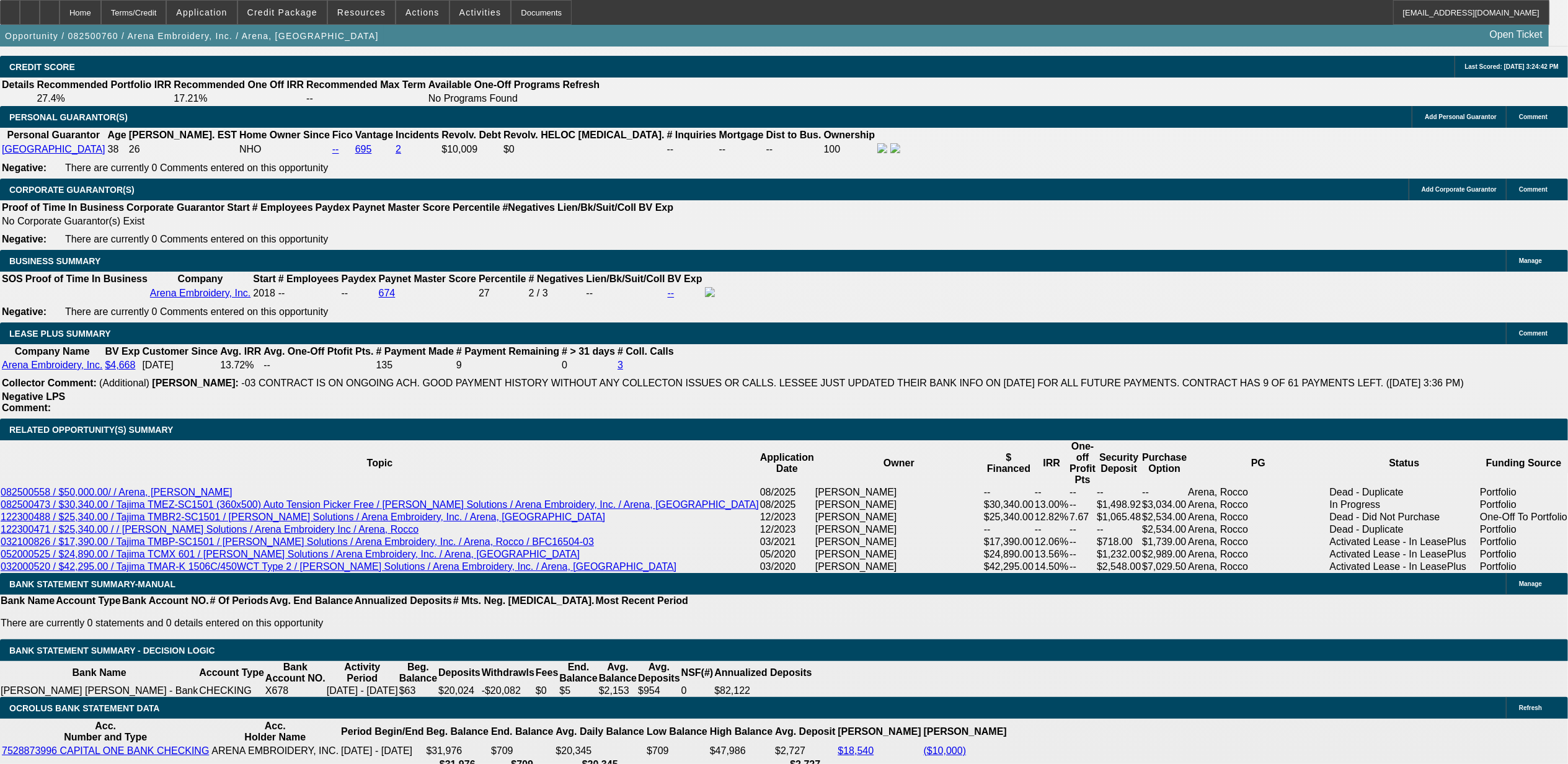
type input "$0.00"
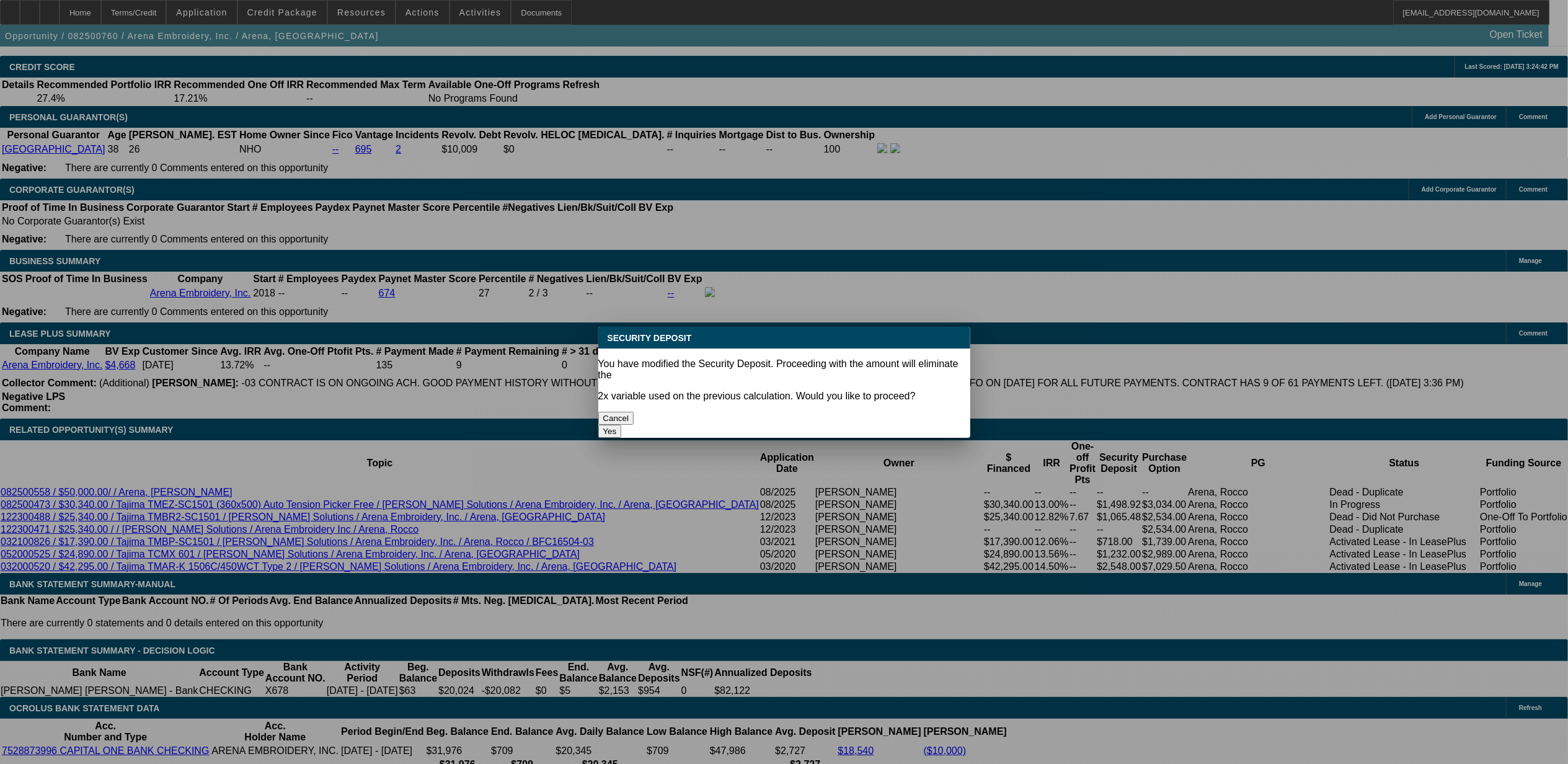
scroll to position [0, 0]
drag, startPoint x: 624, startPoint y: 399, endPoint x: 363, endPoint y: 306, distance: 277.1
click at [624, 397] on body "Home Terms/Credit Application Credit Package Resources Actions Activities Docum…" at bounding box center [784, 580] width 1568 height 4797
click at [622, 425] on button "Yes" at bounding box center [610, 431] width 24 height 13
select select "0"
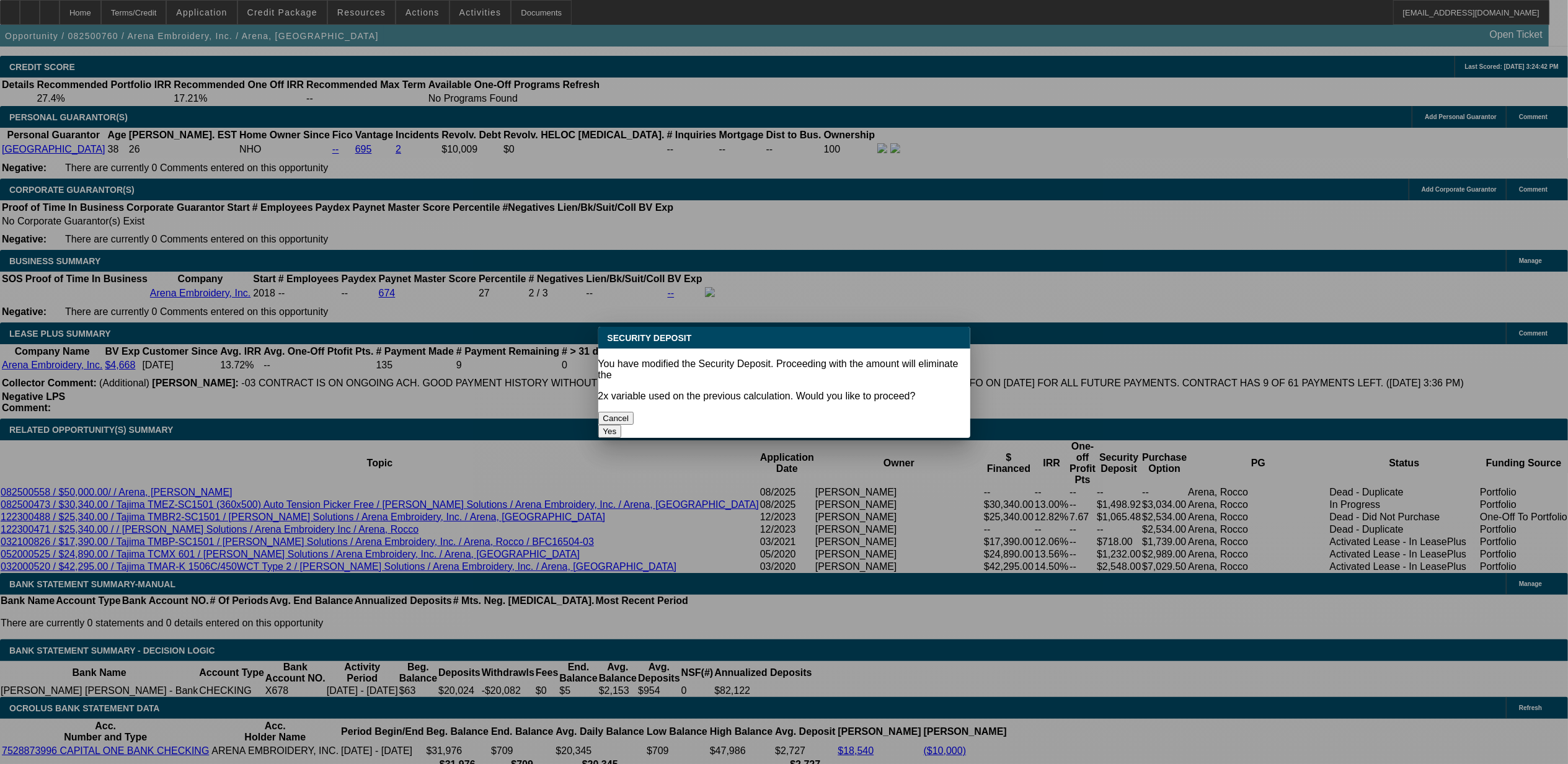
type input "UNKNOWN"
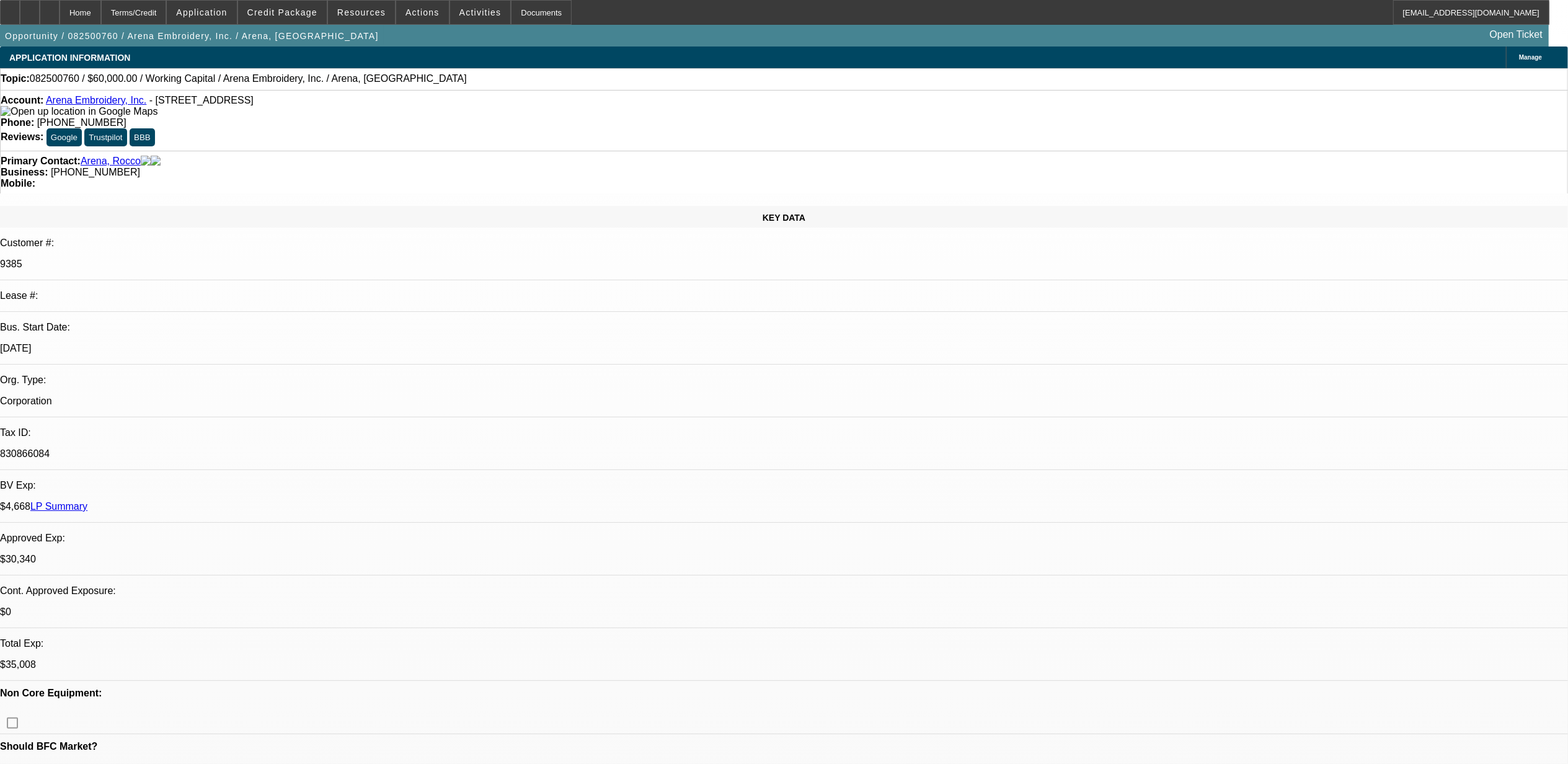
scroll to position [1818, 0]
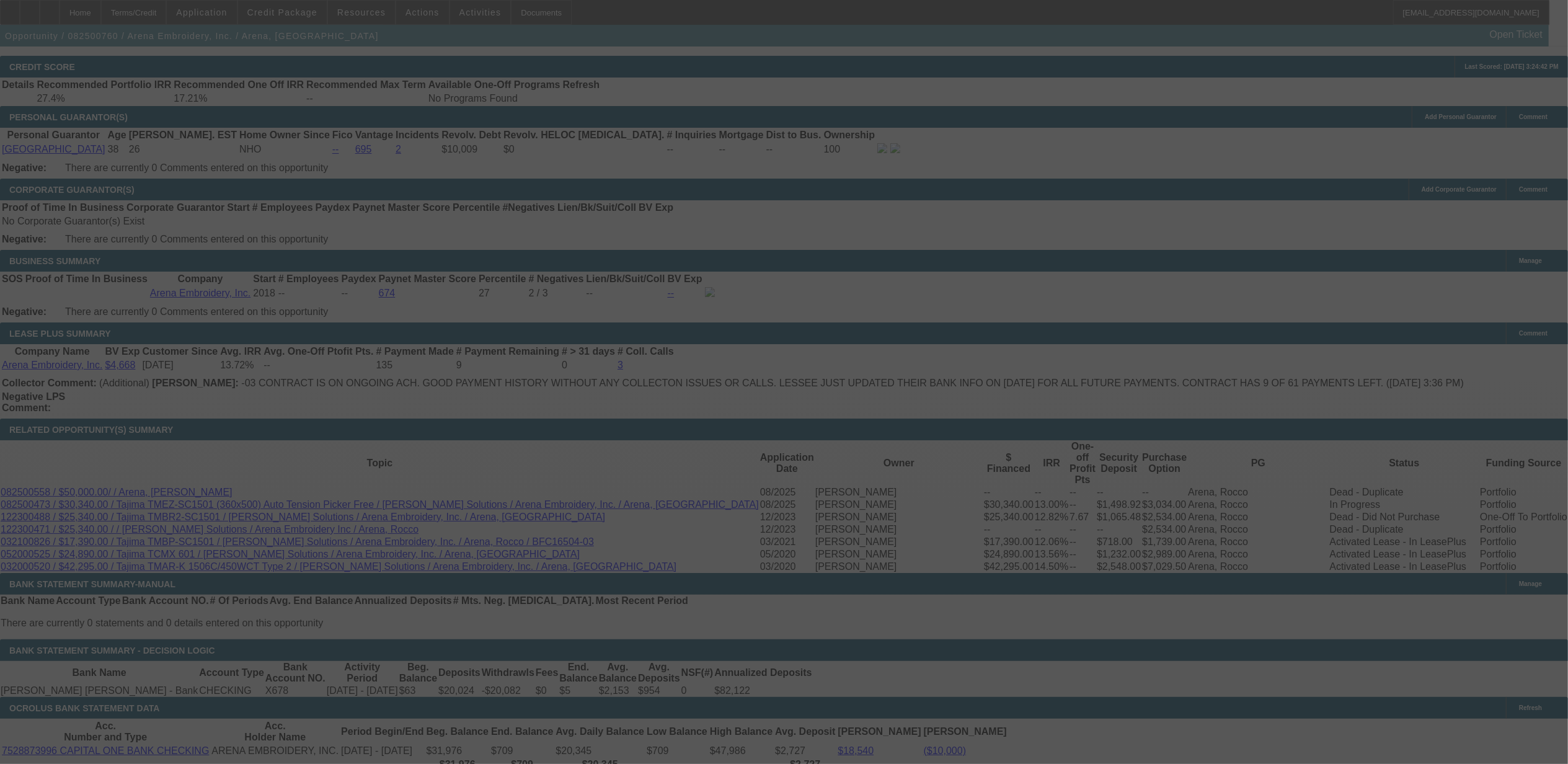
select select "0"
select select "2"
select select "0"
select select "4"
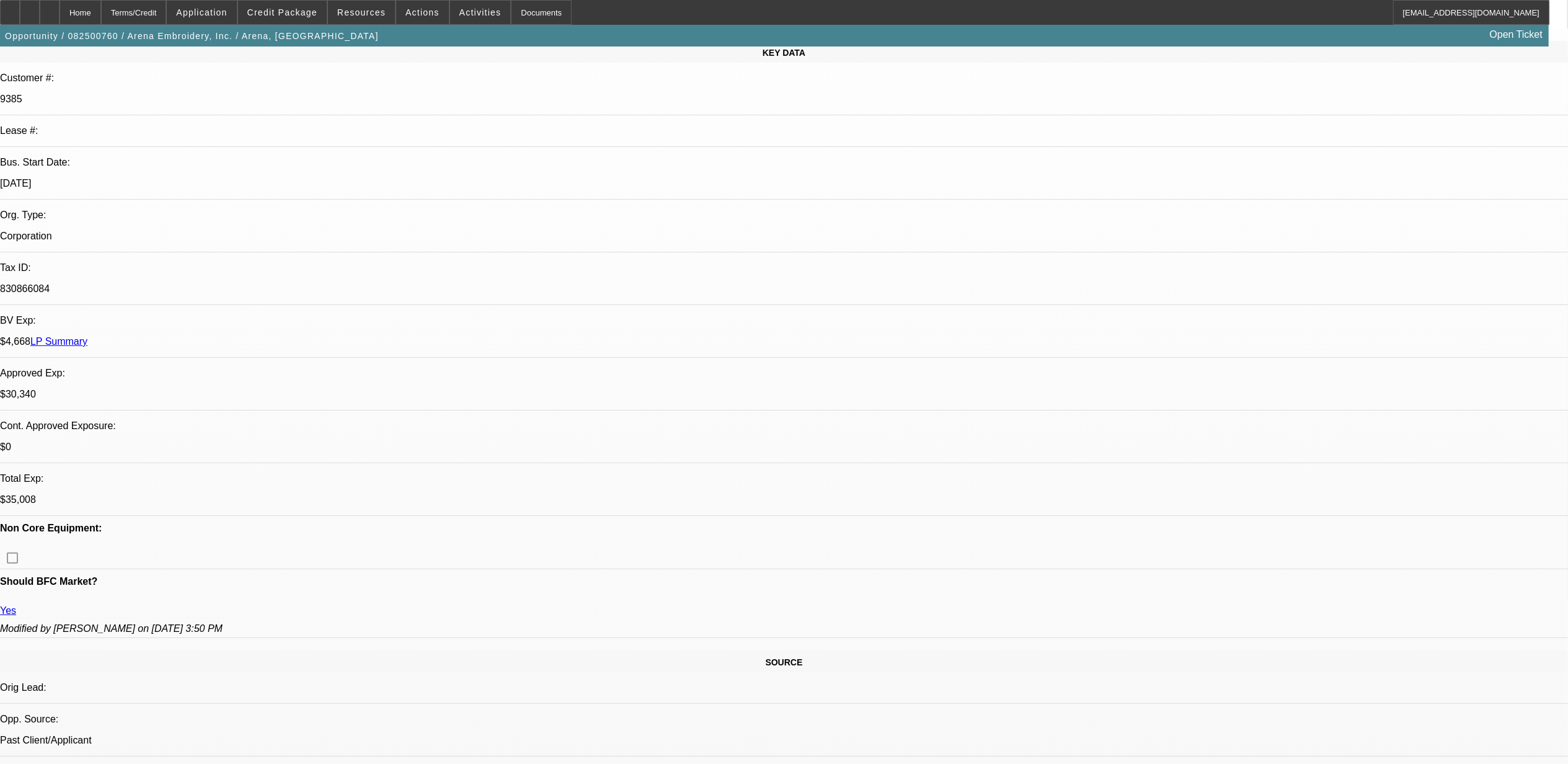
scroll to position [0, 0]
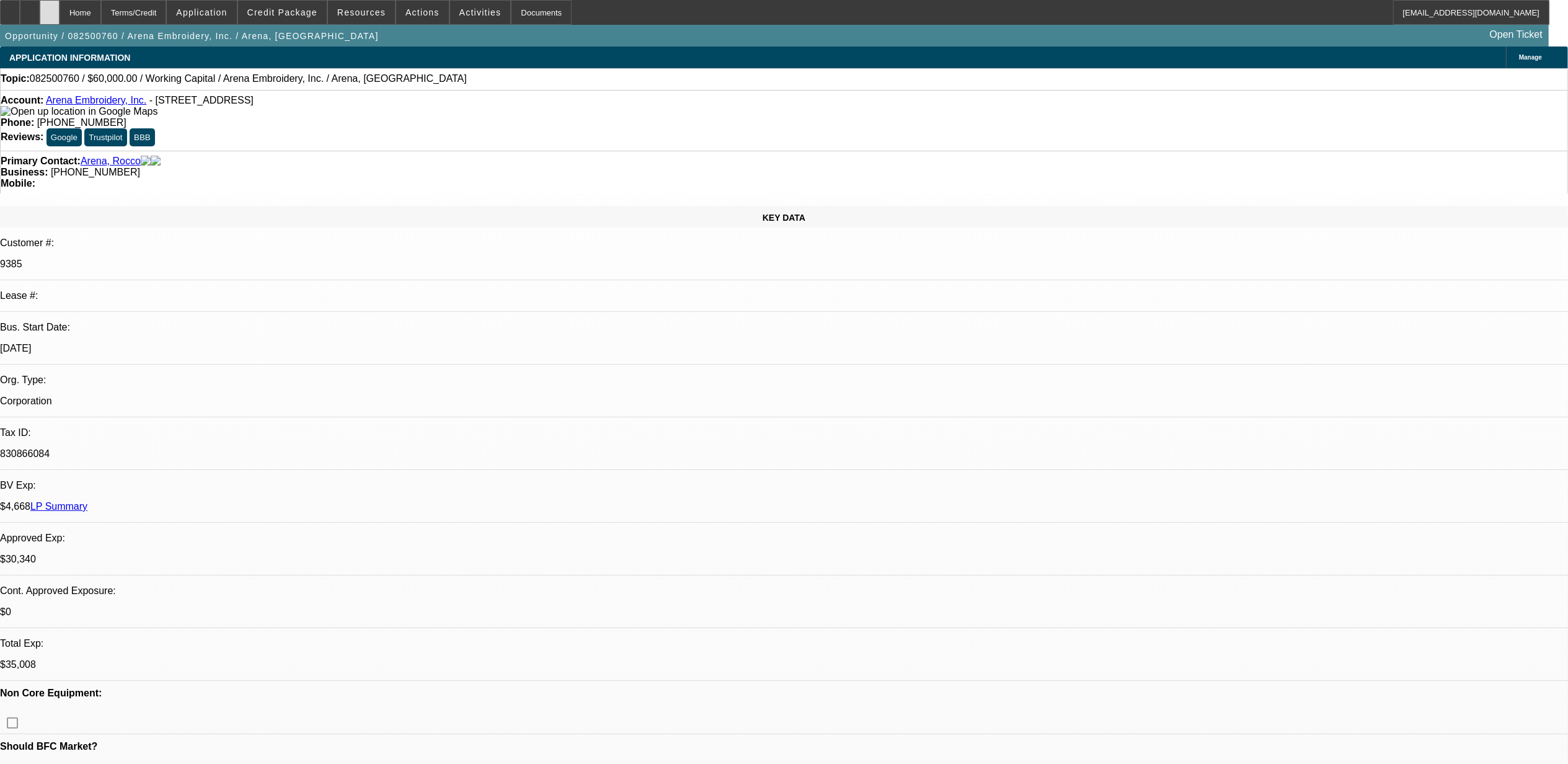
click at [60, 15] on div at bounding box center [49, 12] width 20 height 25
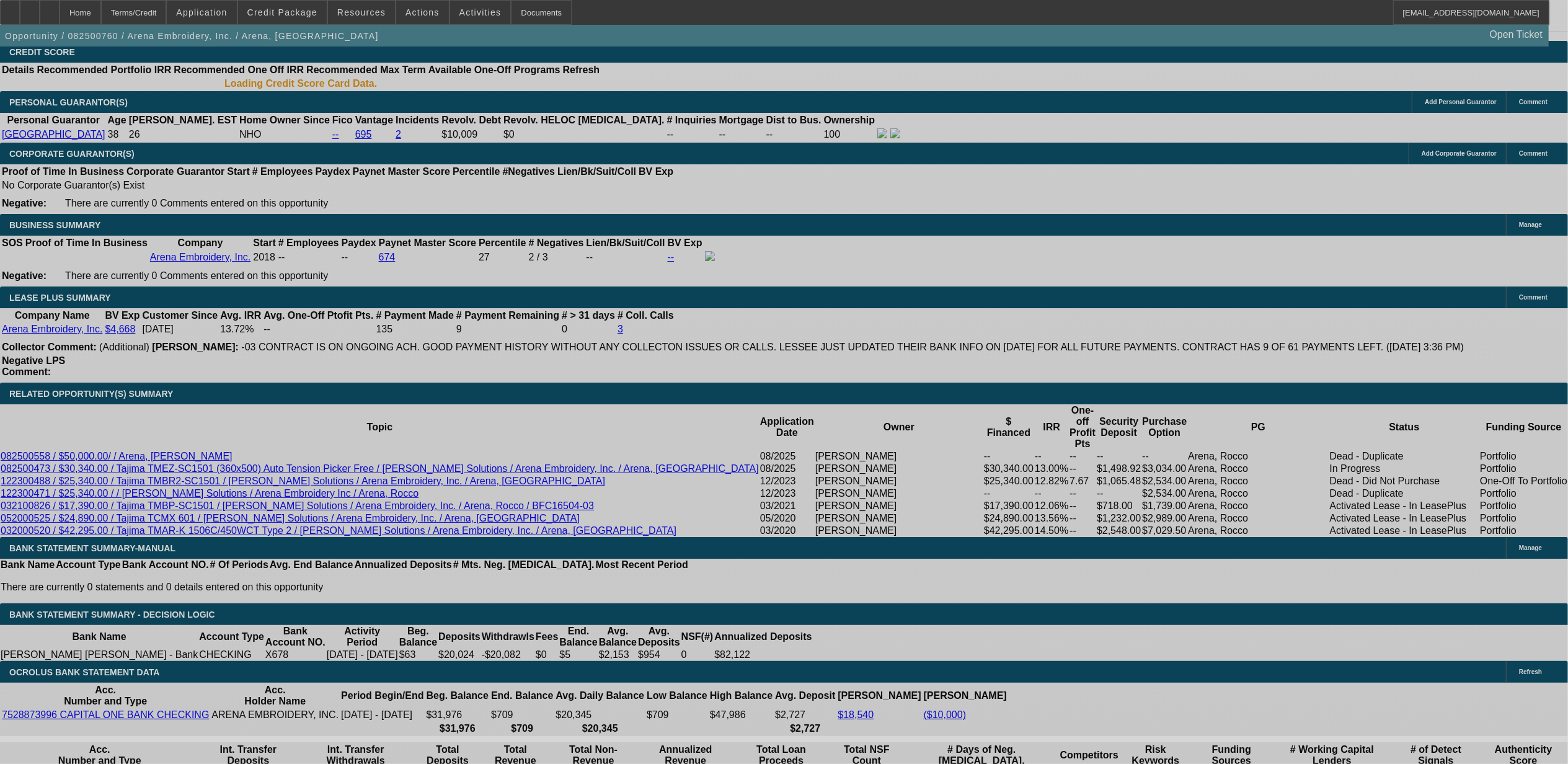
select select "0"
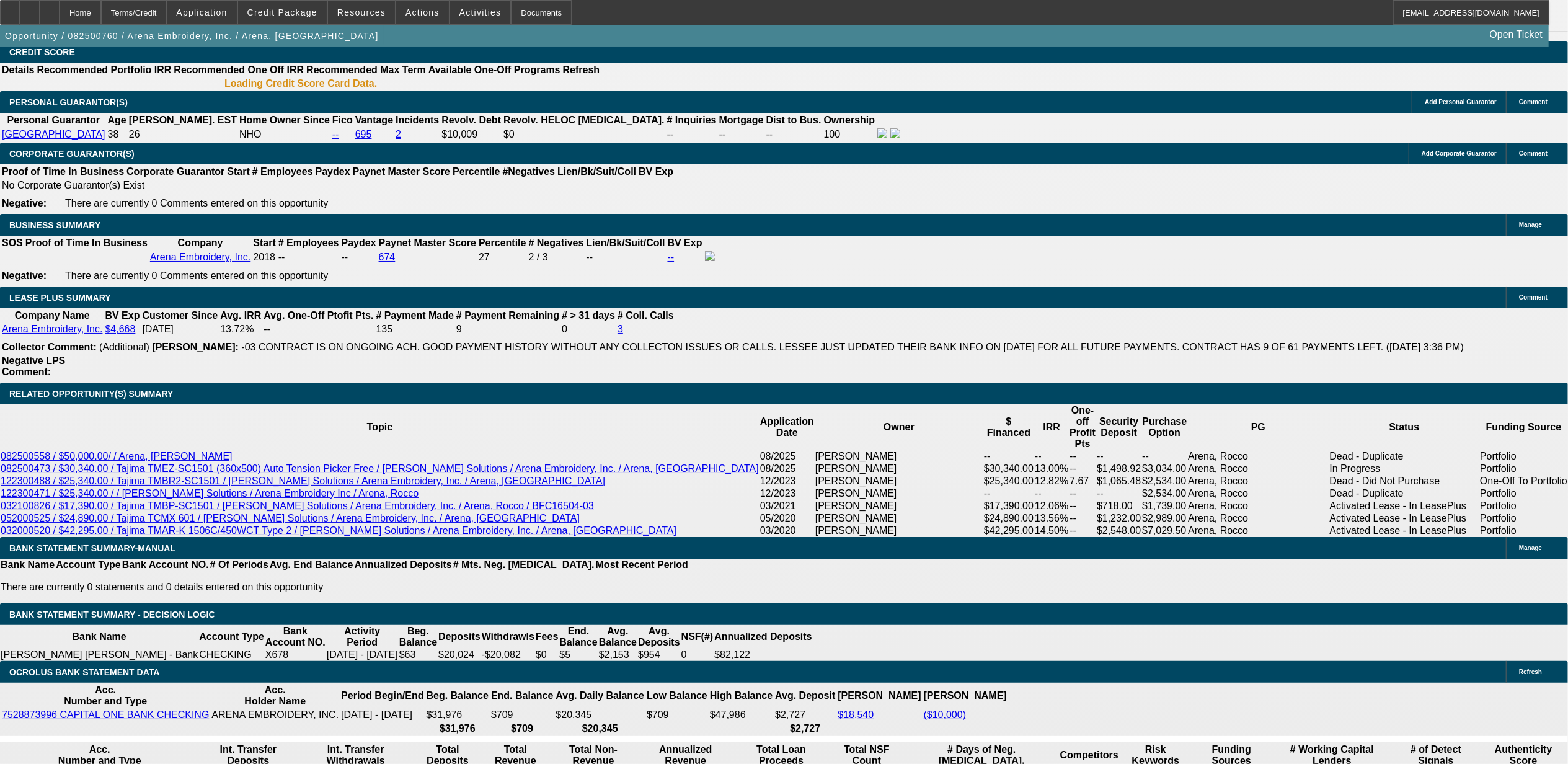
select select "0"
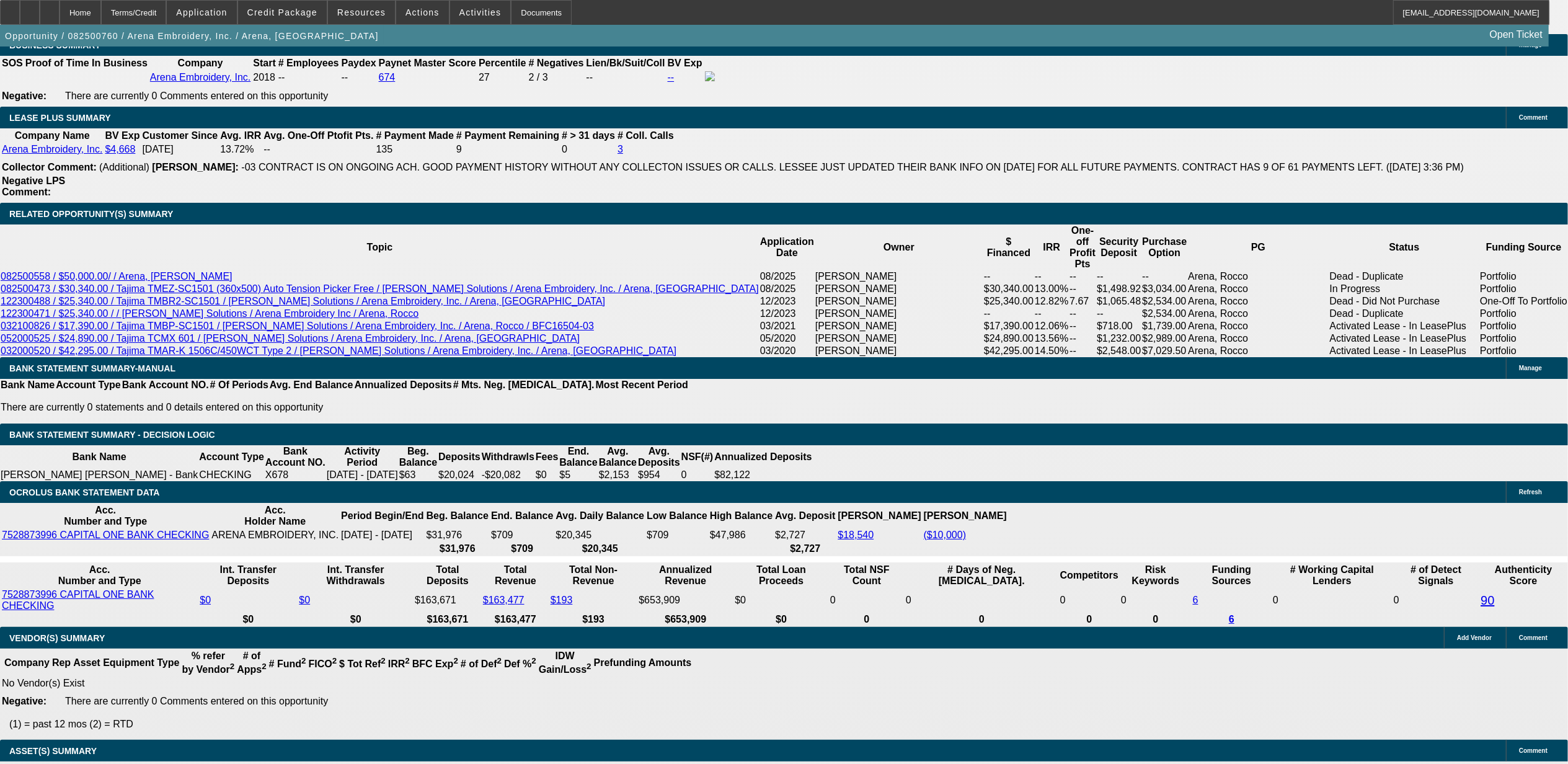
select select "1"
select select "2"
select select "4"
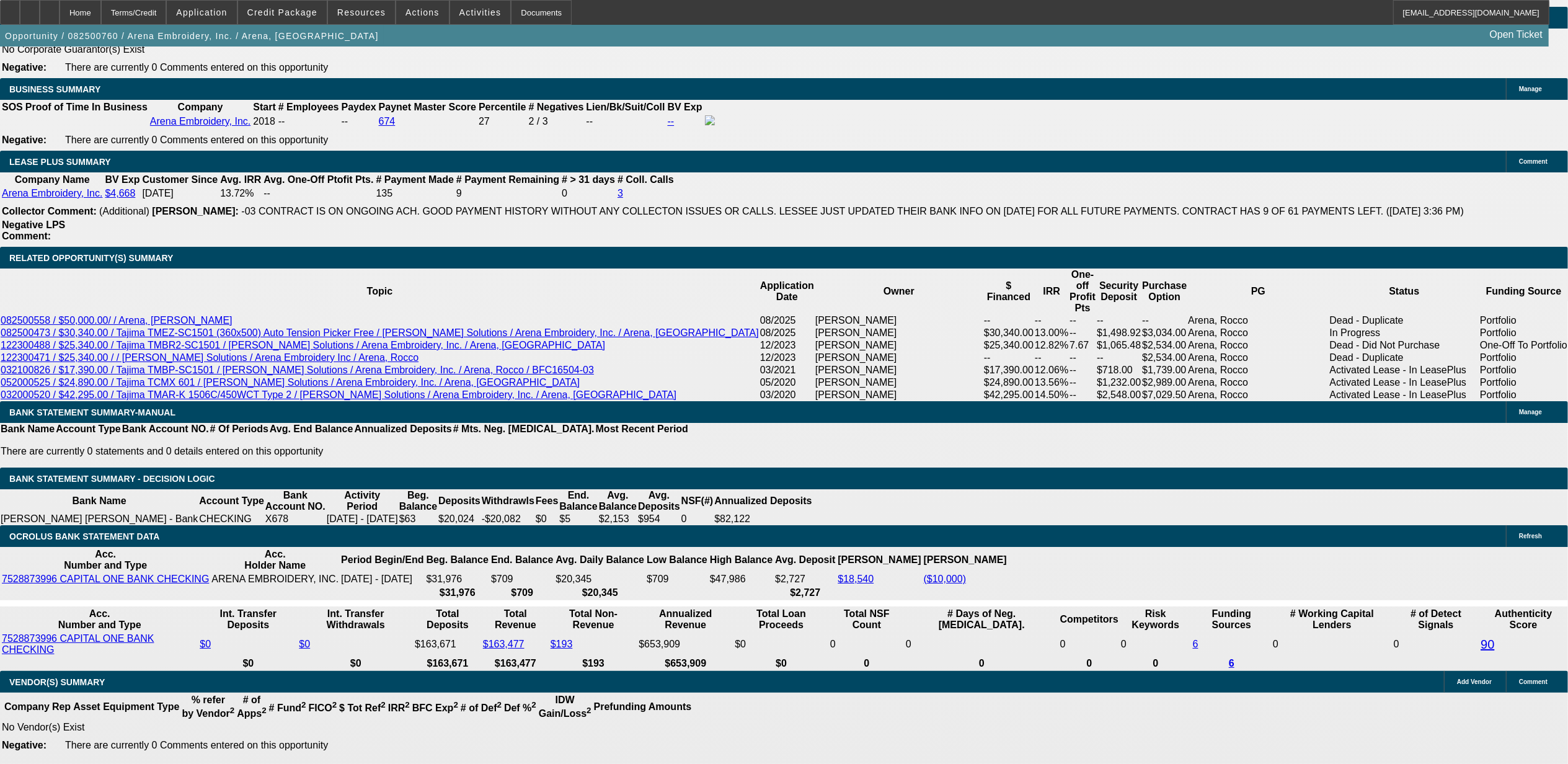
scroll to position [1907, 0]
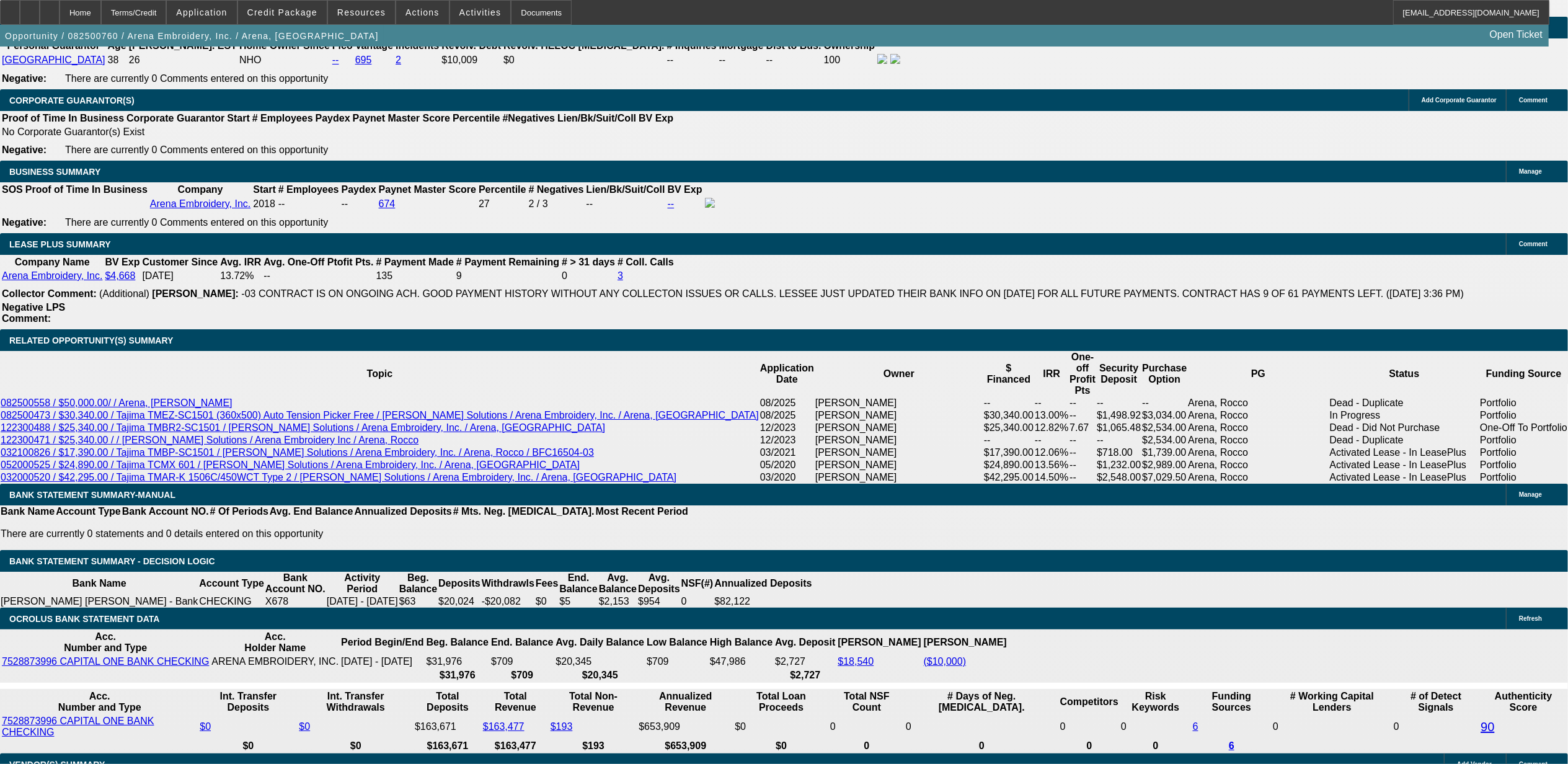
click at [60, 20] on div at bounding box center [49, 12] width 20 height 25
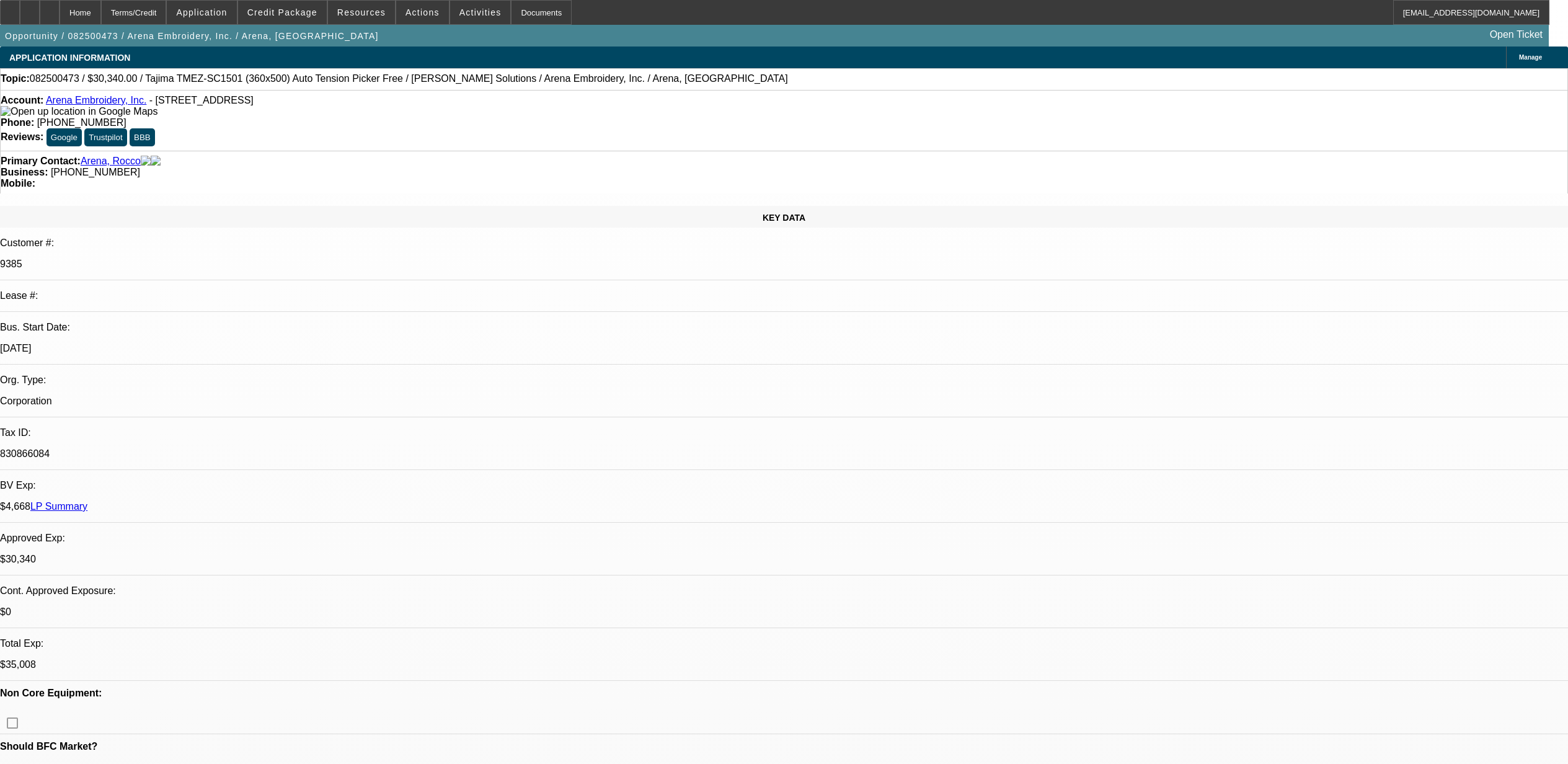
select select "0"
select select "2"
select select "0.1"
select select "4"
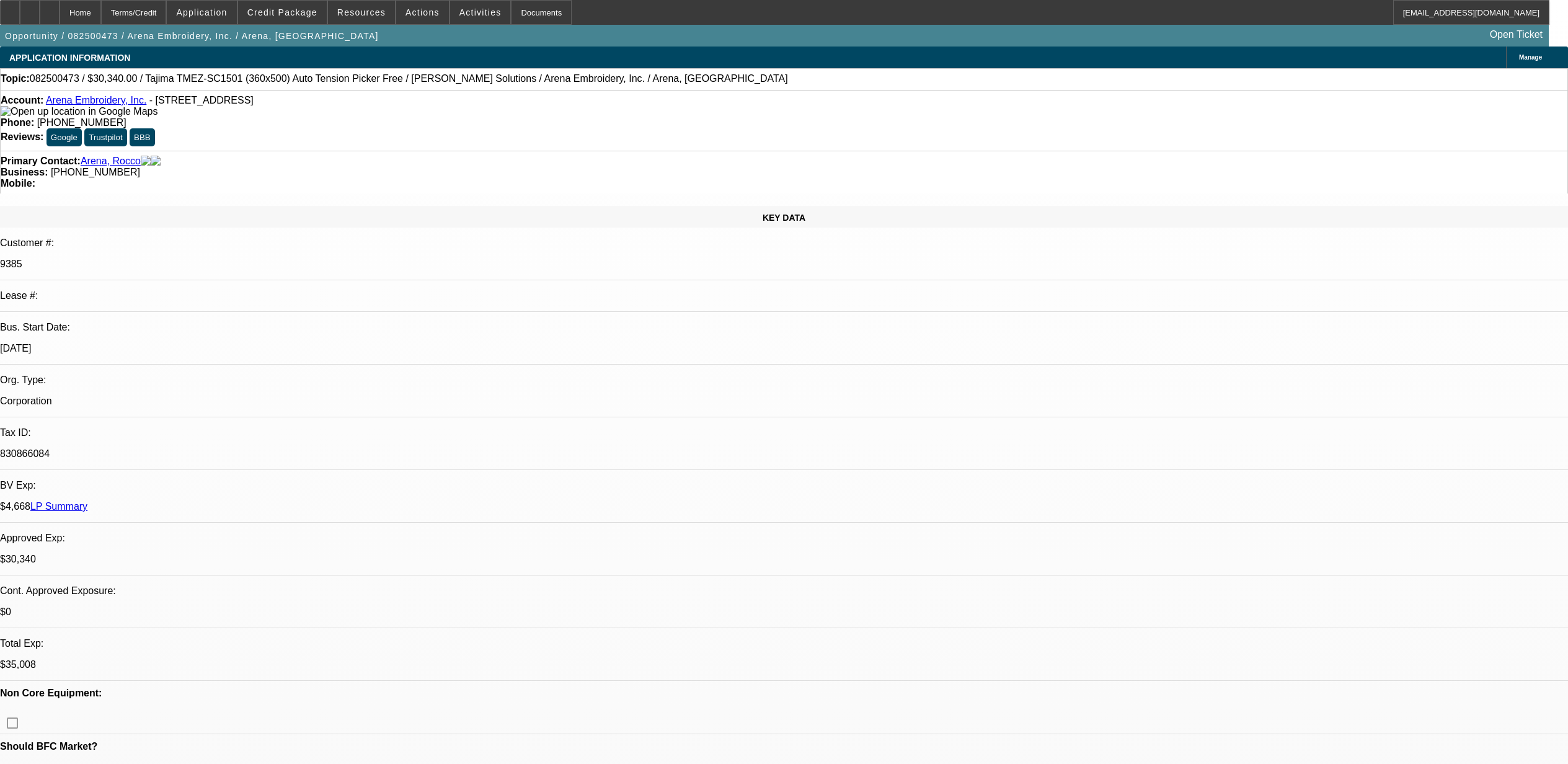
select select "0"
select select "2"
select select "0.1"
select select "4"
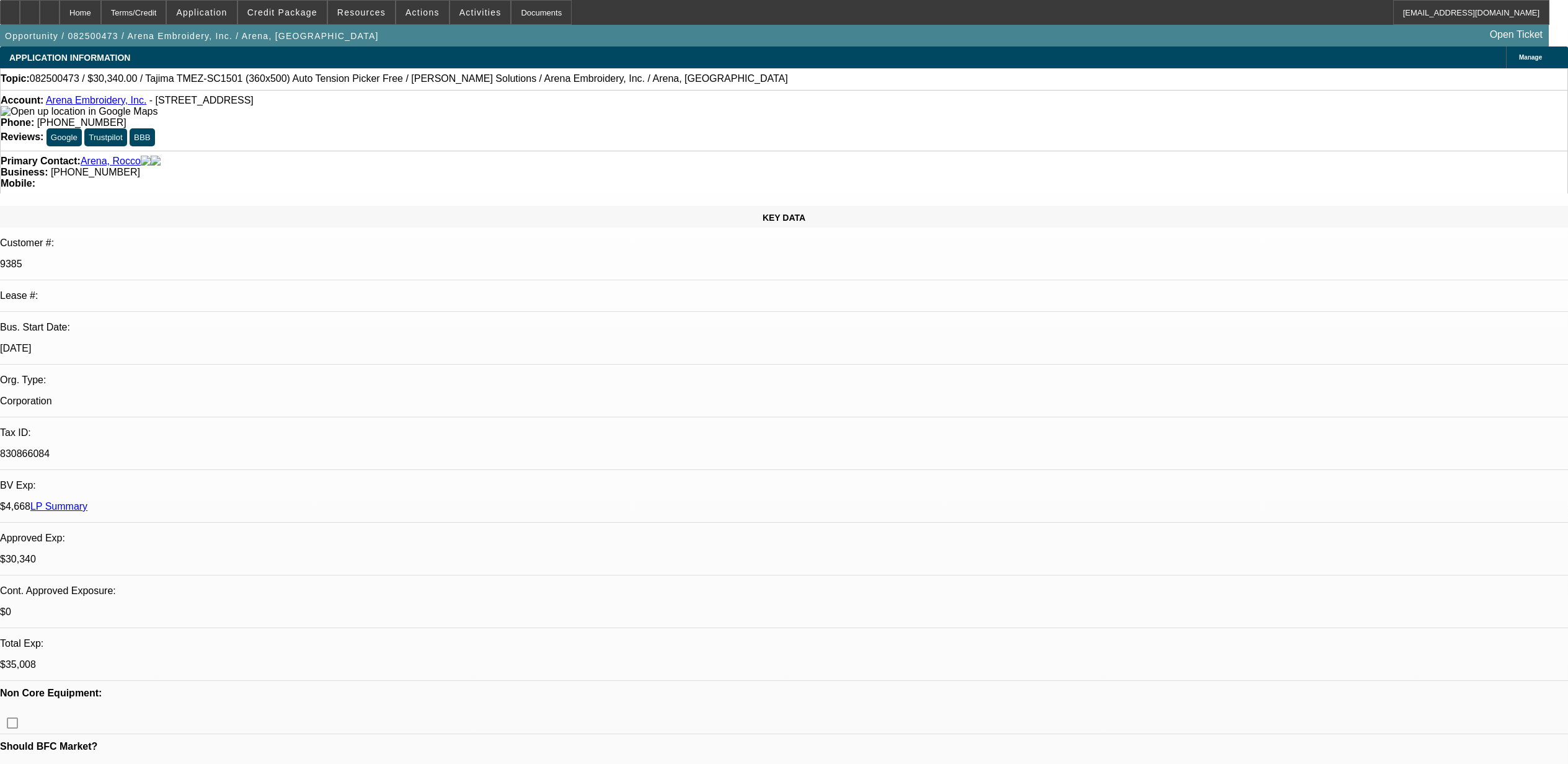
select select "0"
select select "2"
select select "0.1"
select select "4"
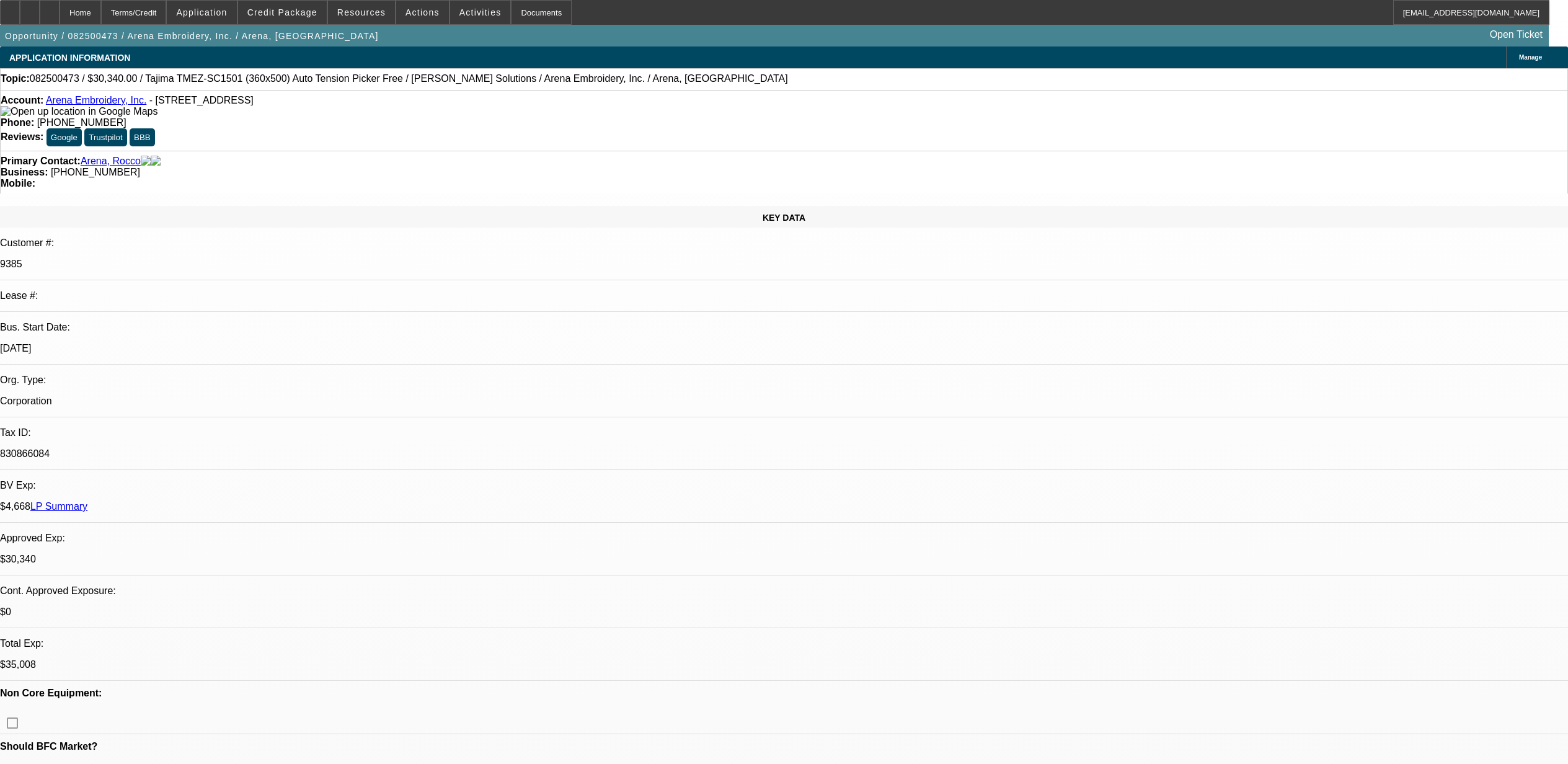
scroll to position [1736, 0]
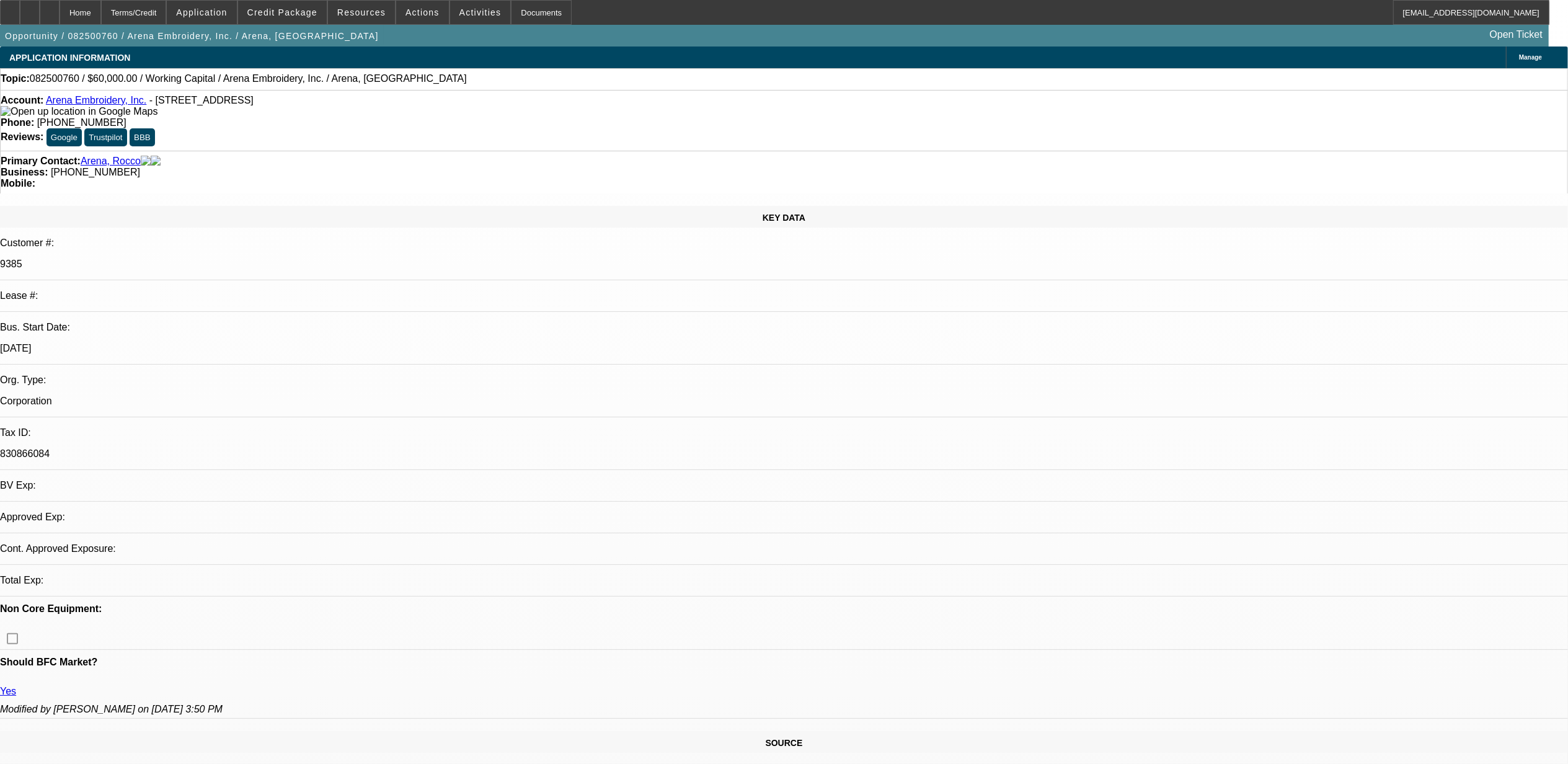
select select "0"
select select "2"
select select "0"
select select "4"
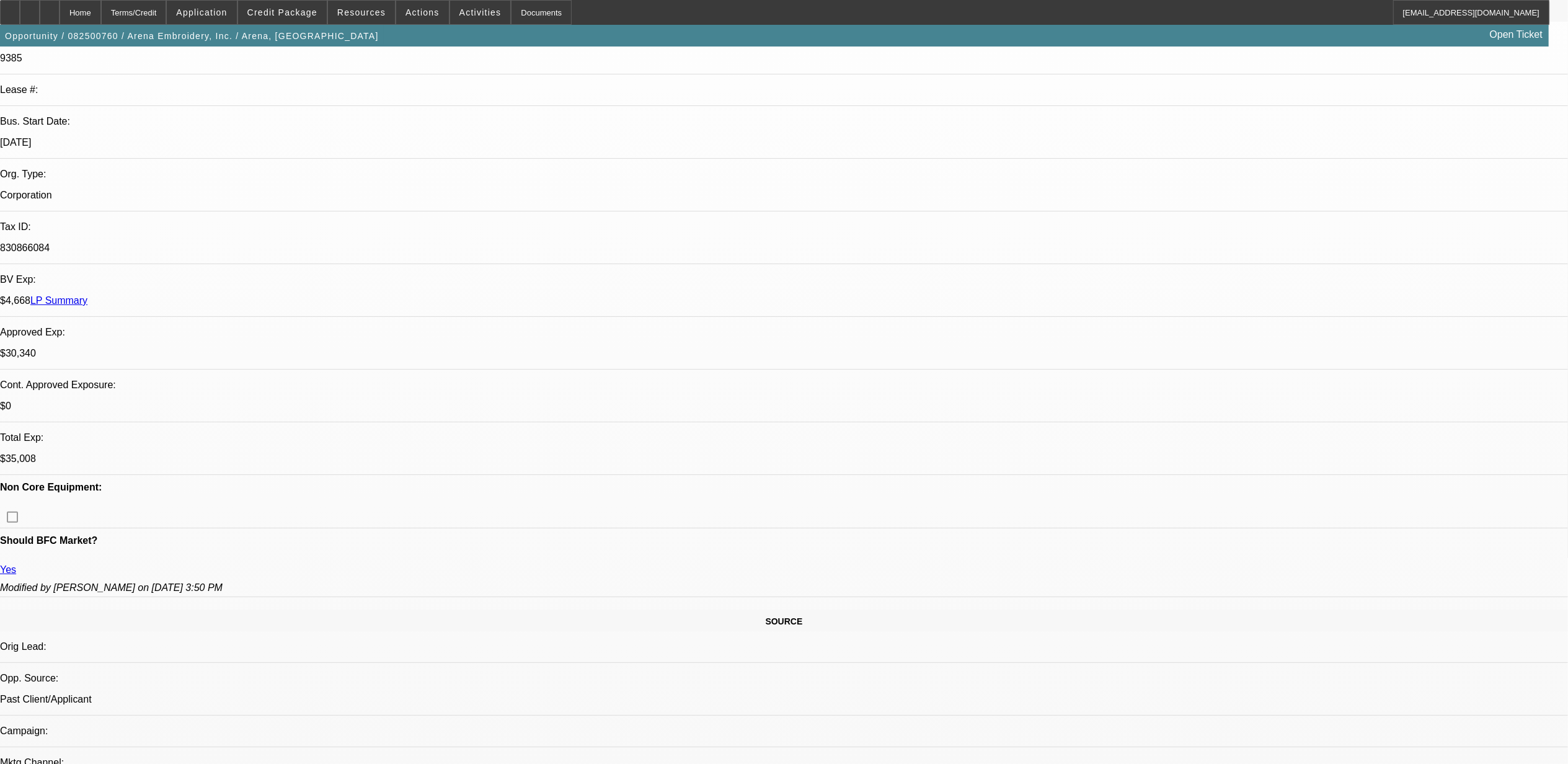
scroll to position [248, 0]
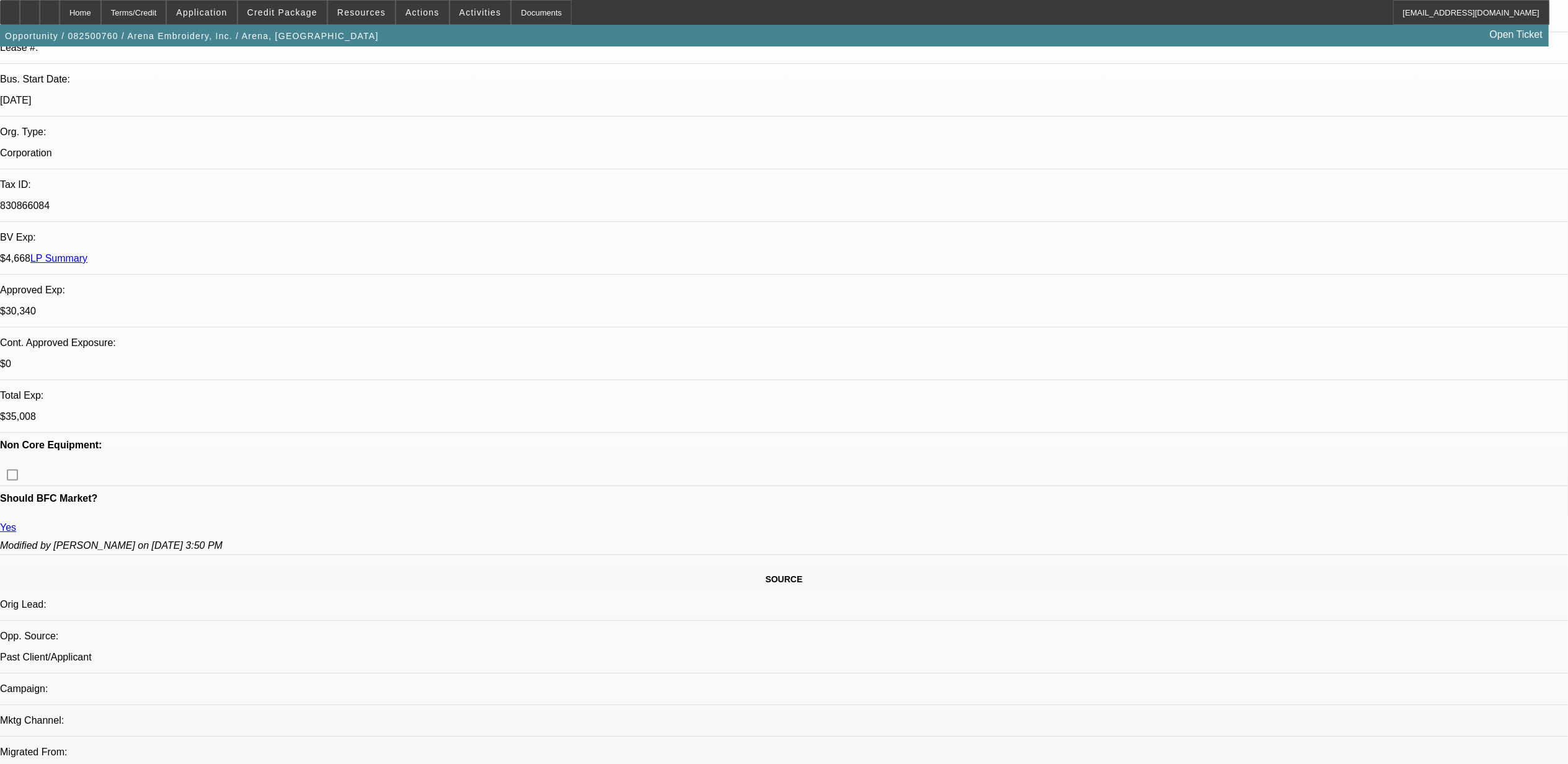
click at [60, 12] on div at bounding box center [49, 12] width 20 height 25
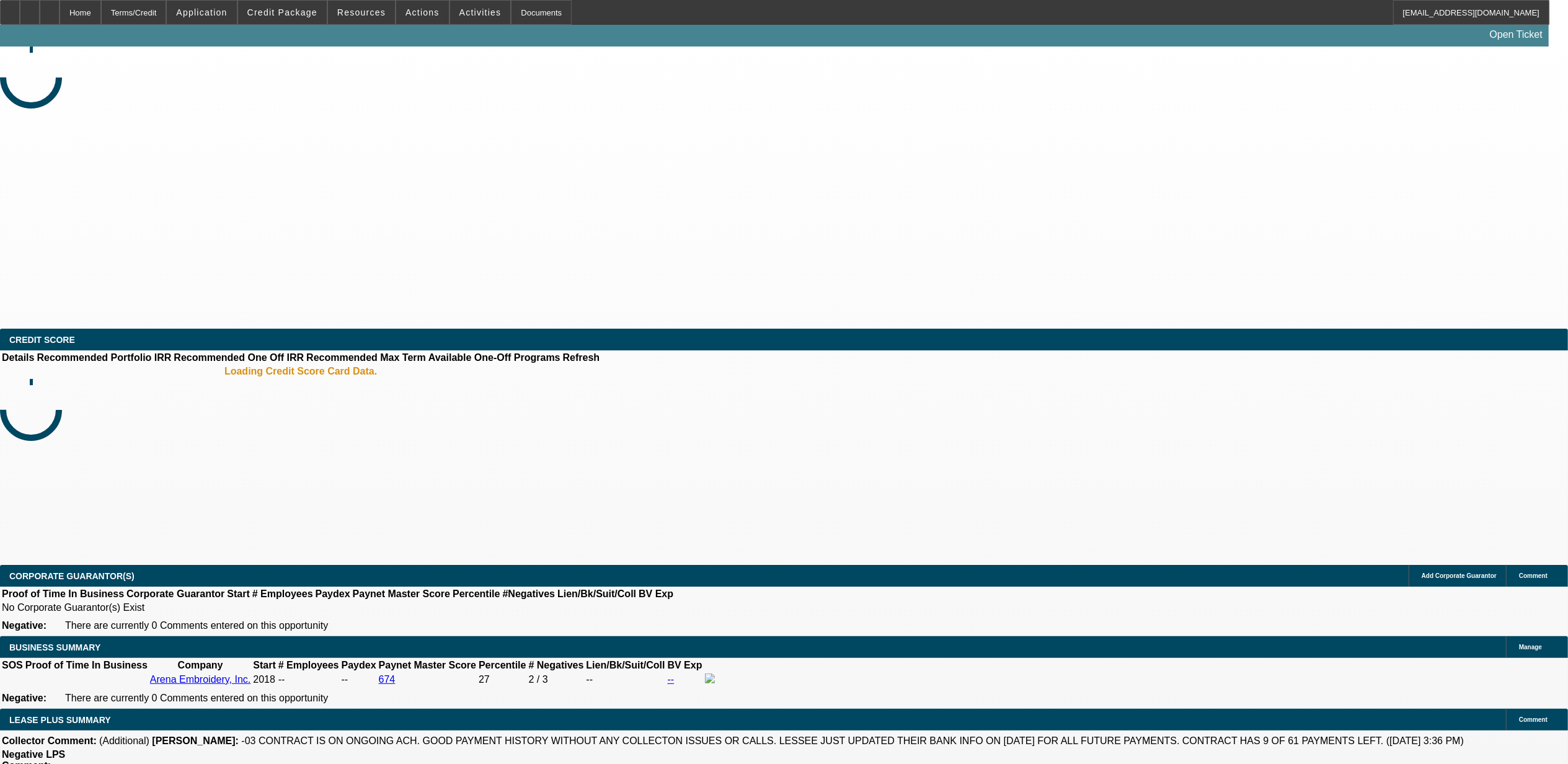
select select "0"
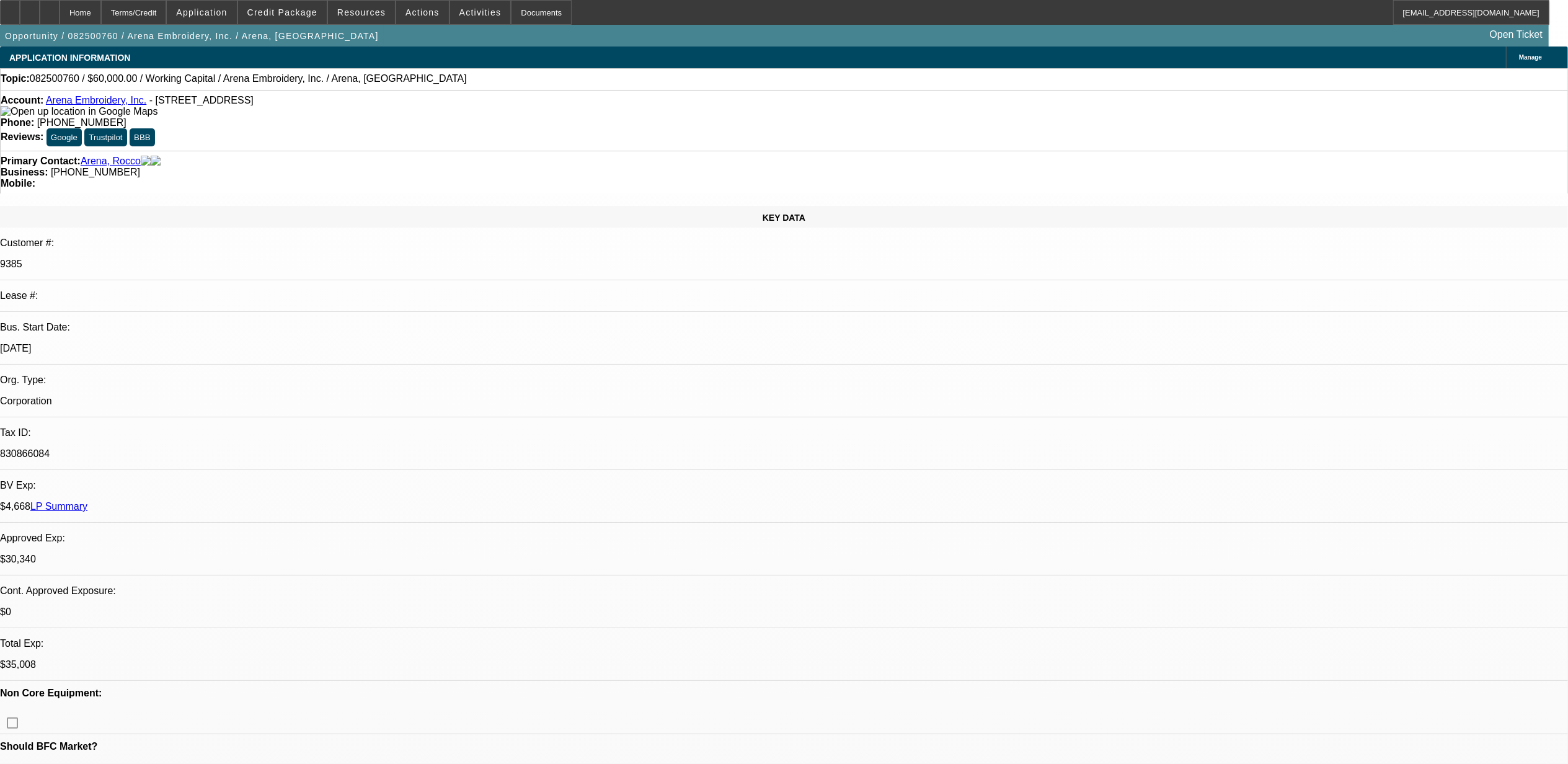
select select "1"
select select "2"
select select "4"
